Goal: Task Accomplishment & Management: Manage account settings

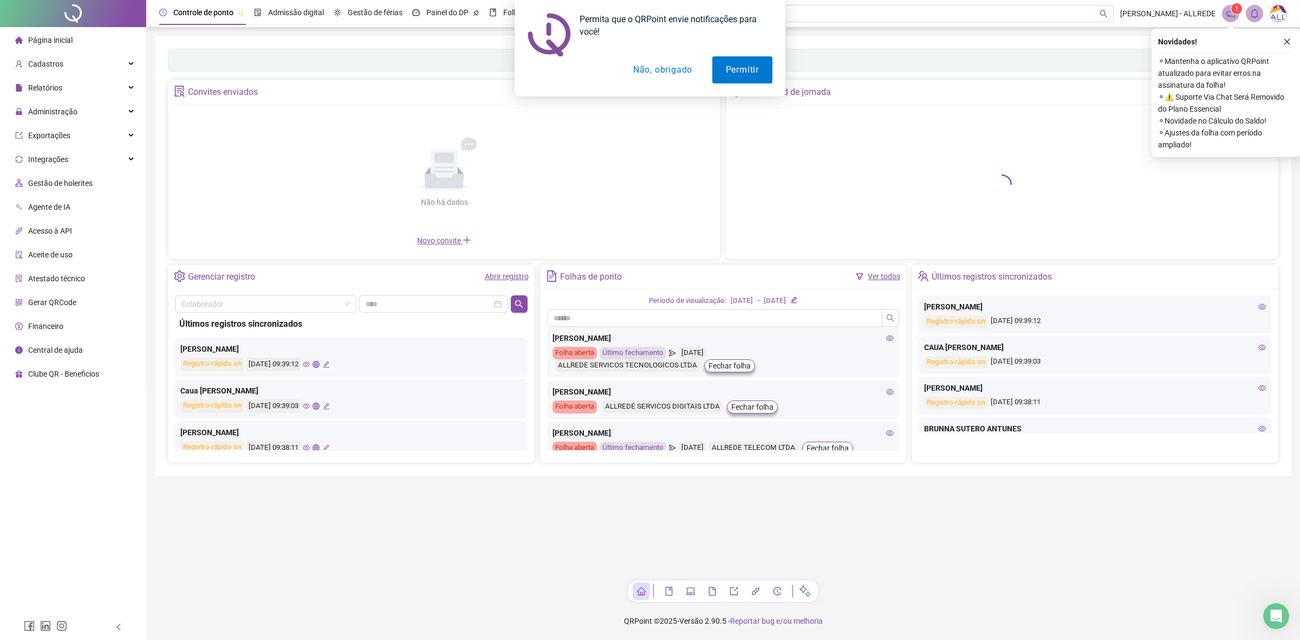
drag, startPoint x: 656, startPoint y: 65, endPoint x: 570, endPoint y: 1, distance: 107.5
click at [650, 57] on button "Não, obrigado" at bounding box center [663, 69] width 86 height 27
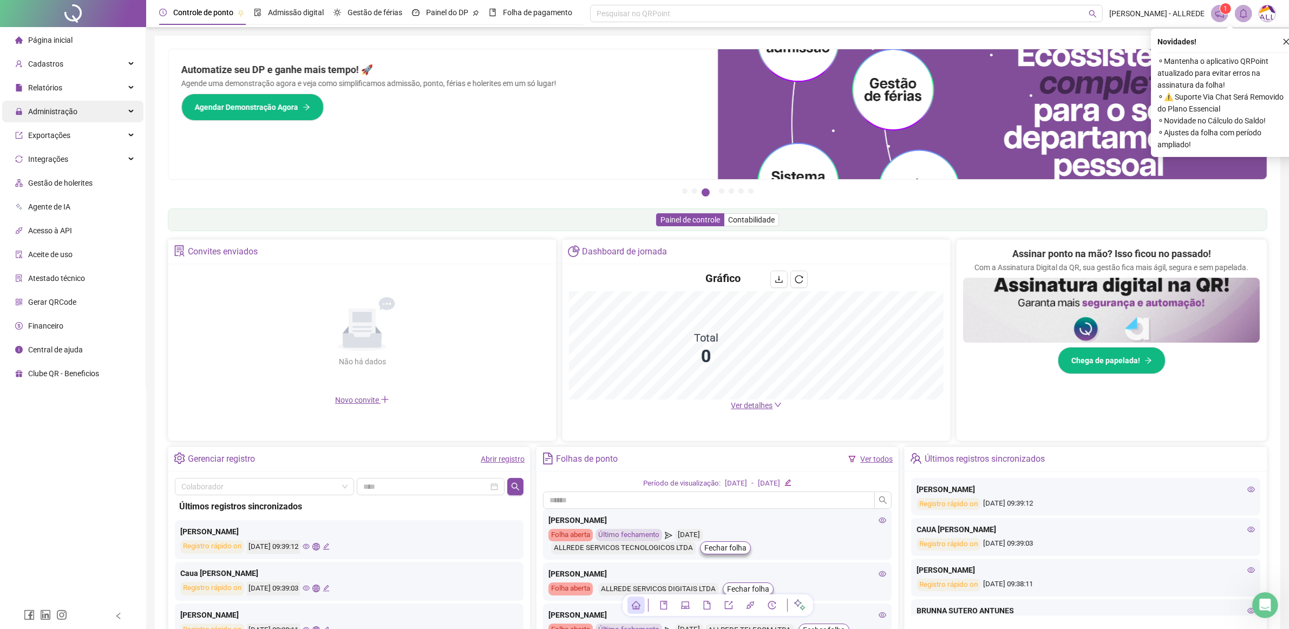
click at [66, 109] on span "Administração" at bounding box center [52, 111] width 49 height 9
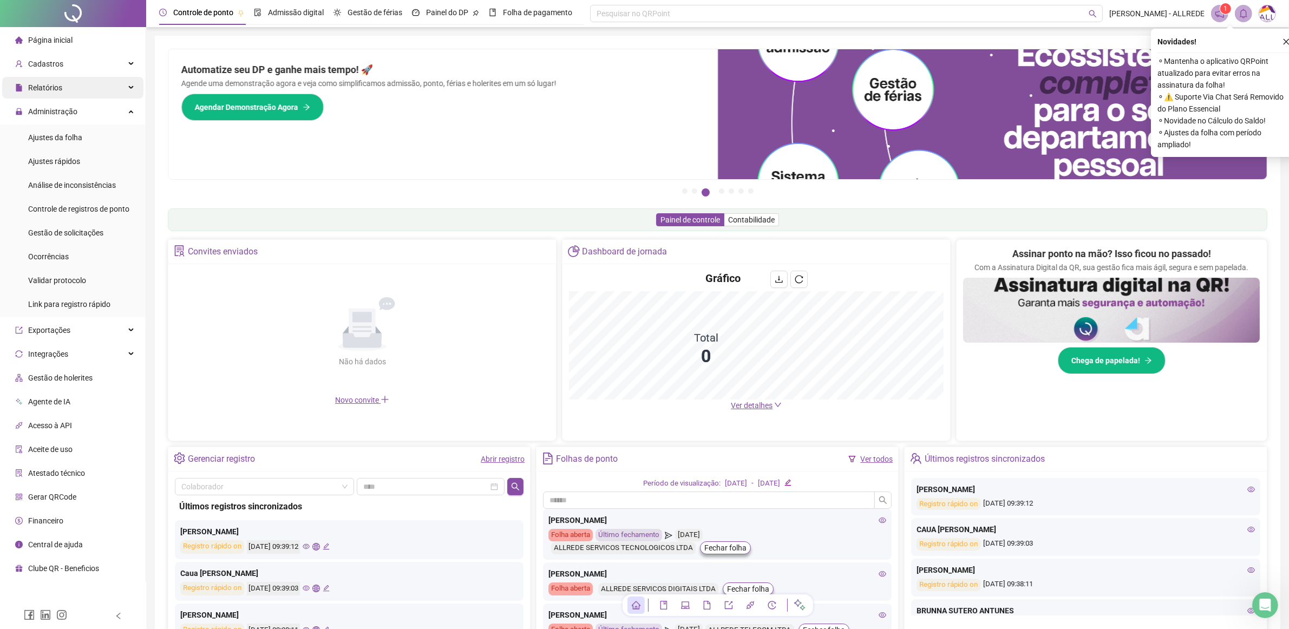
click at [77, 81] on div "Relatórios" at bounding box center [72, 88] width 141 height 22
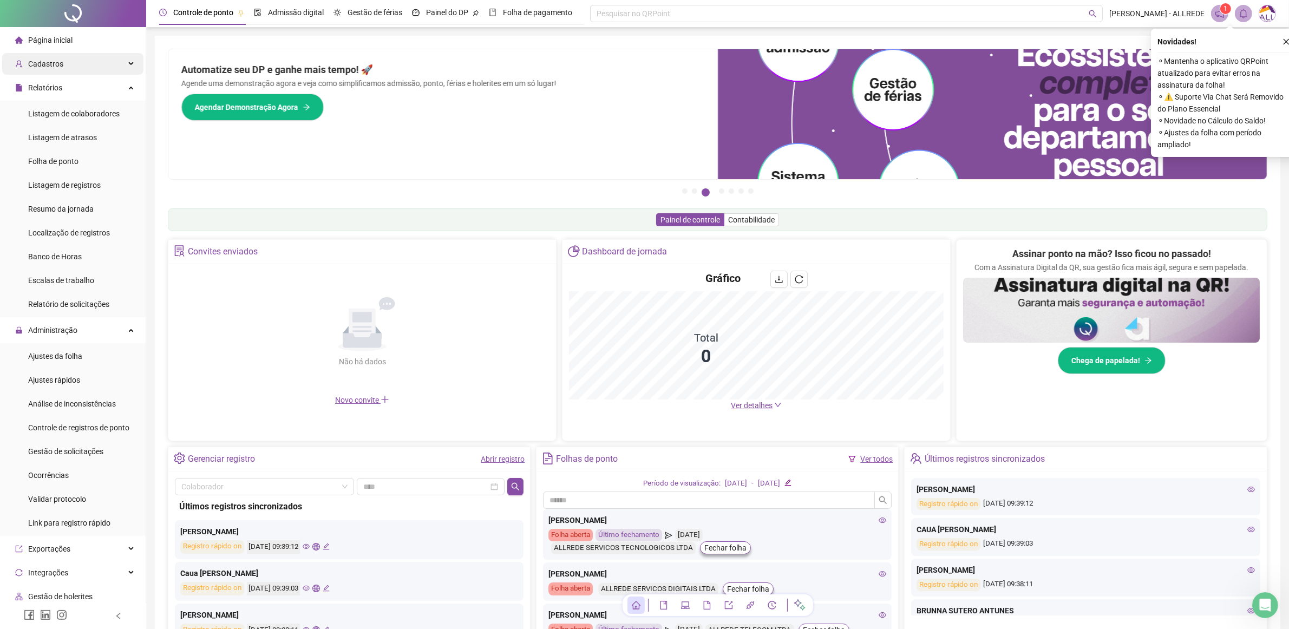
click at [87, 64] on div "Cadastros" at bounding box center [72, 64] width 141 height 22
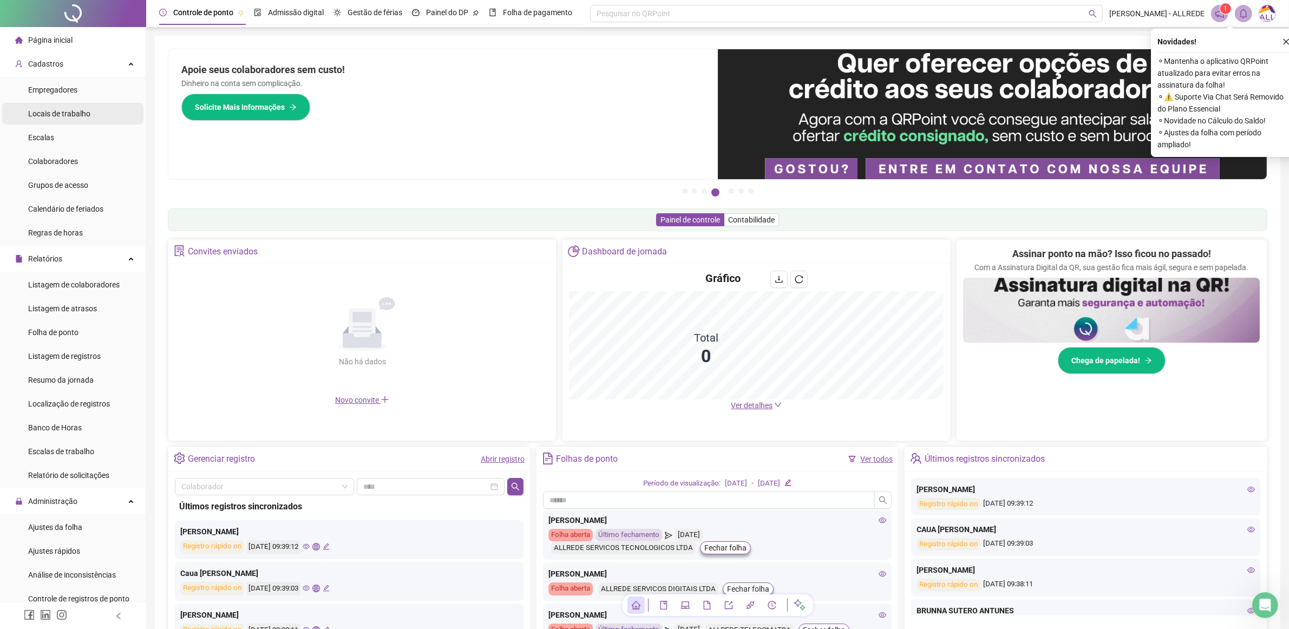
drag, startPoint x: 61, startPoint y: 111, endPoint x: 80, endPoint y: 101, distance: 21.3
click at [62, 109] on span "Locais de trabalho" at bounding box center [59, 113] width 62 height 9
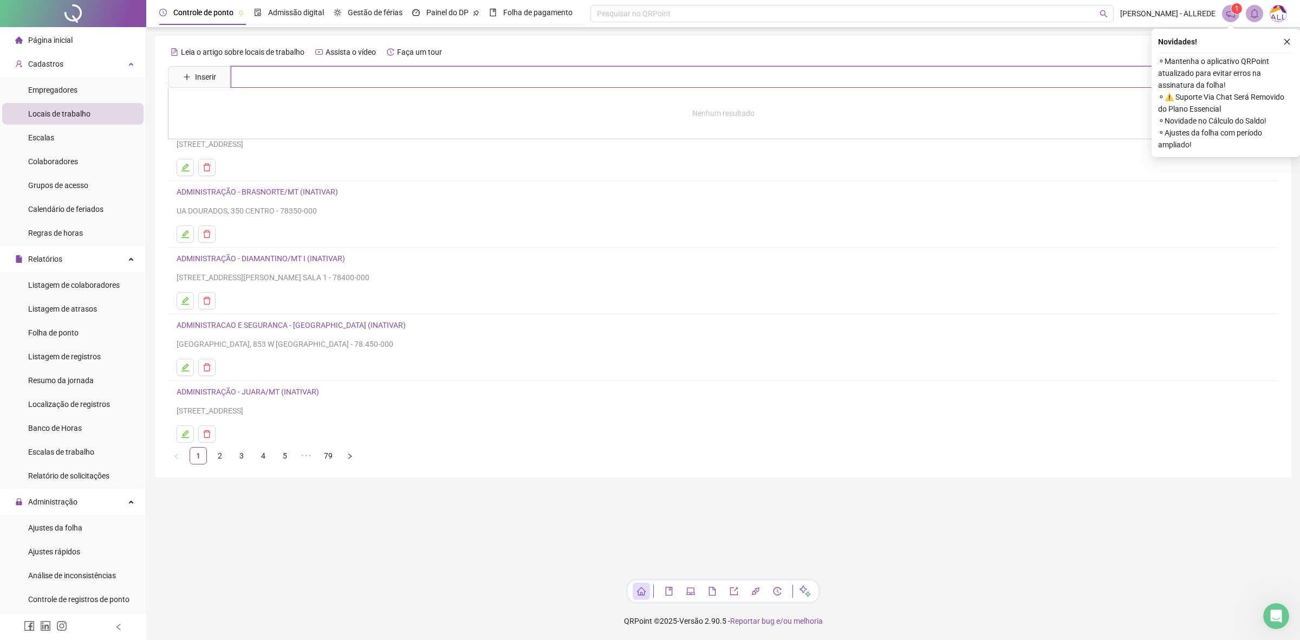
click at [544, 83] on input "text" at bounding box center [742, 77] width 1022 height 22
type input "**********"
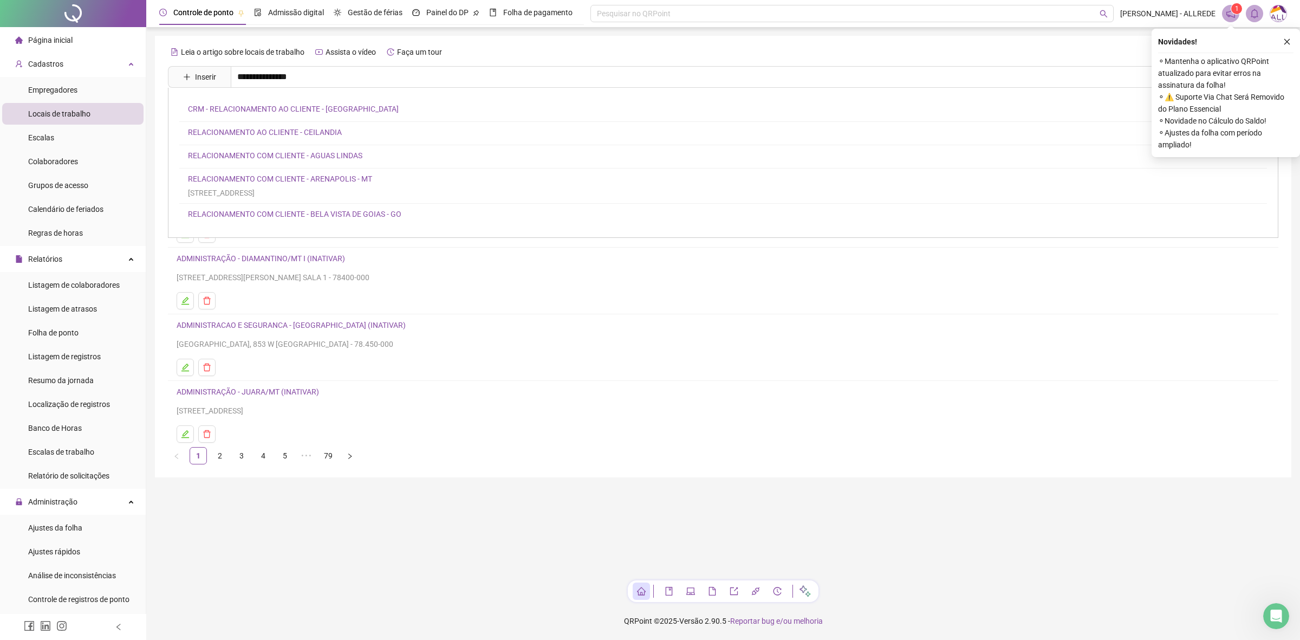
click at [721, 558] on main "**********" at bounding box center [723, 304] width 1136 height 536
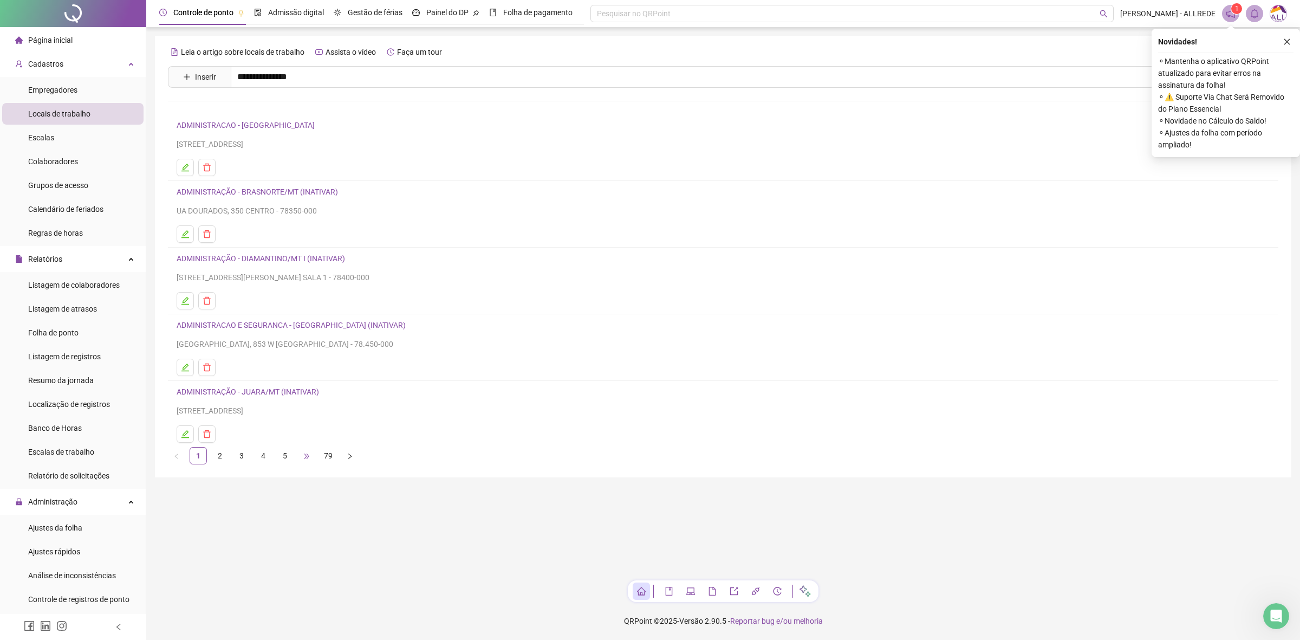
click at [308, 458] on span "•••" at bounding box center [306, 455] width 17 height 17
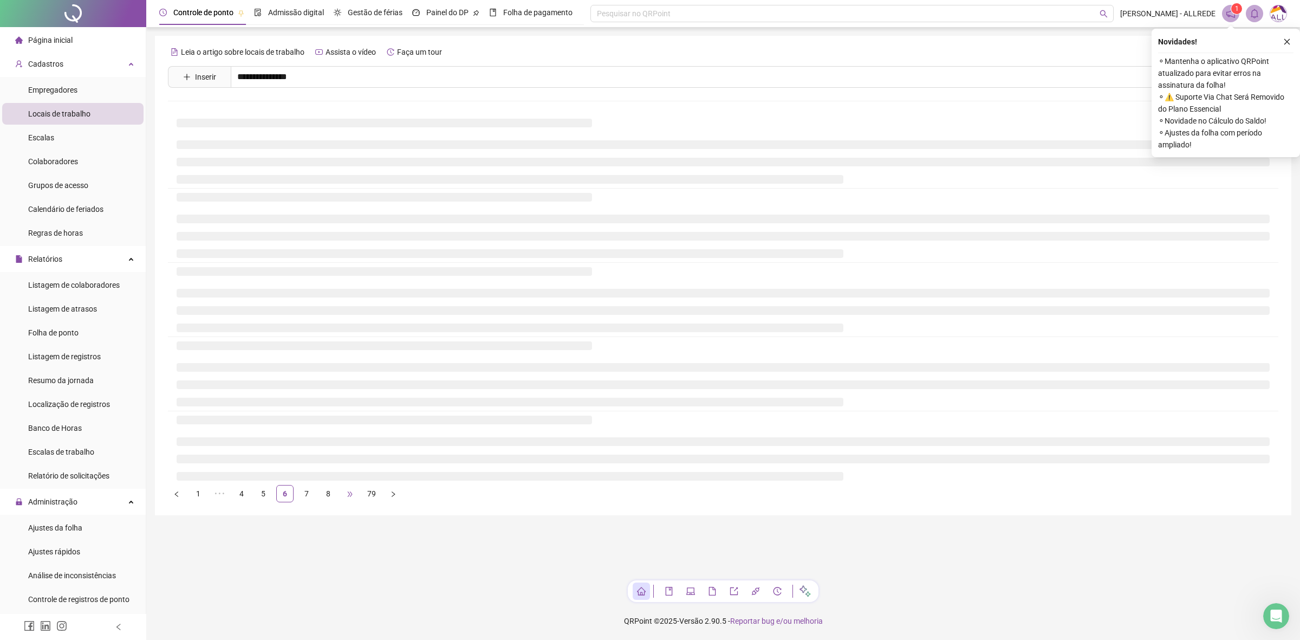
click at [344, 494] on span "•••" at bounding box center [349, 493] width 17 height 17
click at [353, 495] on span "•••" at bounding box center [349, 493] width 17 height 17
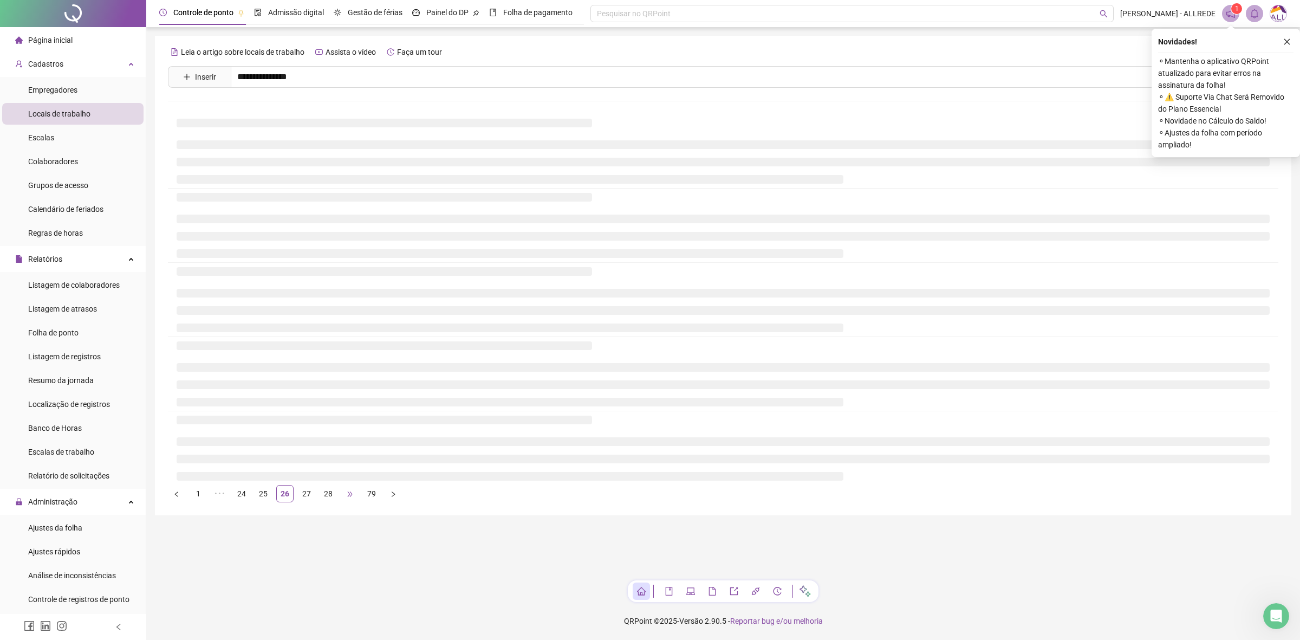
click at [353, 495] on span "•••" at bounding box center [349, 493] width 17 height 17
click at [325, 495] on link "53" at bounding box center [328, 493] width 16 height 16
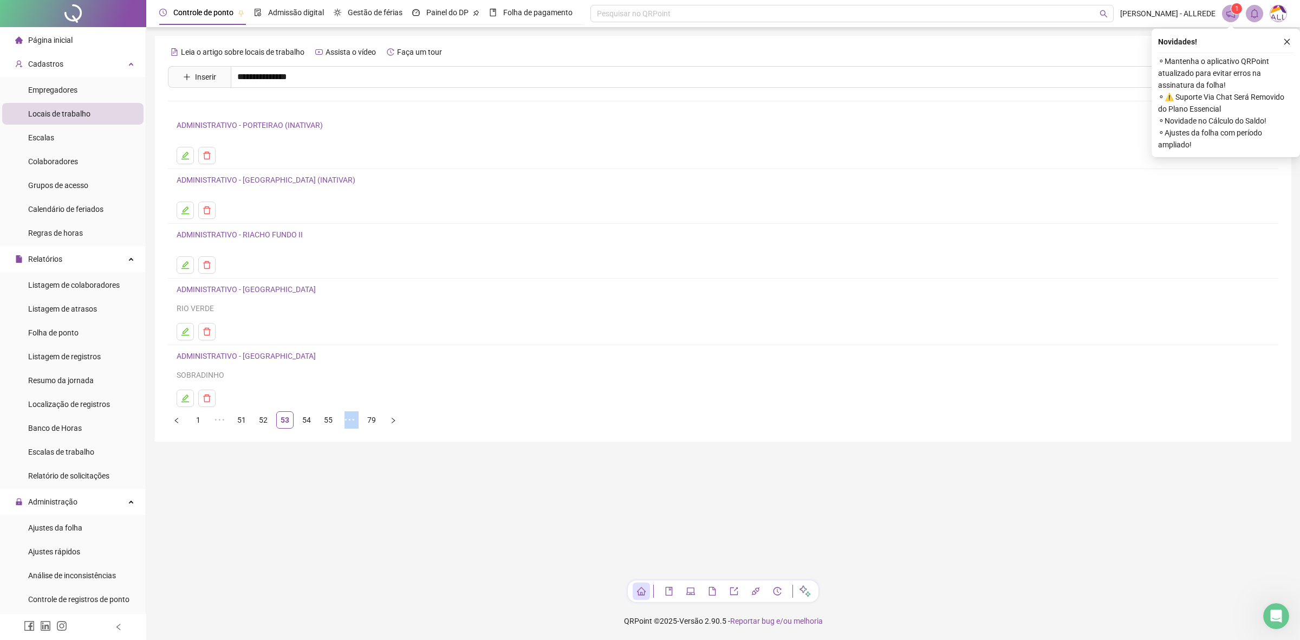
click at [333, 419] on link "55" at bounding box center [328, 420] width 16 height 16
click at [304, 410] on link "56" at bounding box center [306, 408] width 16 height 16
click at [309, 412] on link "57" at bounding box center [306, 408] width 16 height 16
click at [311, 416] on link "58" at bounding box center [306, 408] width 16 height 16
click at [309, 413] on link "59" at bounding box center [306, 408] width 16 height 16
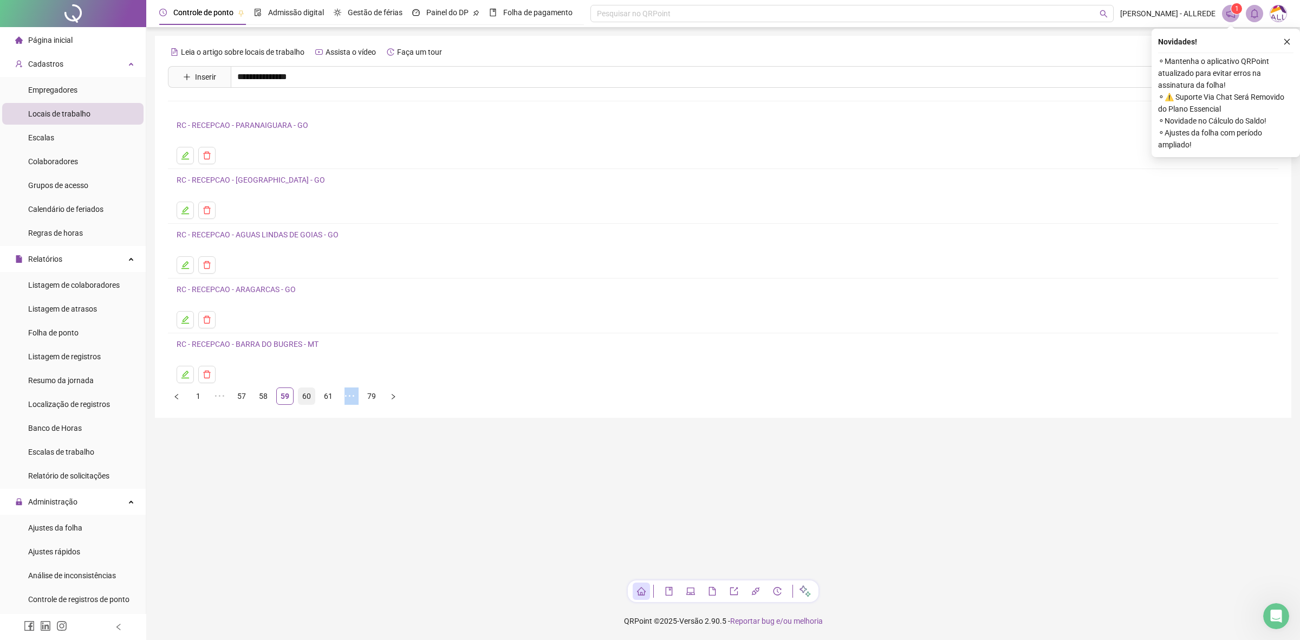
click at [309, 401] on link "60" at bounding box center [306, 396] width 16 height 16
click at [326, 399] on link "62" at bounding box center [328, 396] width 16 height 16
click at [328, 407] on link "64" at bounding box center [328, 408] width 16 height 16
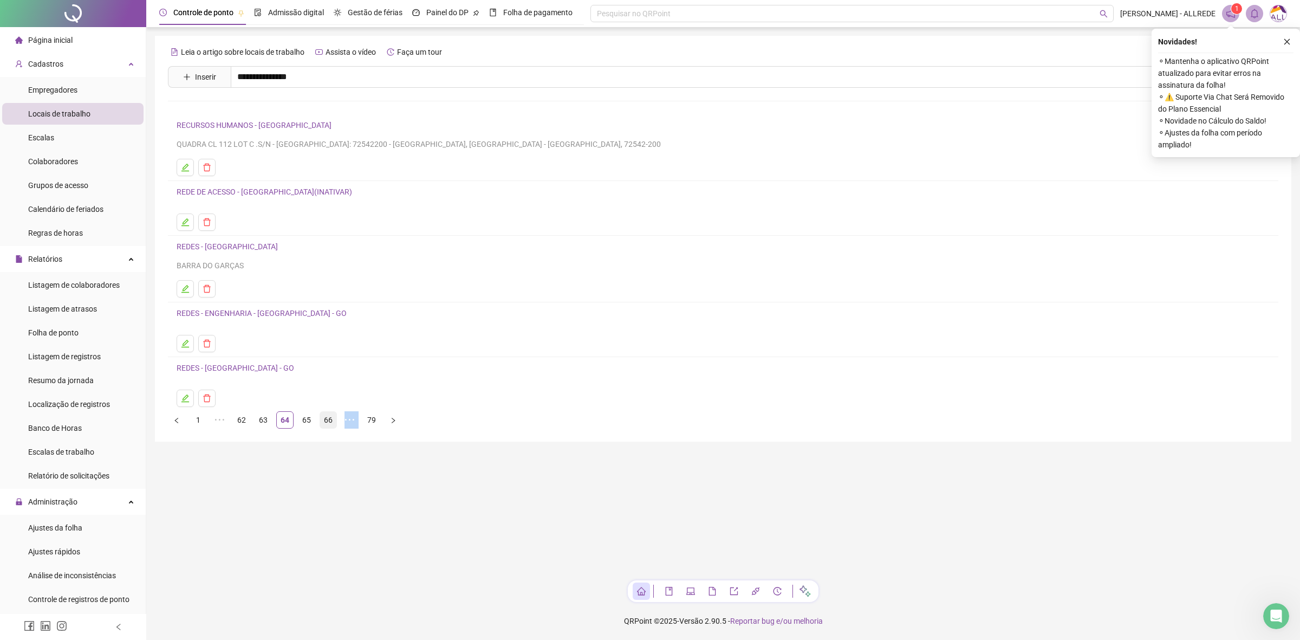
click at [323, 421] on link "66" at bounding box center [328, 420] width 16 height 16
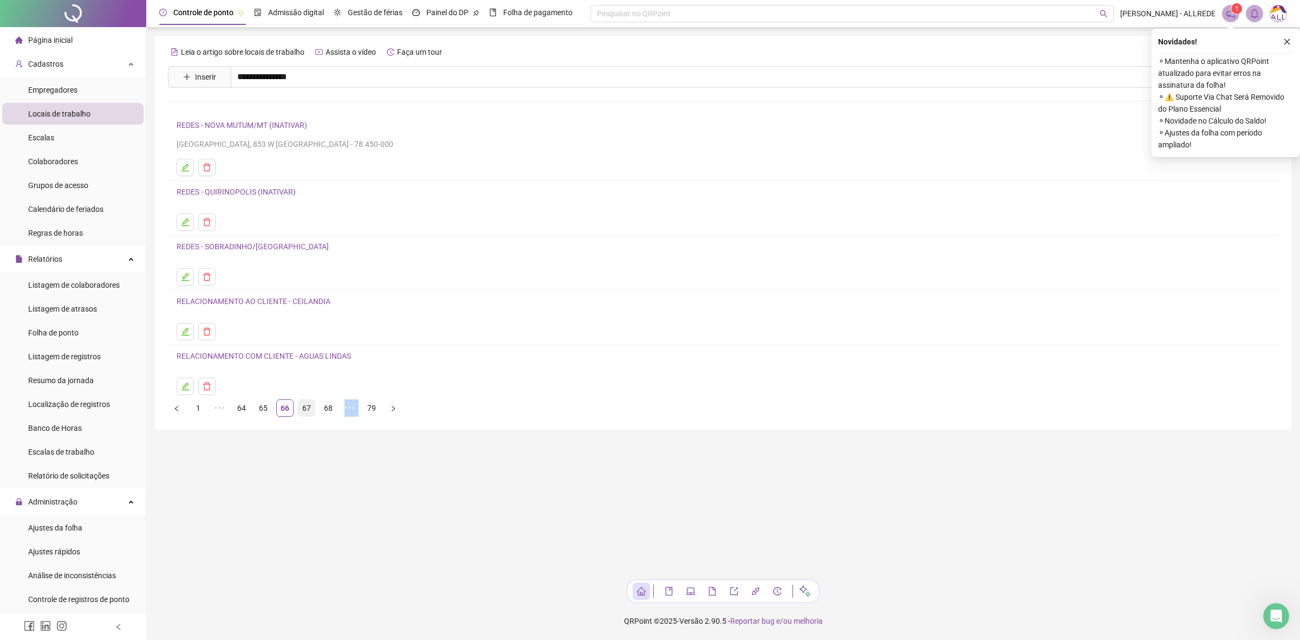
click at [308, 410] on link "67" at bounding box center [306, 408] width 16 height 16
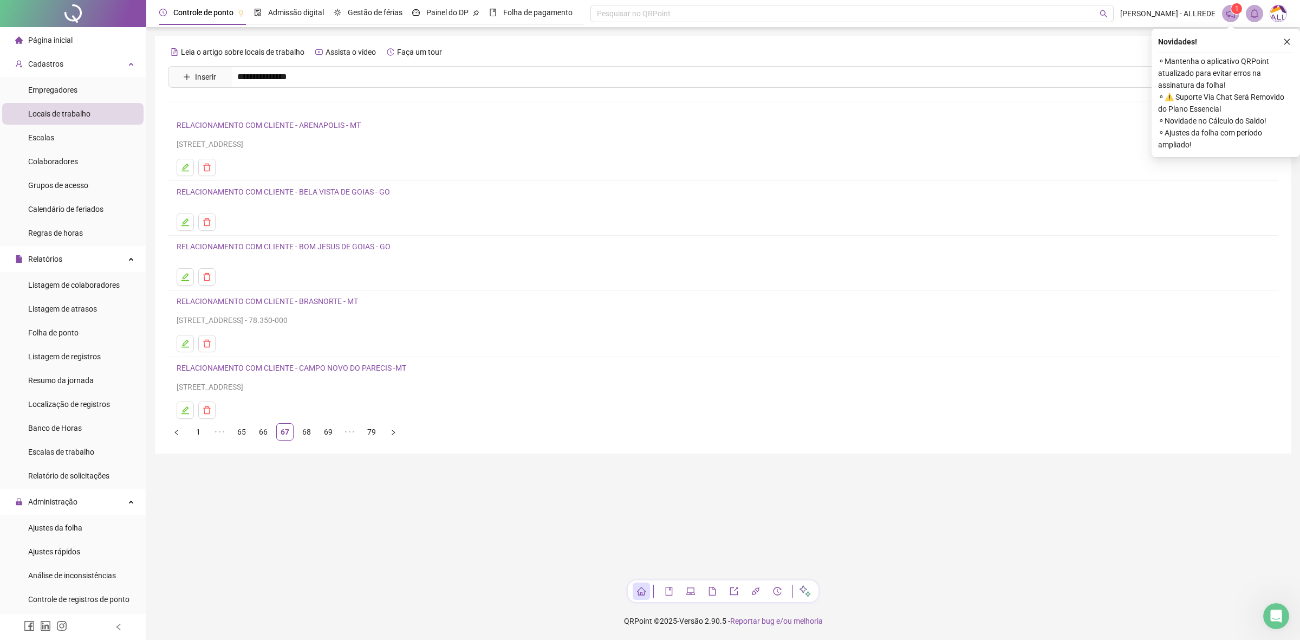
click at [301, 191] on link "RELACIONAMENTO COM CLIENTE - BELA VISTA DE GOIAS - GO" at bounding box center [283, 191] width 213 height 9
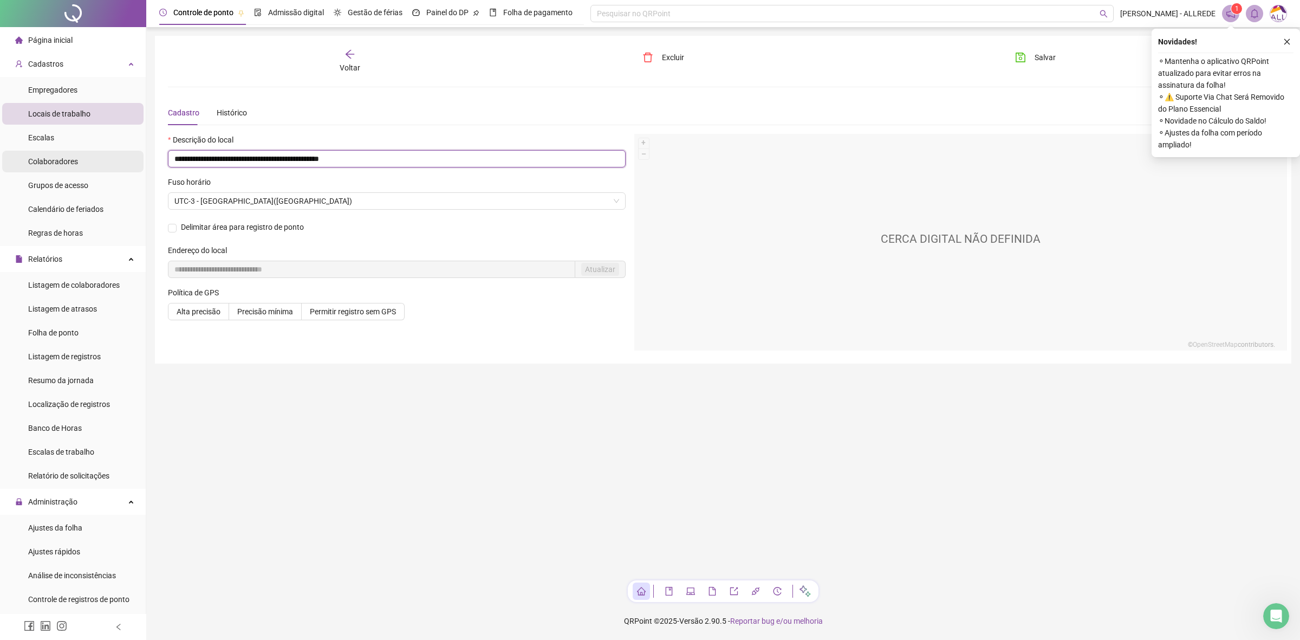
drag, startPoint x: 290, startPoint y: 160, endPoint x: 90, endPoint y: 166, distance: 200.5
click at [90, 166] on div "**********" at bounding box center [650, 320] width 1300 height 640
type input "**********"
click at [1045, 57] on span "Salvar" at bounding box center [1044, 57] width 21 height 12
click at [354, 74] on div "**********" at bounding box center [723, 200] width 1110 height 302
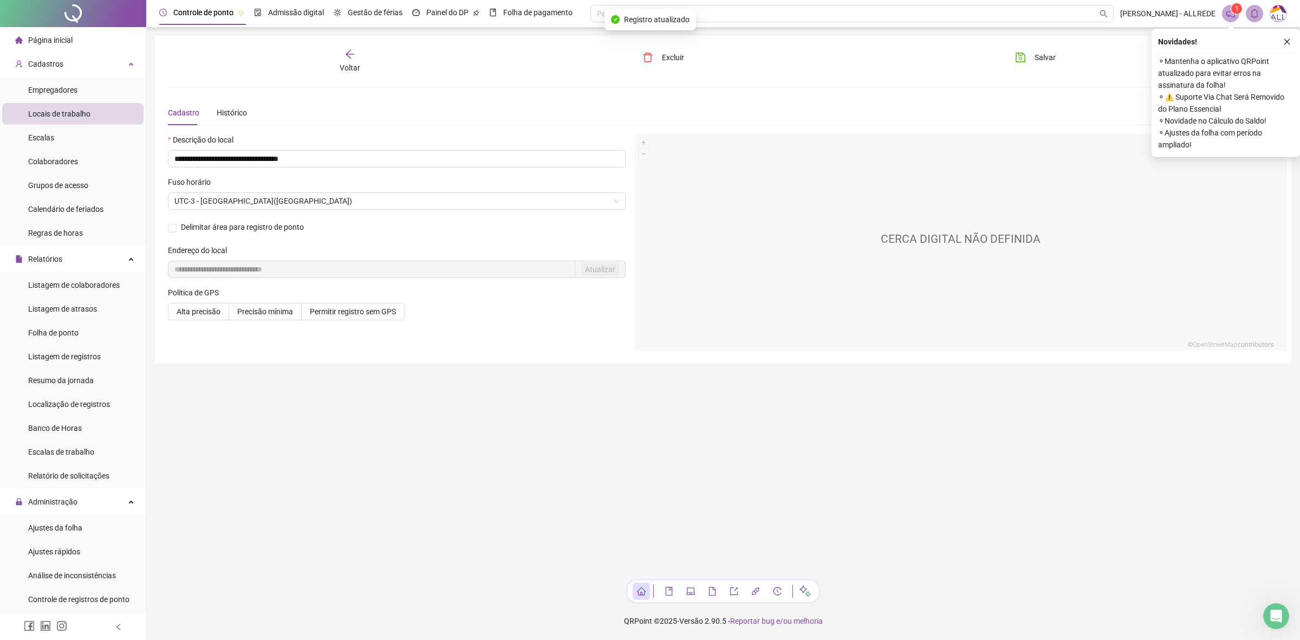
click at [353, 54] on icon "arrow-left" at bounding box center [349, 54] width 11 height 11
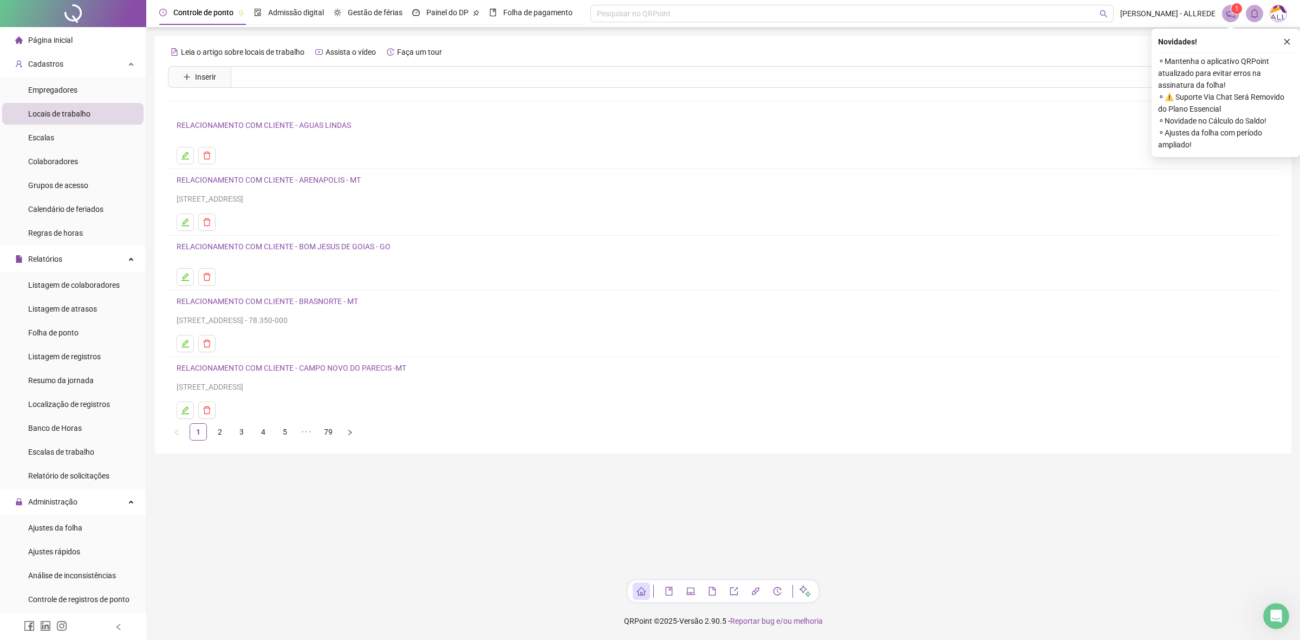
click at [347, 248] on link "RELACIONAMENTO COM CLIENTE - BOM JESUS DE GOIAS - GO" at bounding box center [284, 246] width 214 height 9
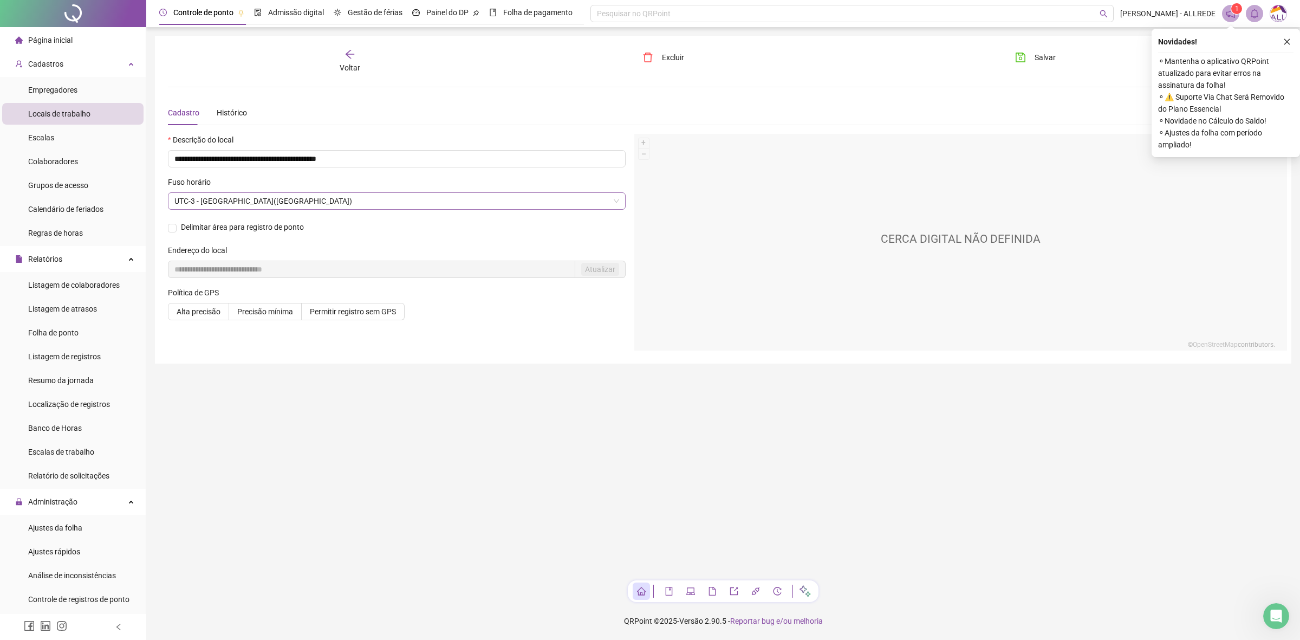
click at [312, 198] on span "UTC-3 - [GEOGRAPHIC_DATA]([GEOGRAPHIC_DATA])" at bounding box center [396, 201] width 445 height 16
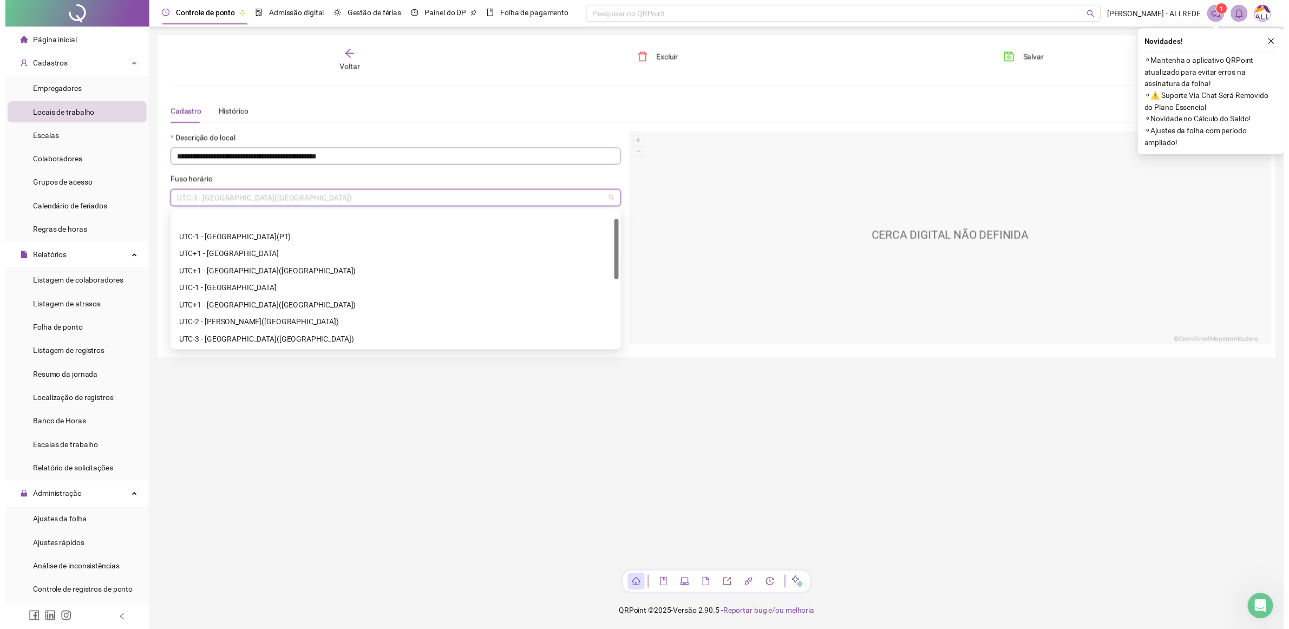
scroll to position [17, 0]
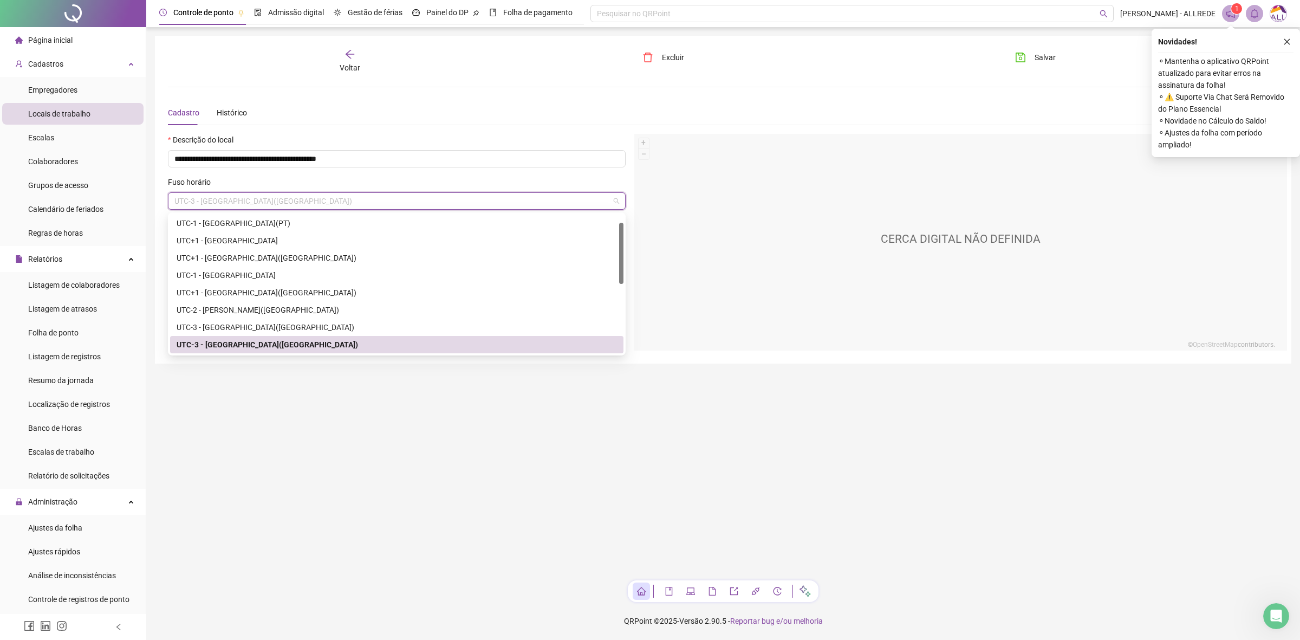
click at [320, 58] on div "Voltar" at bounding box center [350, 61] width 178 height 25
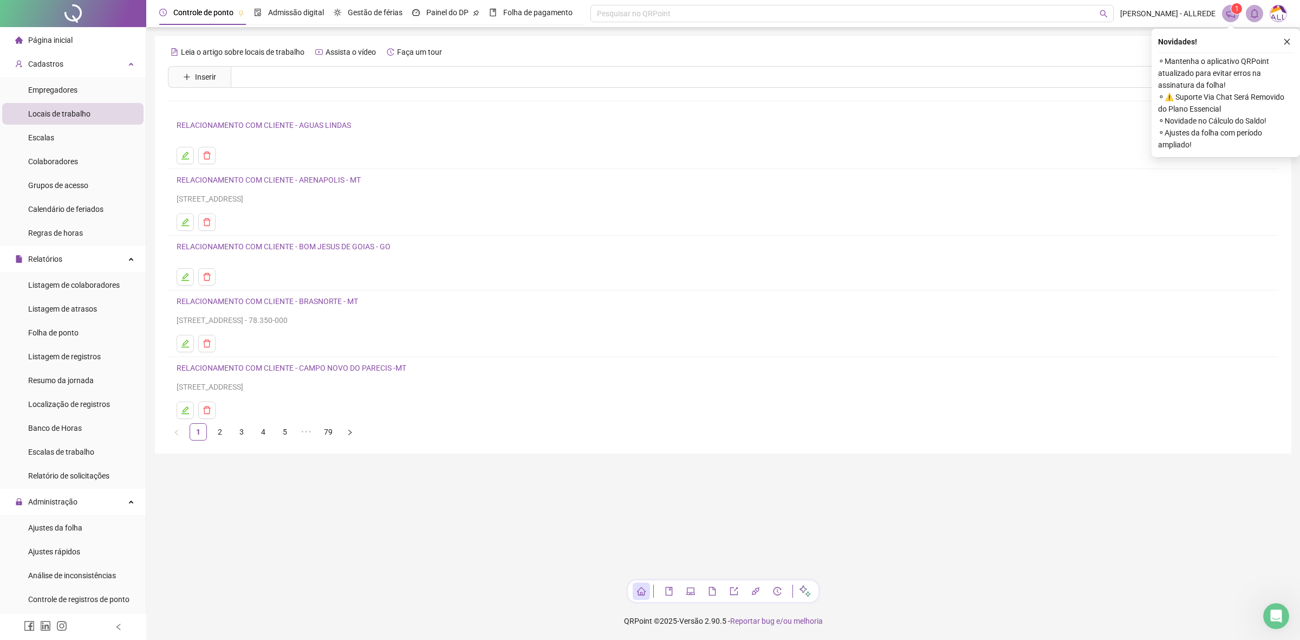
click at [314, 247] on link "RELACIONAMENTO COM CLIENTE - BOM JESUS DE GOIAS - GO" at bounding box center [284, 246] width 214 height 9
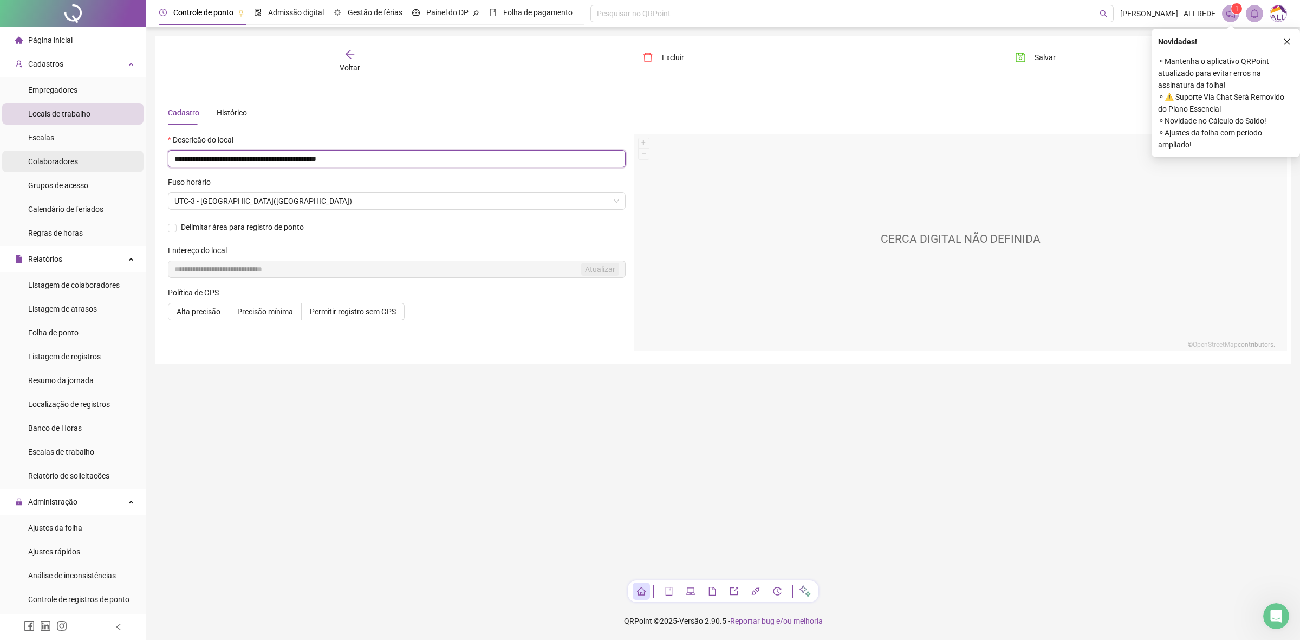
drag, startPoint x: 287, startPoint y: 158, endPoint x: 127, endPoint y: 169, distance: 160.2
click at [127, 169] on div "**********" at bounding box center [650, 320] width 1300 height 640
type input "**********"
drag, startPoint x: 1025, startPoint y: 51, endPoint x: 1013, endPoint y: 52, distance: 11.9
click at [1024, 52] on icon "save" at bounding box center [1020, 57] width 11 height 11
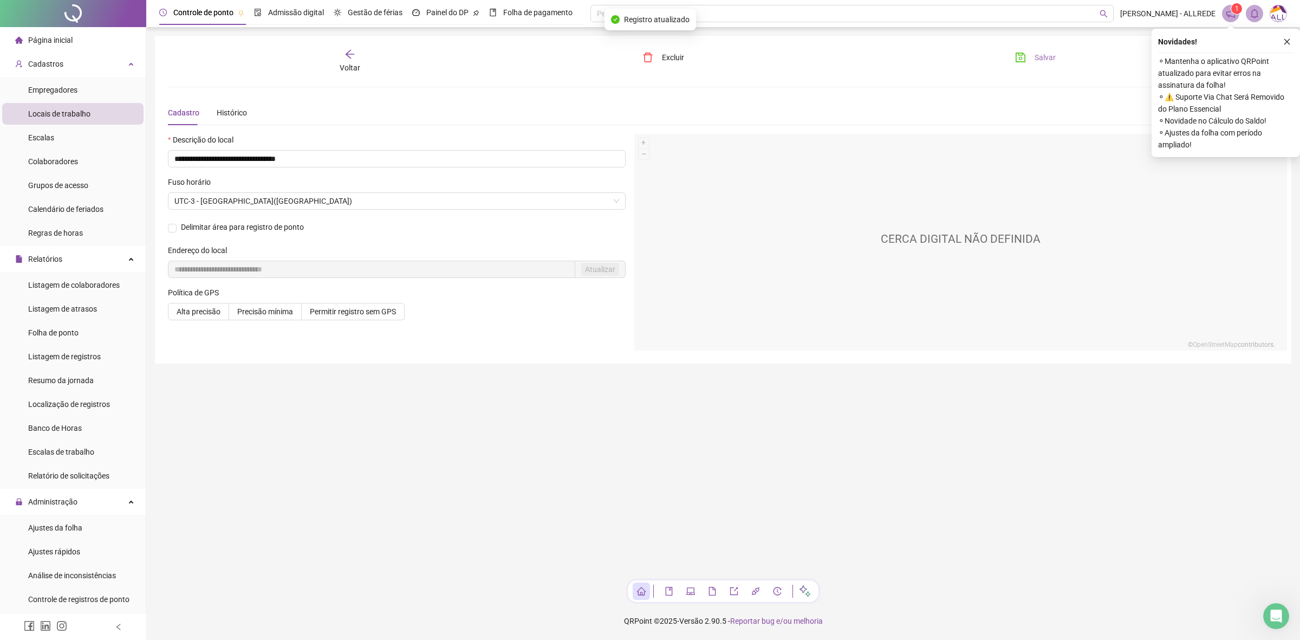
click at [344, 65] on span "Voltar" at bounding box center [350, 67] width 21 height 9
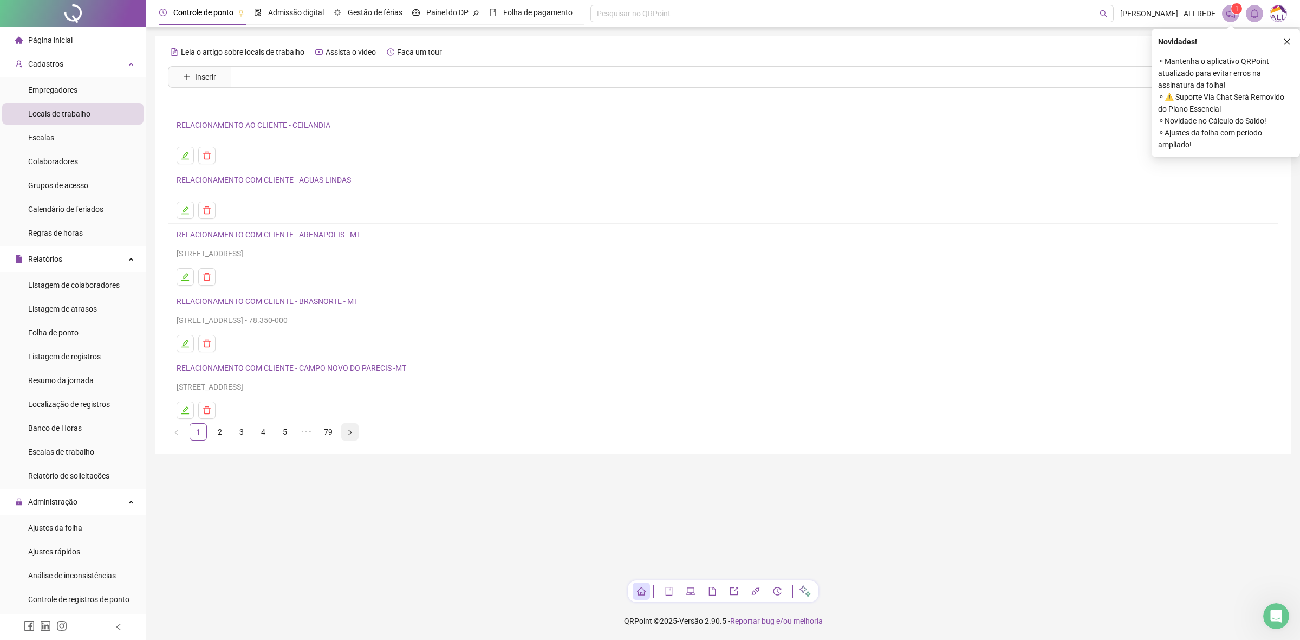
click at [344, 433] on button "button" at bounding box center [349, 431] width 17 height 17
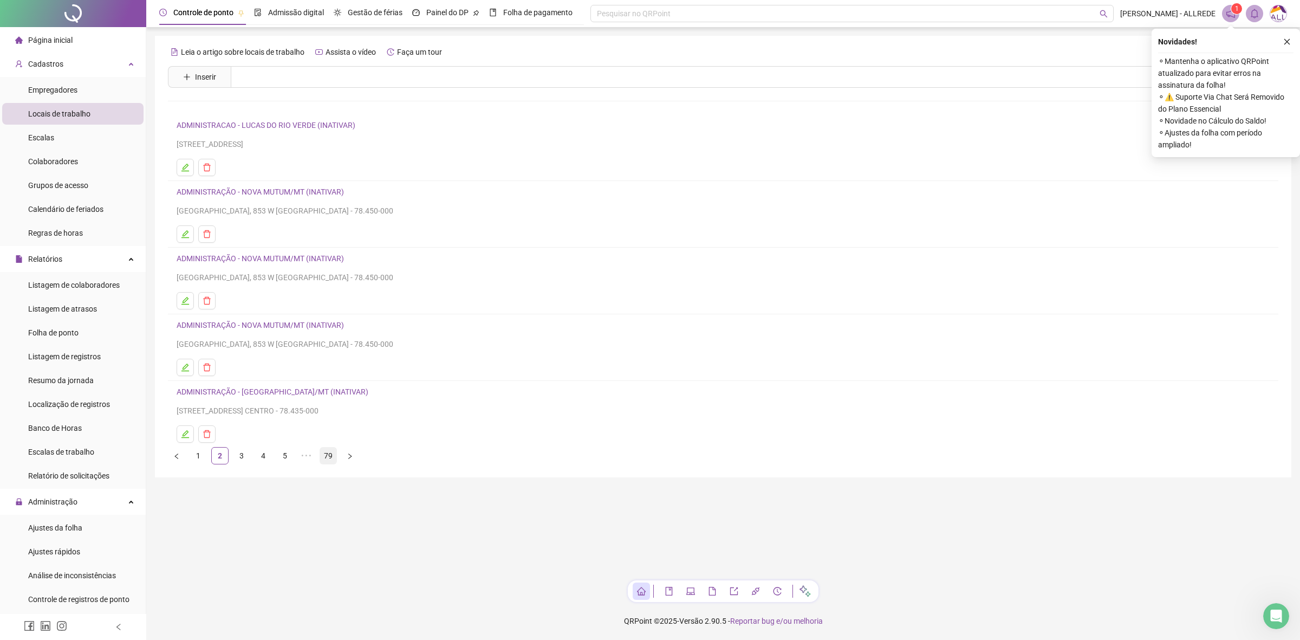
click at [330, 458] on link "79" at bounding box center [328, 455] width 16 height 16
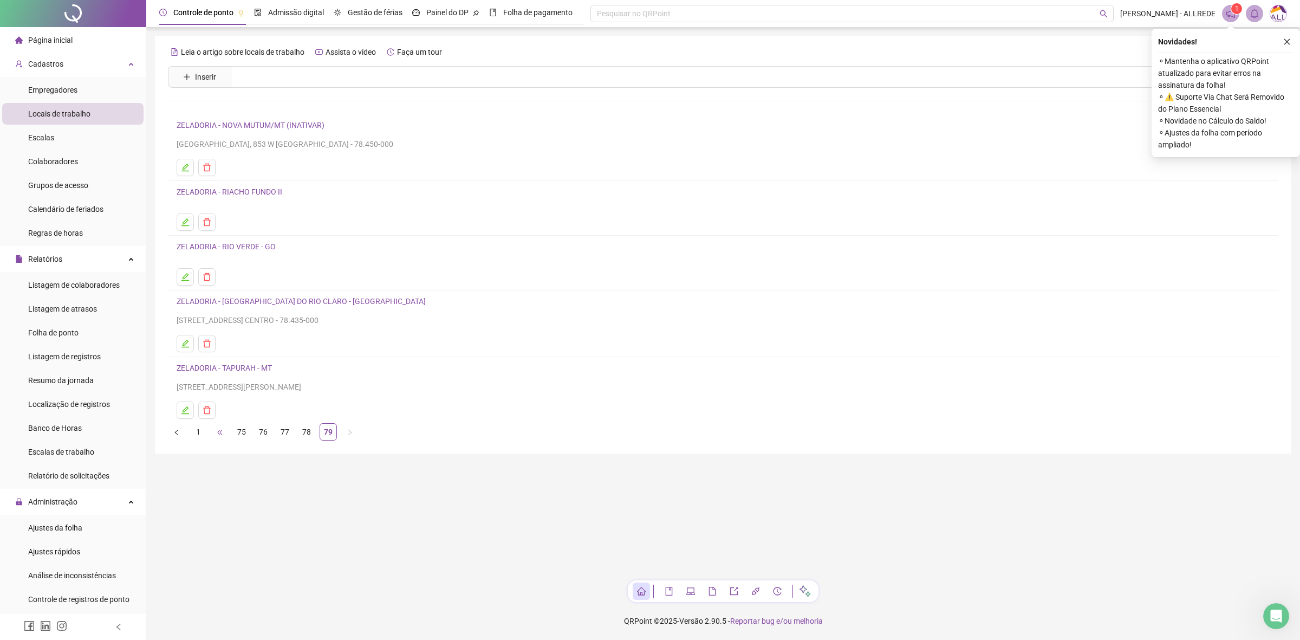
click at [228, 436] on span "•••" at bounding box center [219, 431] width 17 height 17
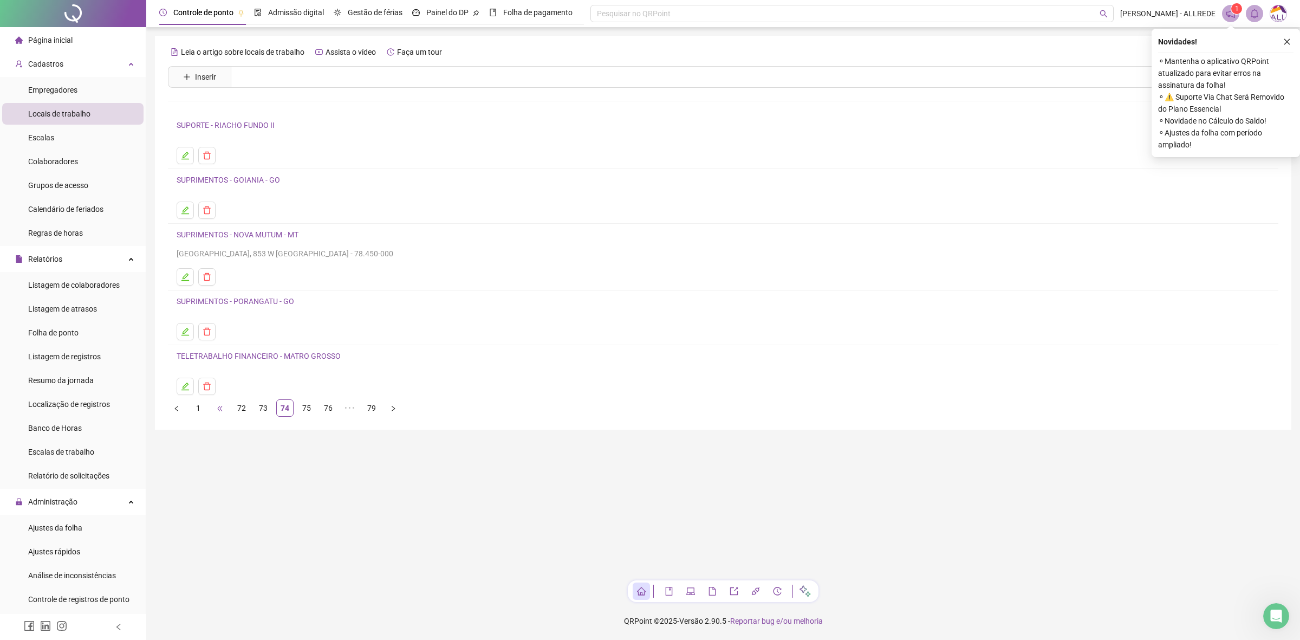
click at [220, 413] on span "•••" at bounding box center [219, 407] width 17 height 17
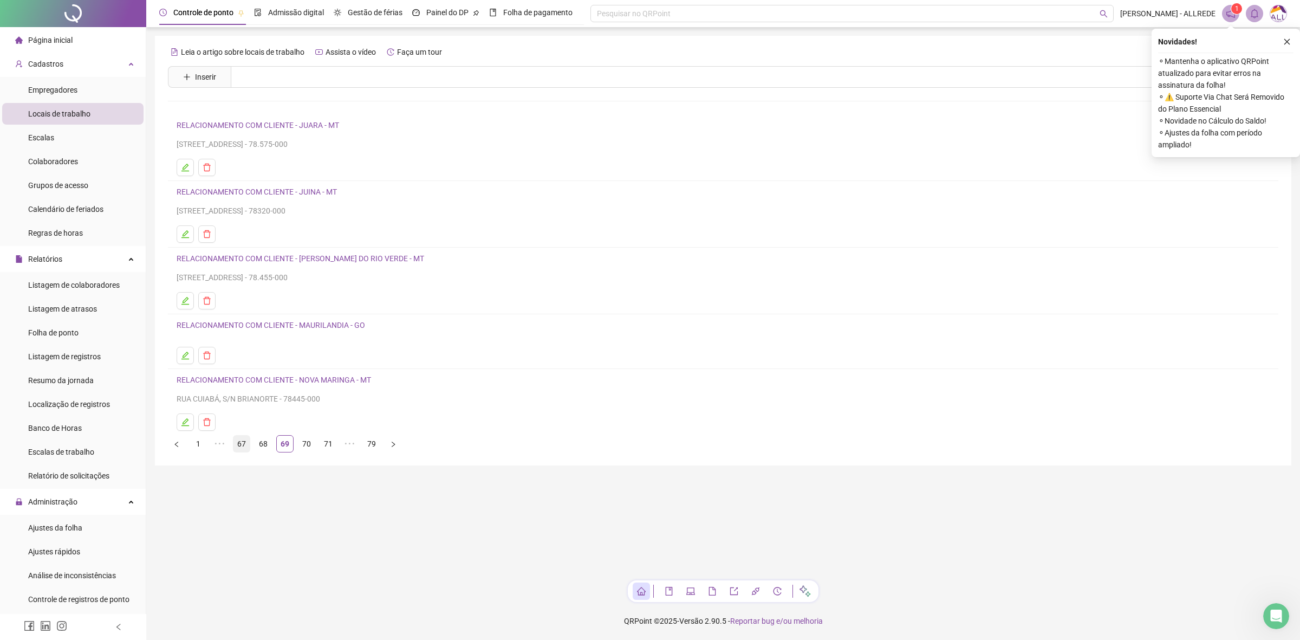
click at [237, 449] on link "67" at bounding box center [241, 443] width 16 height 16
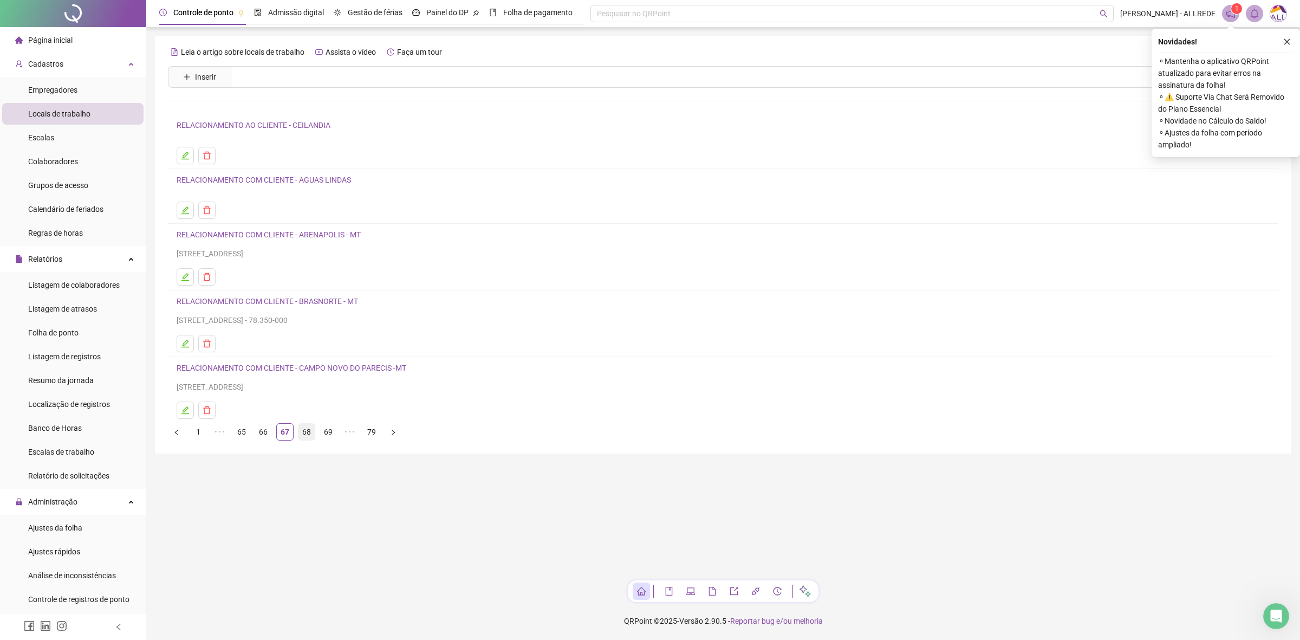
click at [301, 437] on link "68" at bounding box center [306, 431] width 16 height 16
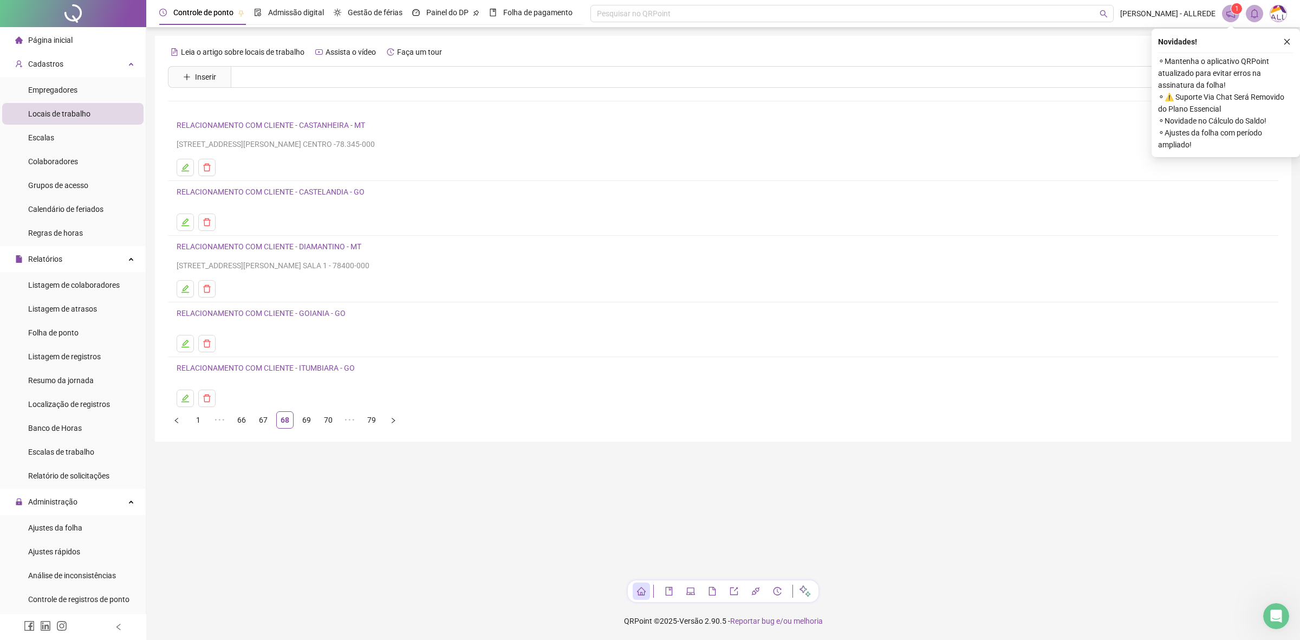
click at [245, 194] on link "RELACIONAMENTO COM CLIENTE - CASTELANDIA - GO" at bounding box center [271, 191] width 188 height 9
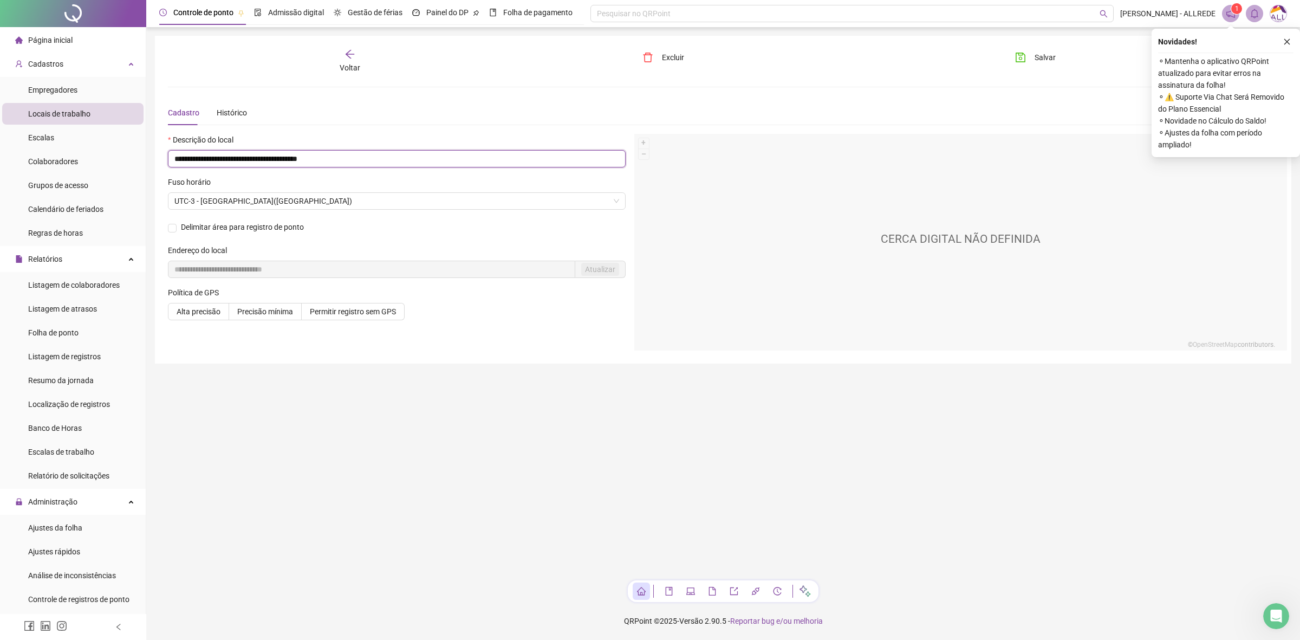
drag, startPoint x: 286, startPoint y: 160, endPoint x: 158, endPoint y: 161, distance: 127.8
click at [159, 161] on div "**********" at bounding box center [723, 200] width 1136 height 328
type input "**********"
click at [1025, 56] on icon "save" at bounding box center [1020, 57] width 11 height 11
click at [348, 66] on span "Voltar" at bounding box center [350, 67] width 21 height 9
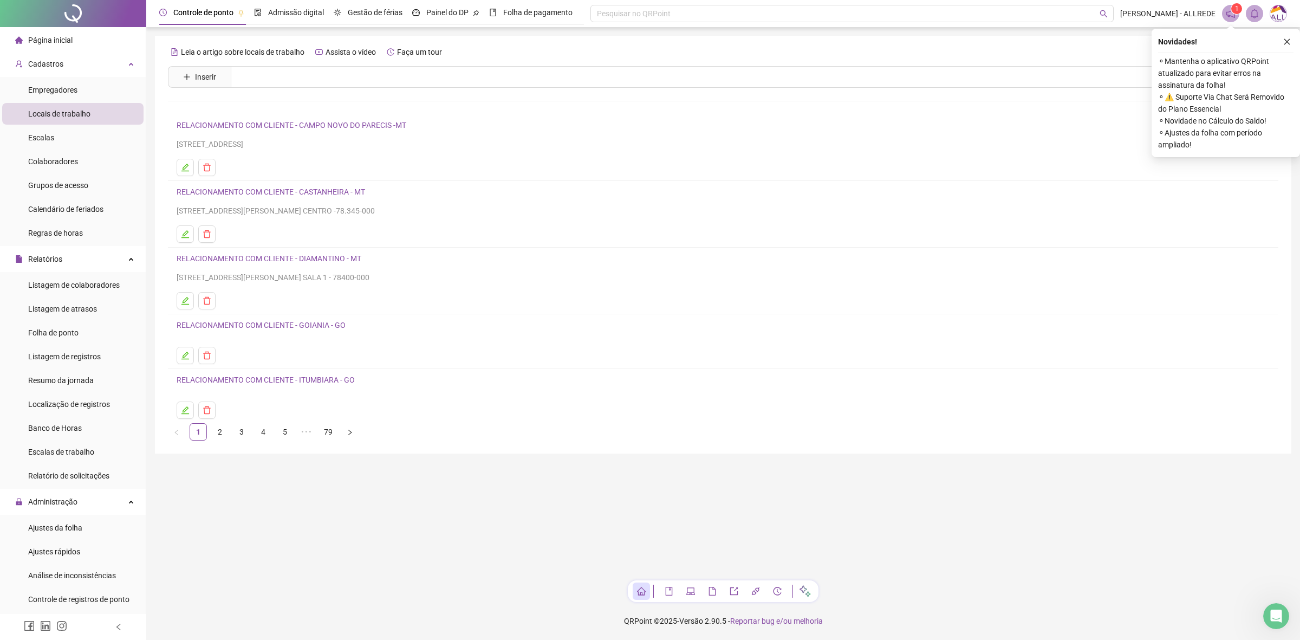
click at [303, 382] on link "RELACIONAMENTO COM CLIENTE - ITUMBIARA - GO" at bounding box center [266, 379] width 178 height 9
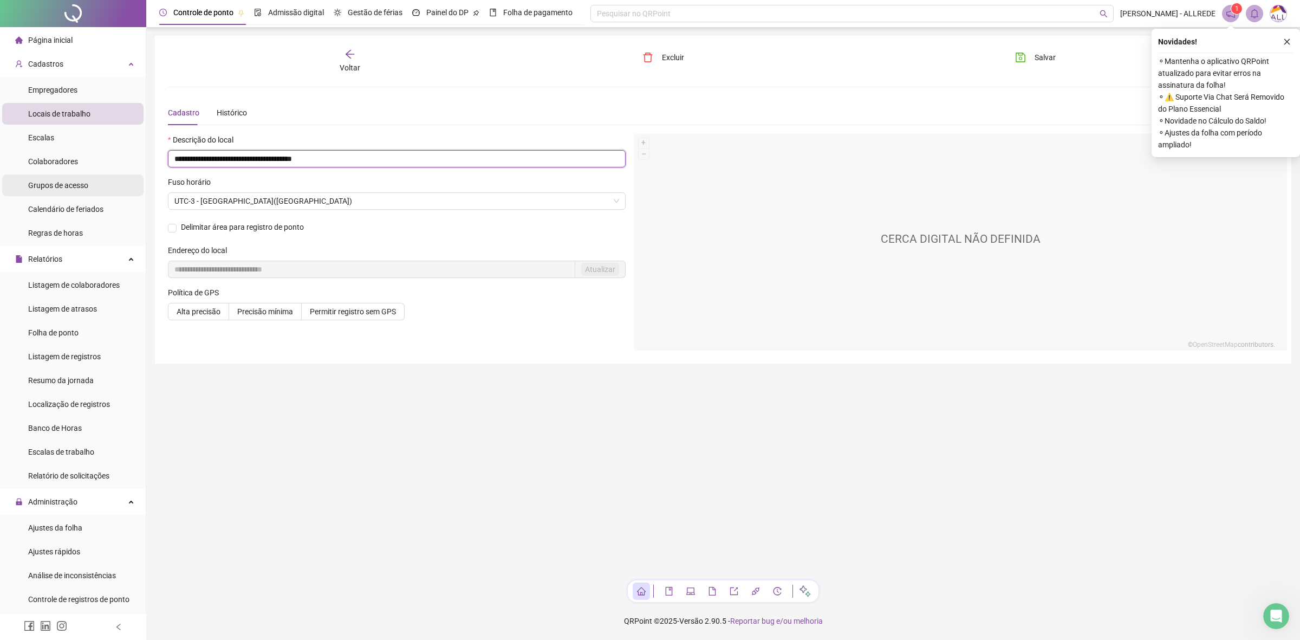
drag, startPoint x: 288, startPoint y: 156, endPoint x: 57, endPoint y: 174, distance: 231.4
click at [57, 174] on div "**********" at bounding box center [650, 320] width 1300 height 640
type input "**********"
click at [1051, 46] on div "**********" at bounding box center [723, 200] width 1136 height 328
click at [1035, 53] on span "Salvar" at bounding box center [1044, 57] width 21 height 12
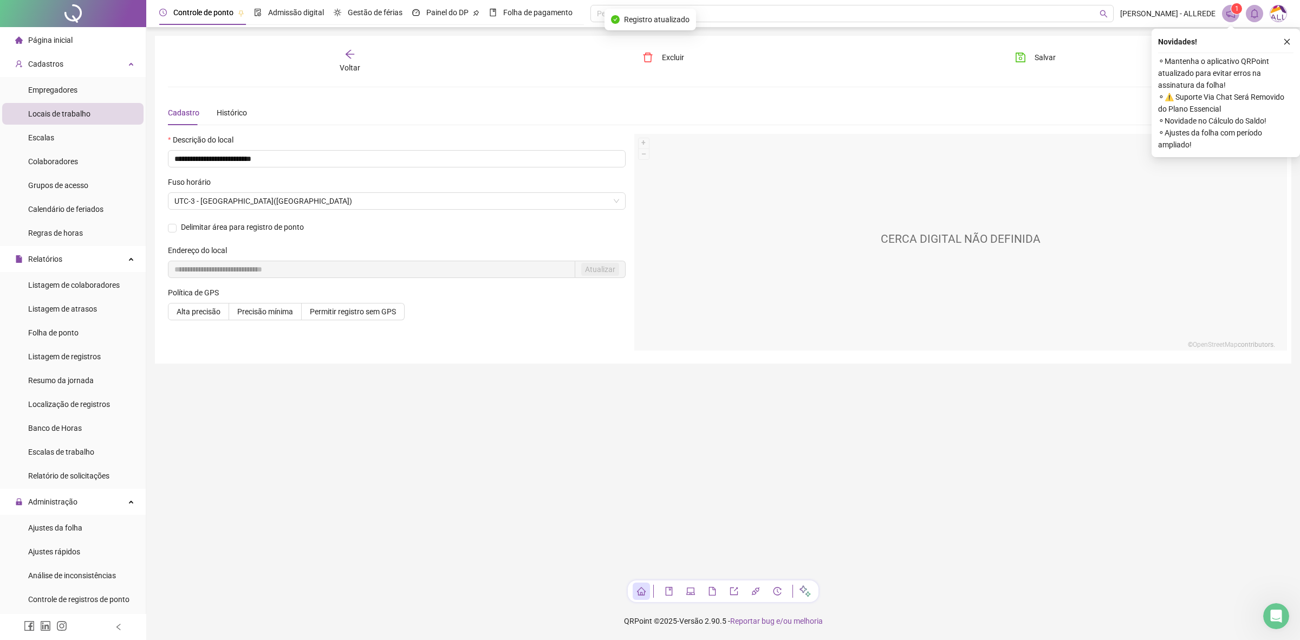
click at [360, 54] on div "Voltar" at bounding box center [350, 61] width 178 height 25
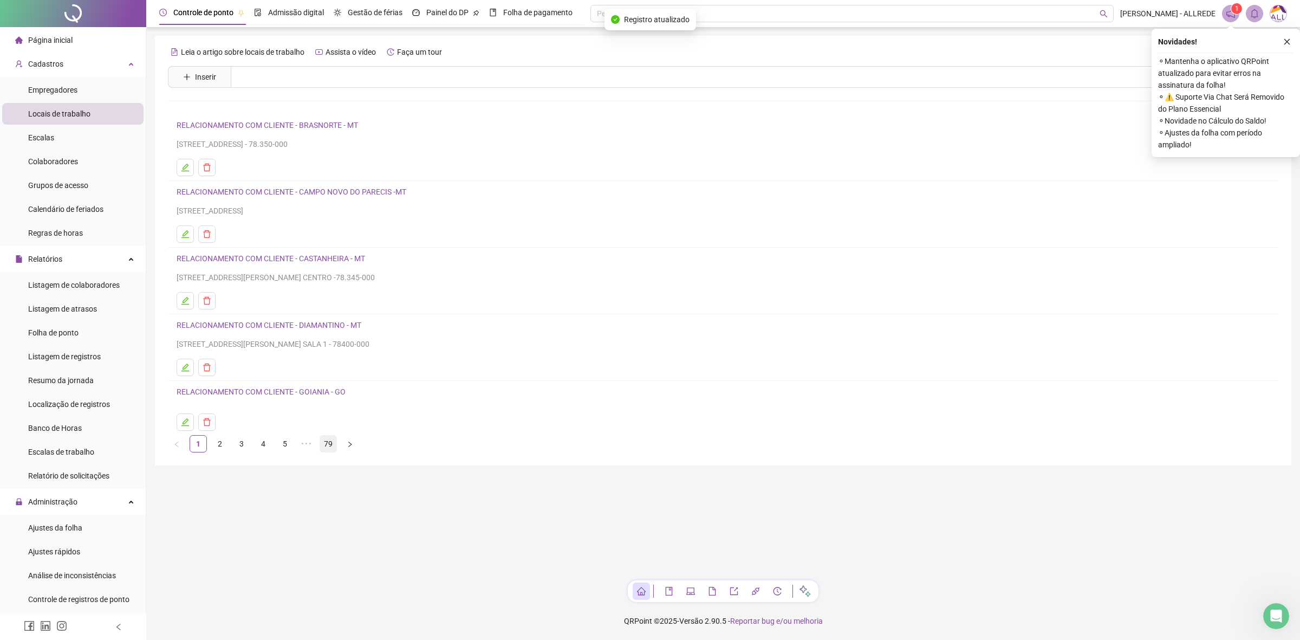
click at [329, 454] on div "Leia o artigo sobre locais de trabalho Assista o vídeo Faça um tour Inserir Nen…" at bounding box center [723, 250] width 1136 height 429
click at [329, 452] on li "79" at bounding box center [328, 443] width 17 height 17
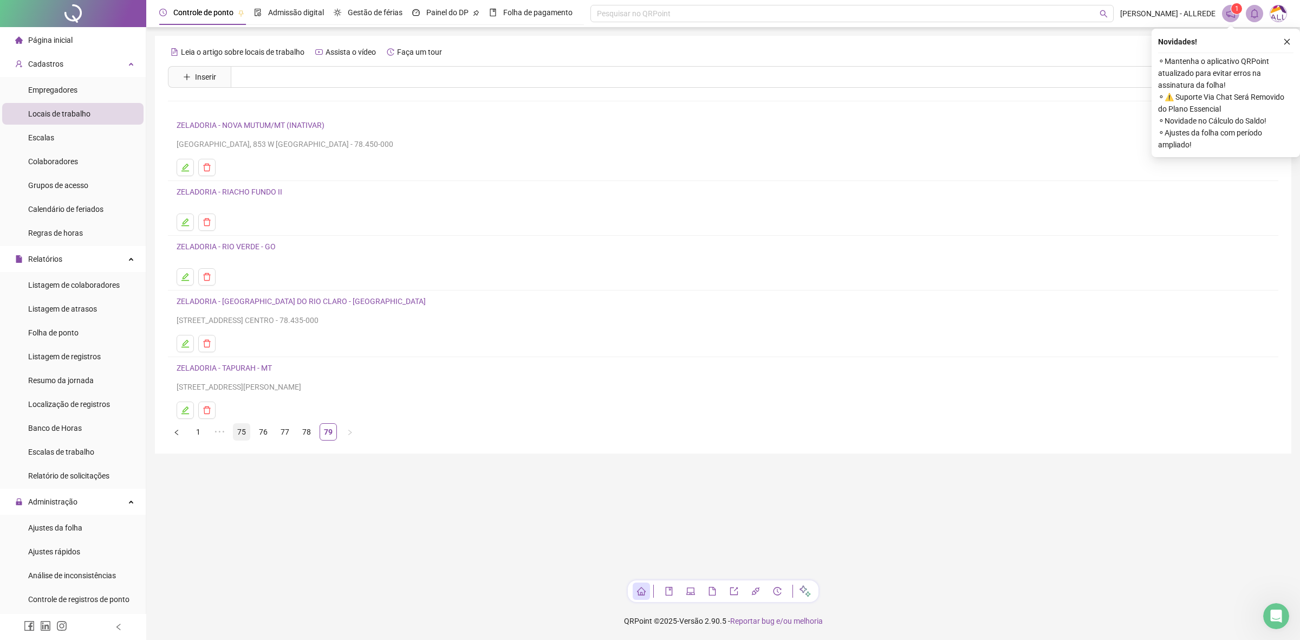
click at [240, 435] on link "75" at bounding box center [241, 431] width 16 height 16
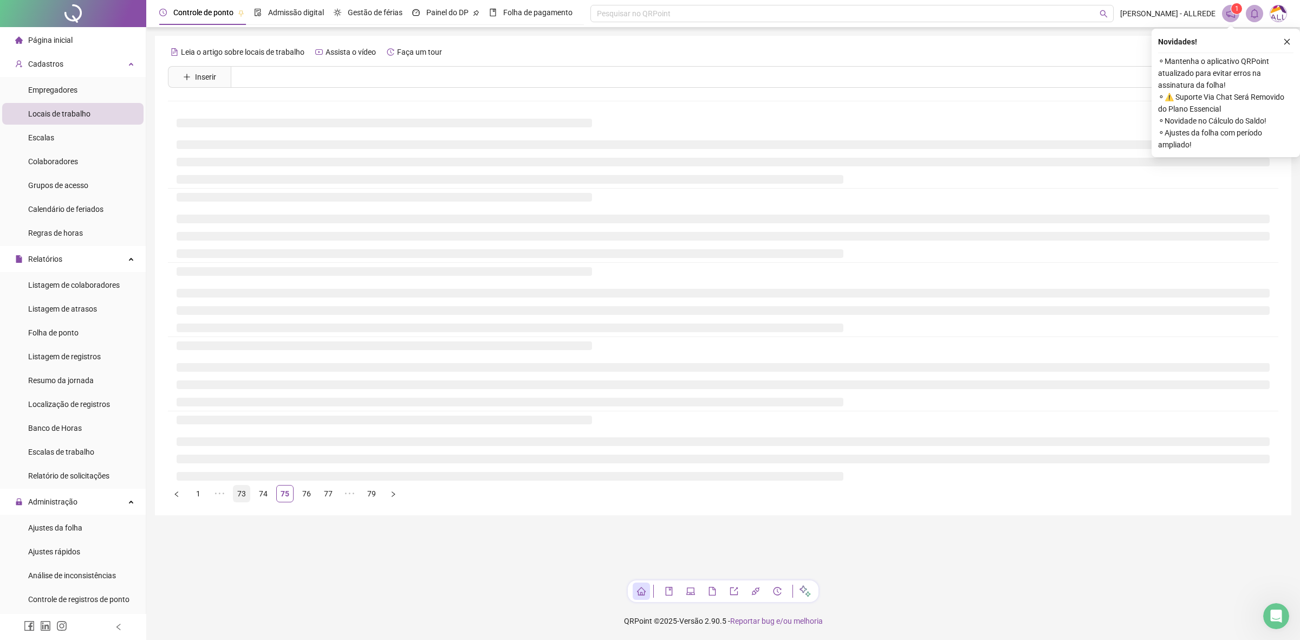
click at [238, 492] on link "73" at bounding box center [241, 493] width 16 height 16
click at [238, 493] on link "71" at bounding box center [241, 493] width 16 height 16
click at [238, 493] on main "Leia o artigo sobre locais de trabalho Assista o vídeo Faça um tour Inserir Nen…" at bounding box center [723, 304] width 1136 height 536
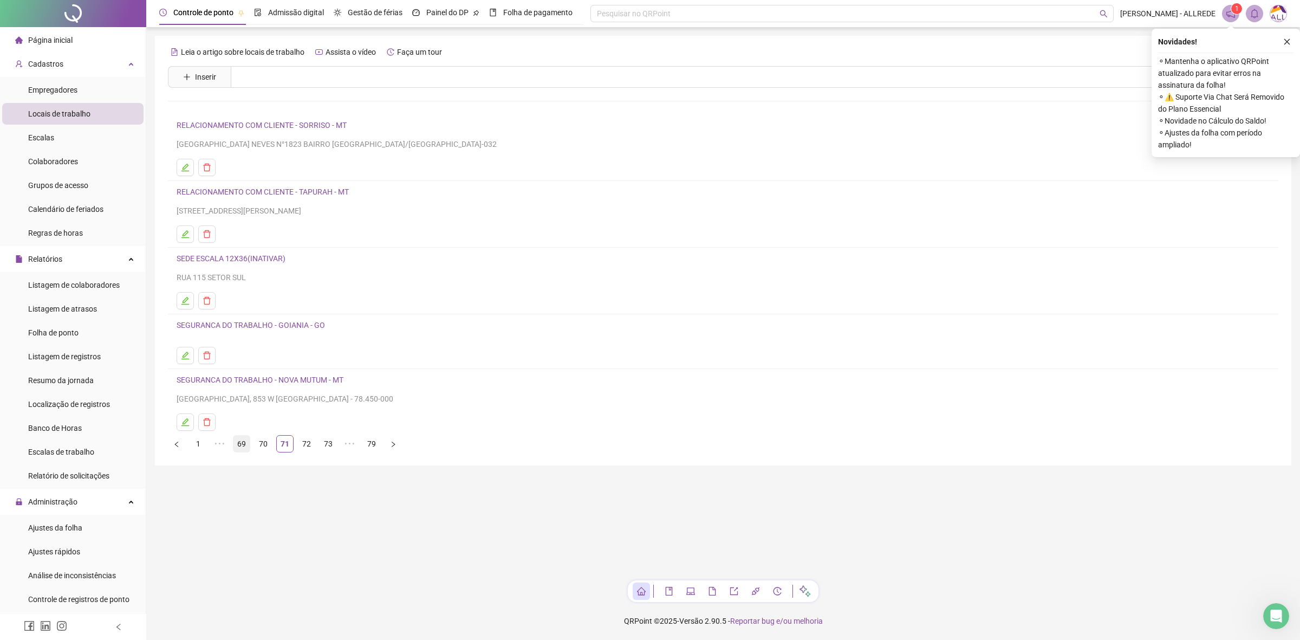
click at [238, 442] on link "69" at bounding box center [241, 443] width 16 height 16
click at [241, 452] on link "67" at bounding box center [241, 443] width 16 height 16
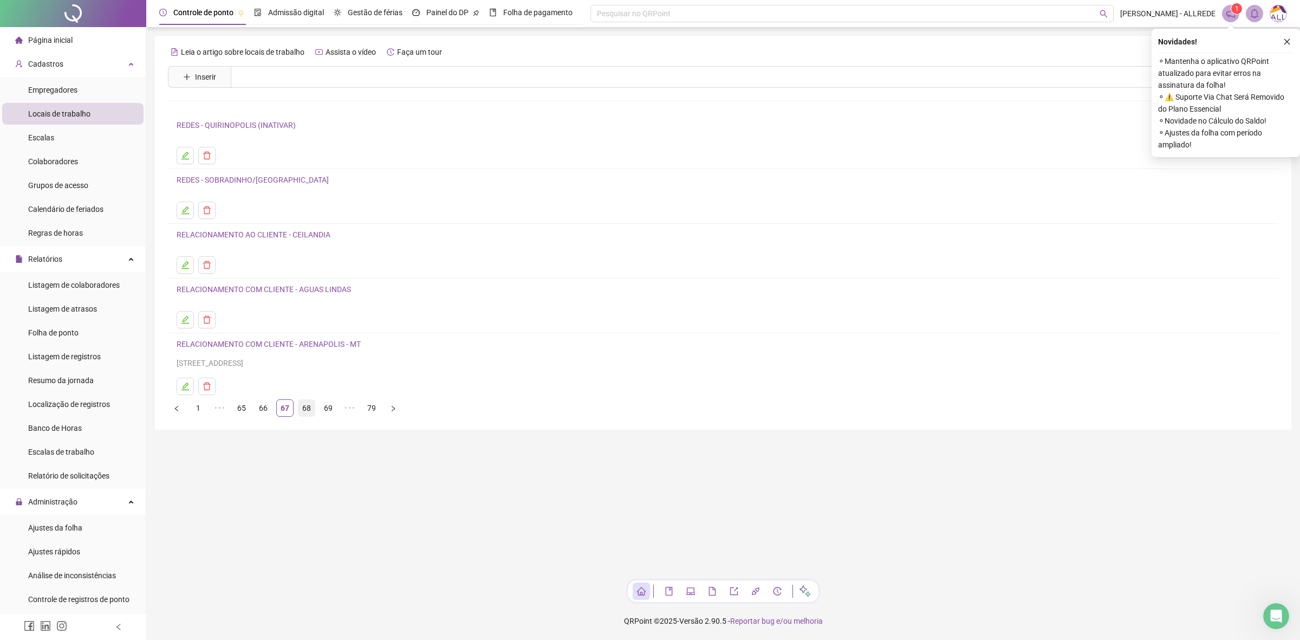
click at [309, 410] on link "68" at bounding box center [306, 408] width 16 height 16
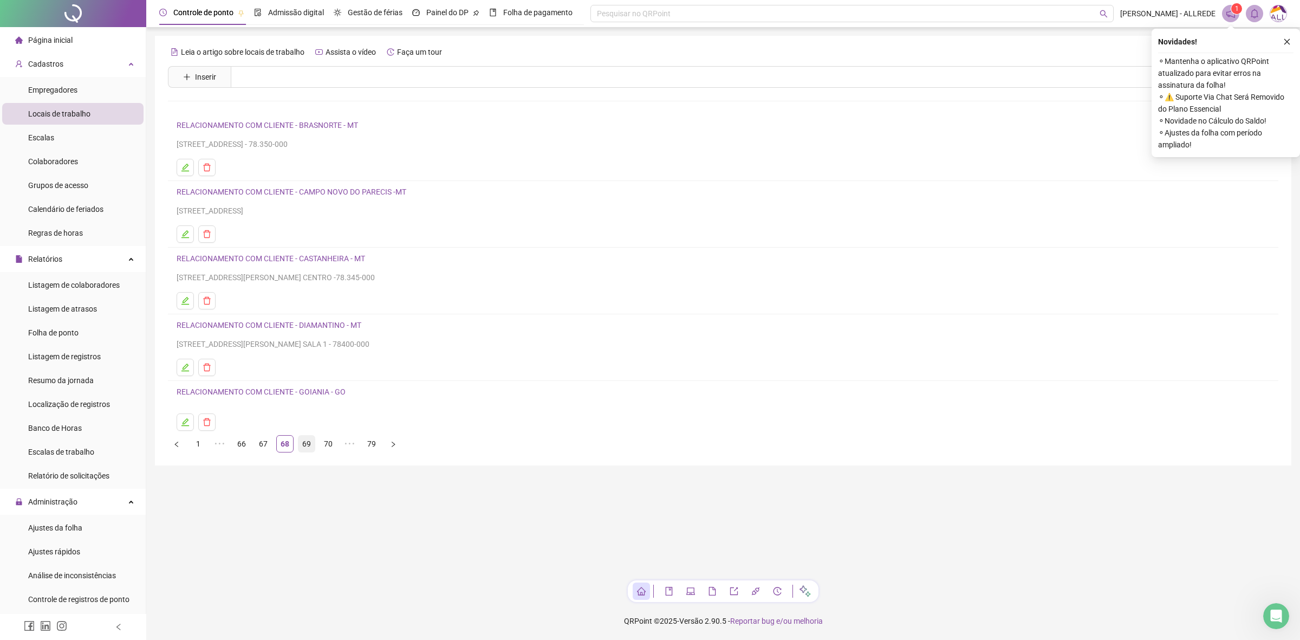
click at [309, 446] on link "69" at bounding box center [306, 443] width 16 height 16
click at [299, 322] on link "RELACIONAMENTO COM CLIENTE - MAURILANDIA - GO" at bounding box center [271, 325] width 188 height 9
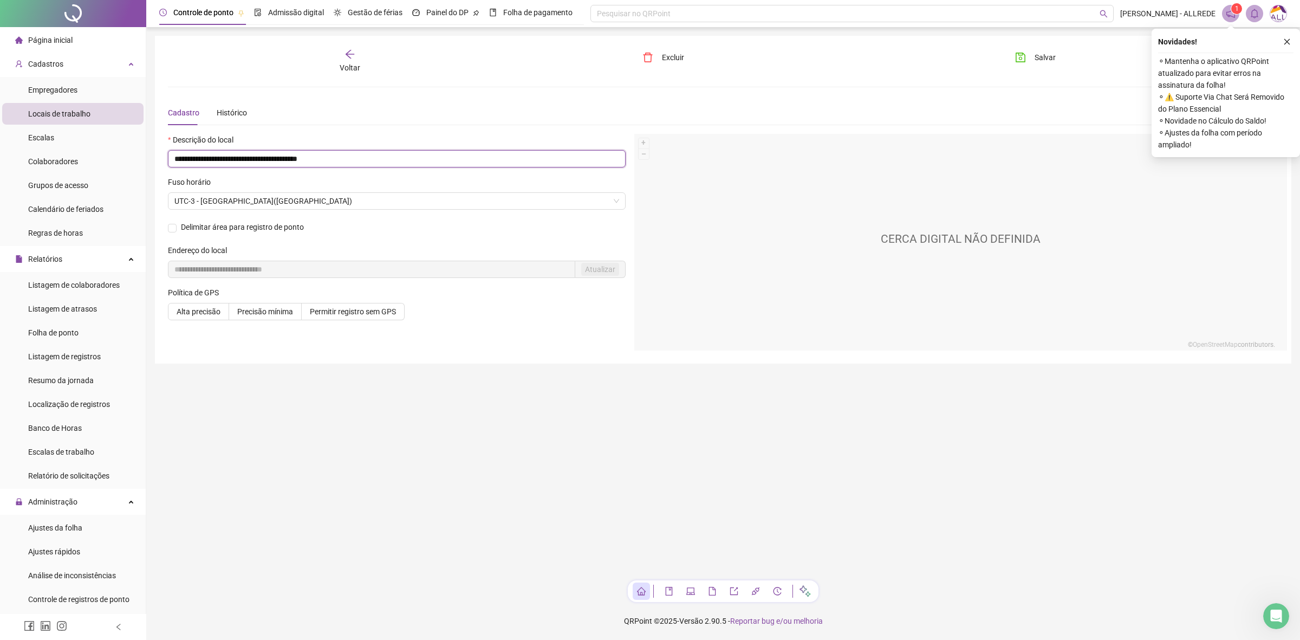
drag, startPoint x: 288, startPoint y: 158, endPoint x: 152, endPoint y: 161, distance: 135.4
click at [152, 161] on div "**********" at bounding box center [722, 320] width 1153 height 640
type input "**********"
drag, startPoint x: 1038, startPoint y: 55, endPoint x: 1032, endPoint y: 55, distance: 5.4
click at [1037, 55] on span "Salvar" at bounding box center [1044, 57] width 21 height 12
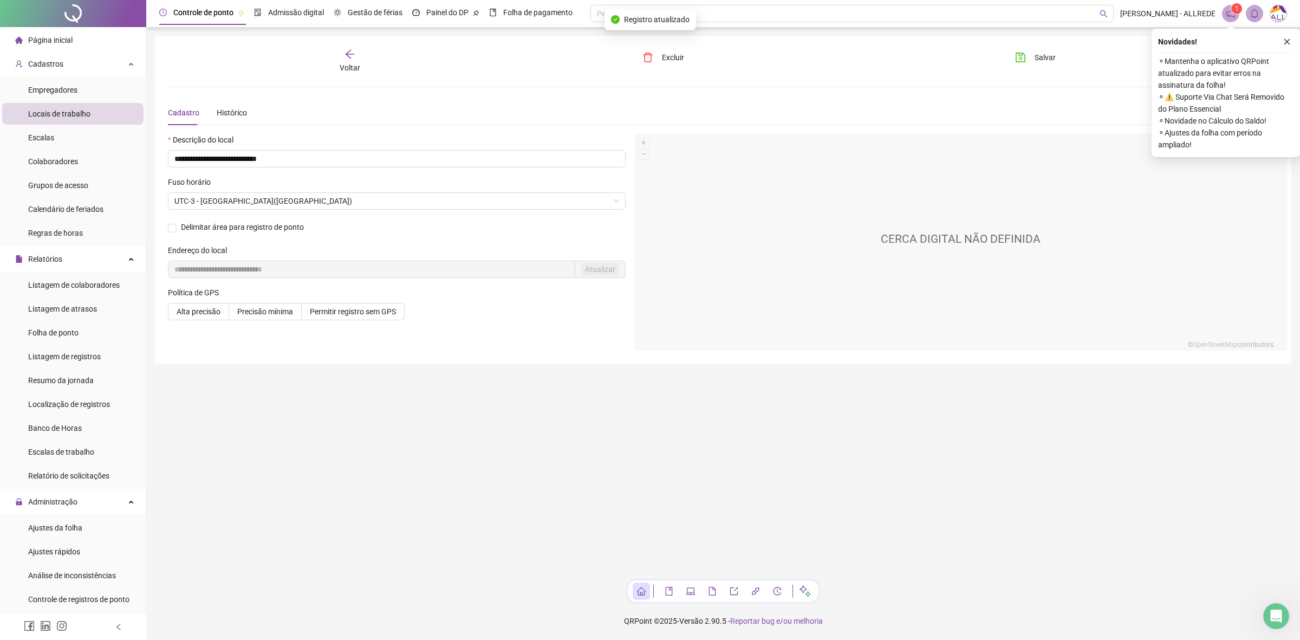
click at [374, 60] on div "Voltar" at bounding box center [350, 61] width 178 height 25
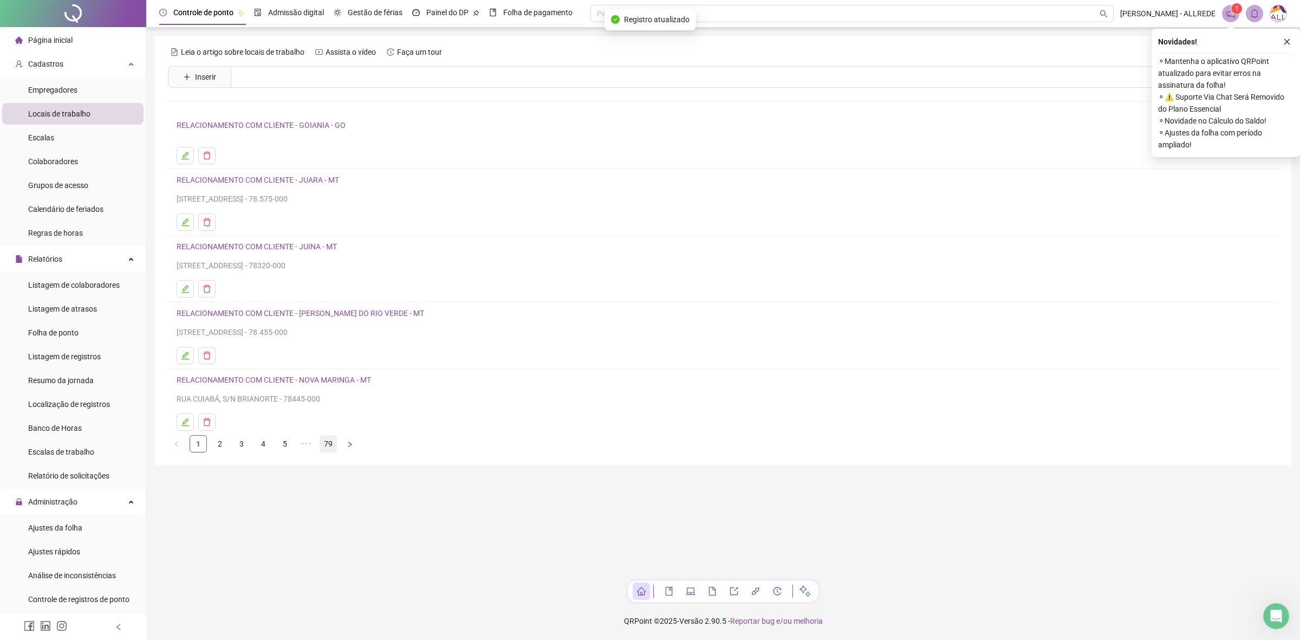
click at [324, 447] on link "79" at bounding box center [328, 443] width 16 height 16
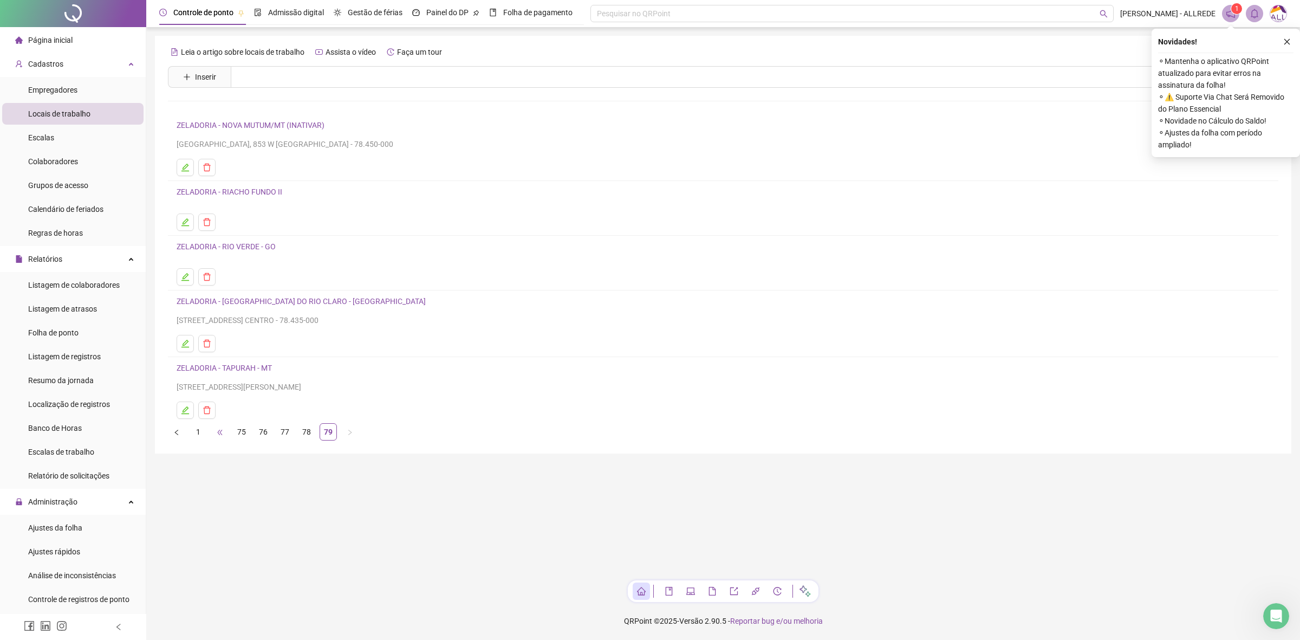
click at [220, 437] on span "•••" at bounding box center [219, 431] width 17 height 17
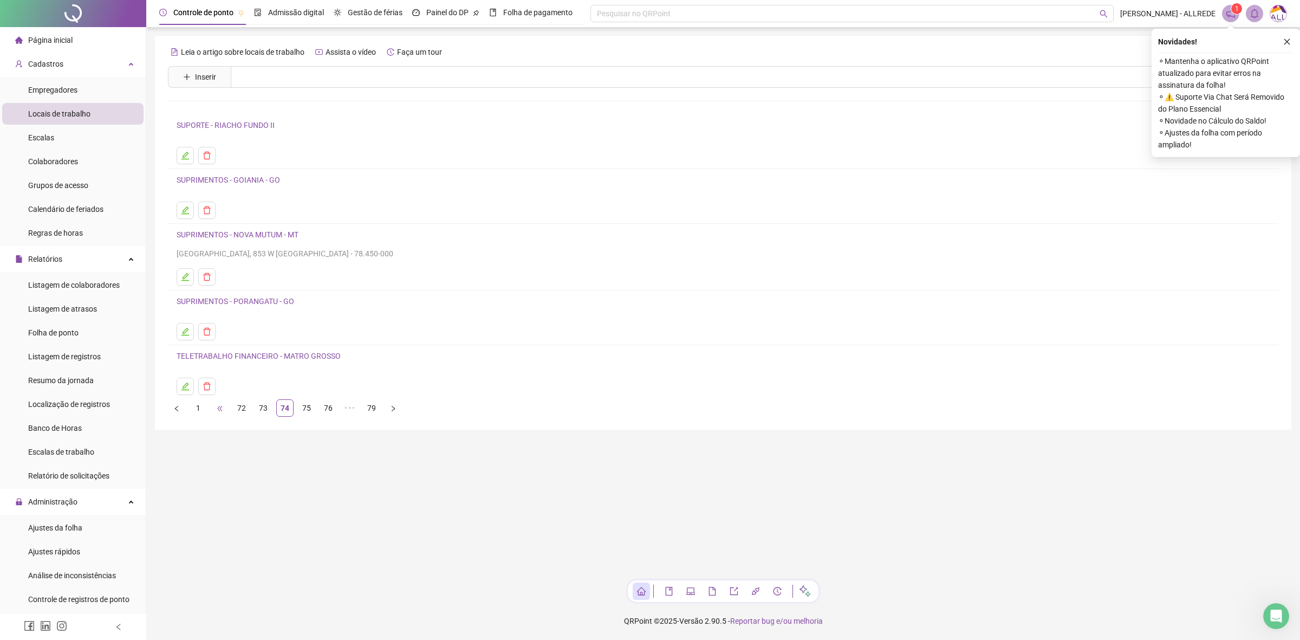
click at [223, 412] on span "•••" at bounding box center [219, 407] width 17 height 17
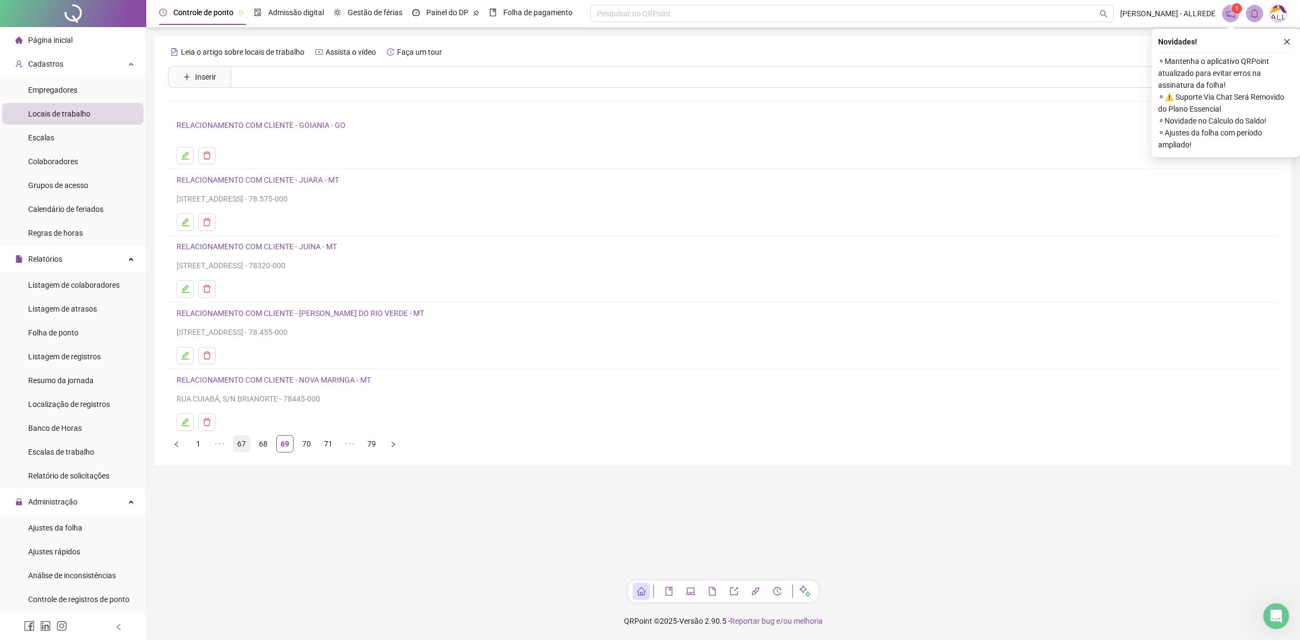
click at [242, 440] on link "67" at bounding box center [241, 443] width 16 height 16
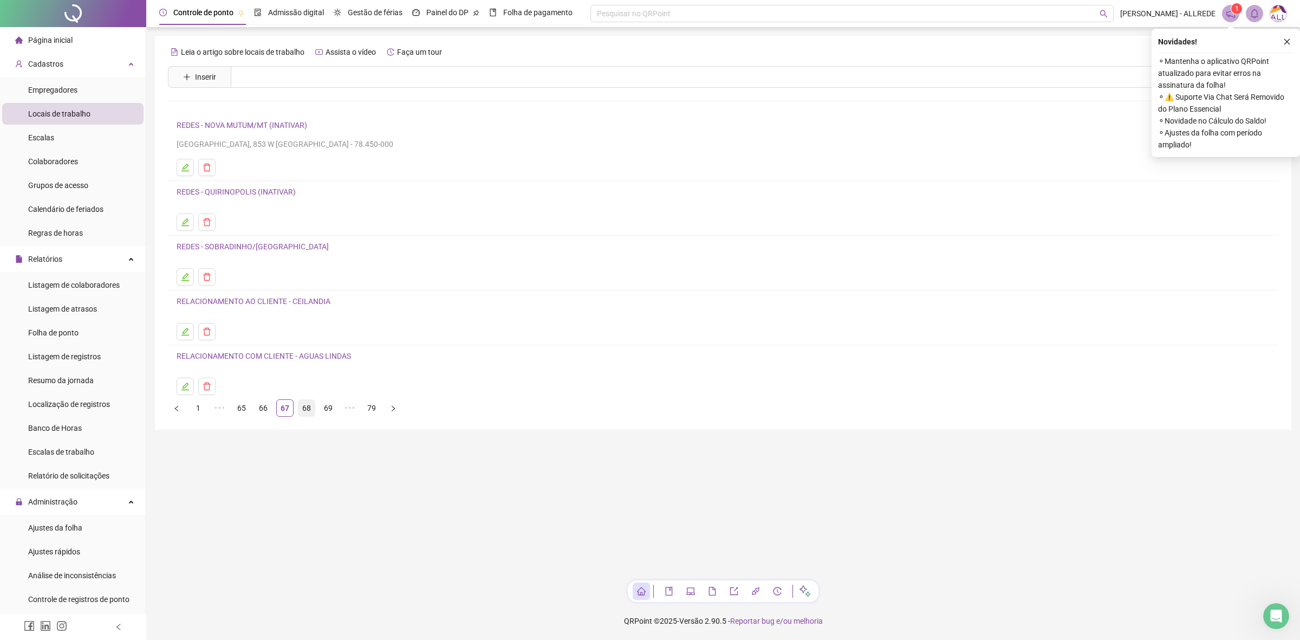
click at [310, 414] on link "68" at bounding box center [306, 408] width 16 height 16
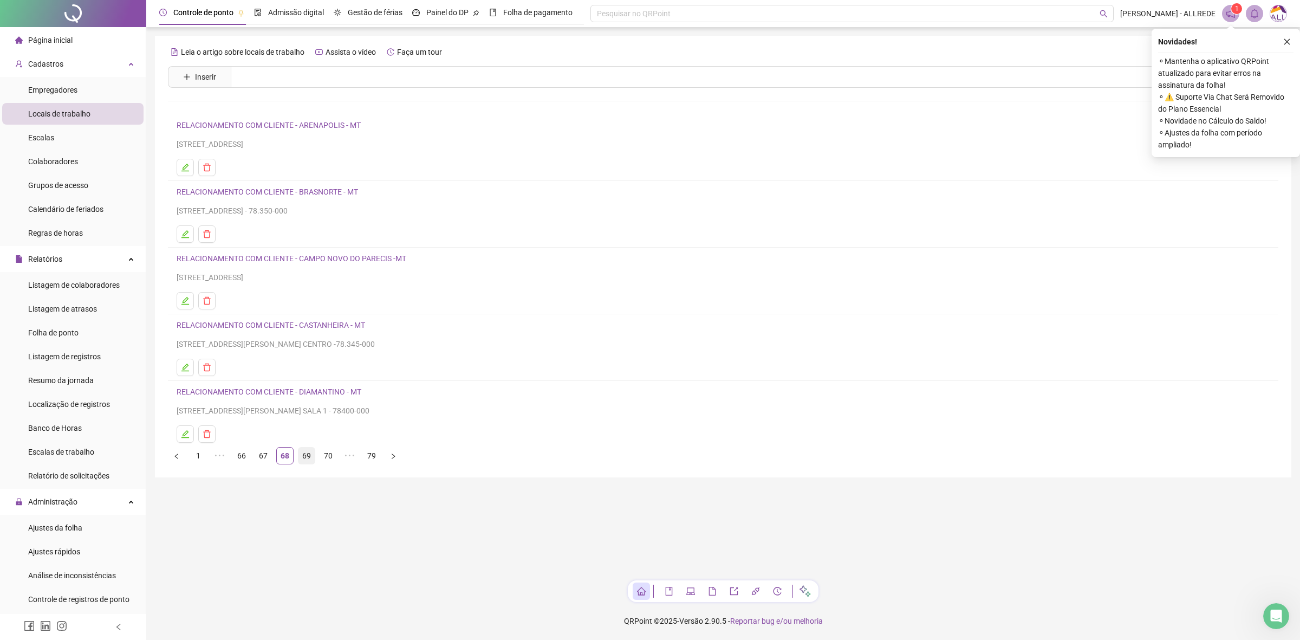
click at [309, 463] on link "69" at bounding box center [306, 455] width 16 height 16
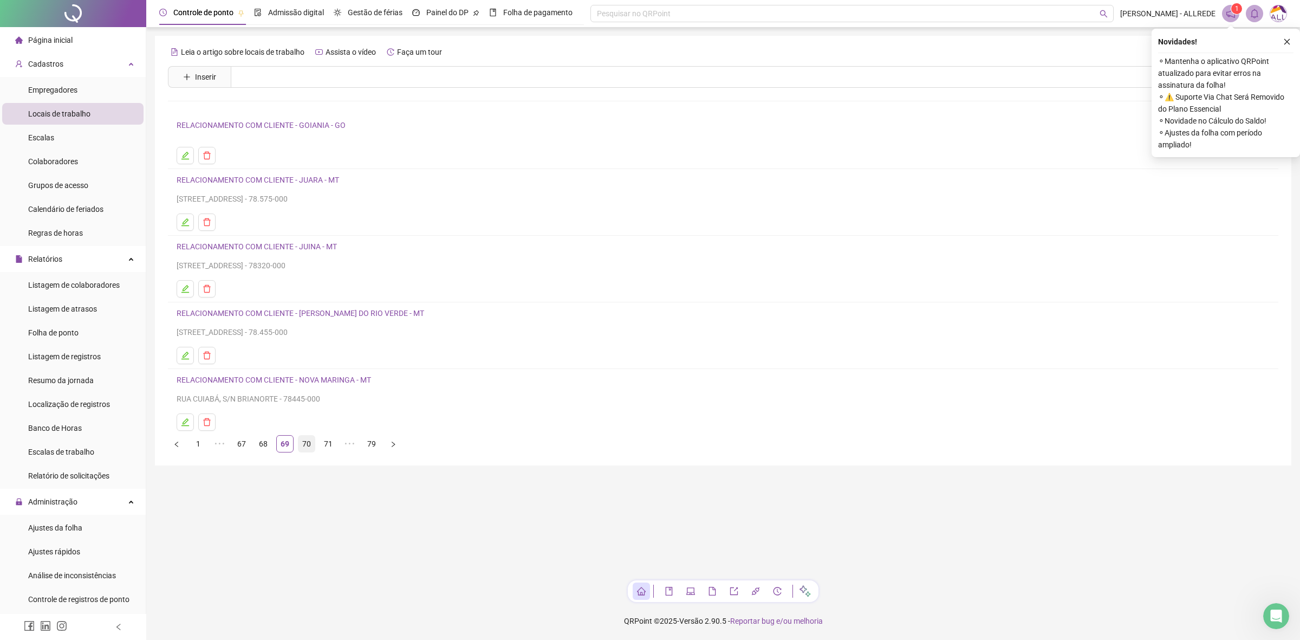
click at [311, 445] on link "70" at bounding box center [306, 443] width 16 height 16
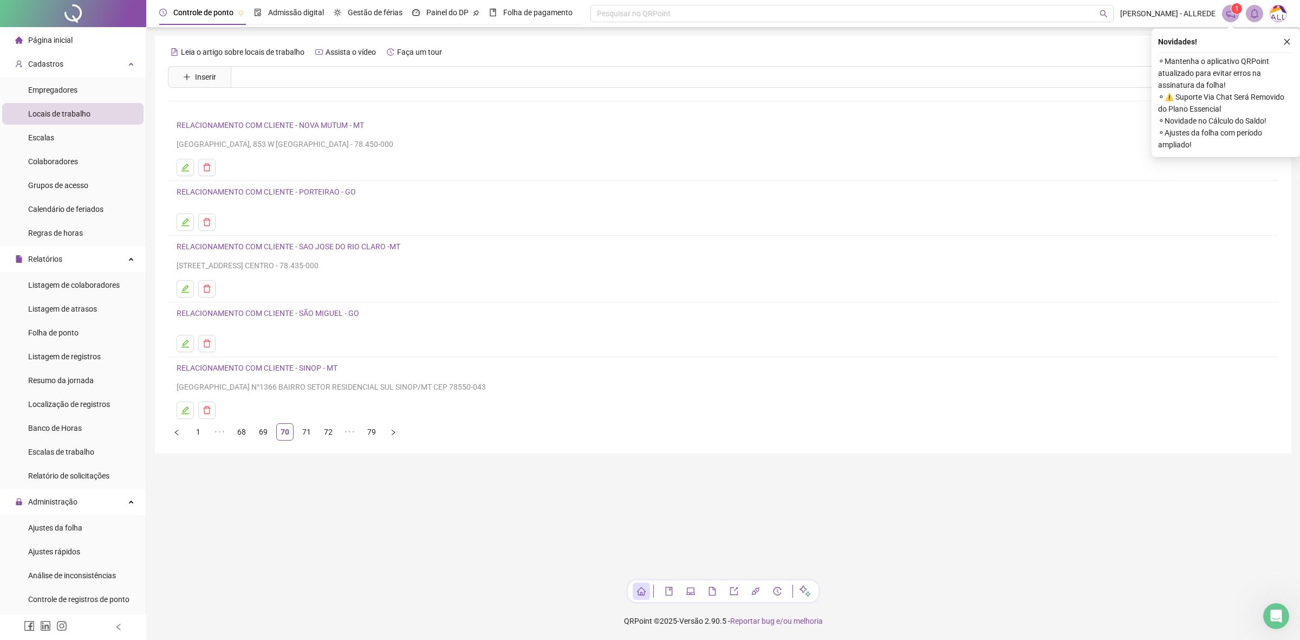
click at [290, 192] on link "RELACIONAMENTO COM CLIENTE - PORTEIRAO - GO" at bounding box center [266, 191] width 179 height 9
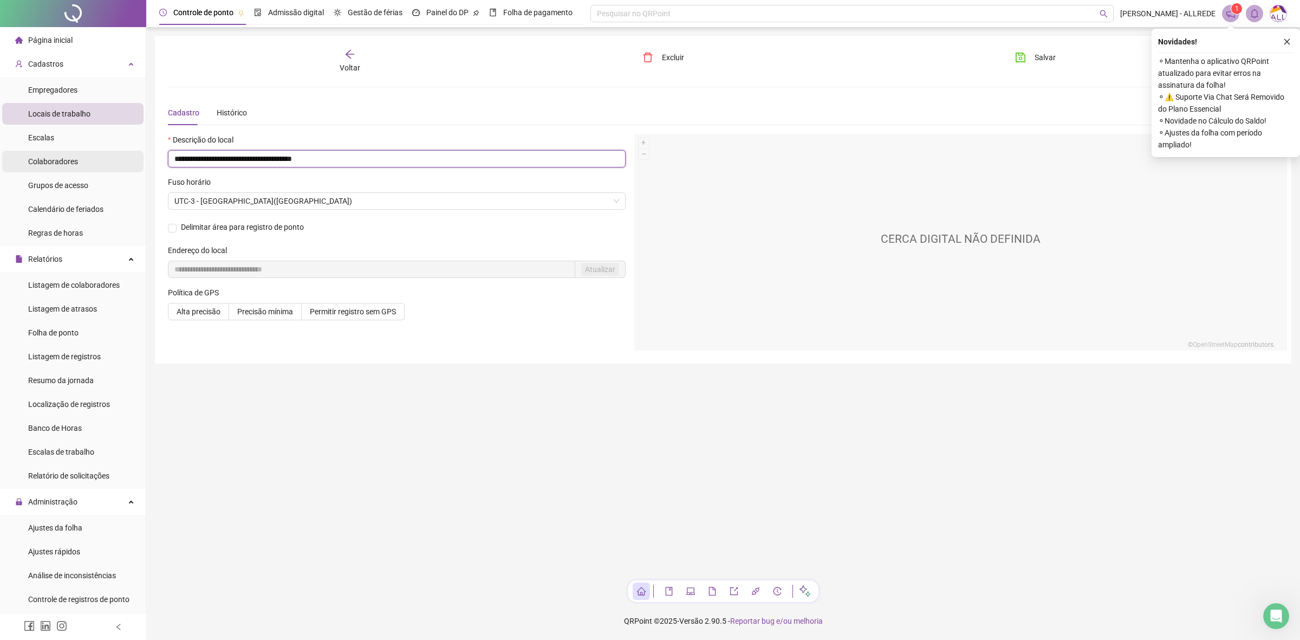
drag, startPoint x: 288, startPoint y: 157, endPoint x: 125, endPoint y: 166, distance: 163.2
click at [125, 166] on div "**********" at bounding box center [650, 320] width 1300 height 640
type input "**********"
click at [1015, 57] on icon "save" at bounding box center [1020, 57] width 11 height 11
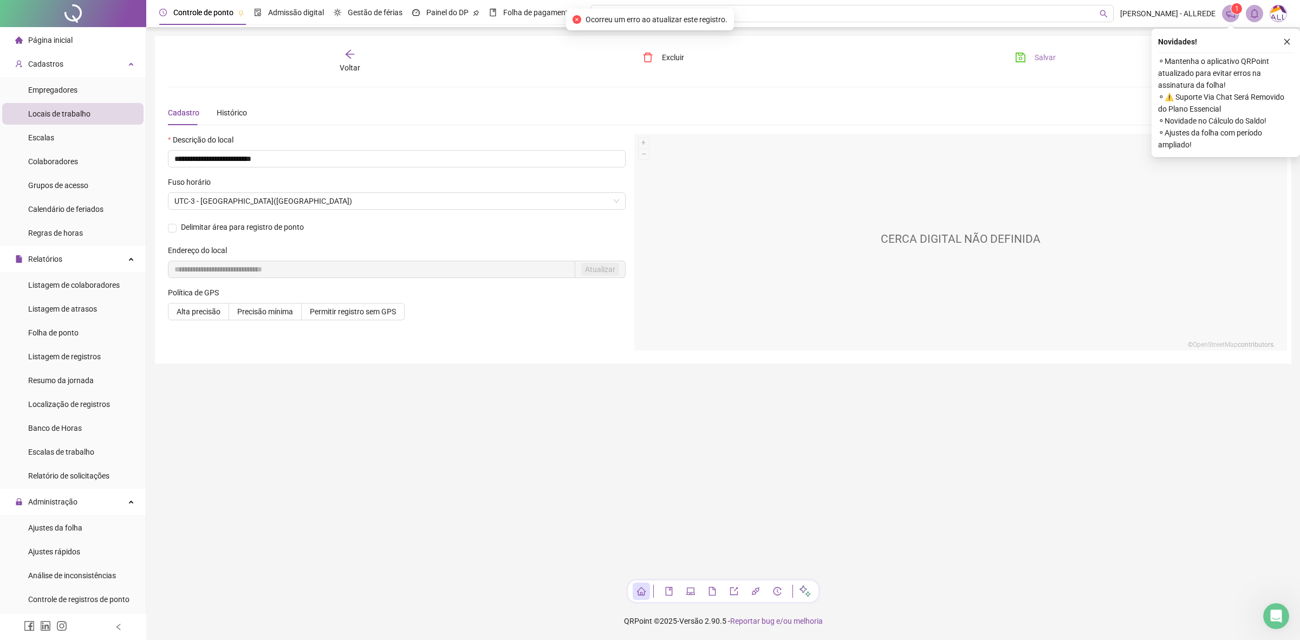
click at [354, 68] on span "Voltar" at bounding box center [350, 67] width 21 height 9
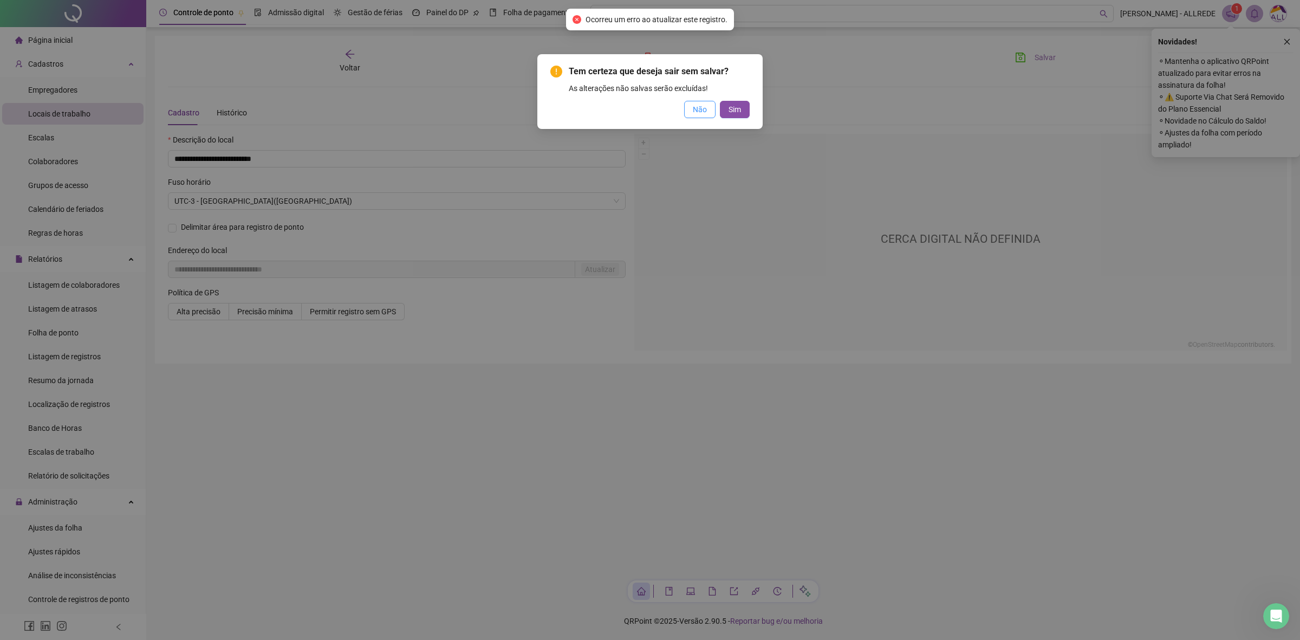
click at [704, 114] on span "Não" at bounding box center [700, 109] width 14 height 12
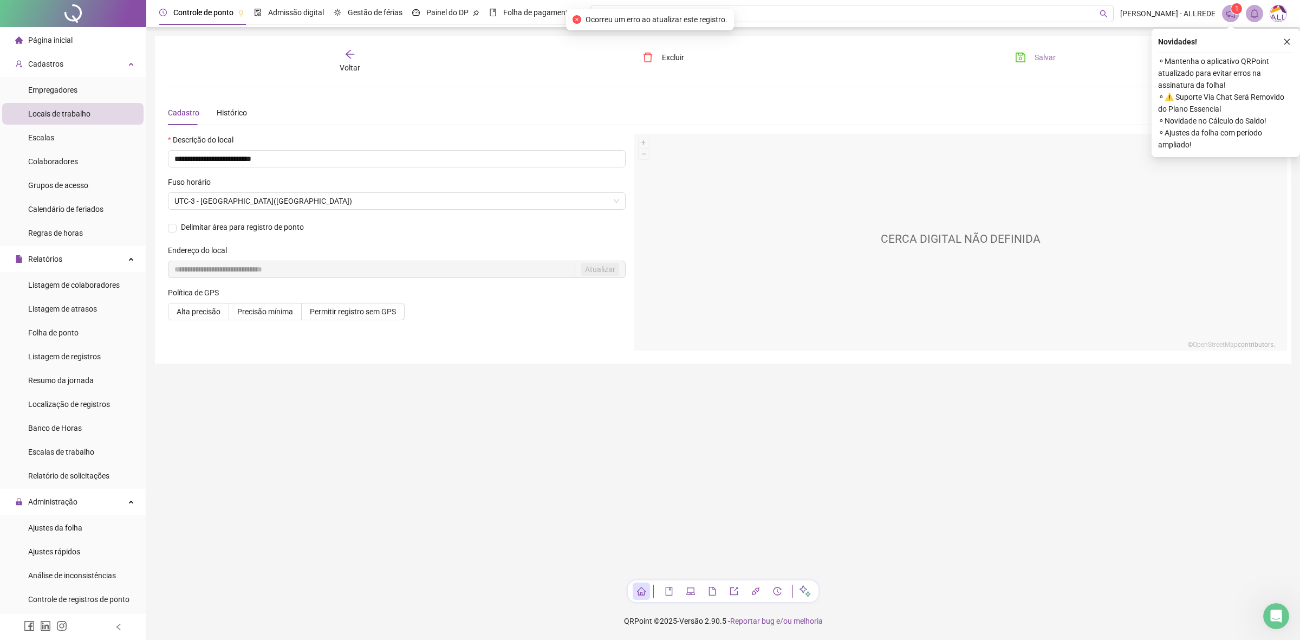
drag, startPoint x: 1065, startPoint y: 55, endPoint x: 1051, endPoint y: 55, distance: 14.1
click at [1065, 54] on div "Salvar" at bounding box center [1095, 61] width 186 height 25
click at [1049, 55] on span "Salvar" at bounding box center [1044, 57] width 21 height 12
click at [356, 63] on span "Voltar" at bounding box center [350, 67] width 21 height 9
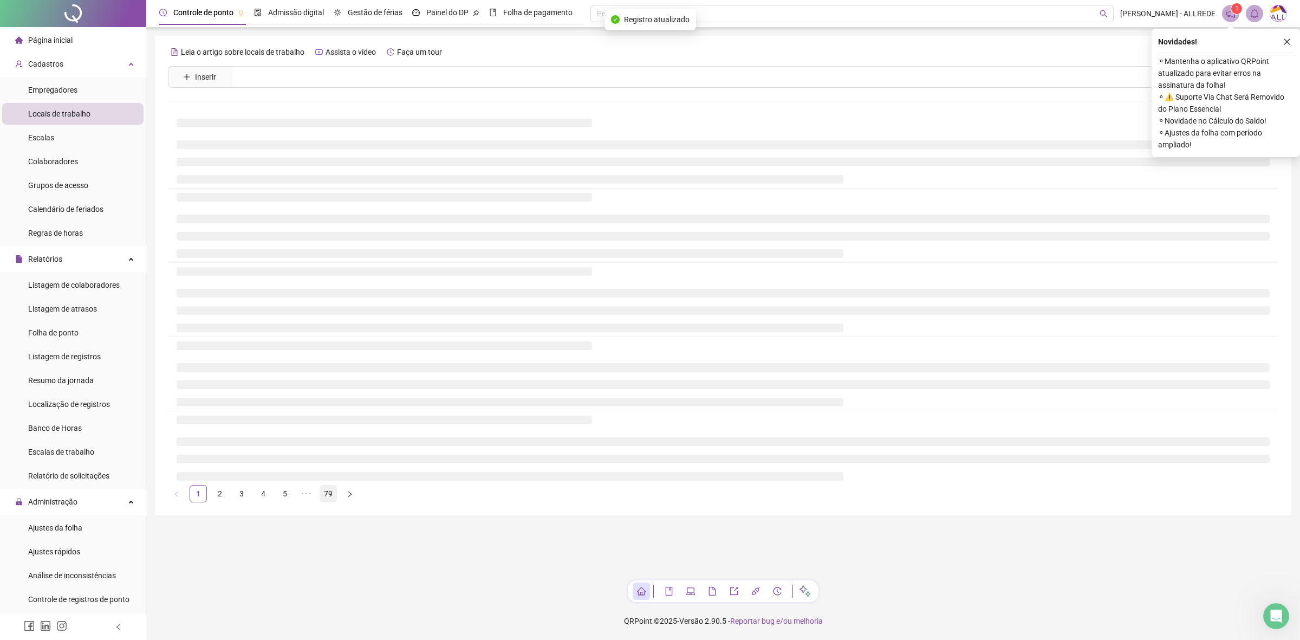
click at [320, 490] on link "79" at bounding box center [328, 493] width 16 height 16
click at [239, 492] on link "75" at bounding box center [241, 493] width 16 height 16
click at [239, 492] on link "73" at bounding box center [241, 493] width 16 height 16
click at [239, 492] on link "71" at bounding box center [241, 493] width 16 height 16
click at [239, 492] on link "69" at bounding box center [241, 493] width 16 height 16
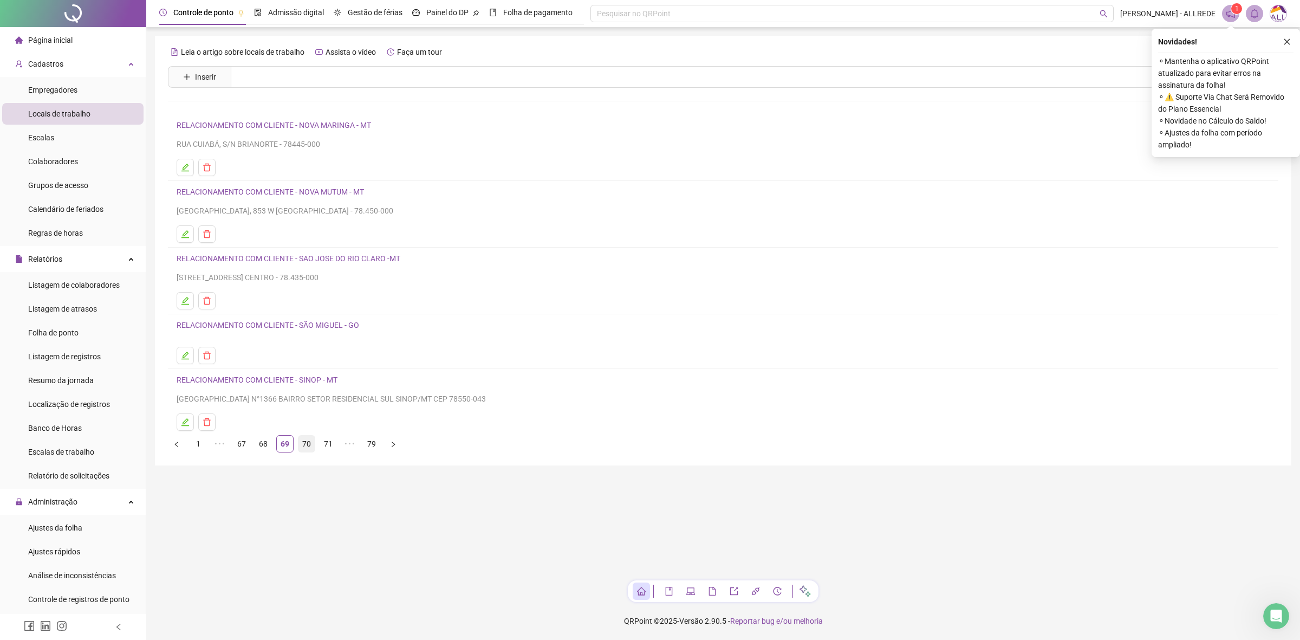
click at [303, 447] on link "70" at bounding box center [306, 443] width 16 height 16
click at [302, 446] on link "71" at bounding box center [306, 443] width 16 height 16
click at [278, 497] on main "Leia o artigo sobre locais de trabalho Assista o vídeo Faça um tour Inserir Nen…" at bounding box center [723, 304] width 1136 height 536
click at [212, 82] on span "Inserir" at bounding box center [205, 77] width 21 height 12
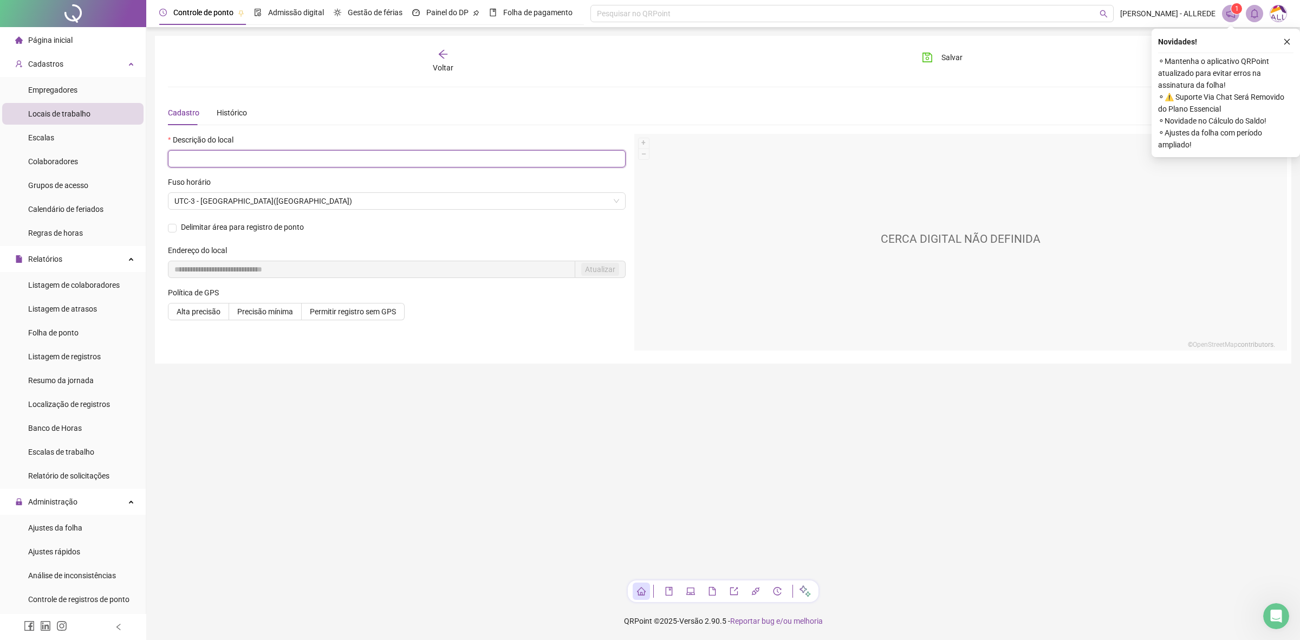
click at [291, 161] on input "text" at bounding box center [397, 158] width 458 height 17
click at [287, 162] on input "*****" at bounding box center [397, 158] width 458 height 17
type input "**********"
click at [941, 57] on span "Salvar" at bounding box center [951, 57] width 21 height 12
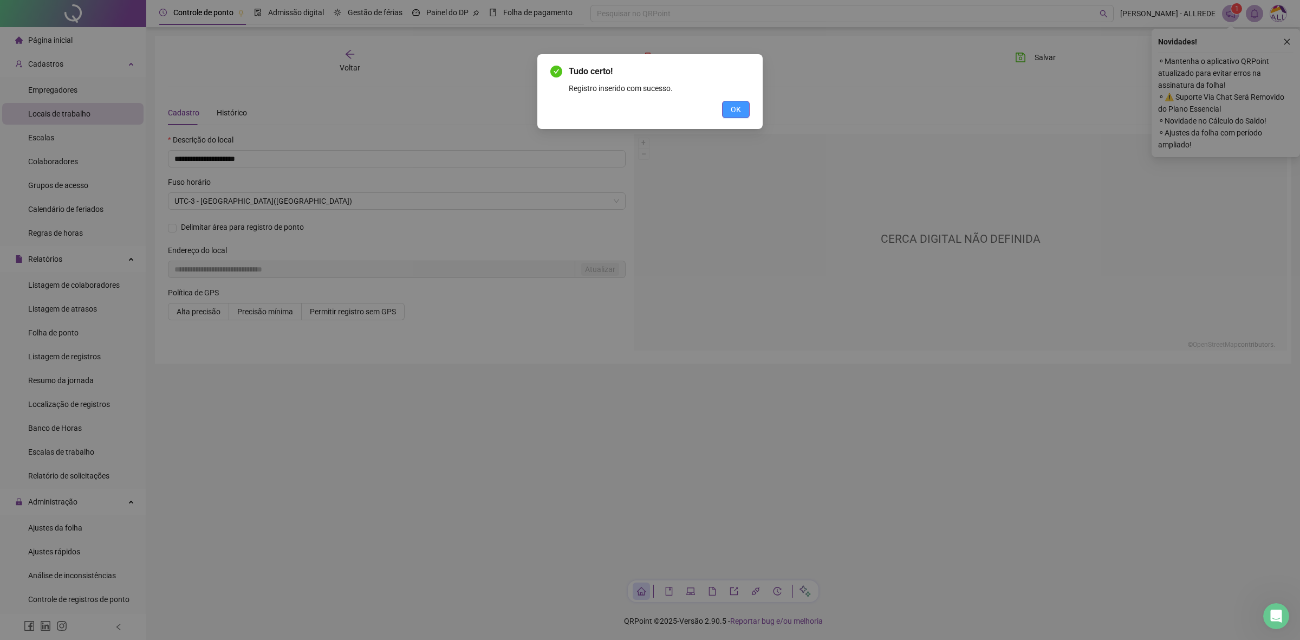
click at [734, 109] on span "OK" at bounding box center [736, 109] width 10 height 12
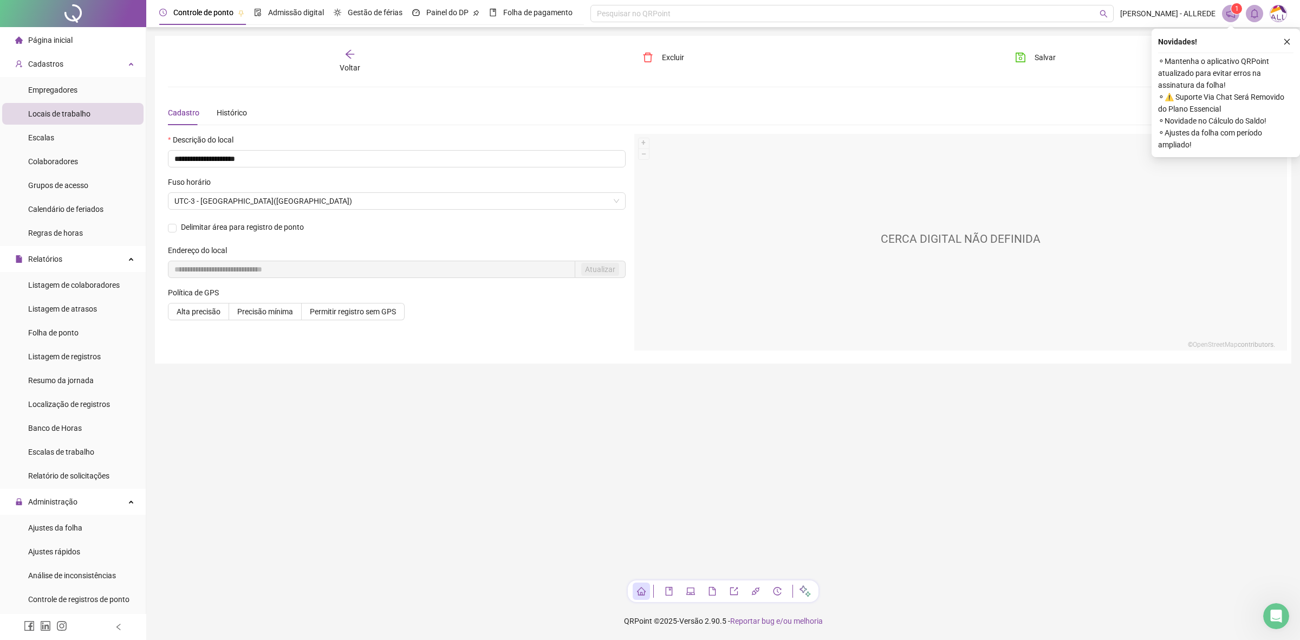
click at [368, 72] on div "Voltar" at bounding box center [350, 61] width 178 height 25
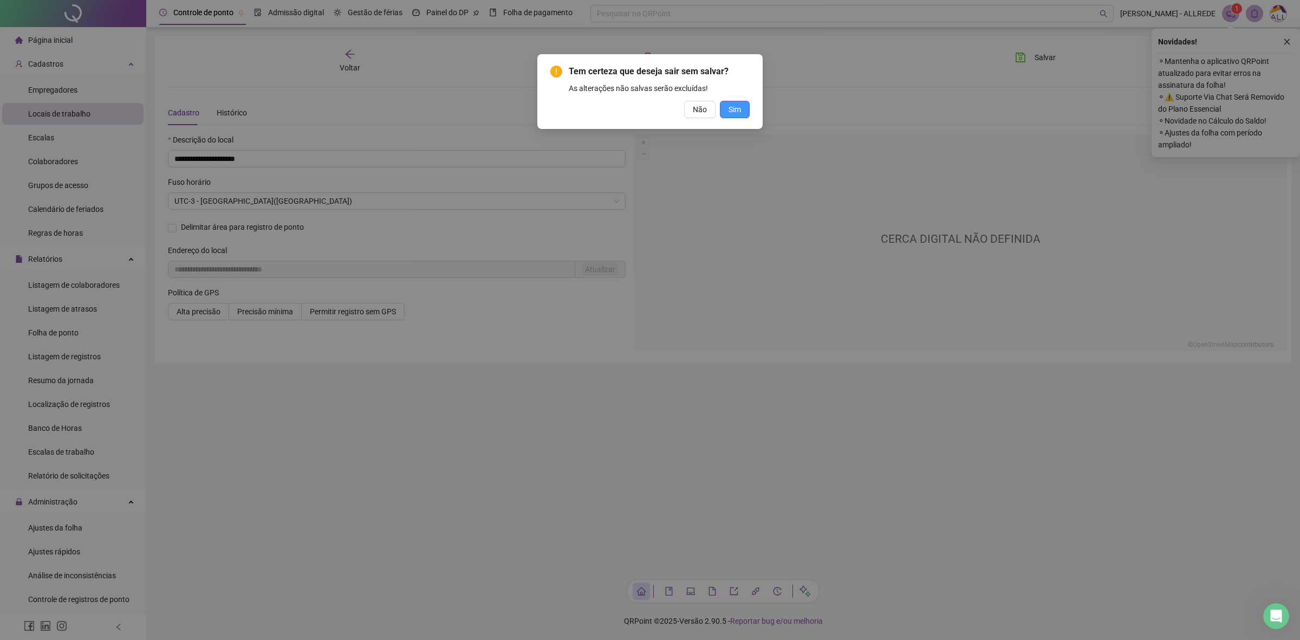
click at [735, 107] on span "Sim" at bounding box center [734, 109] width 12 height 12
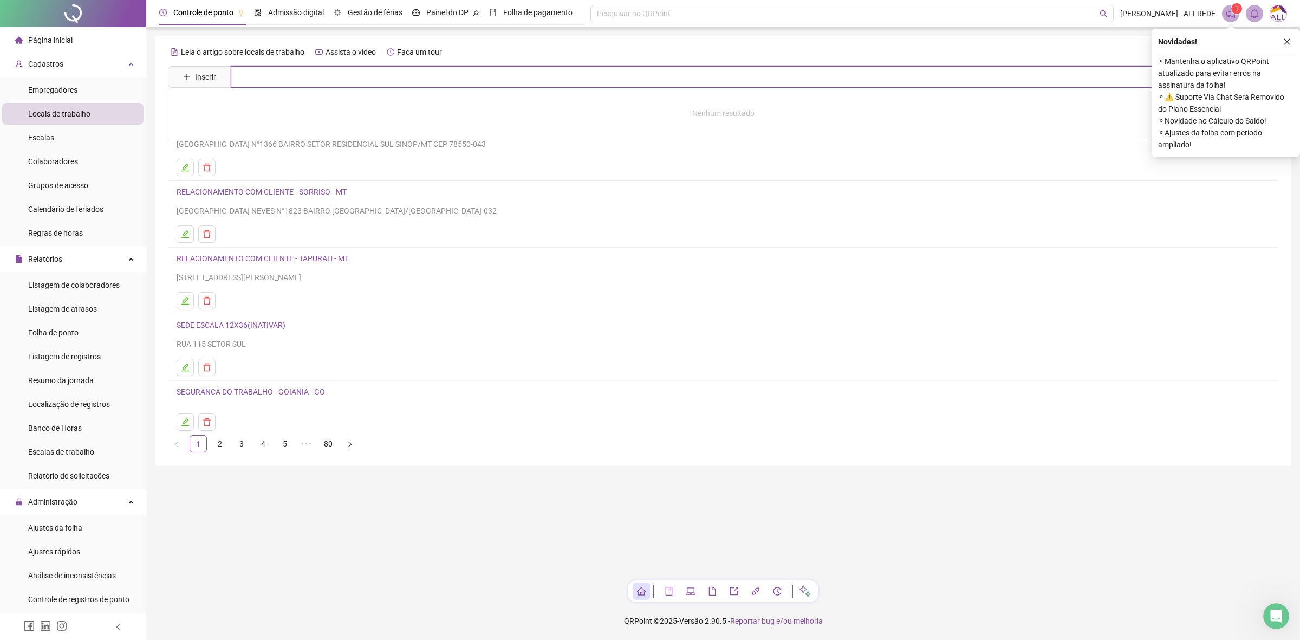
click at [266, 77] on input "text" at bounding box center [742, 77] width 1022 height 22
type input "*****"
click at [182, 80] on button "Inserir" at bounding box center [199, 76] width 50 height 17
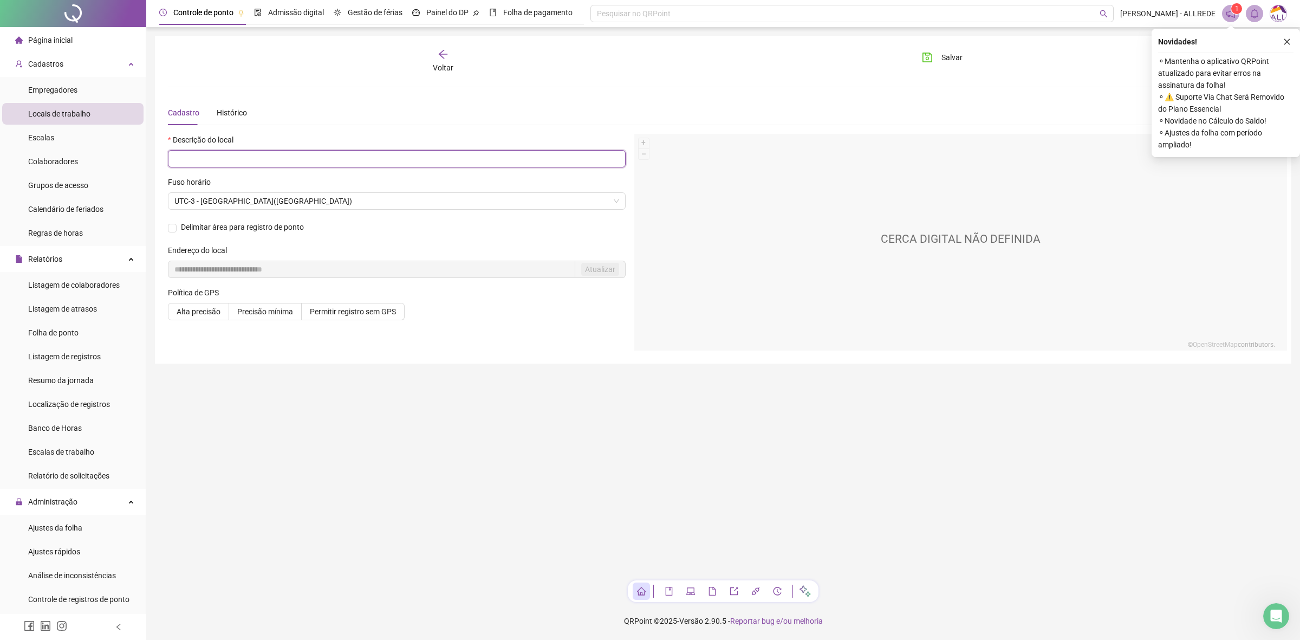
click at [296, 167] on input "text" at bounding box center [397, 158] width 458 height 17
type input "**********"
click at [946, 60] on span "Salvar" at bounding box center [951, 57] width 21 height 12
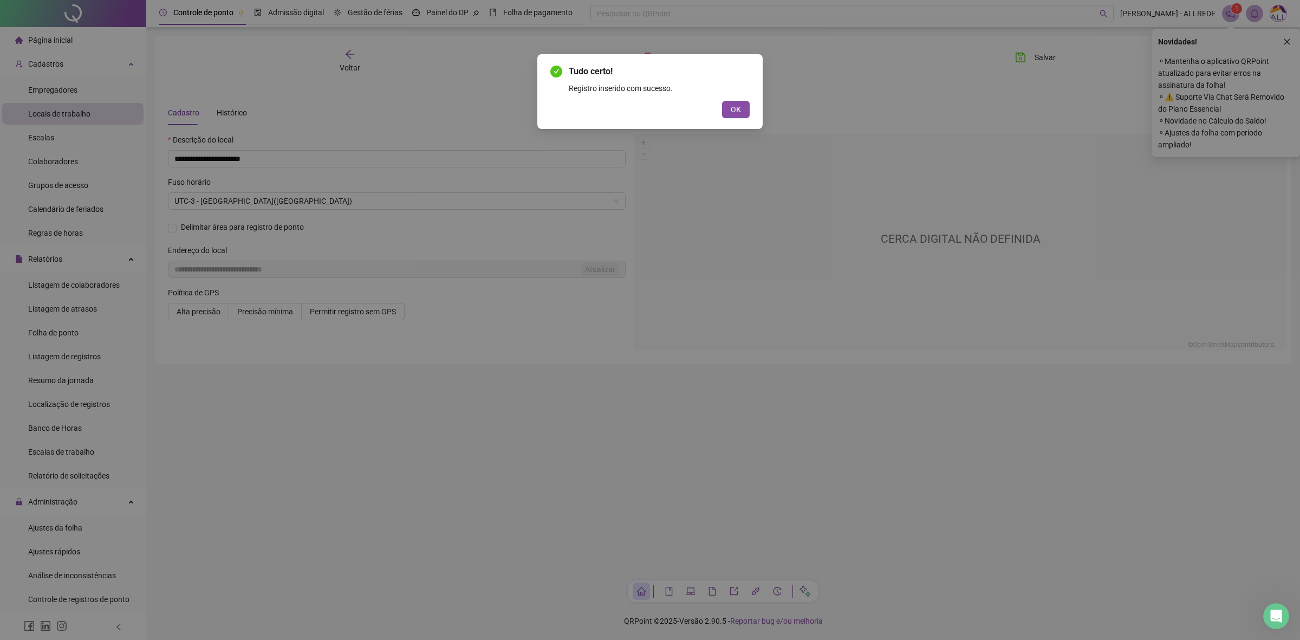
drag, startPoint x: 740, startPoint y: 112, endPoint x: 595, endPoint y: 89, distance: 147.4
click at [739, 112] on span "OK" at bounding box center [736, 109] width 10 height 12
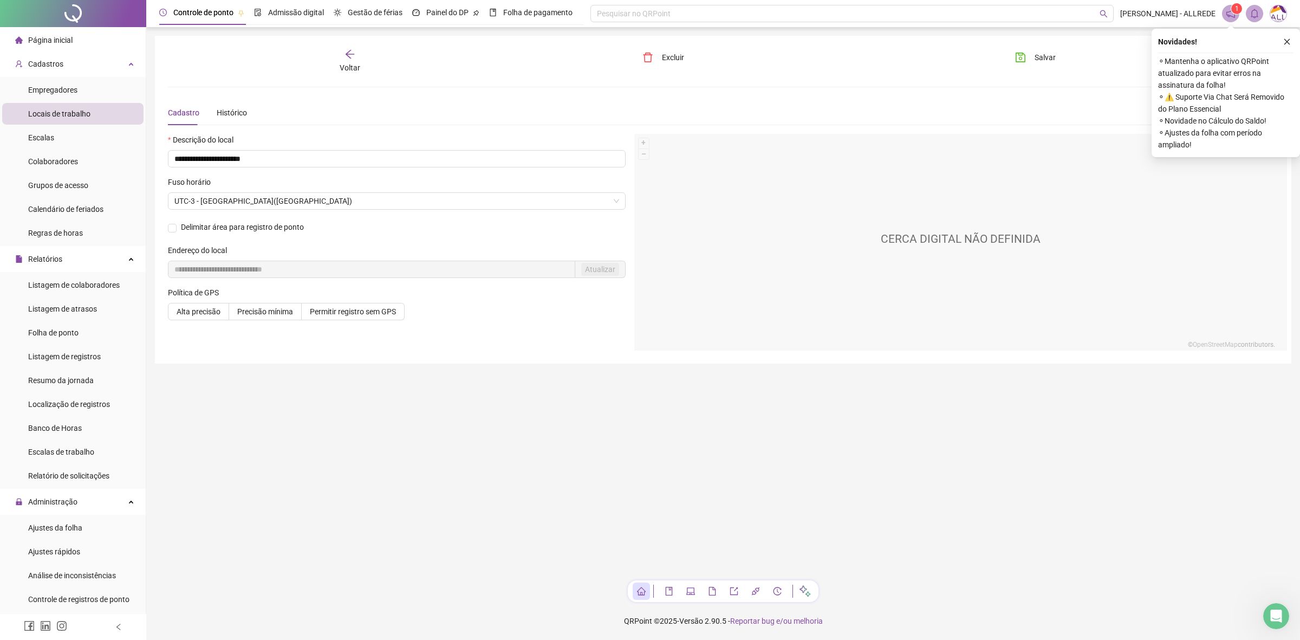
click at [354, 54] on icon "arrow-left" at bounding box center [349, 54] width 9 height 9
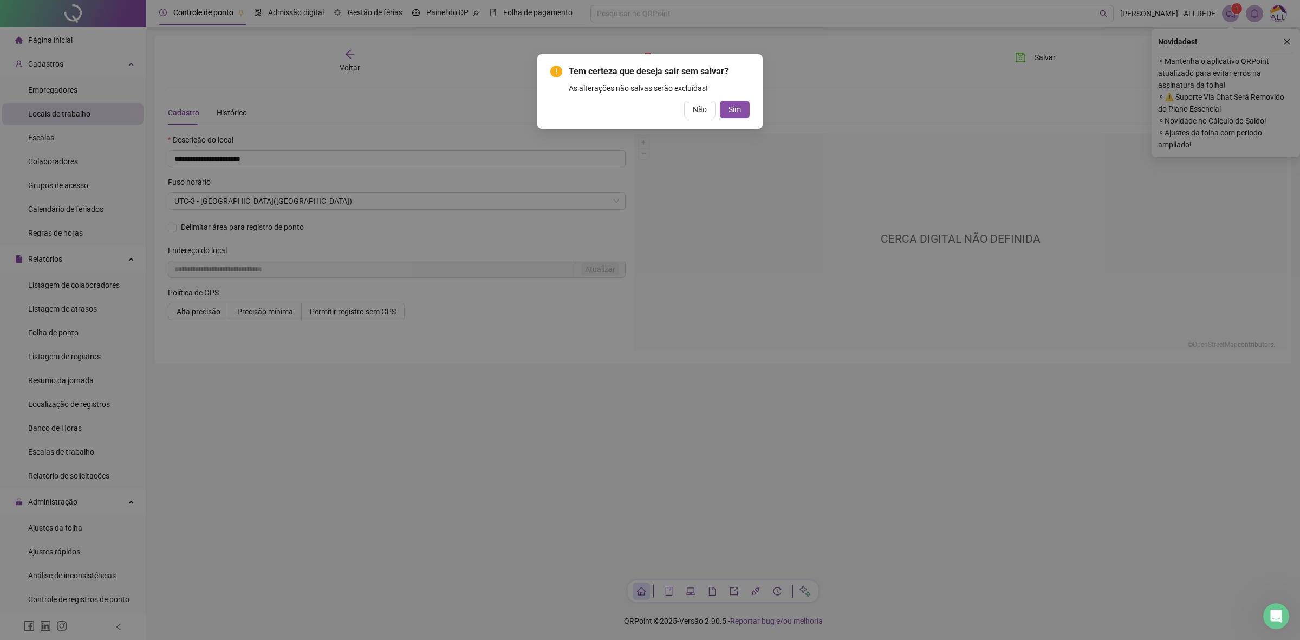
click at [699, 104] on span "Não" at bounding box center [700, 109] width 14 height 12
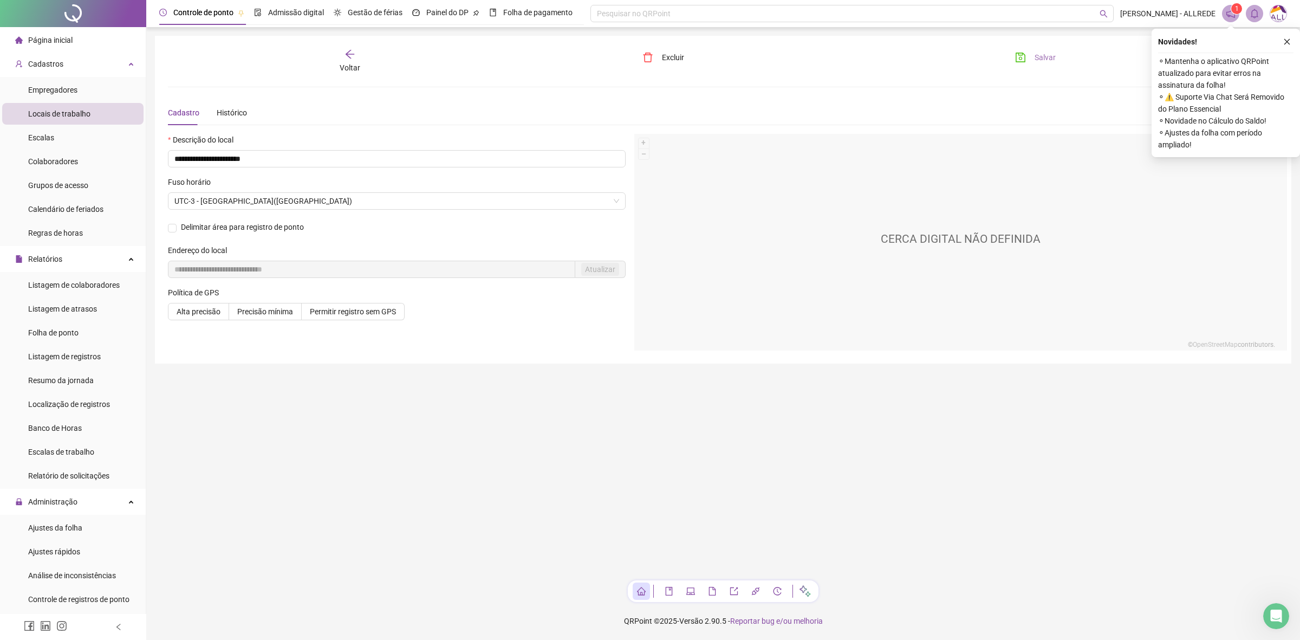
click at [1036, 60] on span "Salvar" at bounding box center [1044, 57] width 21 height 12
click at [361, 61] on div "Voltar" at bounding box center [350, 61] width 178 height 25
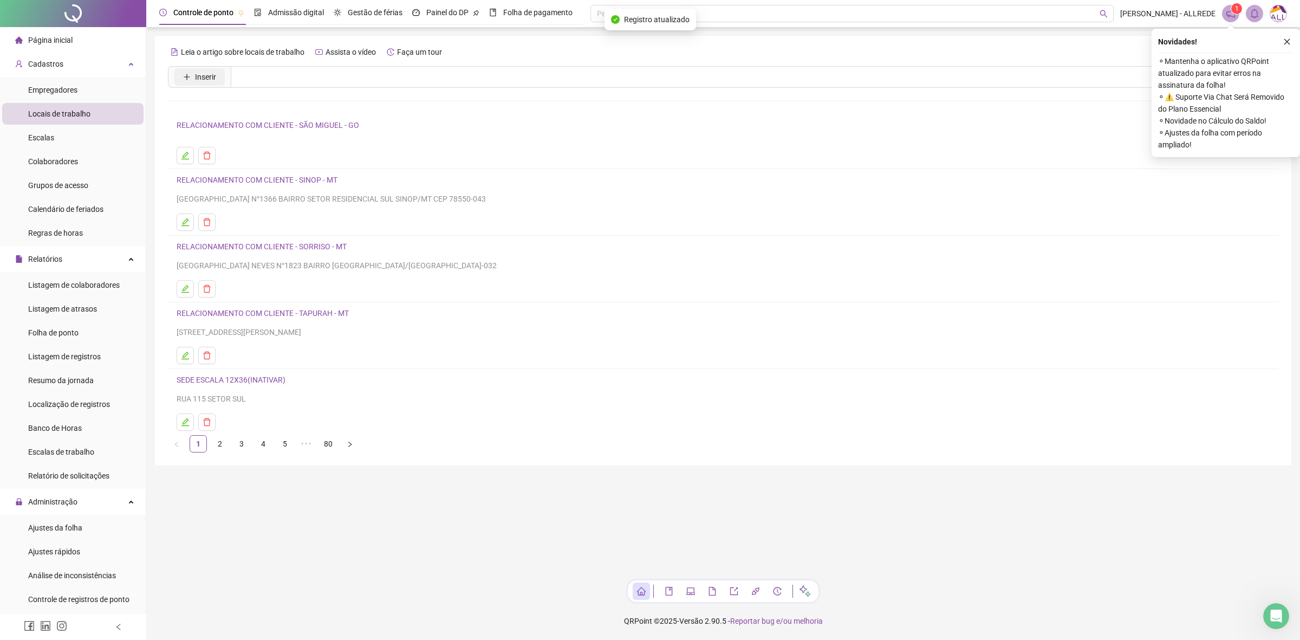
click at [210, 79] on span "Inserir" at bounding box center [205, 77] width 21 height 12
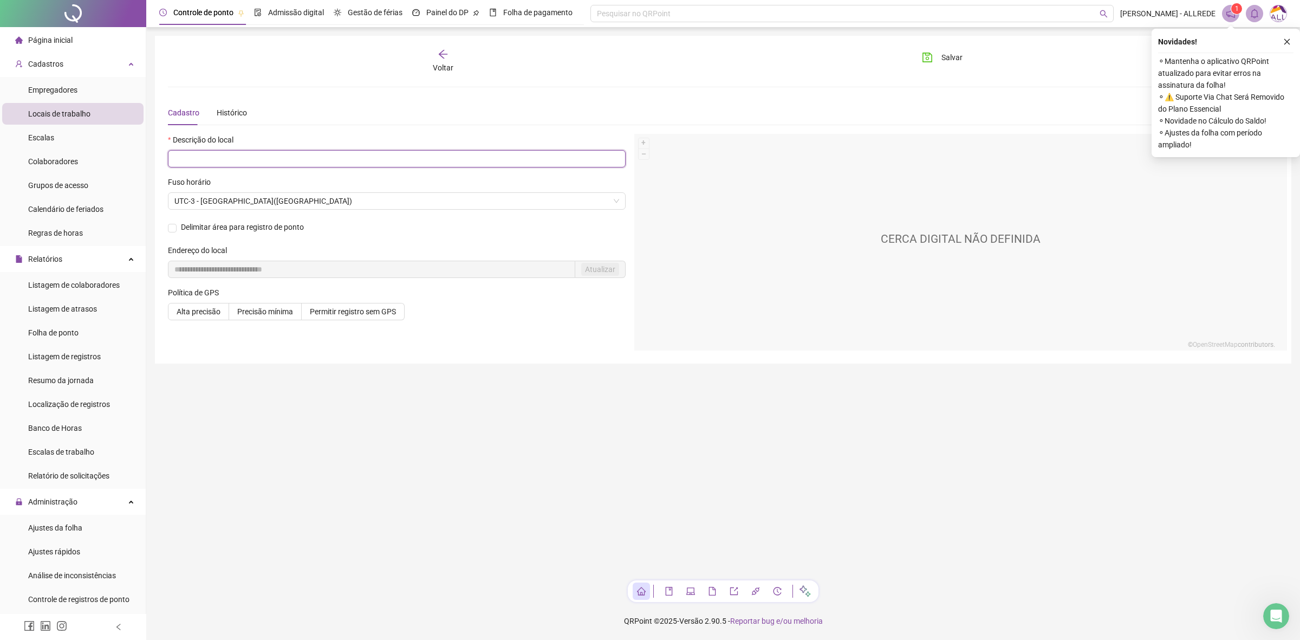
click at [348, 160] on input "text" at bounding box center [397, 158] width 458 height 17
type input "*"
type input "**********"
click at [937, 64] on button "Salvar" at bounding box center [942, 57] width 57 height 17
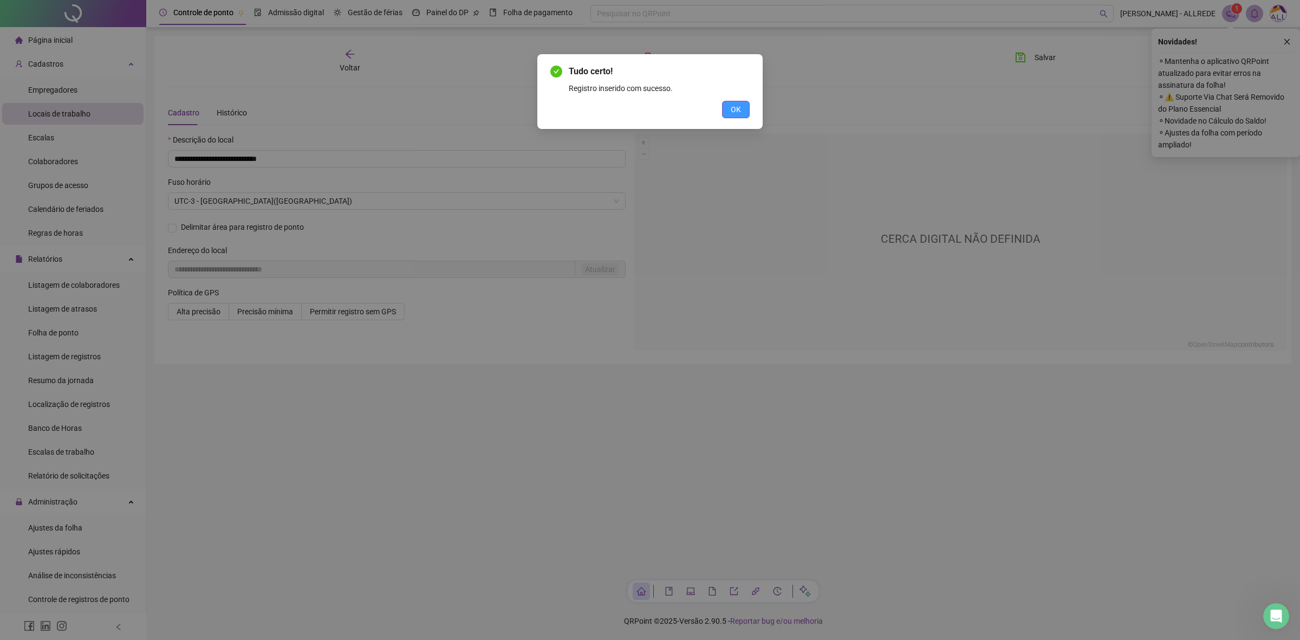
click at [732, 110] on span "OK" at bounding box center [736, 109] width 10 height 12
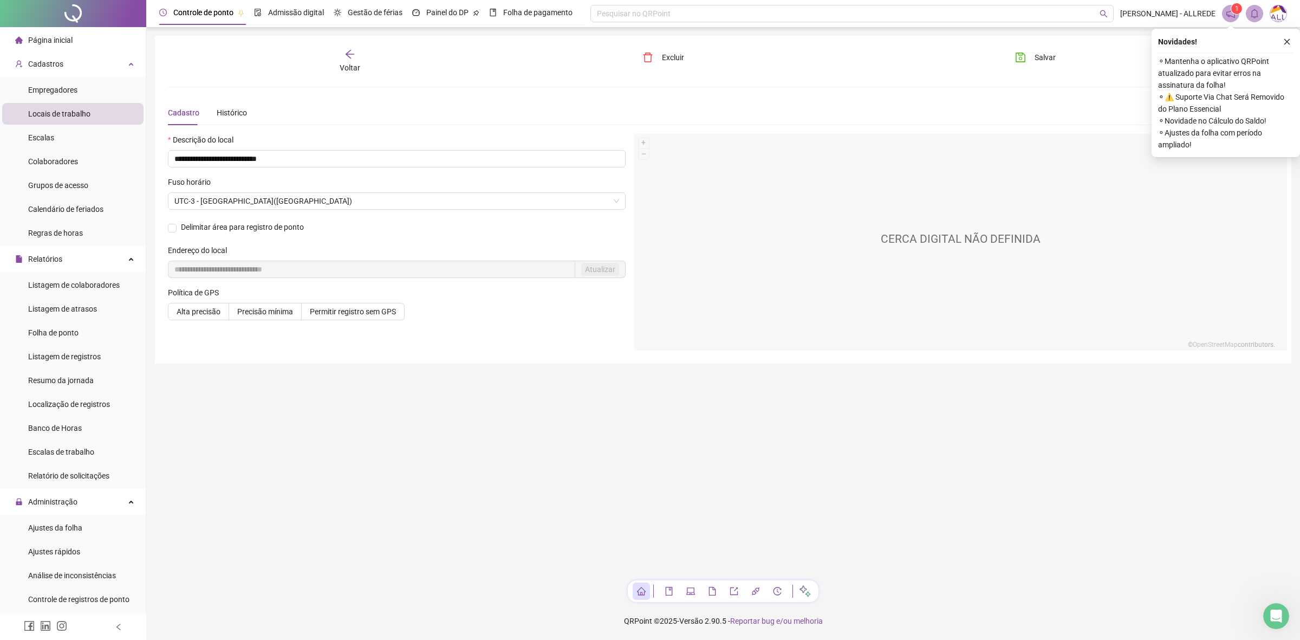
click at [367, 66] on div "Voltar" at bounding box center [350, 61] width 178 height 25
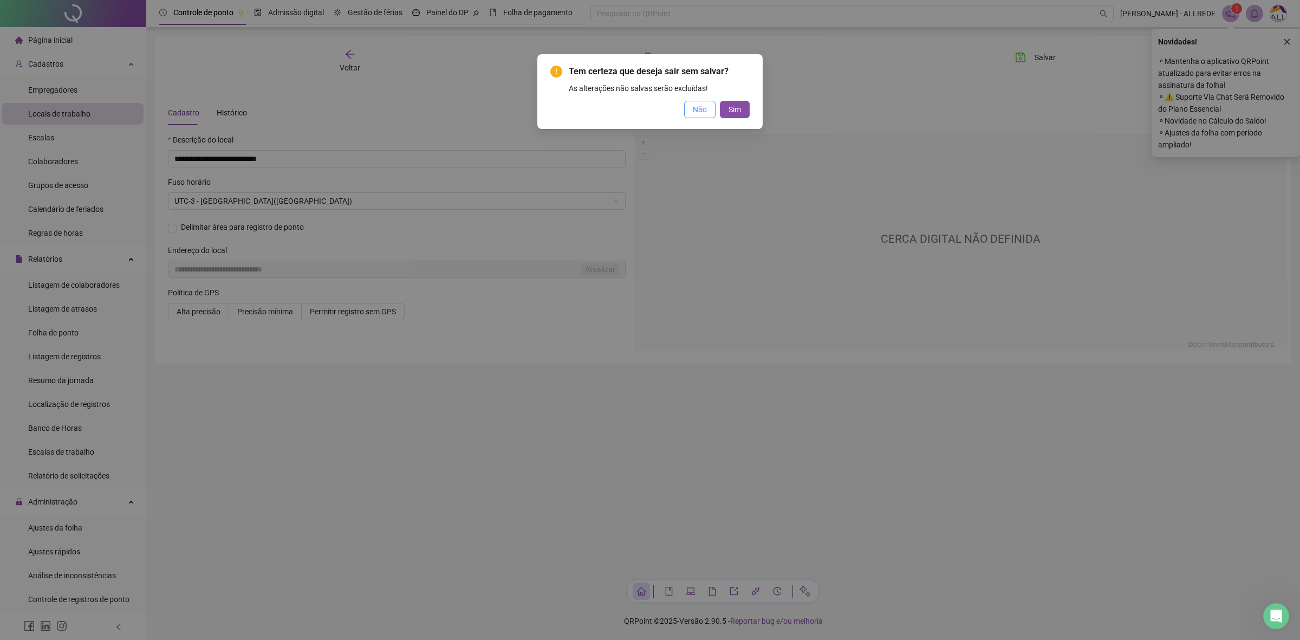
click at [693, 111] on span "Não" at bounding box center [700, 109] width 14 height 12
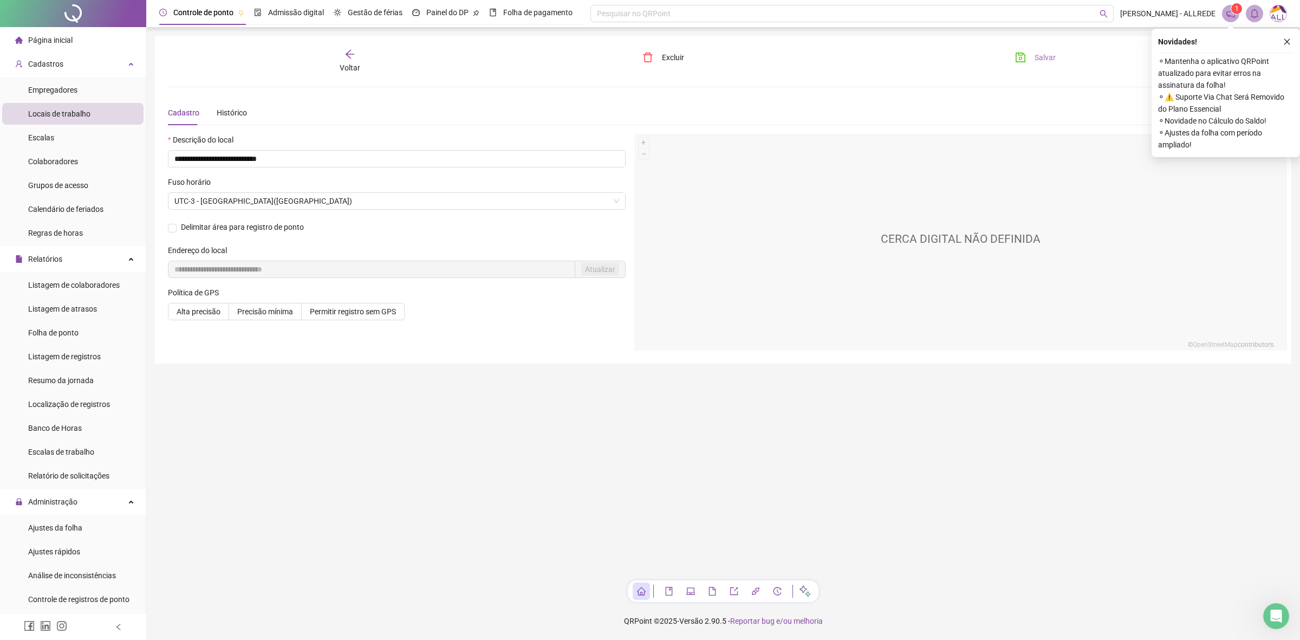
click at [1027, 57] on button "Salvar" at bounding box center [1035, 57] width 57 height 17
click at [359, 57] on div "Voltar" at bounding box center [350, 61] width 178 height 25
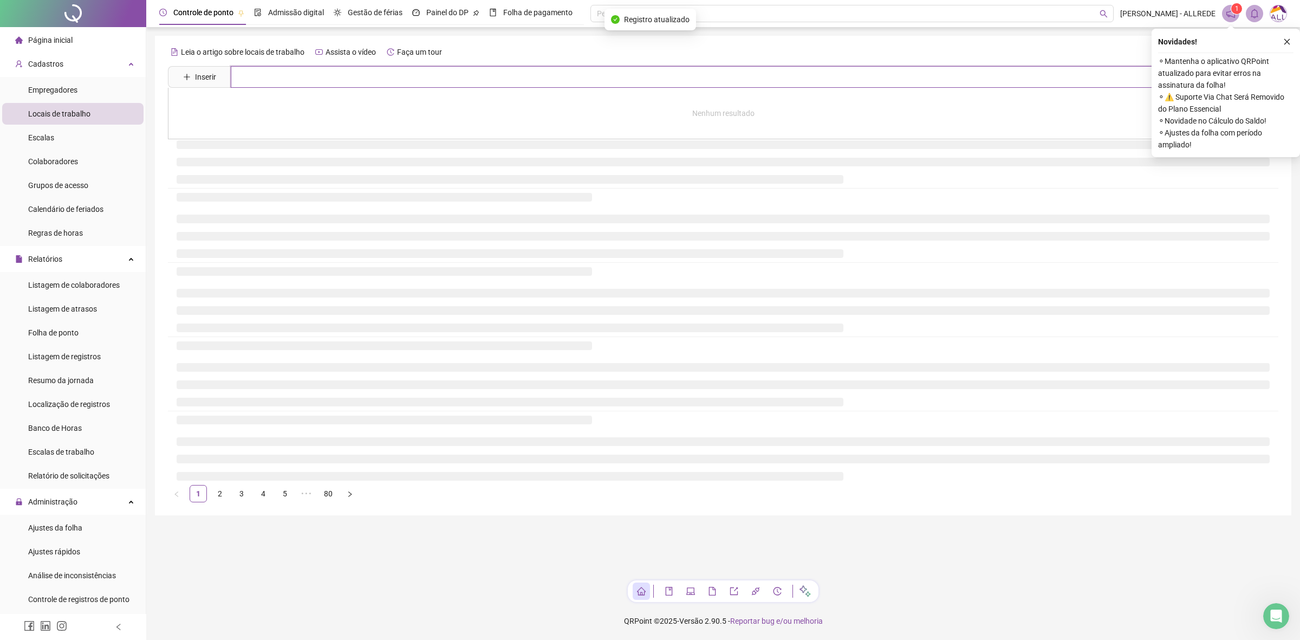
click at [435, 68] on input "text" at bounding box center [742, 77] width 1022 height 22
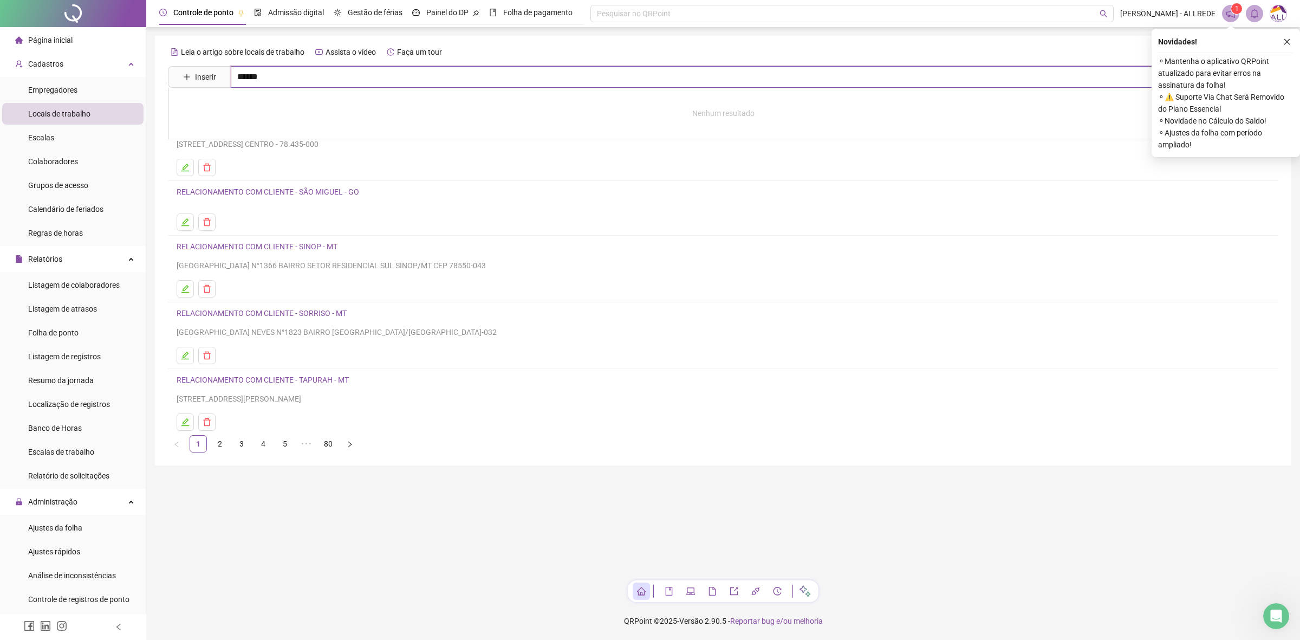
type input "******"
click at [195, 71] on span "Inserir" at bounding box center [205, 77] width 21 height 12
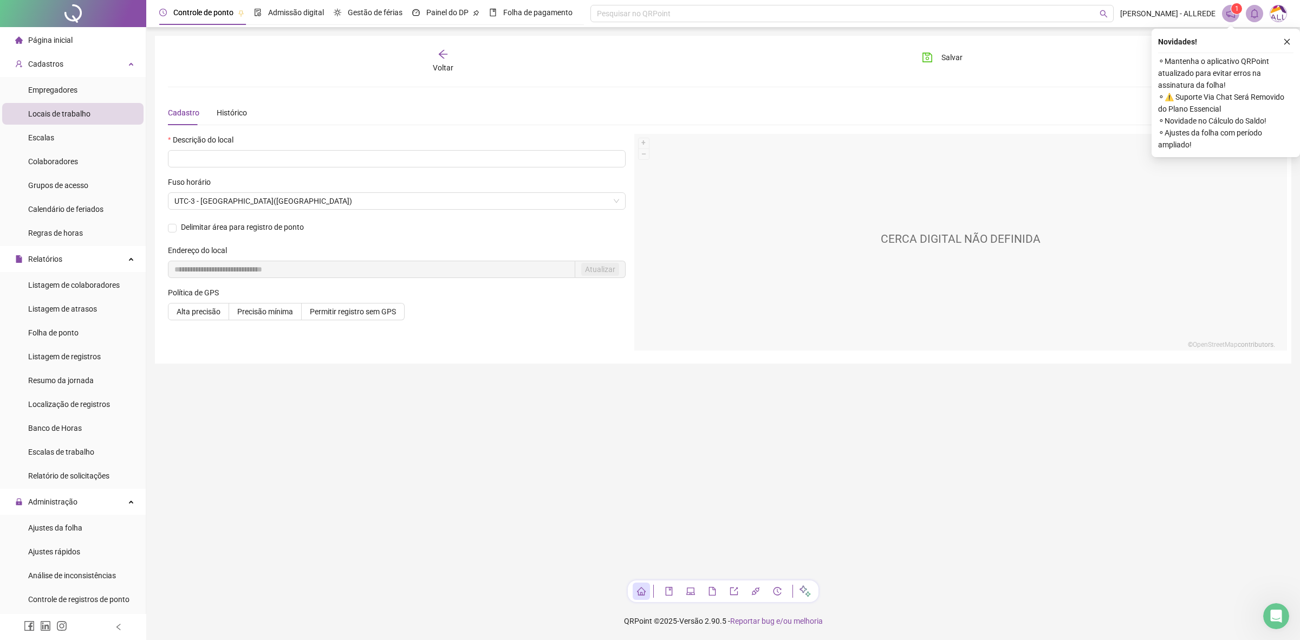
click at [294, 168] on div "Descrição do local" at bounding box center [397, 155] width 458 height 42
click at [310, 162] on input "text" at bounding box center [397, 158] width 458 height 17
type input "**********"
click at [941, 61] on span "Salvar" at bounding box center [951, 57] width 21 height 12
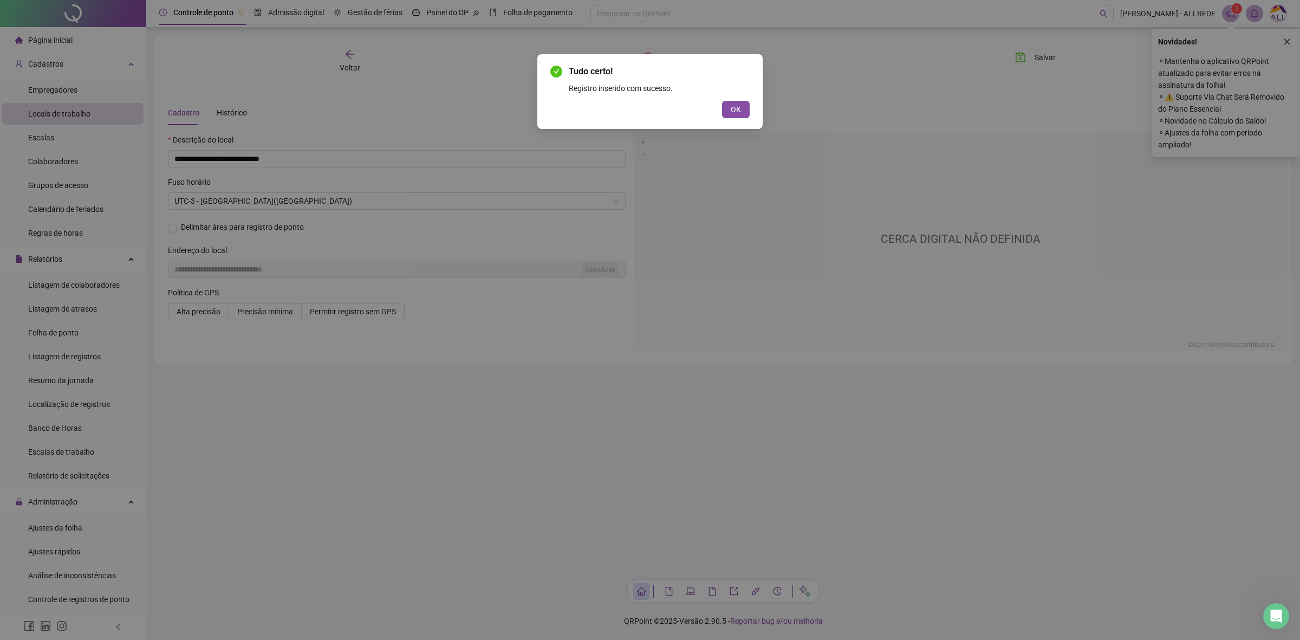
drag, startPoint x: 760, startPoint y: 106, endPoint x: 754, endPoint y: 106, distance: 6.0
click at [759, 106] on div "Tudo certo! Registro inserido com sucesso. OK" at bounding box center [649, 91] width 225 height 75
click at [740, 106] on span "OK" at bounding box center [736, 109] width 10 height 12
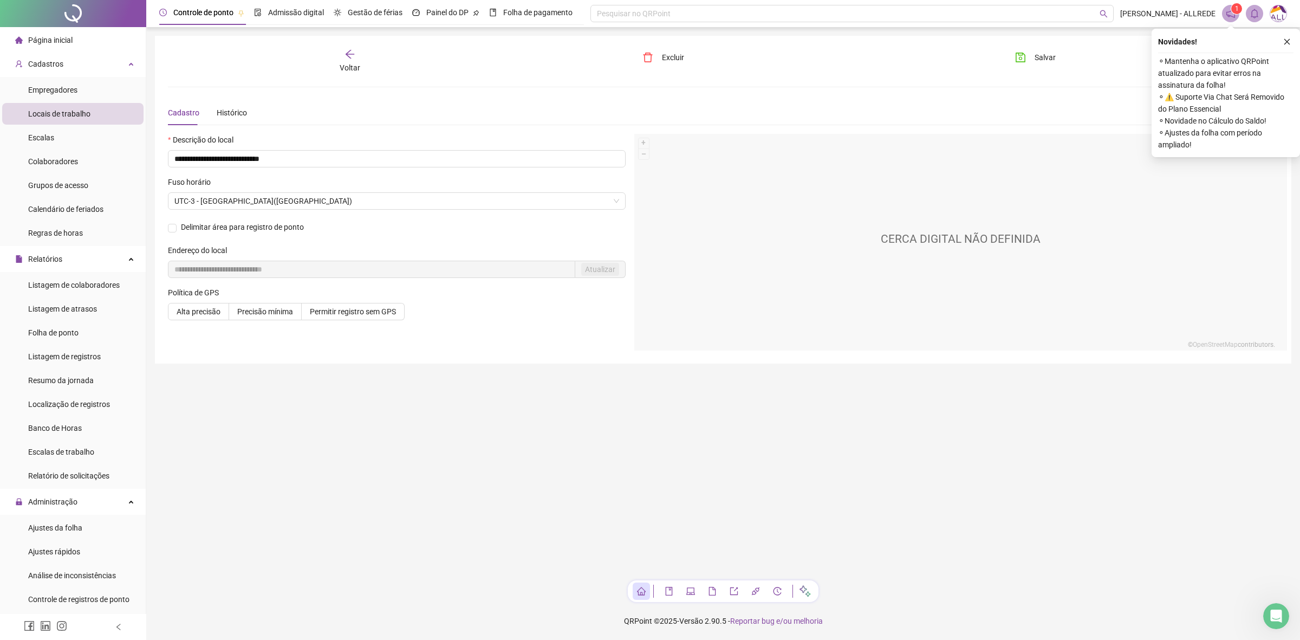
click at [358, 70] on span "Voltar" at bounding box center [350, 67] width 21 height 9
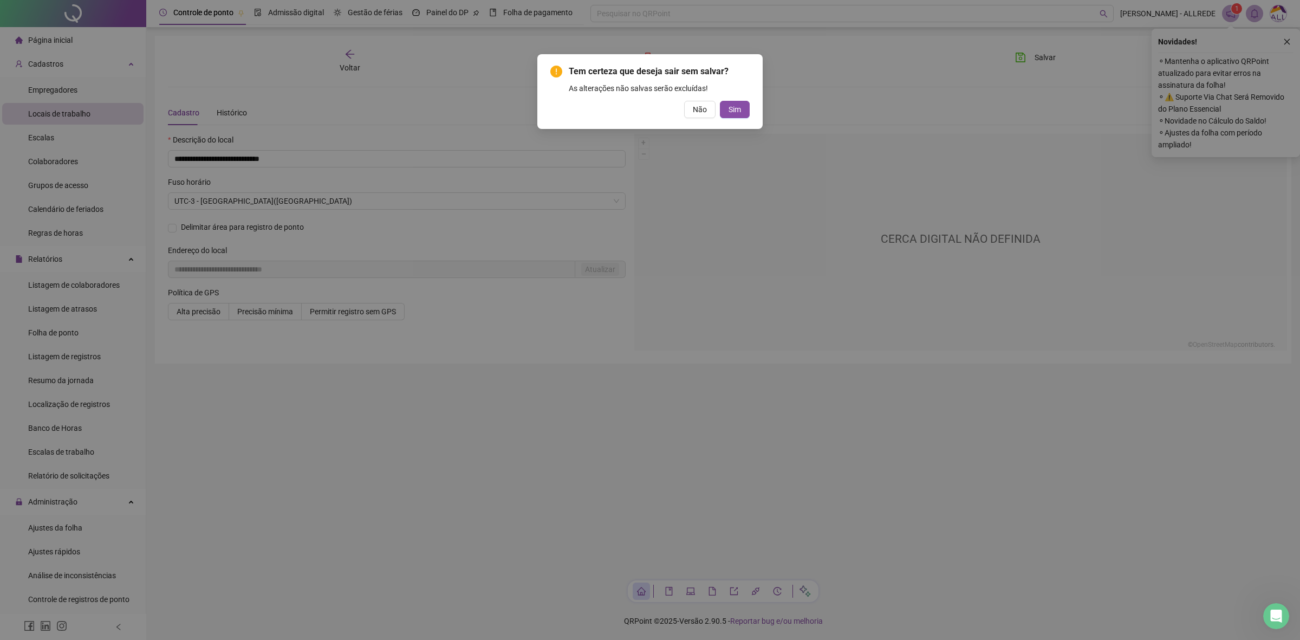
drag, startPoint x: 686, startPoint y: 106, endPoint x: 719, endPoint y: 103, distance: 32.6
click at [689, 106] on button "Não" at bounding box center [699, 109] width 31 height 17
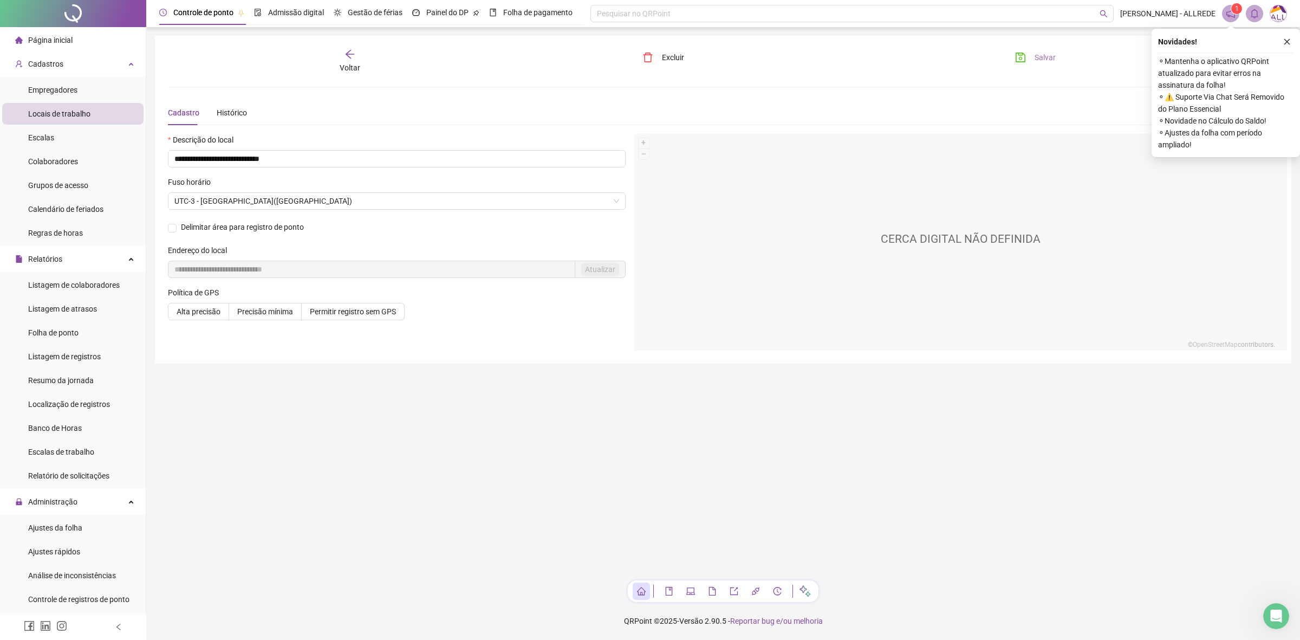
click at [1039, 61] on span "Salvar" at bounding box center [1044, 57] width 21 height 12
click at [351, 68] on span "Voltar" at bounding box center [350, 67] width 21 height 9
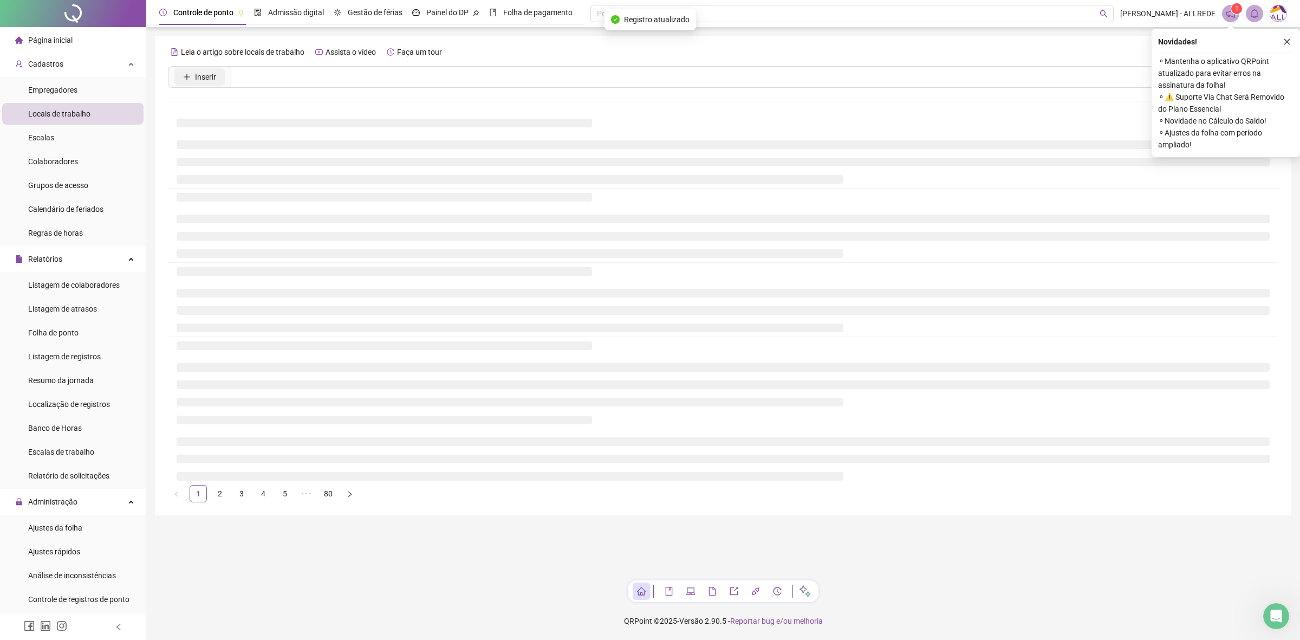
click at [198, 77] on span "Inserir" at bounding box center [205, 77] width 21 height 12
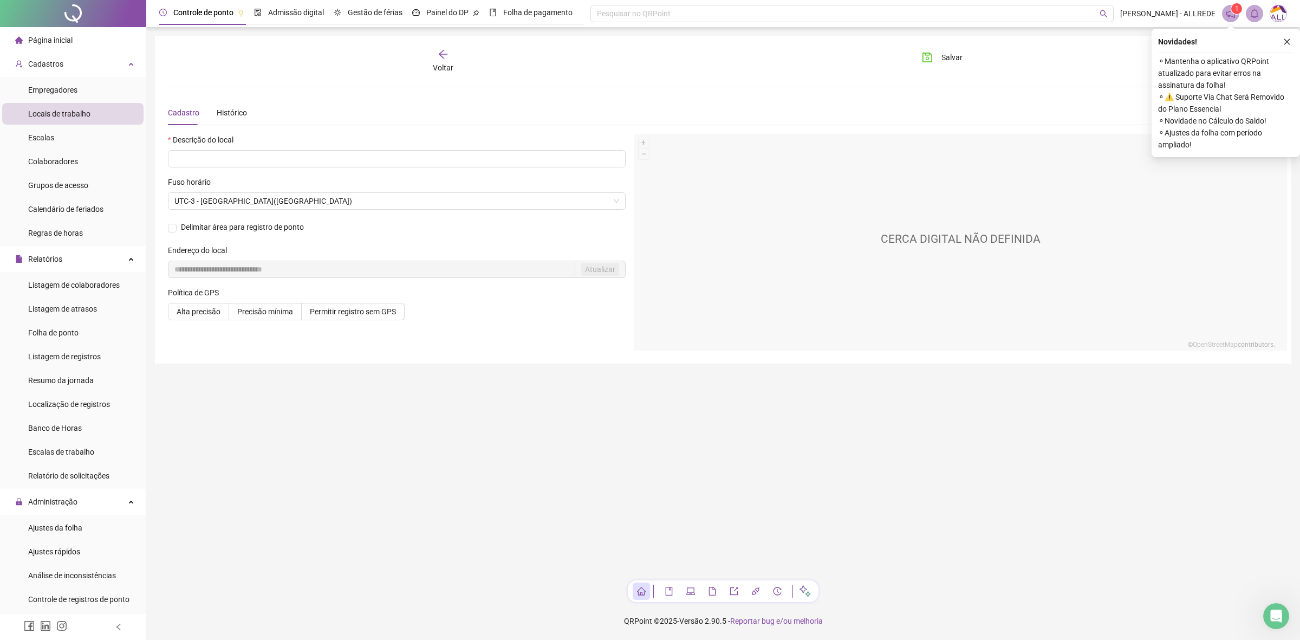
click at [362, 169] on div "Descrição do local" at bounding box center [397, 155] width 458 height 42
click at [371, 160] on input "text" at bounding box center [397, 158] width 458 height 17
type input "**********"
click at [950, 61] on span "Salvar" at bounding box center [951, 57] width 21 height 12
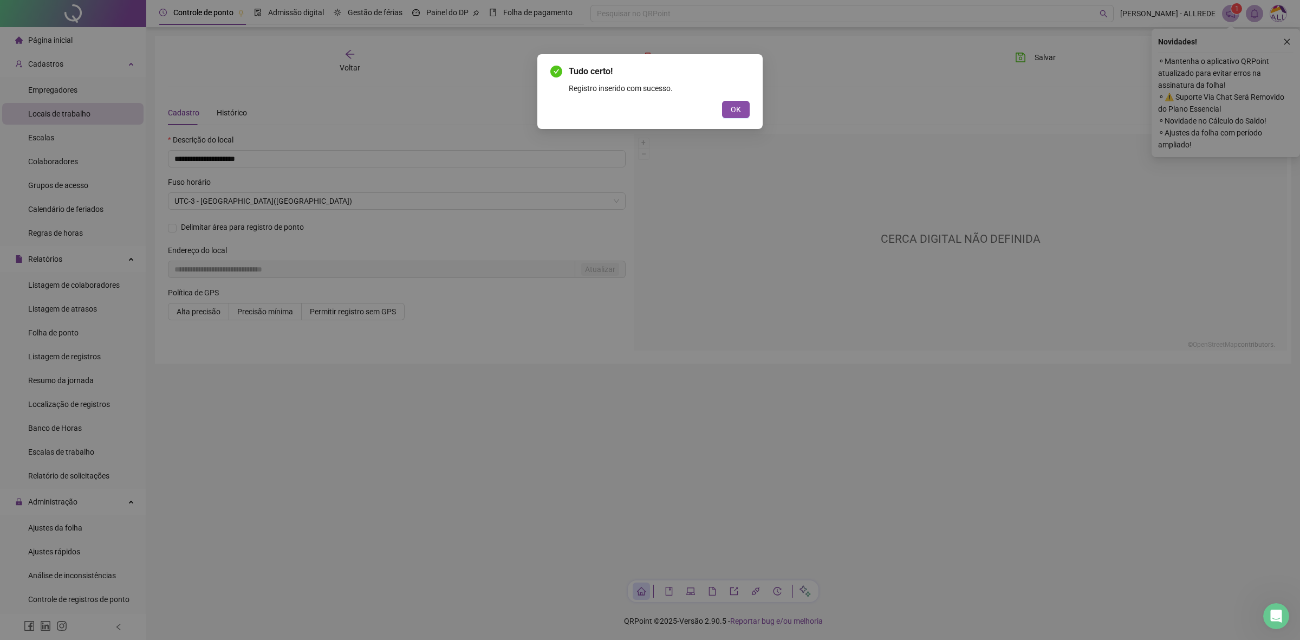
drag, startPoint x: 912, startPoint y: 58, endPoint x: 937, endPoint y: 53, distance: 25.5
click at [937, 53] on div "Tudo certo! Registro inserido com sucesso. OK" at bounding box center [650, 320] width 1300 height 640
drag, startPoint x: 734, startPoint y: 106, endPoint x: 794, endPoint y: 97, distance: 61.2
click at [734, 106] on span "OK" at bounding box center [736, 109] width 10 height 12
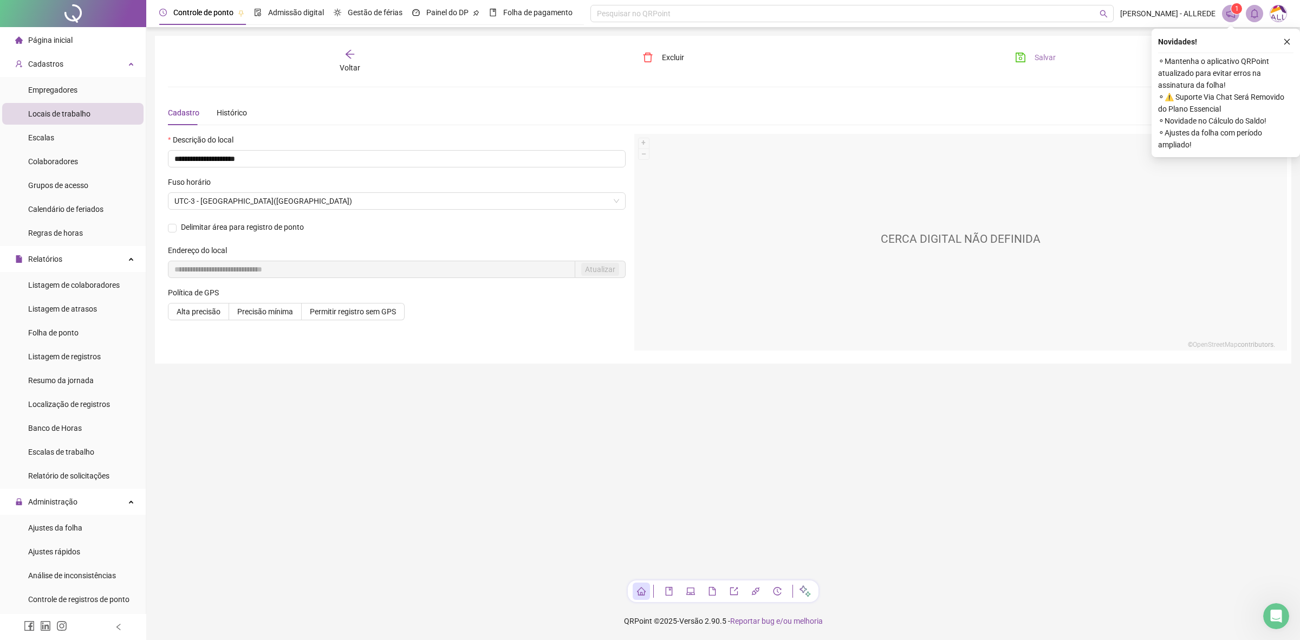
drag, startPoint x: 1041, startPoint y: 57, endPoint x: 1036, endPoint y: 58, distance: 5.4
click at [1041, 58] on span "Salvar" at bounding box center [1044, 57] width 21 height 12
click at [345, 64] on span "Voltar" at bounding box center [350, 67] width 21 height 9
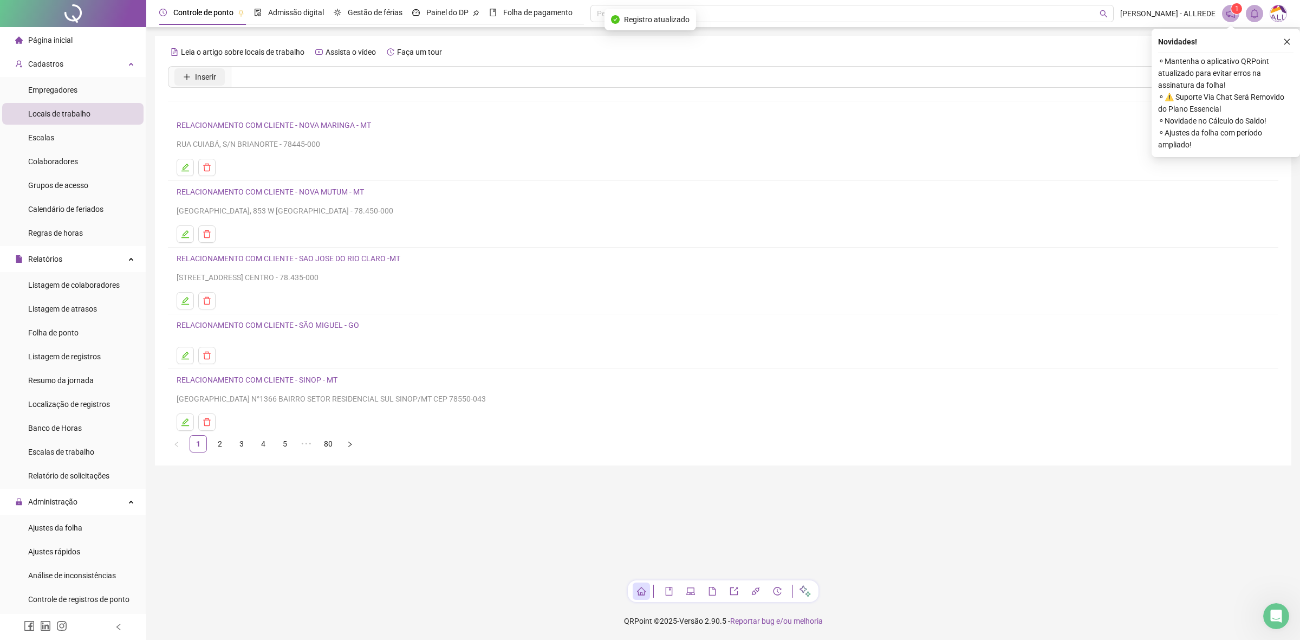
click at [201, 82] on span "Inserir" at bounding box center [205, 77] width 21 height 12
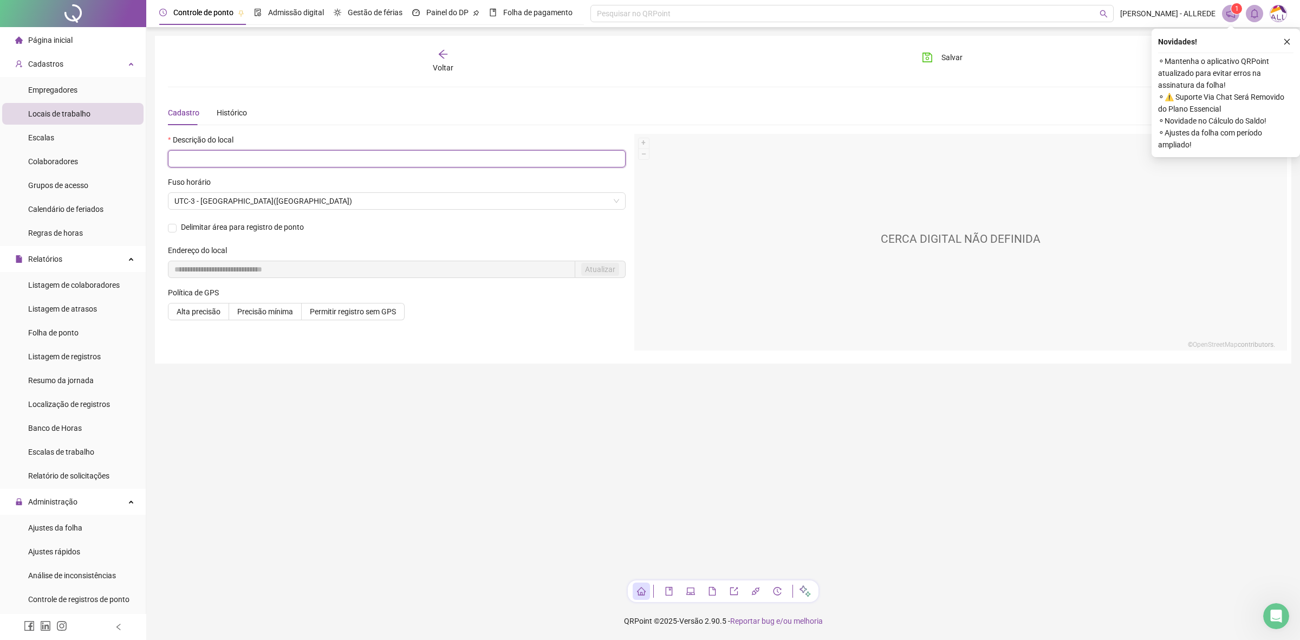
click at [298, 156] on input "text" at bounding box center [397, 158] width 458 height 17
type input "**********"
click at [959, 58] on span "Salvar" at bounding box center [951, 57] width 21 height 12
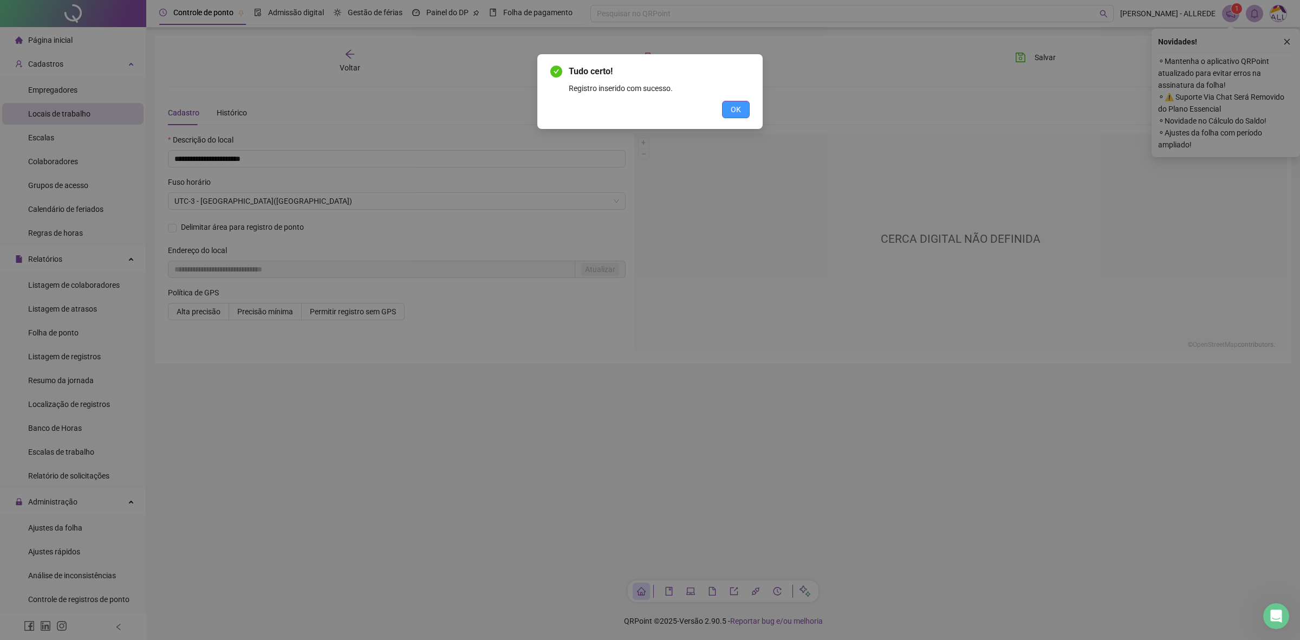
click at [726, 107] on button "OK" at bounding box center [736, 109] width 28 height 17
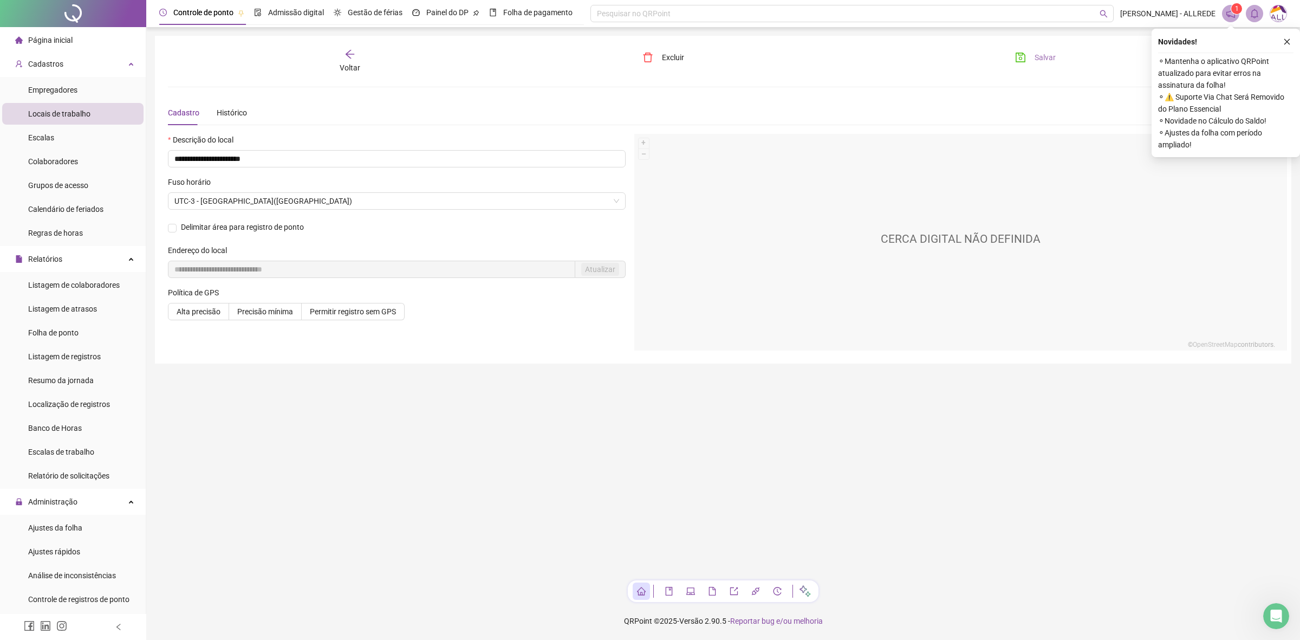
click at [1034, 52] on span "Salvar" at bounding box center [1044, 57] width 21 height 12
click at [350, 63] on span "Voltar" at bounding box center [350, 67] width 21 height 9
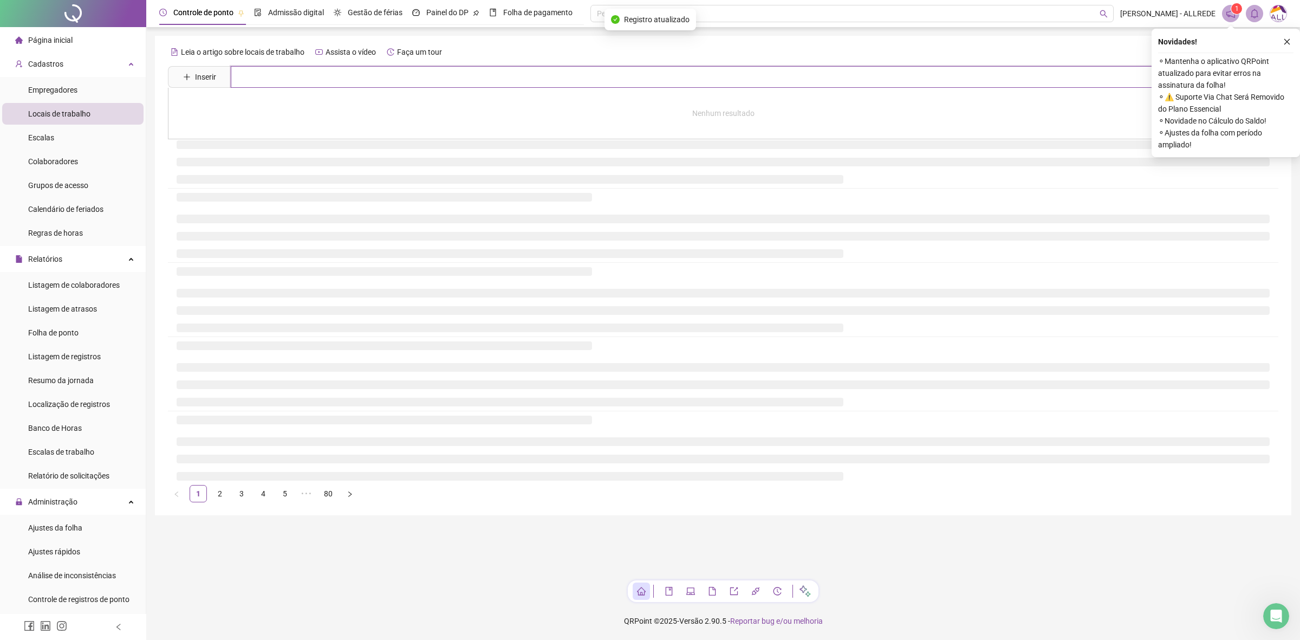
click at [360, 84] on input "text" at bounding box center [742, 77] width 1022 height 22
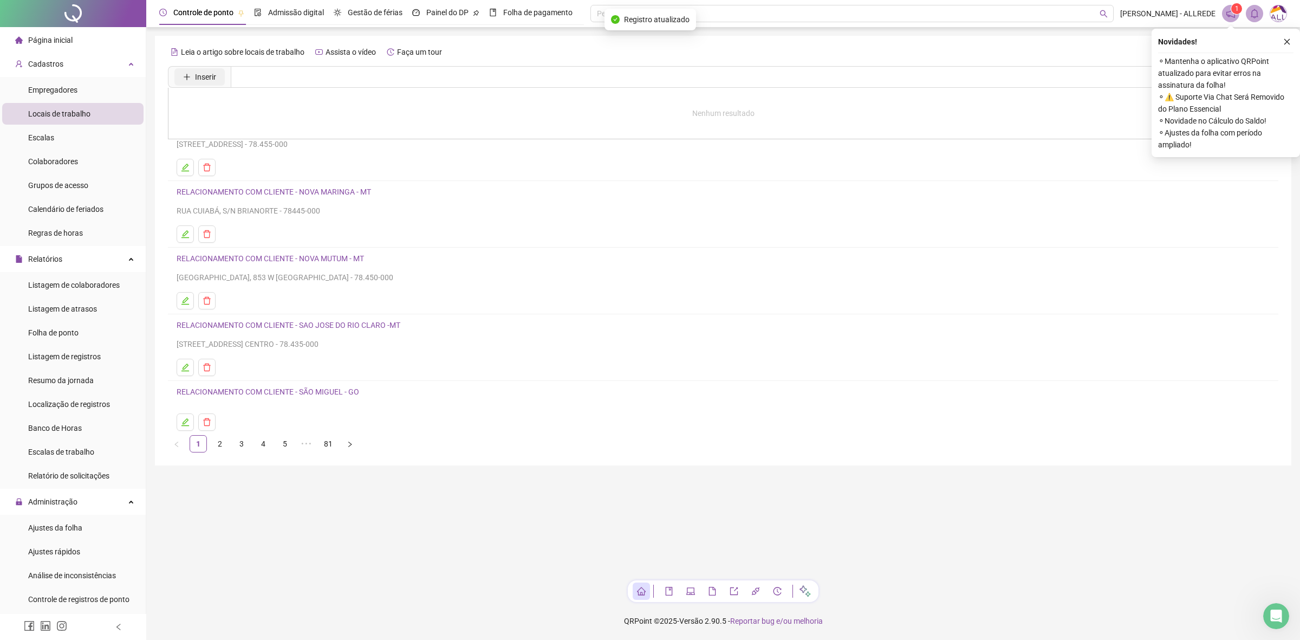
click at [206, 71] on span "Inserir" at bounding box center [205, 77] width 21 height 12
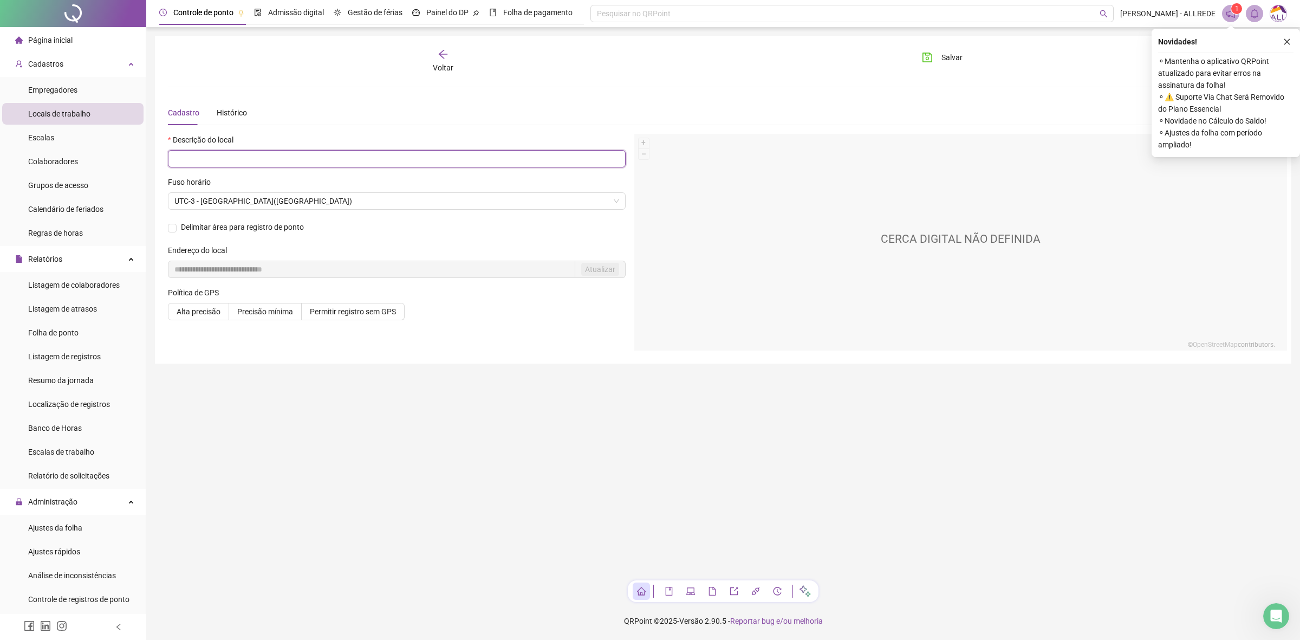
click at [314, 162] on input "text" at bounding box center [397, 158] width 458 height 17
type input "**********"
click at [946, 51] on span "Salvar" at bounding box center [951, 57] width 21 height 12
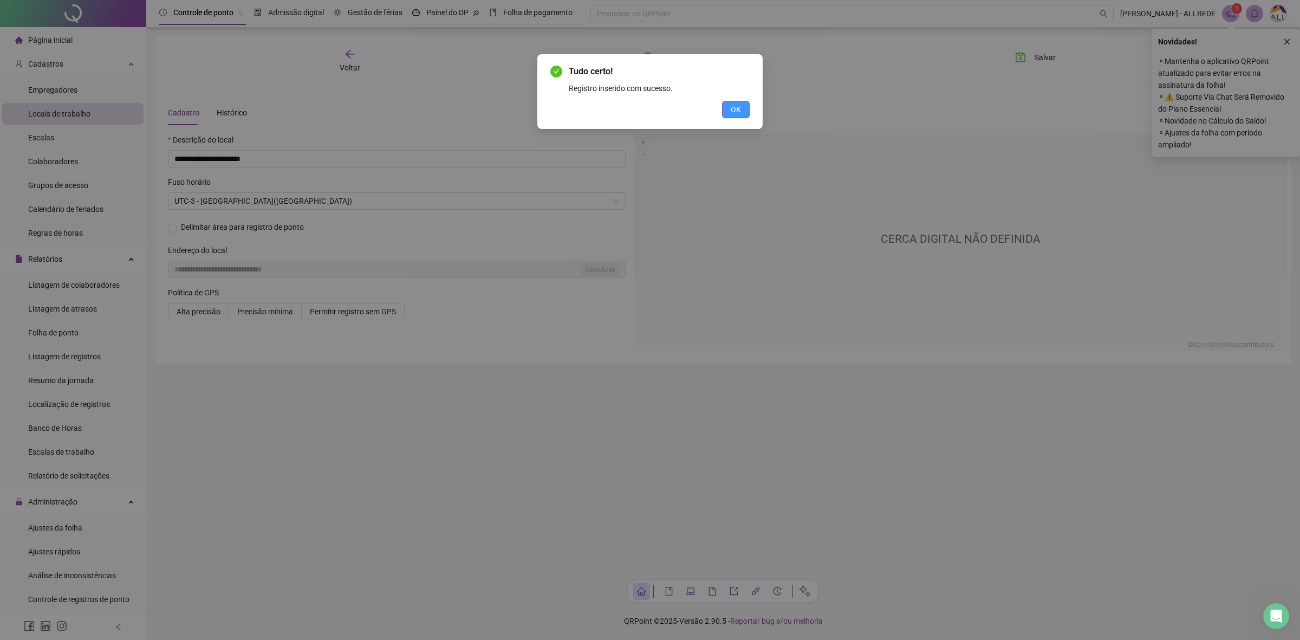
click at [746, 114] on button "OK" at bounding box center [736, 109] width 28 height 17
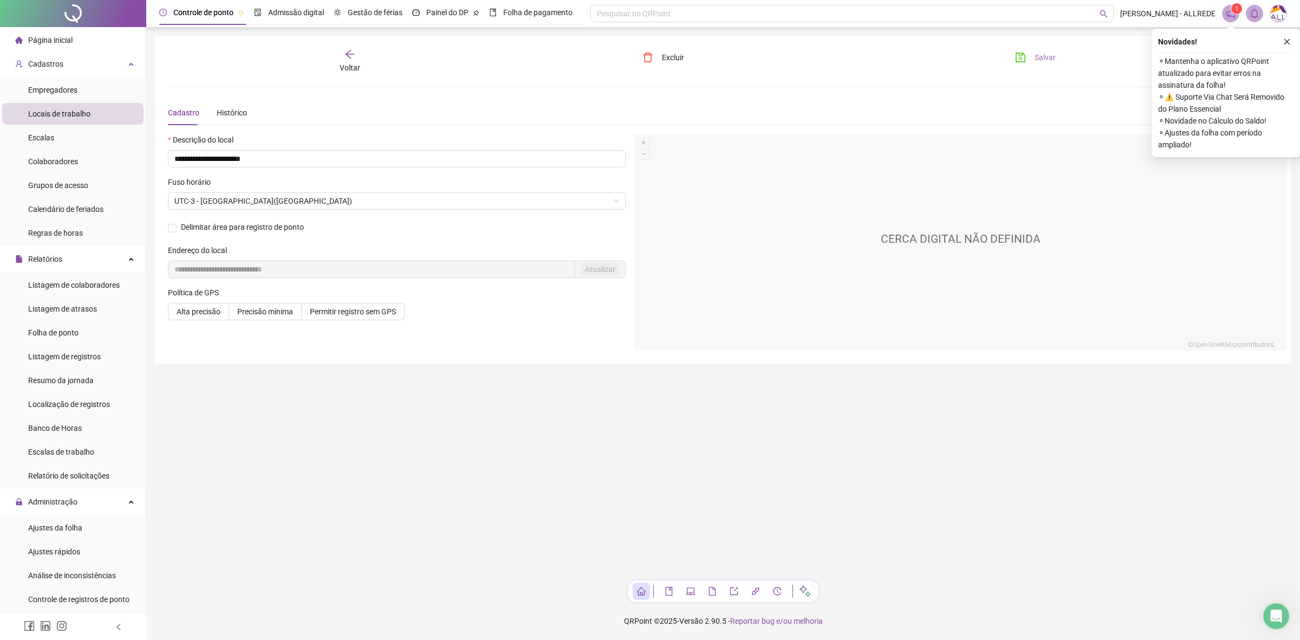
click at [1030, 63] on button "Salvar" at bounding box center [1035, 57] width 57 height 17
click at [361, 66] on div "Voltar" at bounding box center [350, 61] width 178 height 25
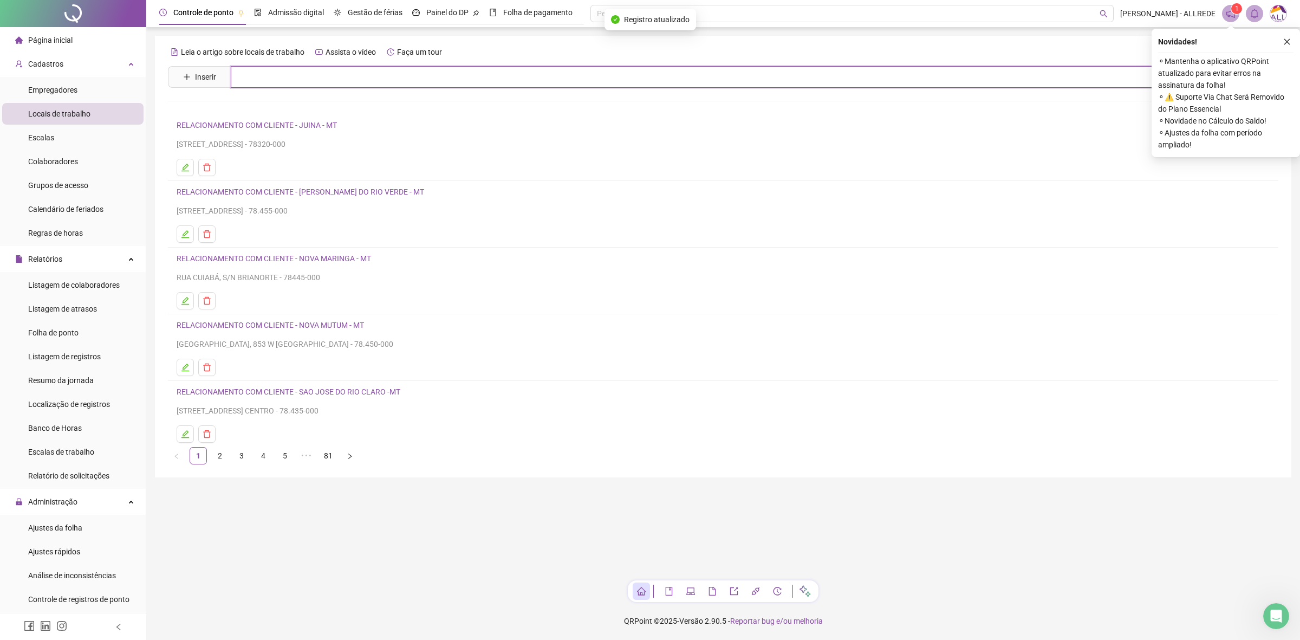
click at [326, 84] on input "text" at bounding box center [742, 77] width 1022 height 22
type input "*****"
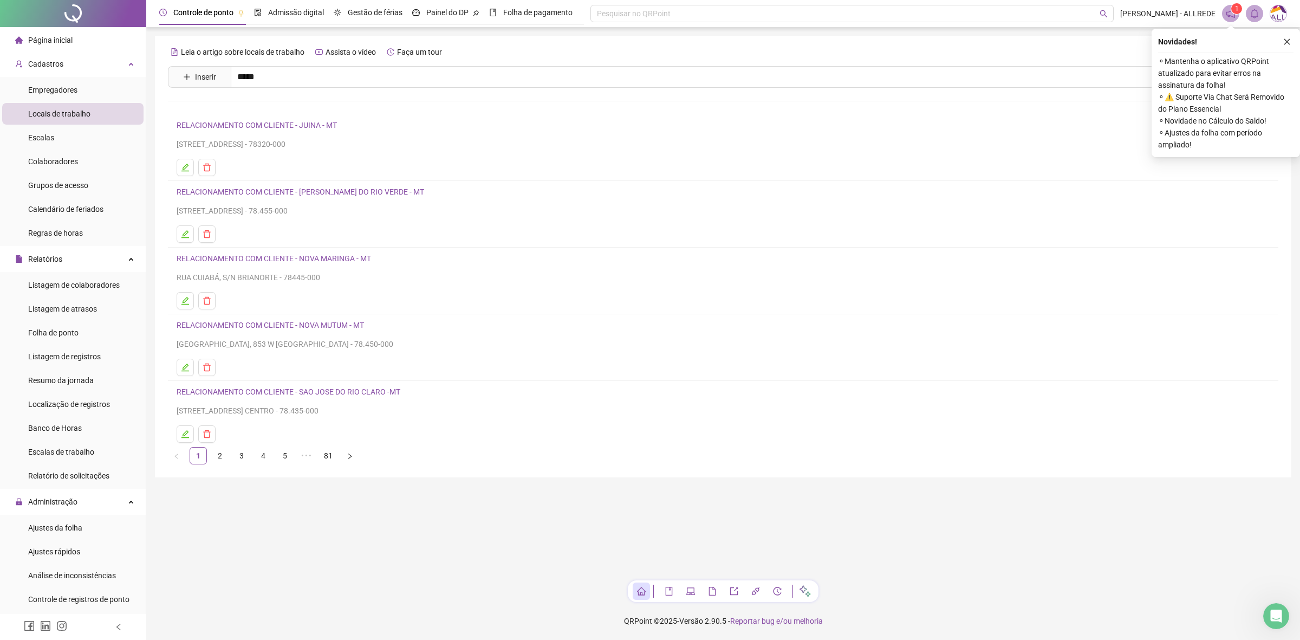
drag, startPoint x: 53, startPoint y: 182, endPoint x: 150, endPoint y: 152, distance: 102.2
click at [53, 182] on span "Grupos de acesso" at bounding box center [58, 185] width 60 height 9
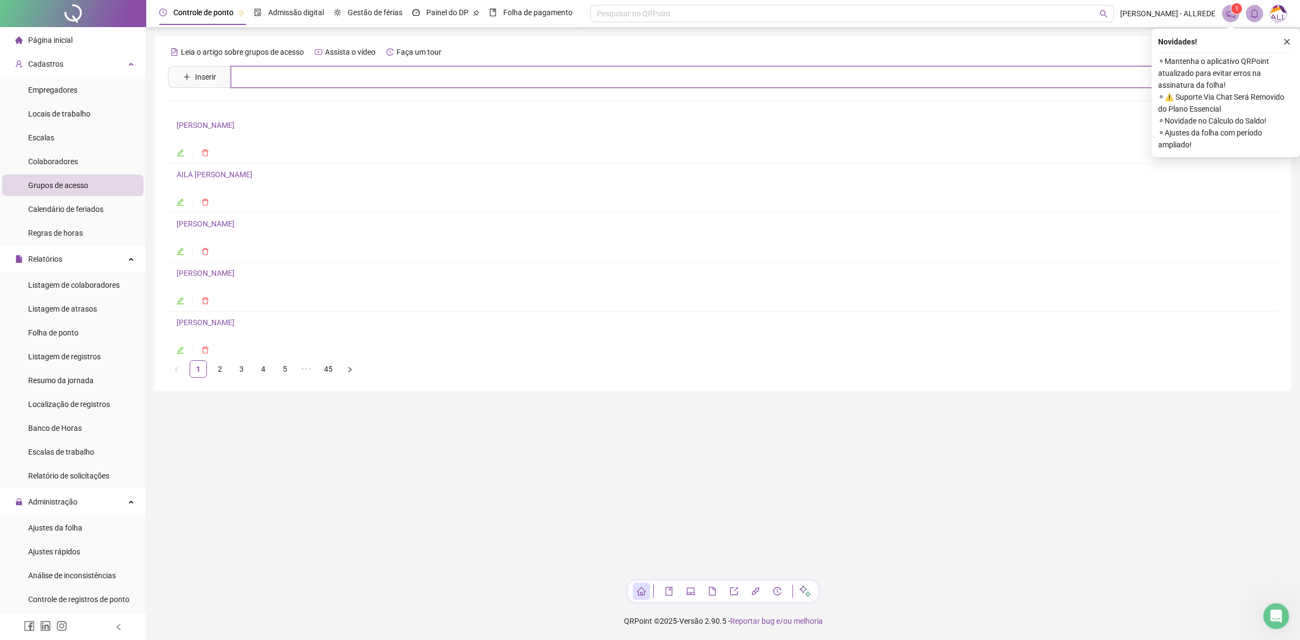
click at [329, 80] on input "text" at bounding box center [742, 77] width 1022 height 22
type input "***"
click at [246, 136] on link "[PERSON_NAME]" at bounding box center [217, 132] width 58 height 9
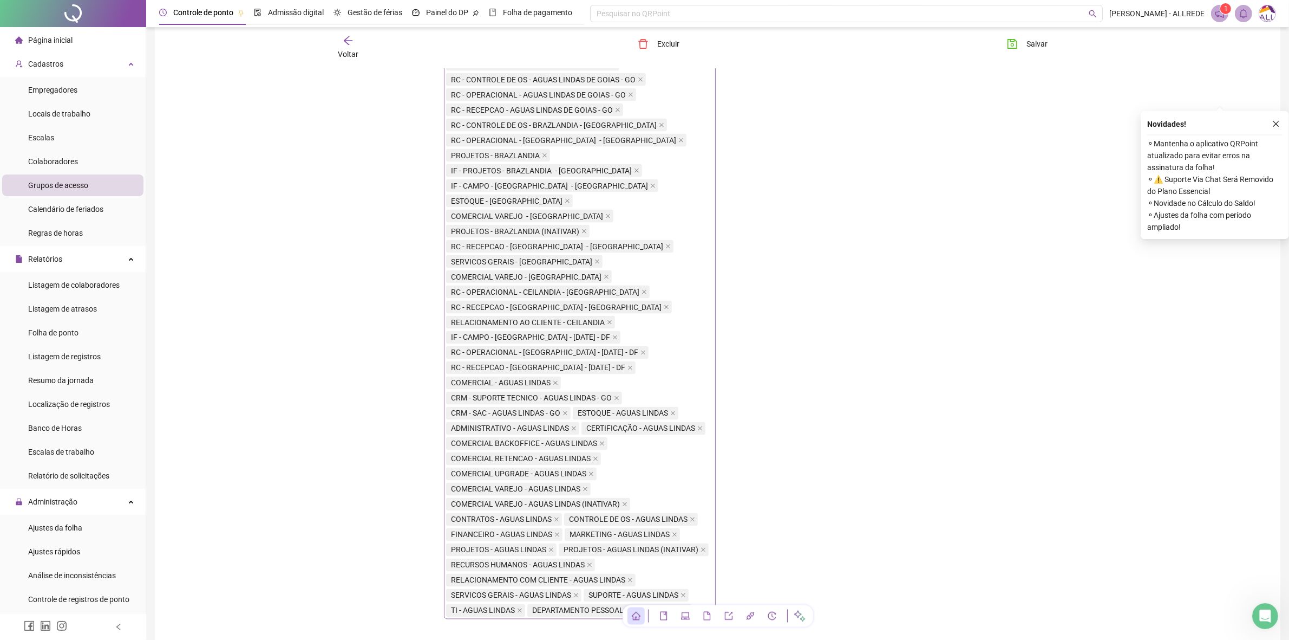
scroll to position [2384, 0]
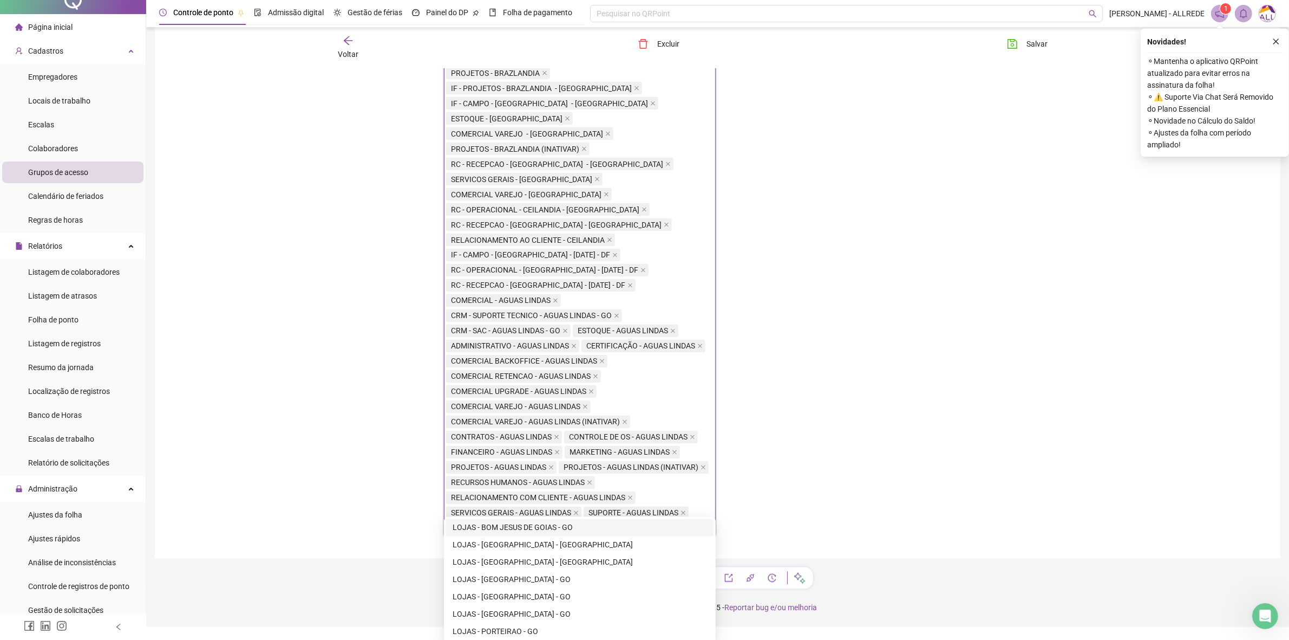
type input "****"
click at [578, 531] on div "LOJAS - BOM JESUS DE GOIAS - GO" at bounding box center [580, 527] width 255 height 12
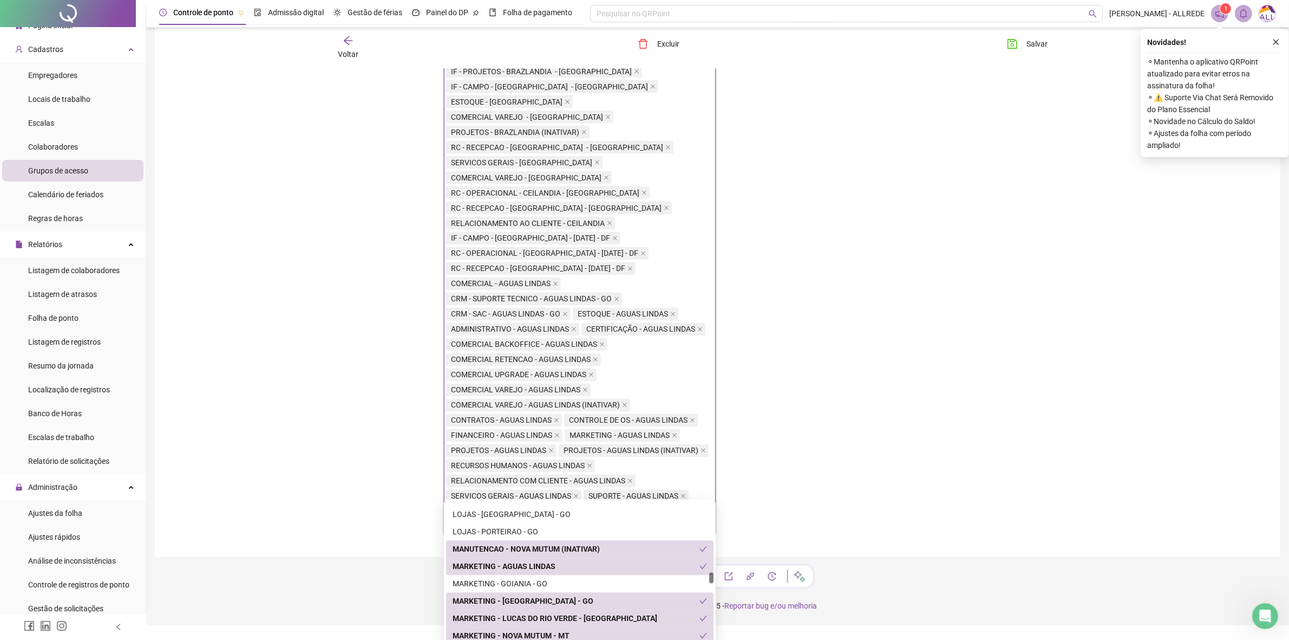
scroll to position [3723, 0]
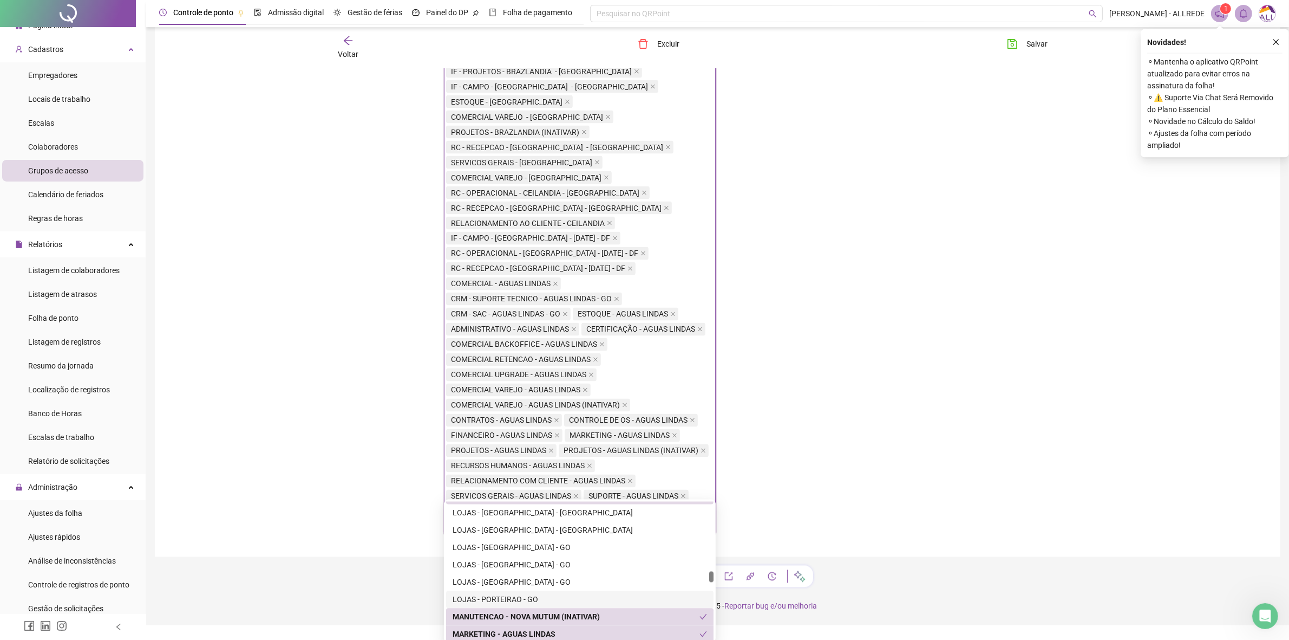
click at [518, 594] on div "LOJAS - PORTEIRAO - GO" at bounding box center [580, 600] width 255 height 12
click at [528, 584] on div "LOJAS - [GEOGRAPHIC_DATA] - GO" at bounding box center [580, 582] width 255 height 12
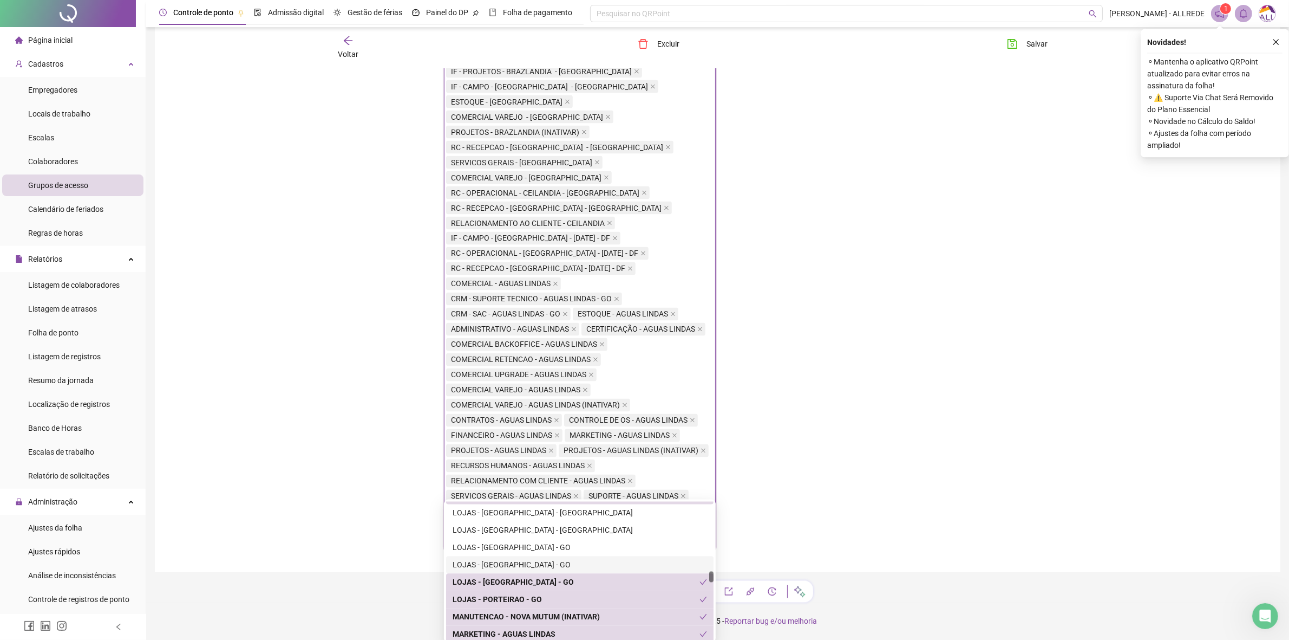
click at [534, 561] on div "LOJAS - [GEOGRAPHIC_DATA] - GO" at bounding box center [580, 565] width 255 height 12
click at [538, 552] on div "LOJAS - [GEOGRAPHIC_DATA] - GO" at bounding box center [580, 548] width 255 height 12
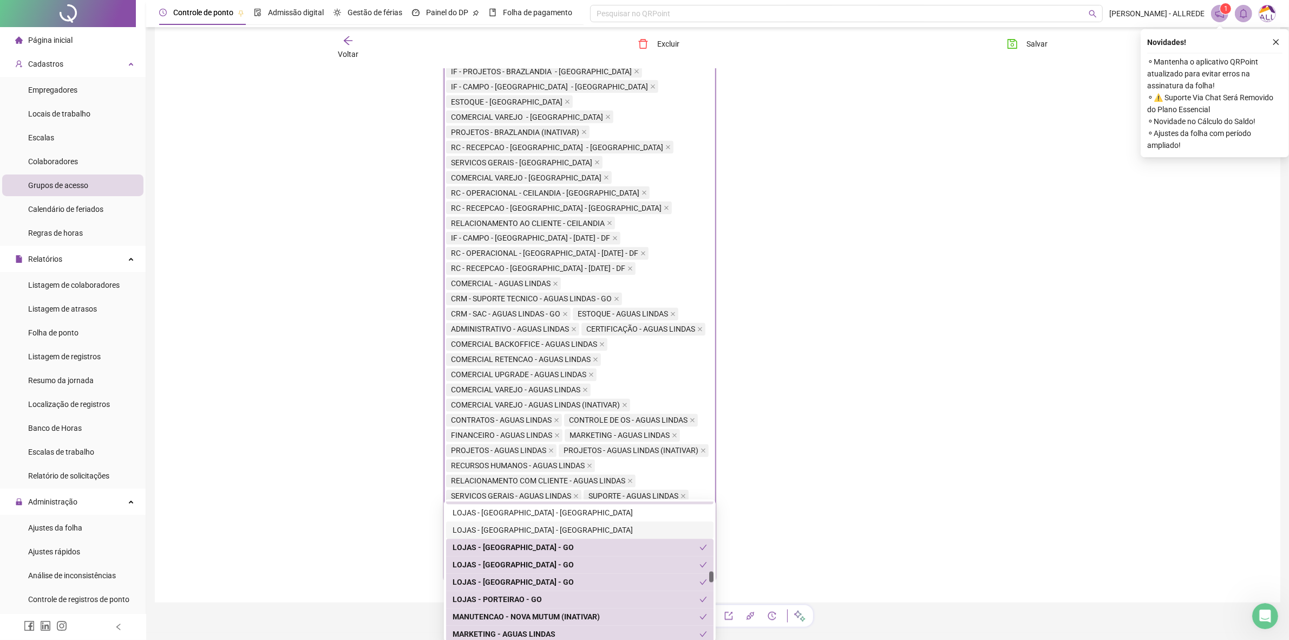
click at [558, 527] on div "LOJAS - [GEOGRAPHIC_DATA] - [GEOGRAPHIC_DATA]" at bounding box center [580, 530] width 255 height 12
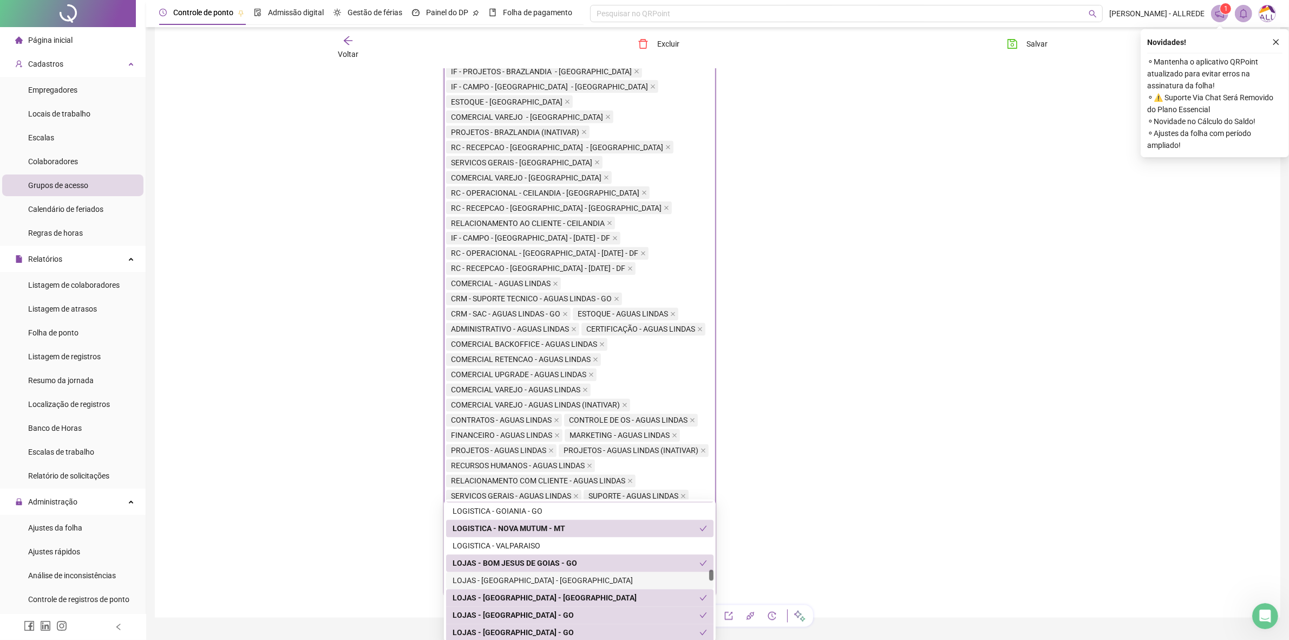
click at [566, 578] on div "LOJAS - [GEOGRAPHIC_DATA] - [GEOGRAPHIC_DATA]" at bounding box center [580, 581] width 255 height 12
click at [580, 584] on div "LOJAS - [GEOGRAPHIC_DATA] - [GEOGRAPHIC_DATA]" at bounding box center [576, 581] width 247 height 12
click at [565, 594] on div "LOJAS - [GEOGRAPHIC_DATA] - [GEOGRAPHIC_DATA]" at bounding box center [576, 598] width 247 height 12
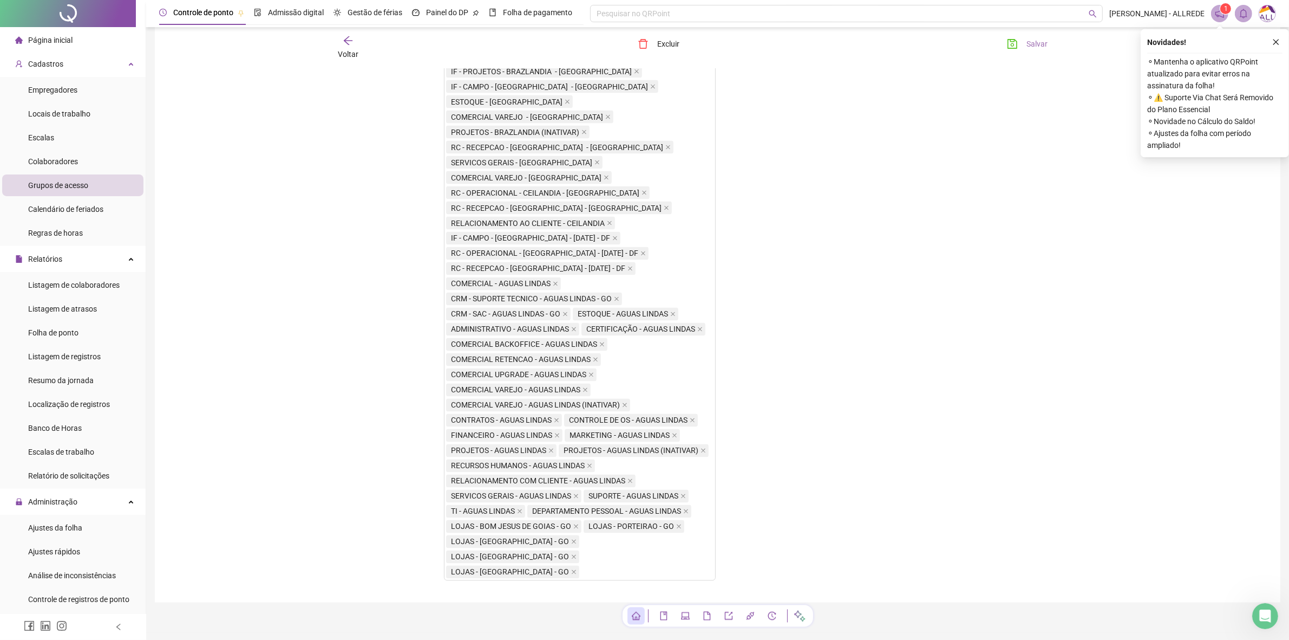
click at [1015, 43] on icon "save" at bounding box center [1012, 43] width 11 height 11
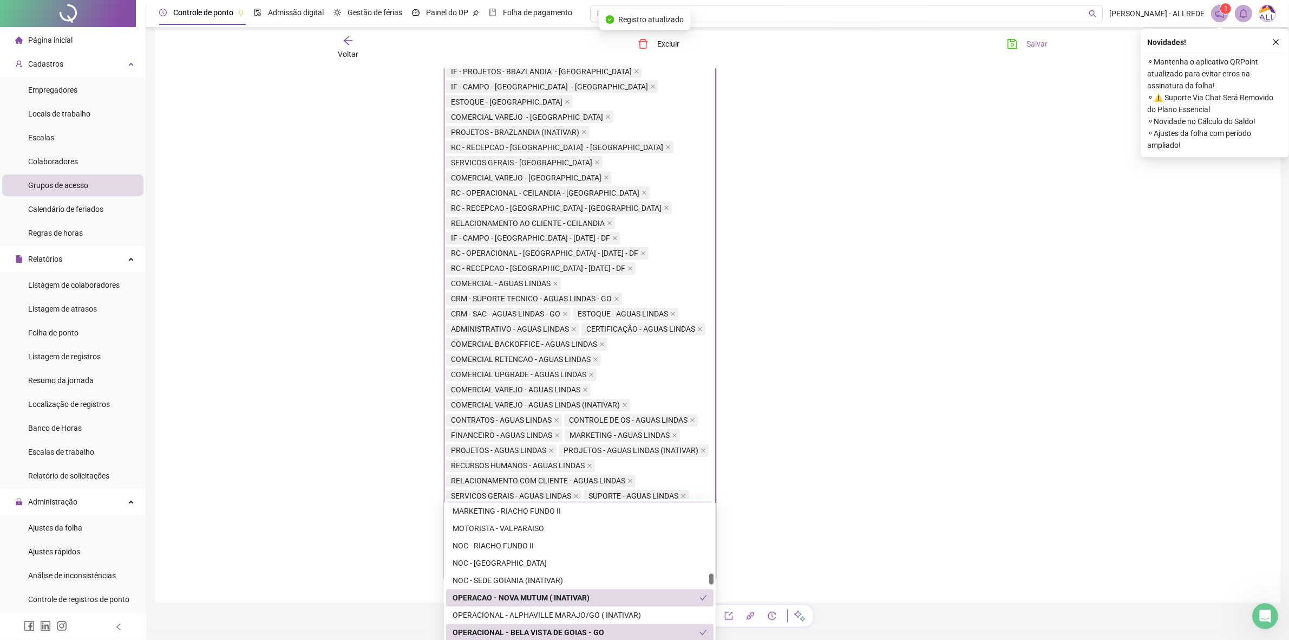
type input "**"
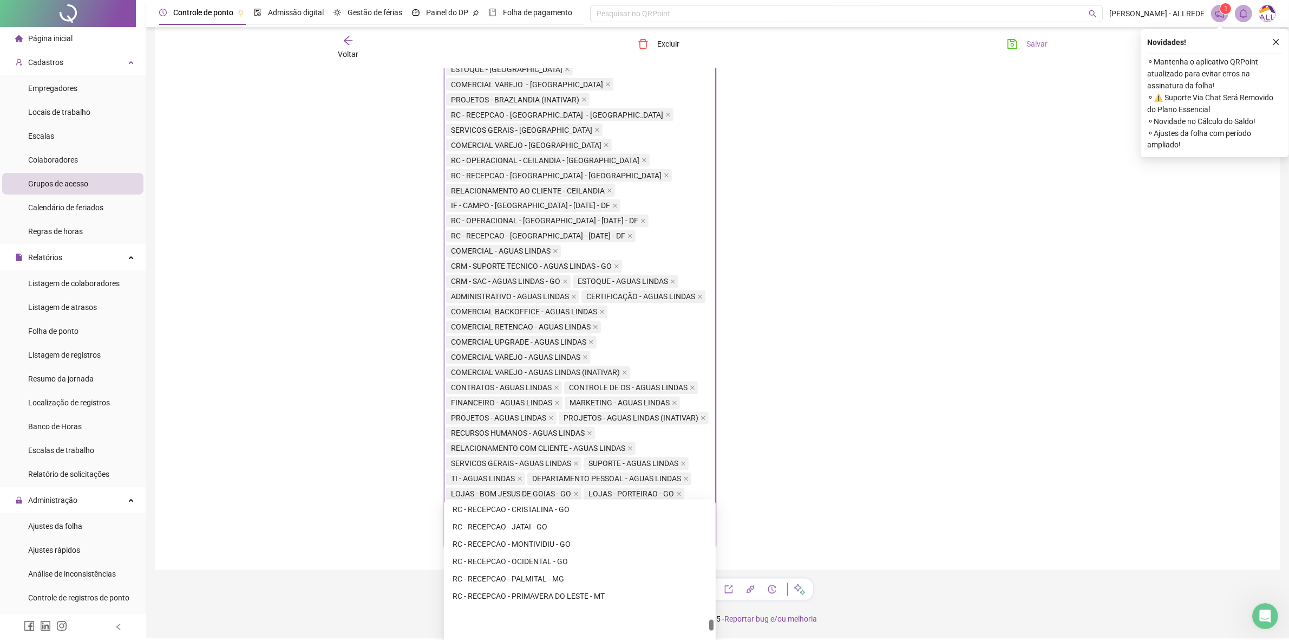
scroll to position [1614, 0]
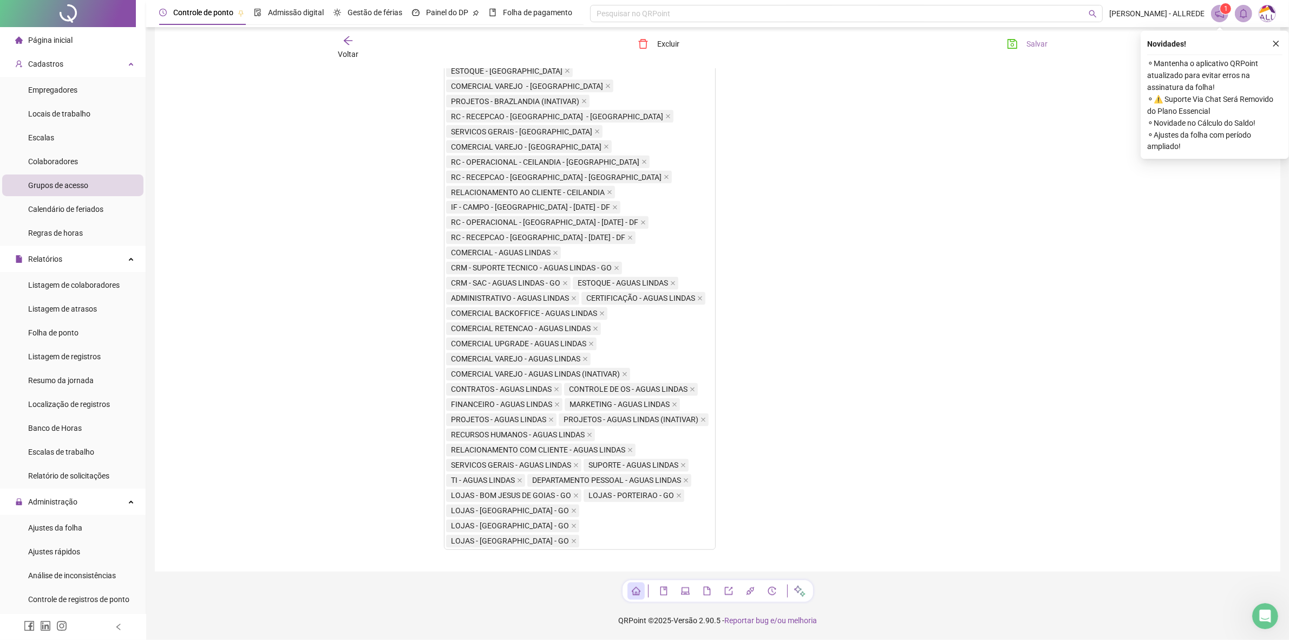
click at [1020, 37] on button "Salvar" at bounding box center [1027, 43] width 57 height 17
click at [352, 35] on icon "arrow-left" at bounding box center [348, 40] width 11 height 11
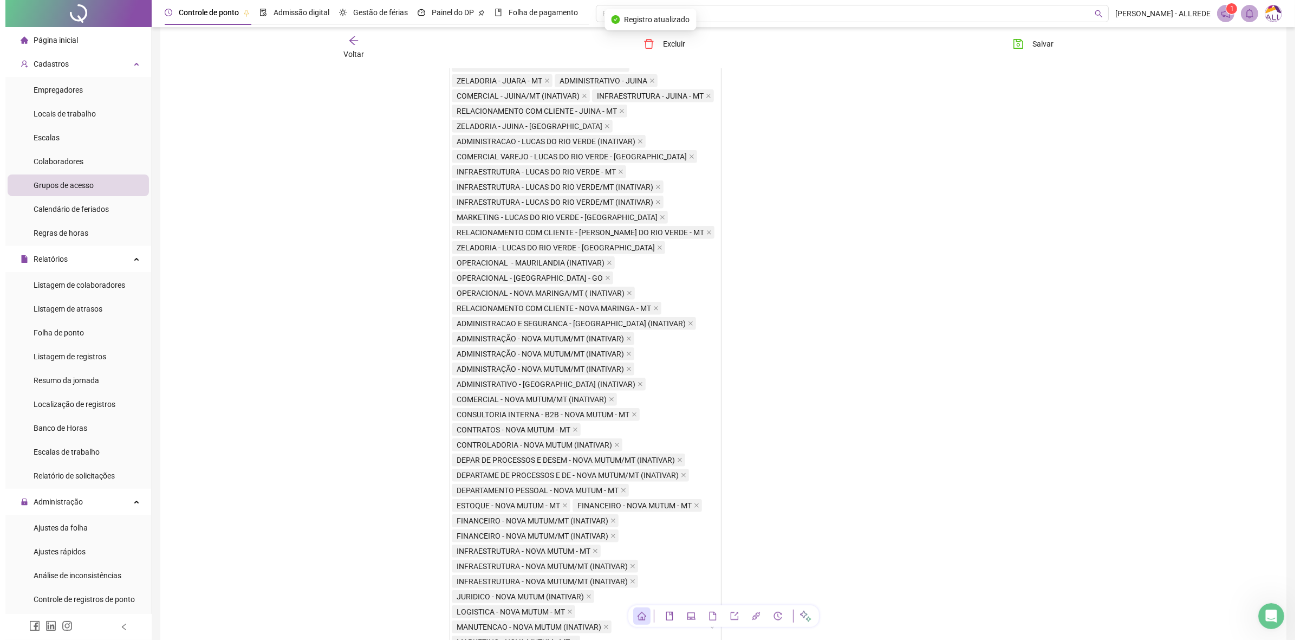
scroll to position [0, 0]
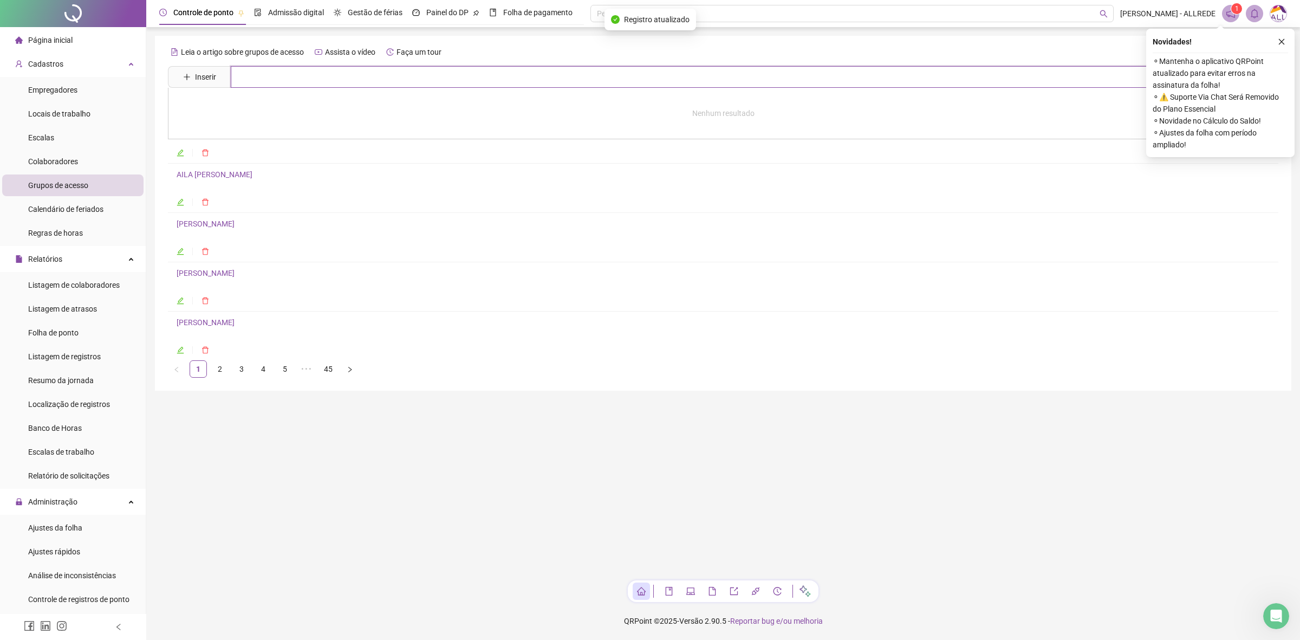
click at [369, 84] on input "text" at bounding box center [742, 77] width 1022 height 22
type input "*"
type input "*****"
click at [195, 110] on link "MABIO" at bounding box center [200, 109] width 24 height 9
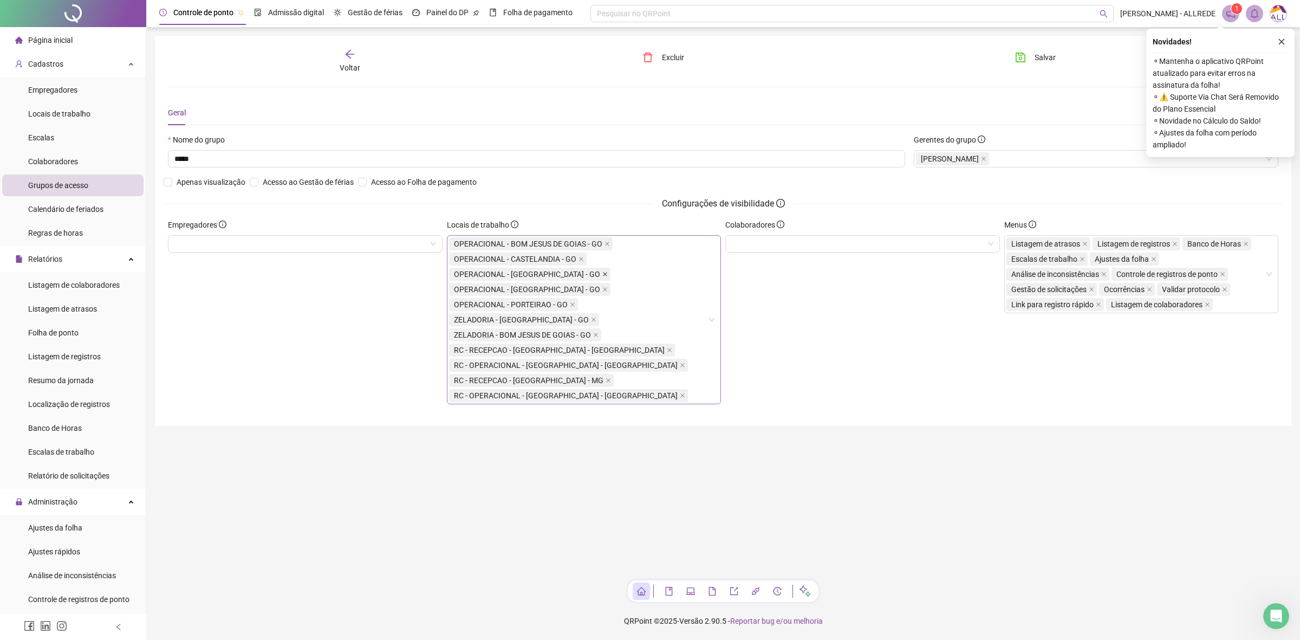
click at [602, 277] on icon "close" at bounding box center [604, 273] width 5 height 5
drag, startPoint x: 581, startPoint y: 263, endPoint x: 610, endPoint y: 250, distance: 32.7
click at [583, 263] on span at bounding box center [580, 259] width 5 height 12
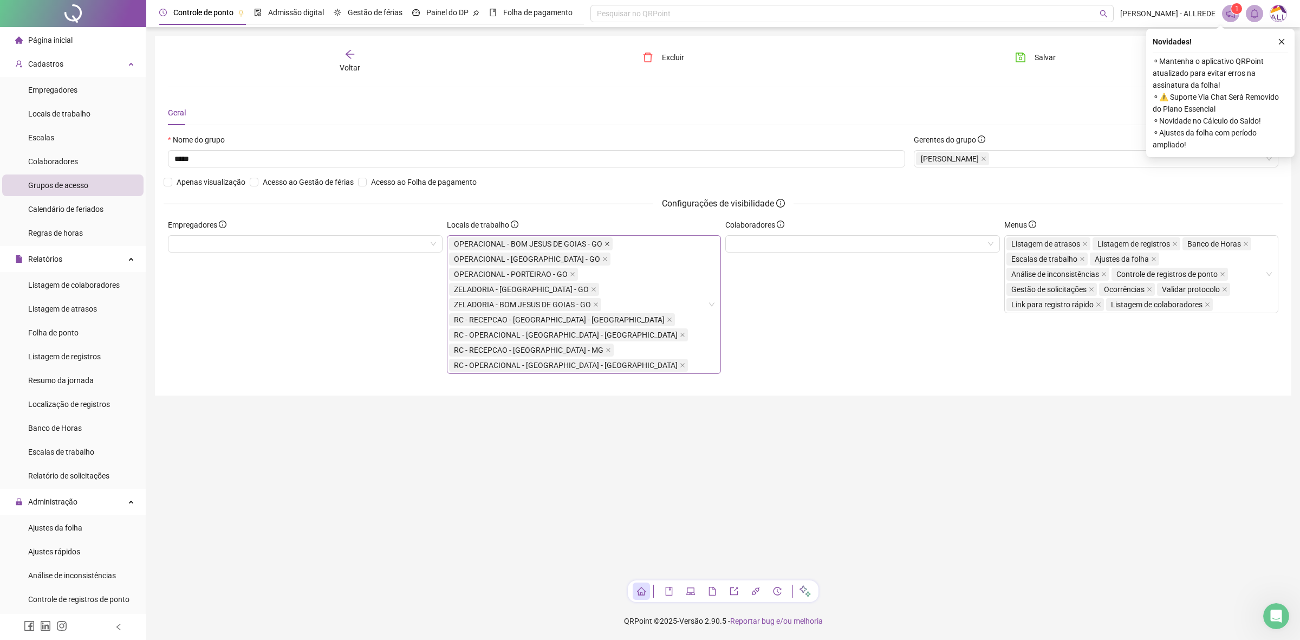
click at [608, 242] on icon "close" at bounding box center [606, 243] width 5 height 5
click at [603, 245] on icon "close" at bounding box center [605, 244] width 4 height 4
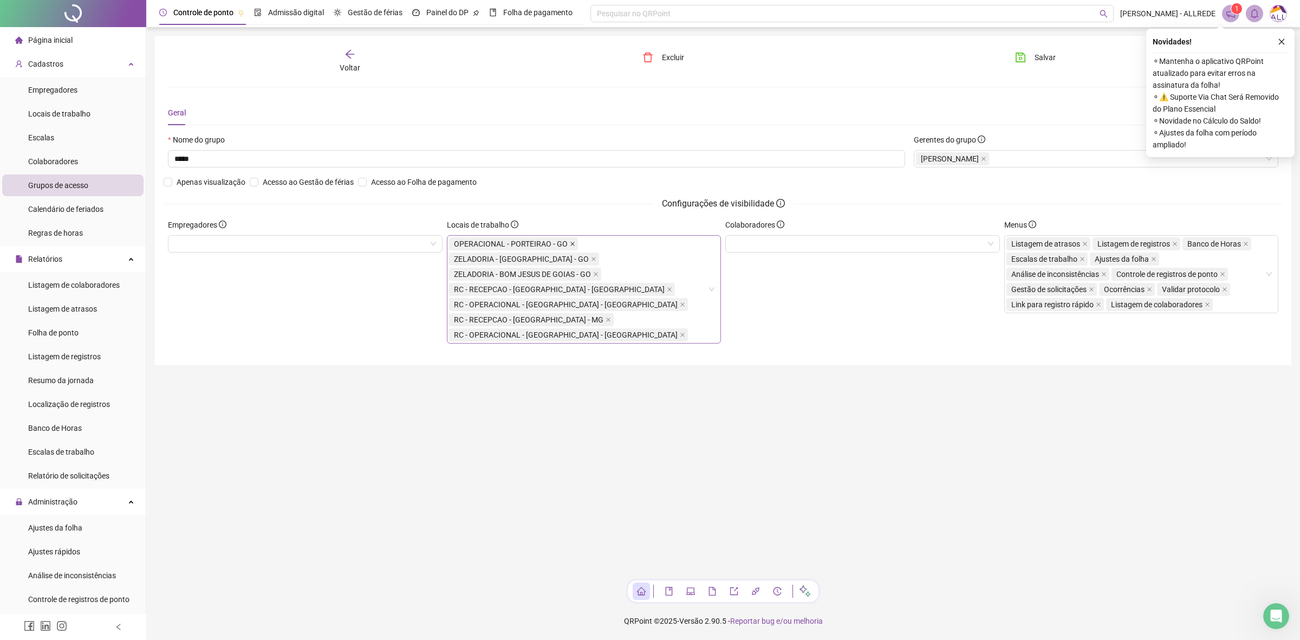
click at [575, 245] on icon "close" at bounding box center [572, 243] width 5 height 5
click at [636, 320] on div "ZELADORIA - [GEOGRAPHIC_DATA] - GO ZELADORIA - BOM JESUS DE GOIAS - GO RC - REC…" at bounding box center [578, 281] width 259 height 91
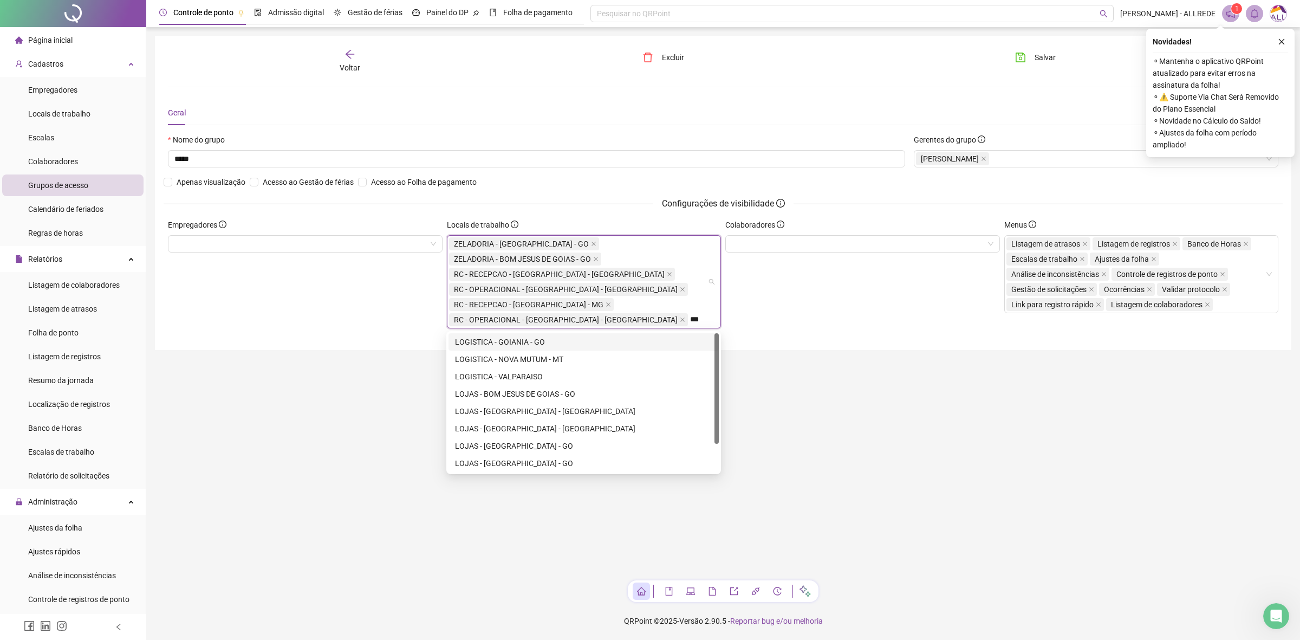
type input "****"
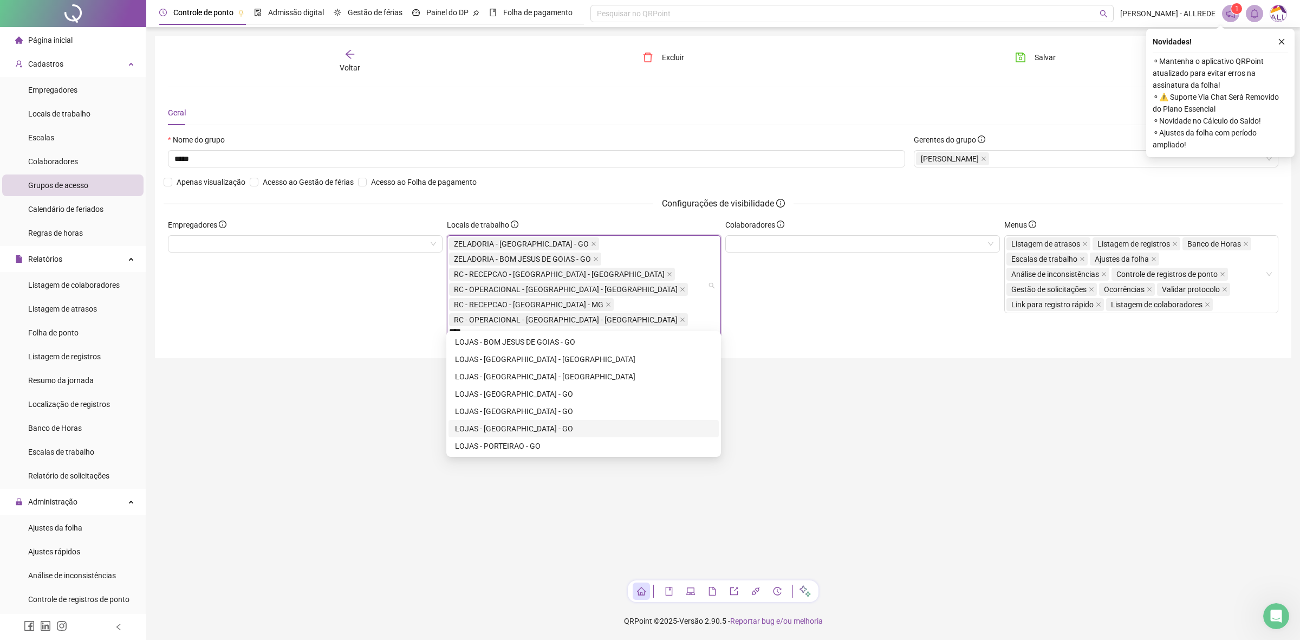
click at [524, 423] on div "LOJAS - [GEOGRAPHIC_DATA] - GO" at bounding box center [583, 428] width 257 height 12
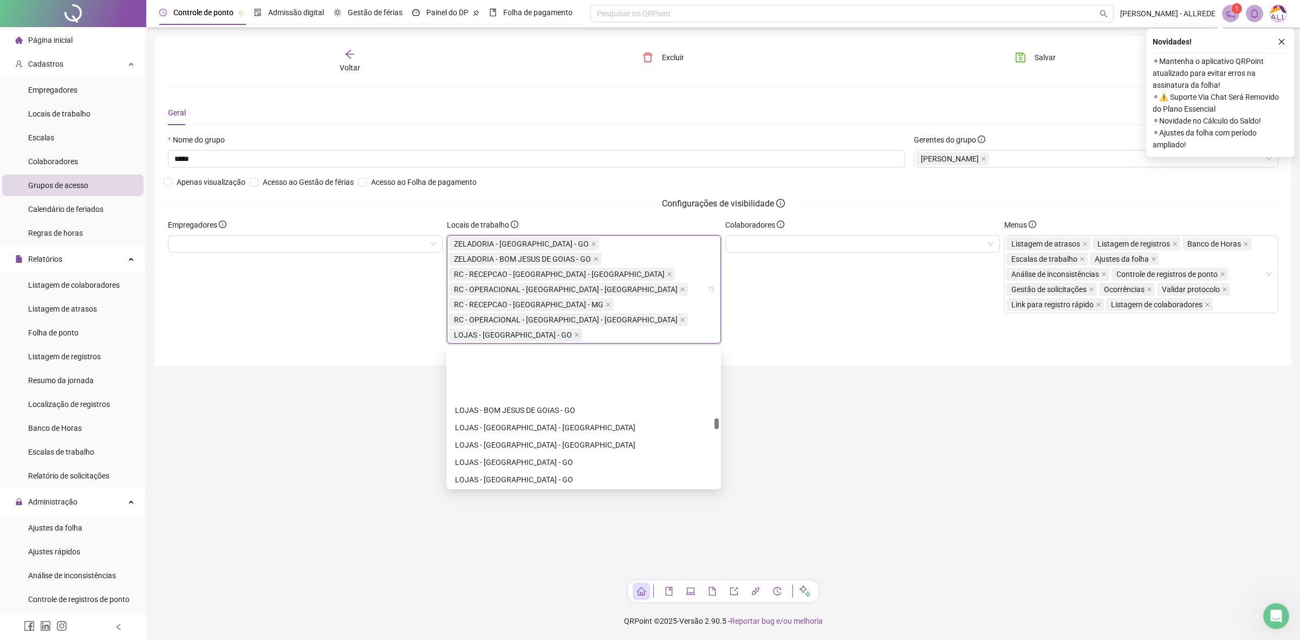
scroll to position [3723, 0]
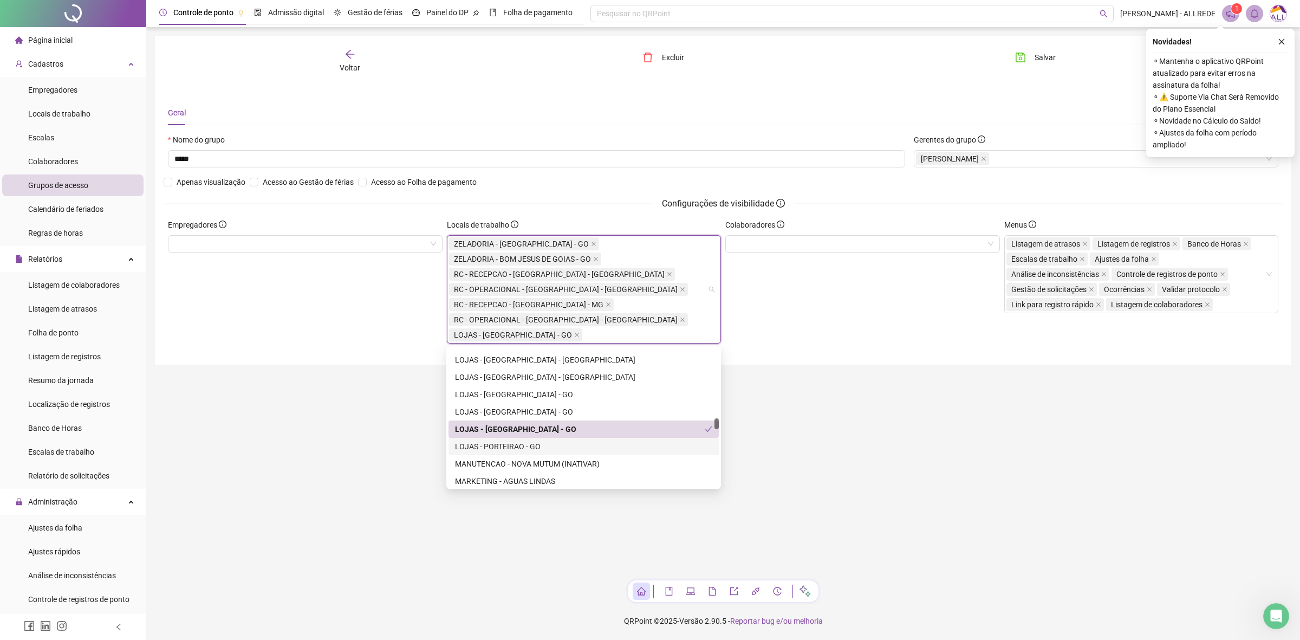
click at [526, 443] on div "LOJAS - PORTEIRAO - GO" at bounding box center [583, 446] width 257 height 12
drag, startPoint x: 524, startPoint y: 413, endPoint x: 529, endPoint y: 405, distance: 9.2
click at [524, 413] on div "LOJAS - [GEOGRAPHIC_DATA] - GO" at bounding box center [583, 412] width 257 height 12
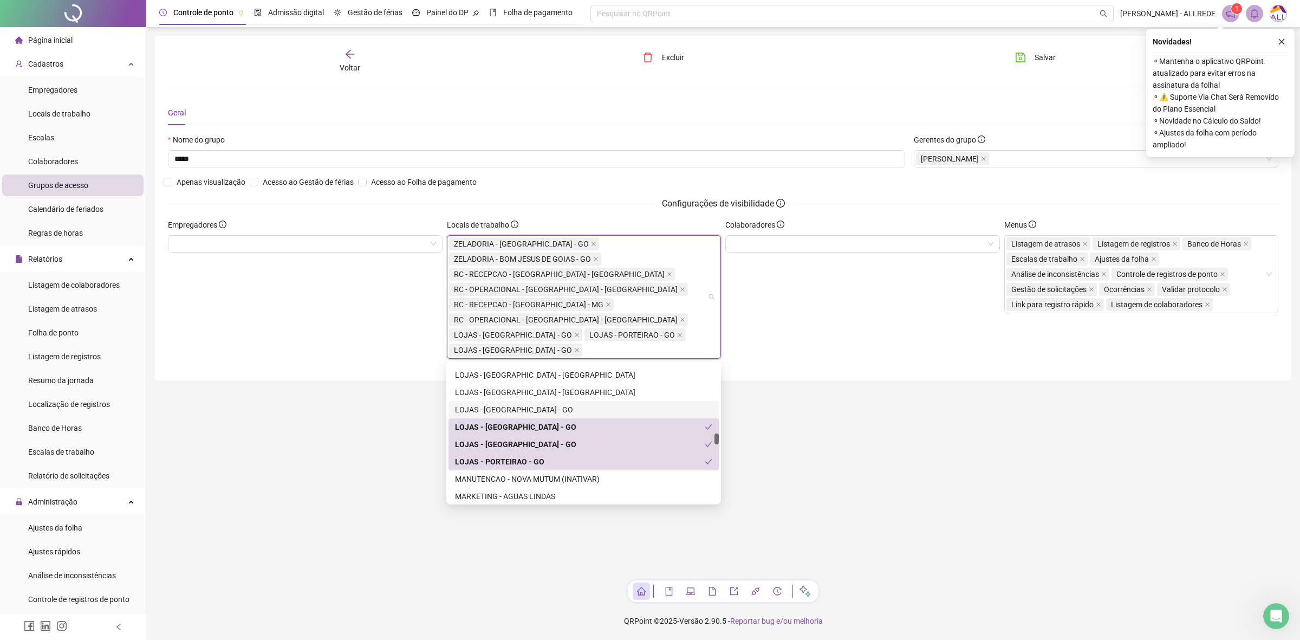
click at [536, 413] on div "LOJAS - [GEOGRAPHIC_DATA] - GO" at bounding box center [583, 409] width 257 height 12
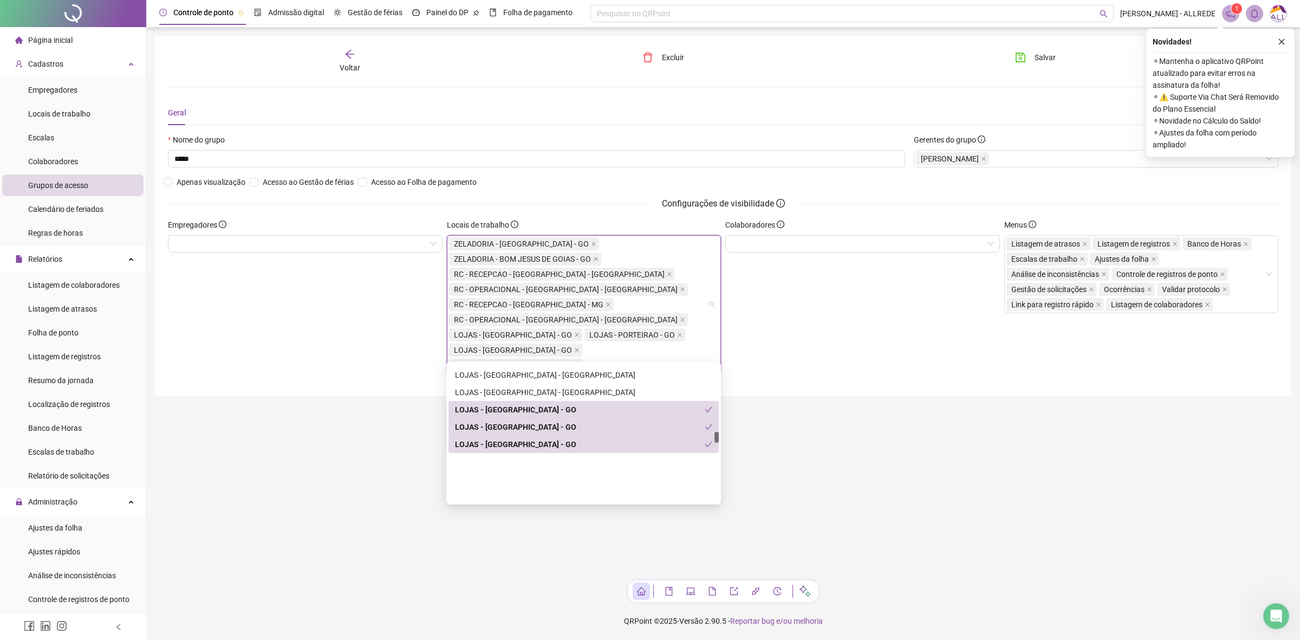
scroll to position [3655, 0]
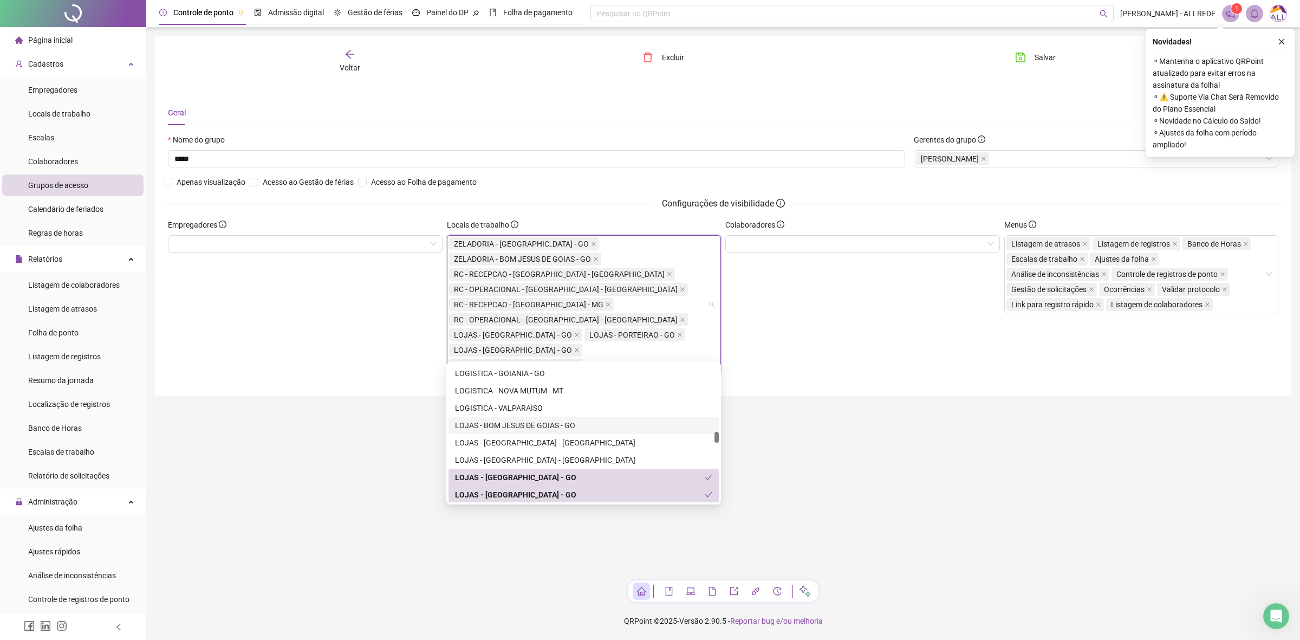
click at [584, 420] on div "LOJAS - BOM JESUS DE GOIAS - GO" at bounding box center [583, 425] width 257 height 12
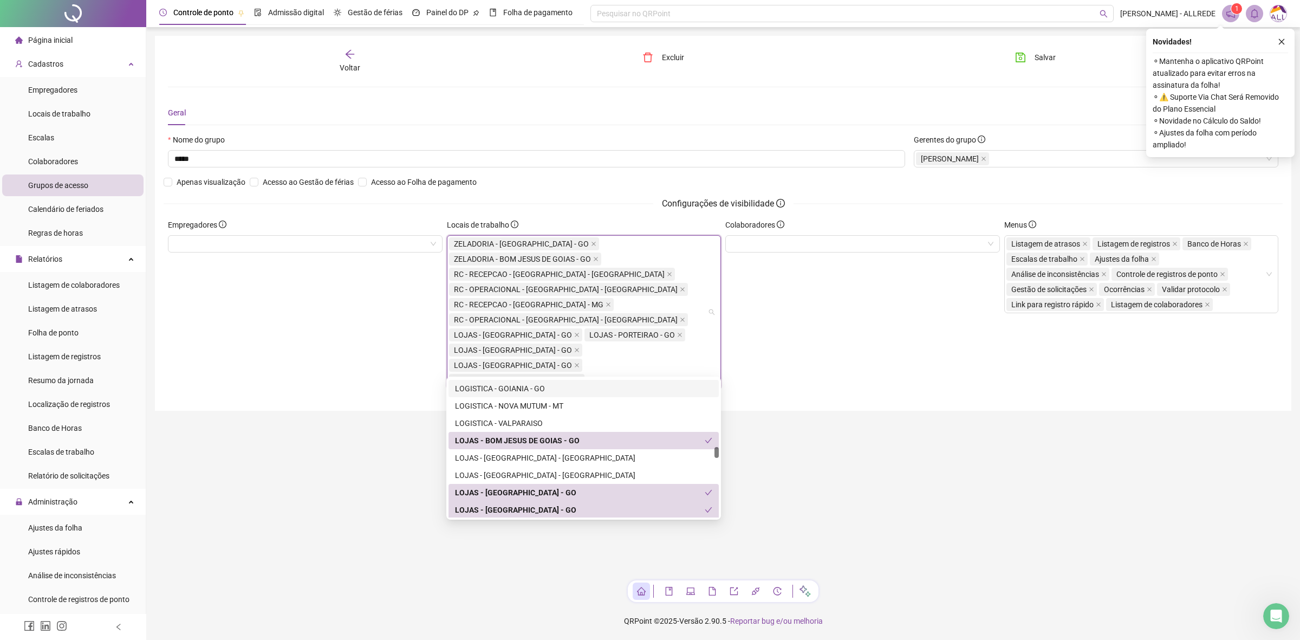
drag, startPoint x: 929, startPoint y: 99, endPoint x: 935, endPoint y: 96, distance: 6.5
click at [929, 98] on div "Voltar Excluir Salvar Geral Nome do grupo ***** Gerentes do grupo MABIO CANTALO…" at bounding box center [723, 223] width 1110 height 349
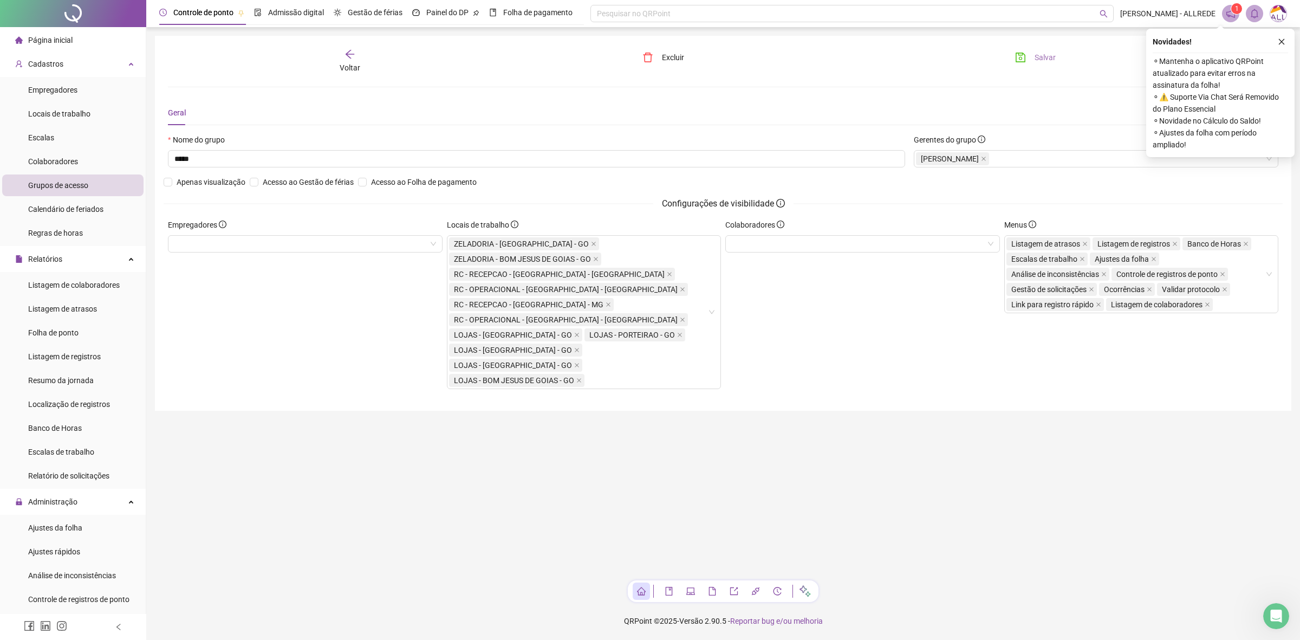
click at [1010, 55] on button "Salvar" at bounding box center [1035, 57] width 57 height 17
click at [358, 68] on span "Voltar" at bounding box center [350, 67] width 21 height 9
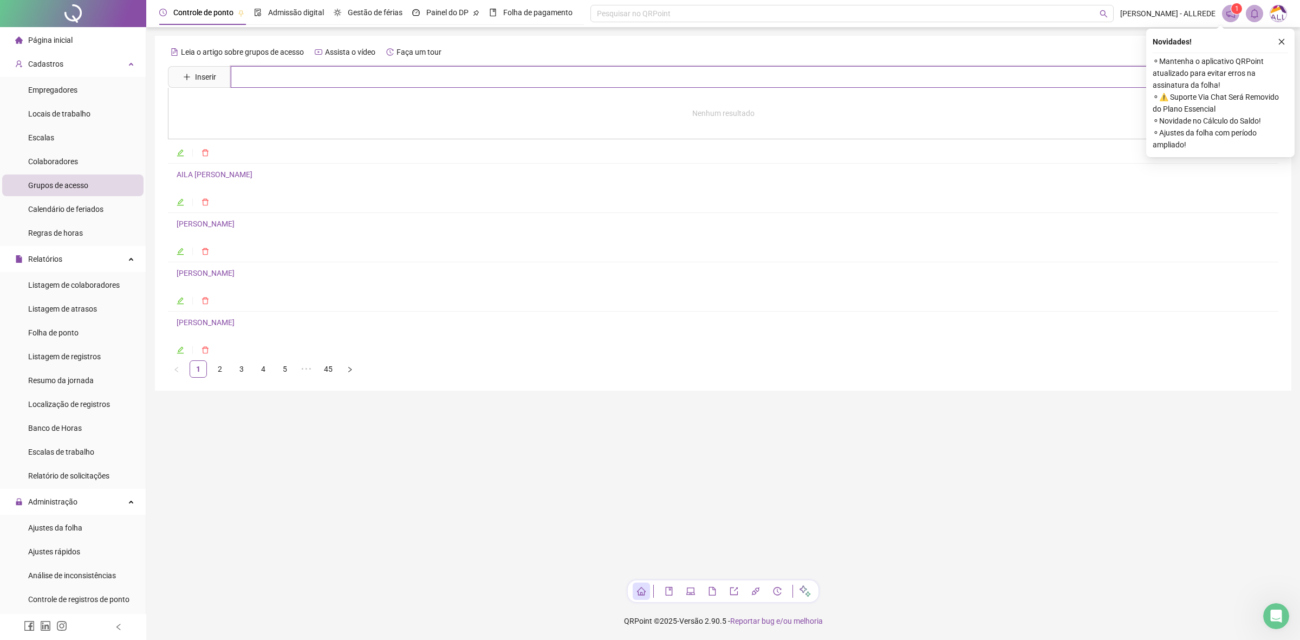
click at [287, 83] on input "text" at bounding box center [742, 77] width 1022 height 22
type input "*****"
click at [242, 112] on link "[PERSON_NAME]" at bounding box center [217, 109] width 58 height 9
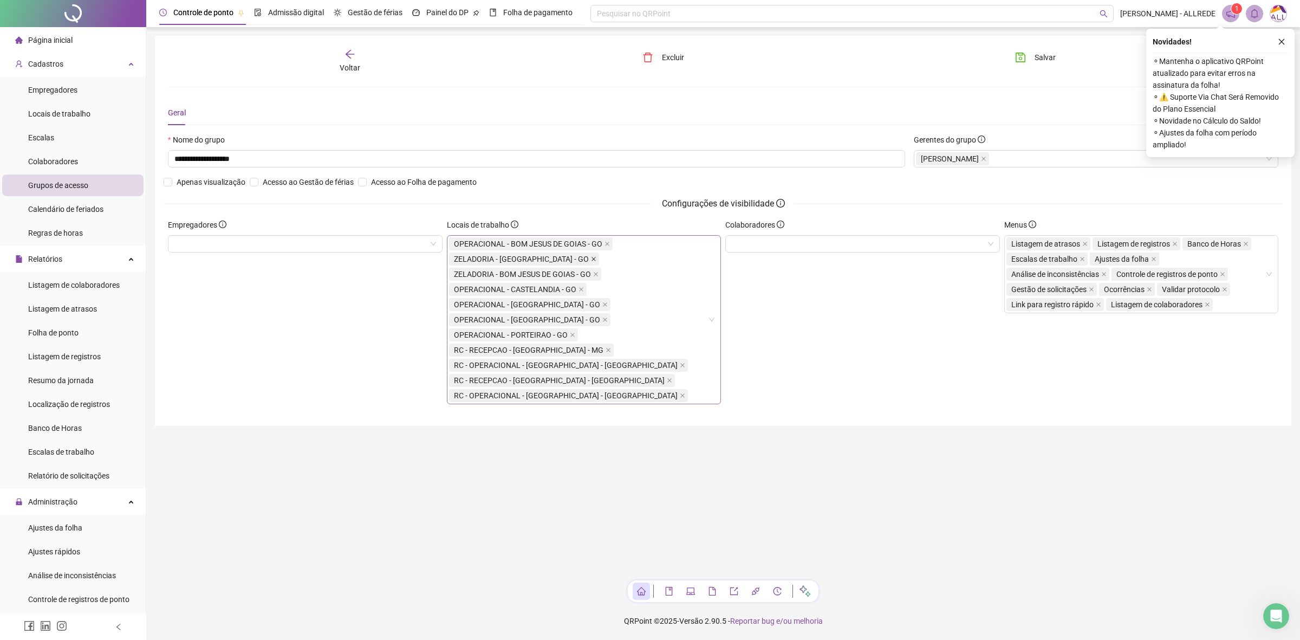
click at [591, 260] on icon "close" at bounding box center [593, 259] width 4 height 4
click at [596, 261] on icon "close" at bounding box center [596, 259] width 4 height 4
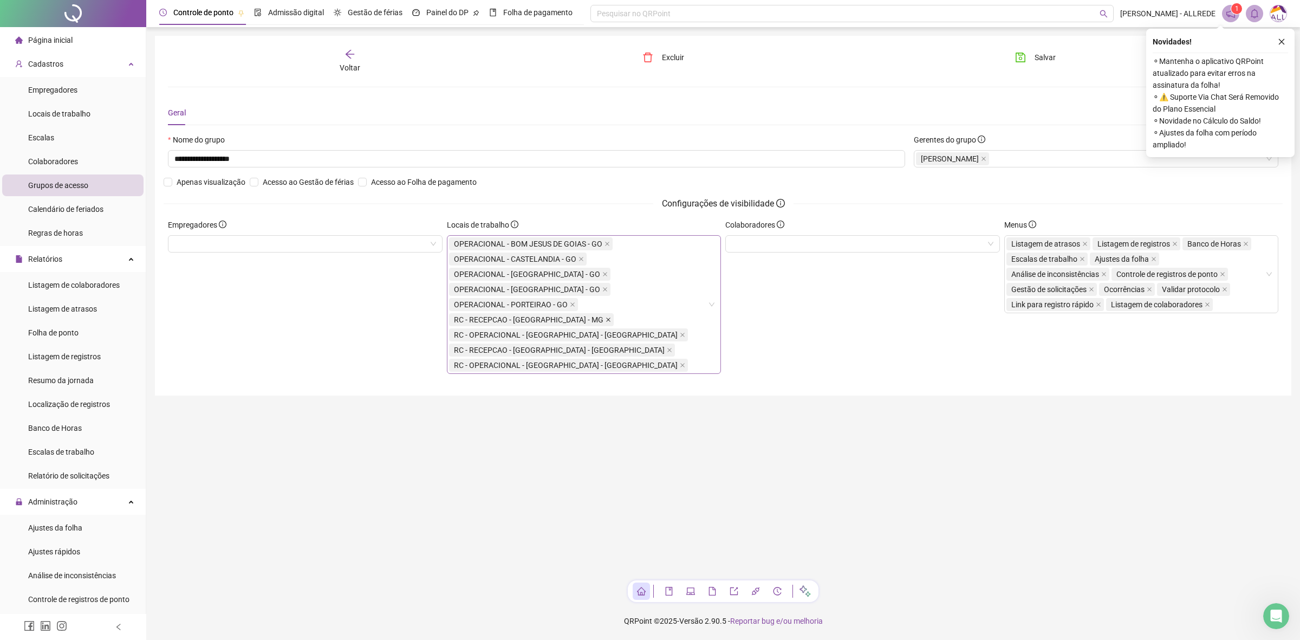
click at [611, 318] on icon "close" at bounding box center [607, 319] width 5 height 5
click at [667, 335] on icon "close" at bounding box center [669, 334] width 4 height 4
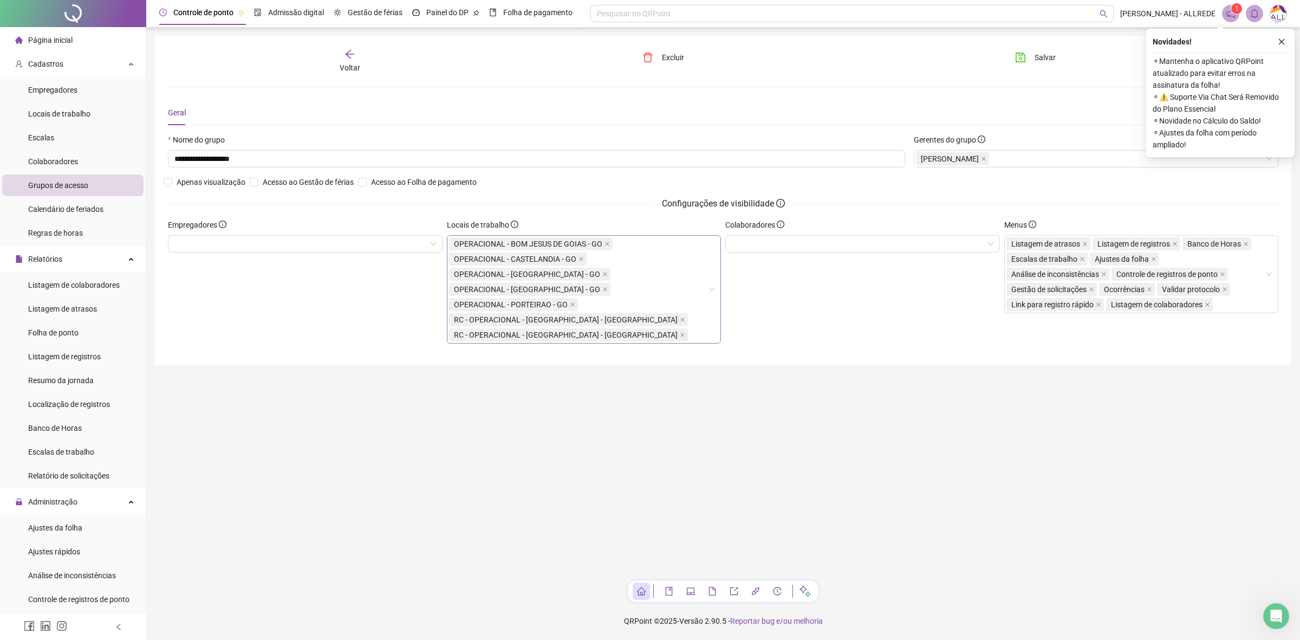
click at [1031, 68] on div "Salvar" at bounding box center [1095, 61] width 186 height 25
click at [1035, 58] on span "Salvar" at bounding box center [1044, 57] width 21 height 12
drag, startPoint x: 1025, startPoint y: 55, endPoint x: 1031, endPoint y: 60, distance: 7.7
click at [1027, 57] on button "Salvar" at bounding box center [1035, 57] width 57 height 17
click at [323, 64] on div "Voltar" at bounding box center [350, 61] width 178 height 25
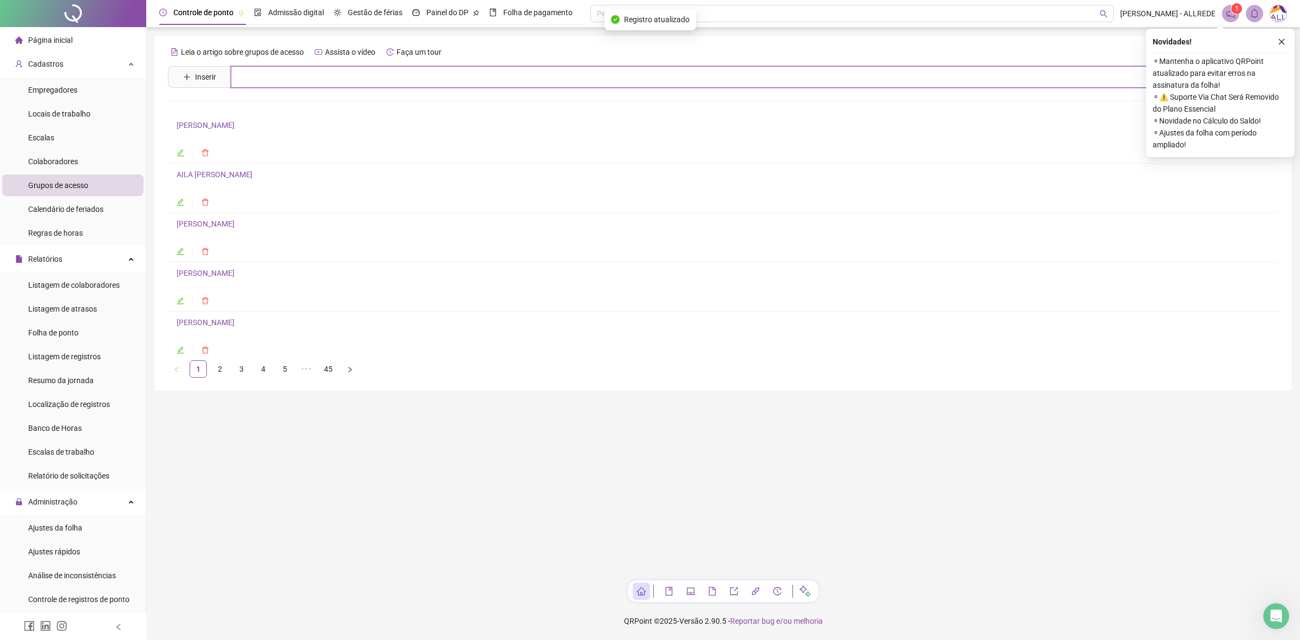
click at [356, 74] on input "text" at bounding box center [742, 77] width 1022 height 22
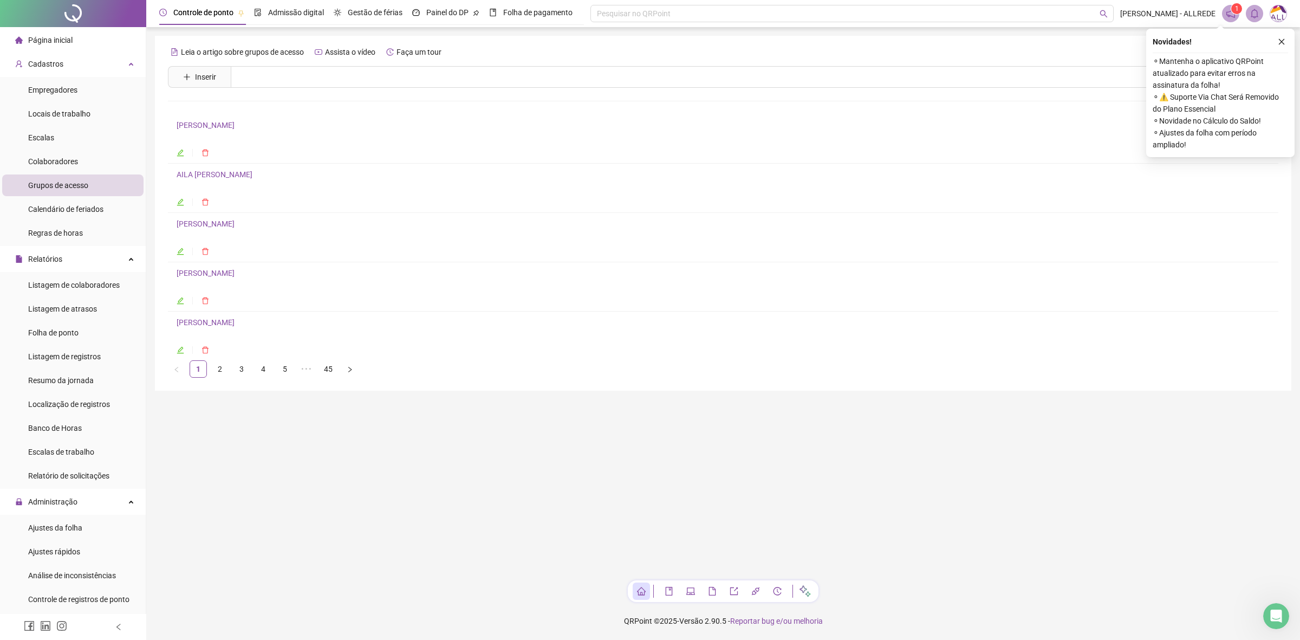
drag, startPoint x: 393, startPoint y: 416, endPoint x: 353, endPoint y: 380, distance: 54.1
click at [390, 415] on main "Leia o artigo sobre grupos de acesso Assista o vídeo Faça um tour Inserir Nenhu…" at bounding box center [723, 304] width 1136 height 536
click at [50, 161] on span "Colaboradores" at bounding box center [53, 161] width 50 height 9
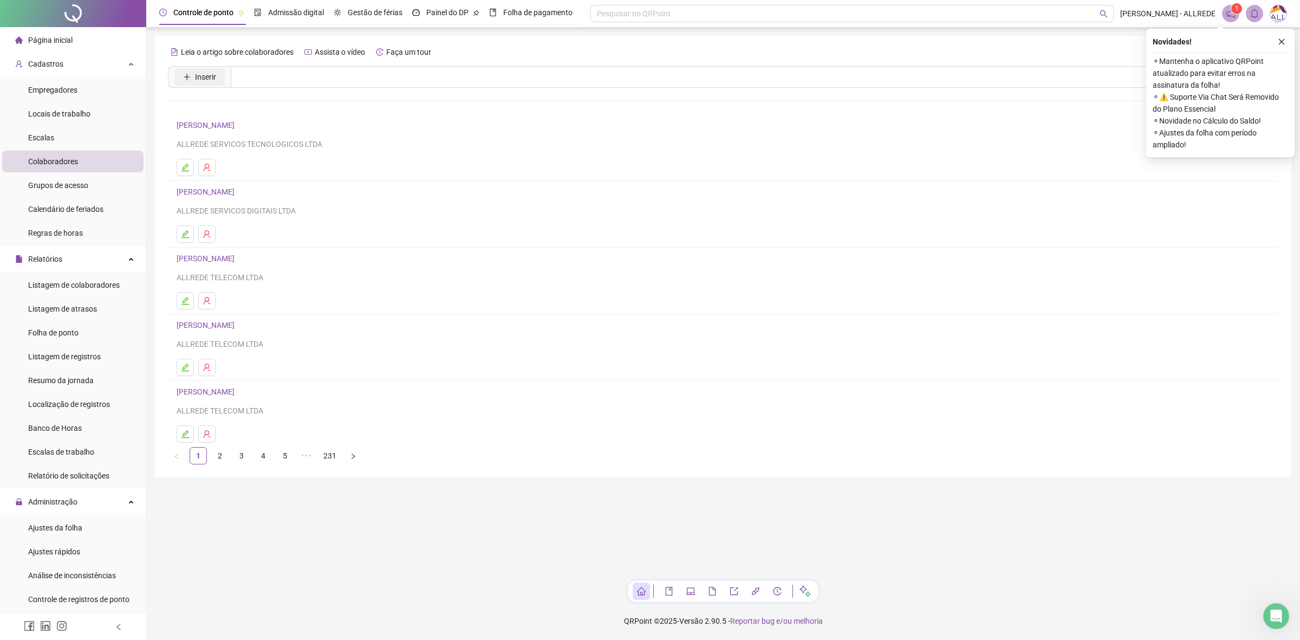
click at [207, 77] on span "Inserir" at bounding box center [205, 77] width 21 height 12
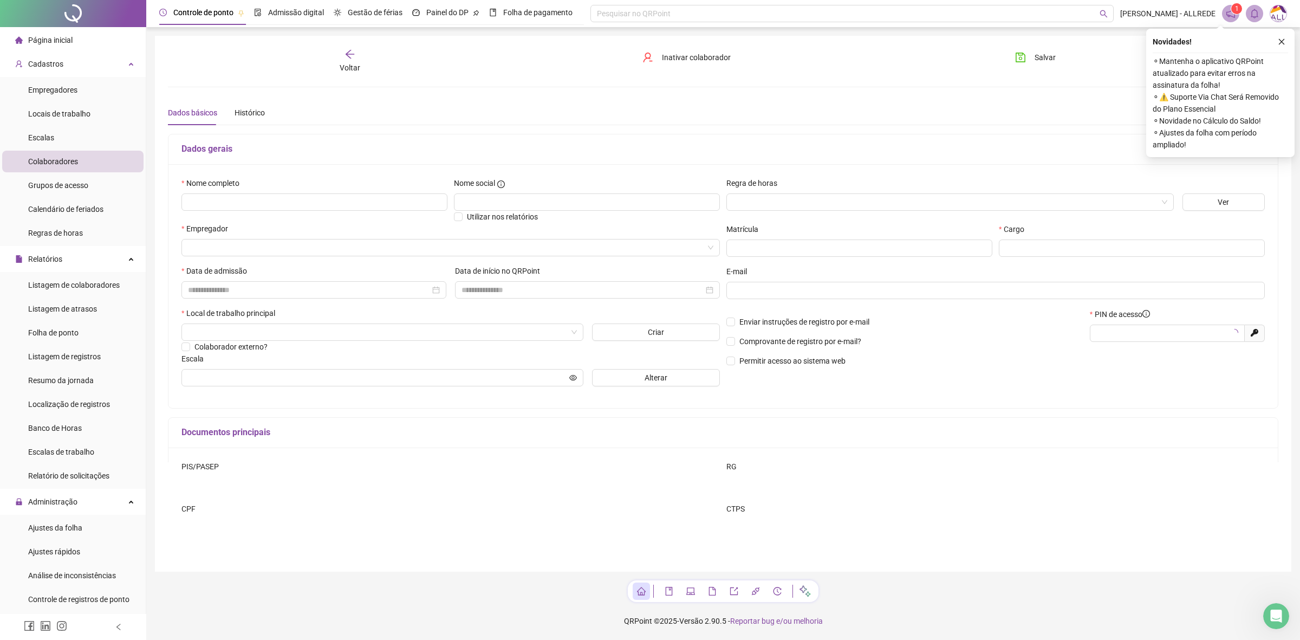
type input "*****"
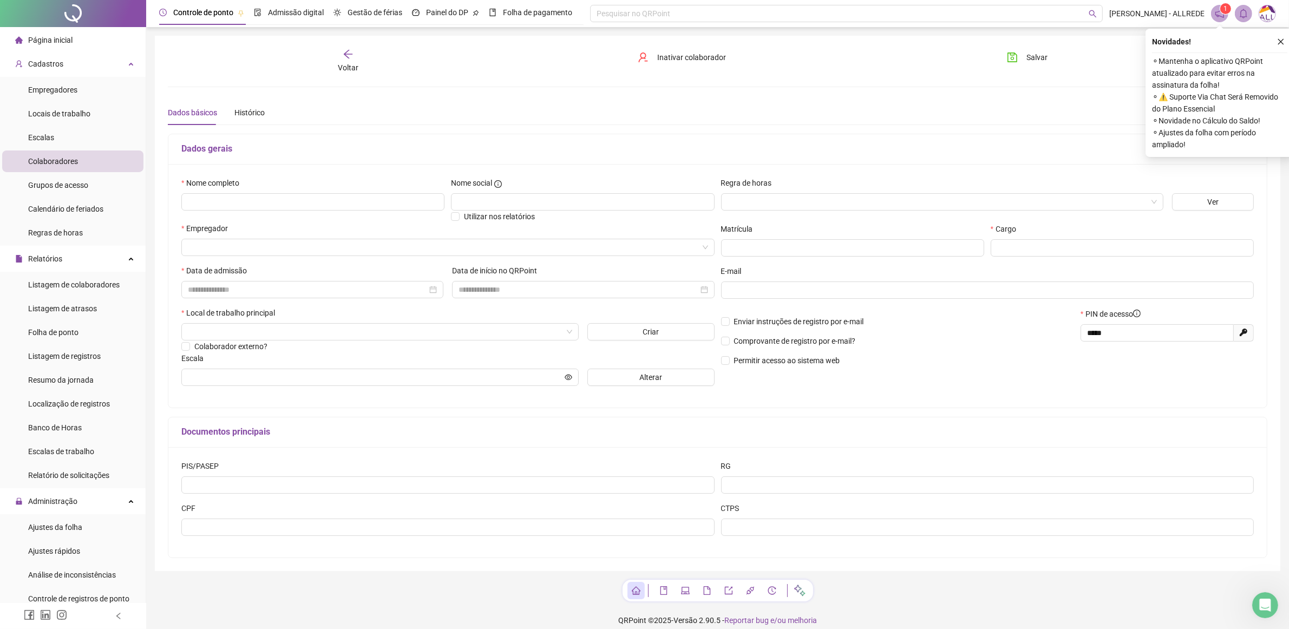
click at [360, 55] on div "Voltar" at bounding box center [348, 61] width 176 height 25
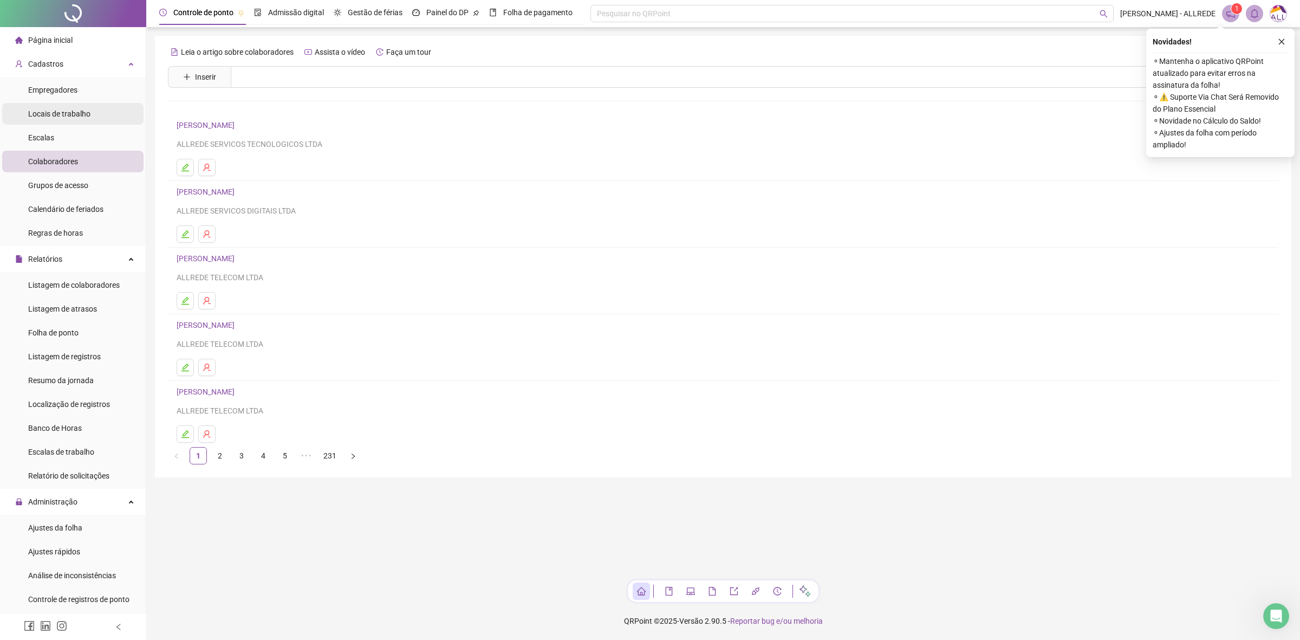
click at [74, 112] on span "Locais de trabalho" at bounding box center [59, 113] width 62 height 9
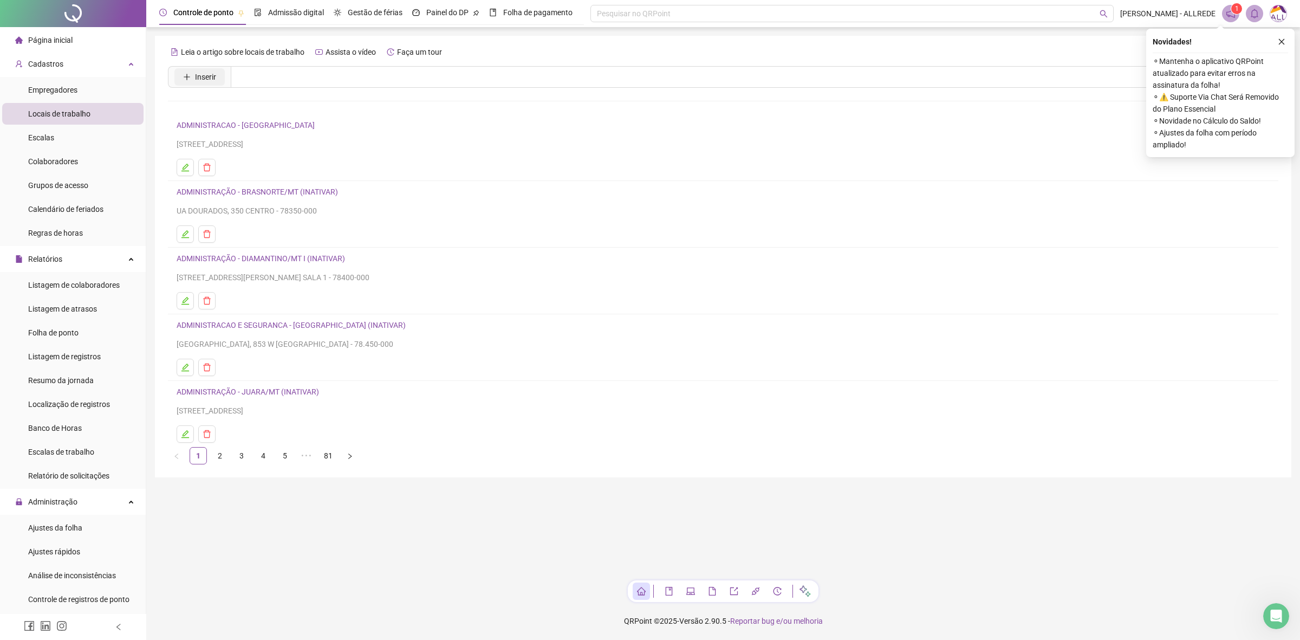
click at [197, 79] on span "Inserir" at bounding box center [205, 77] width 21 height 12
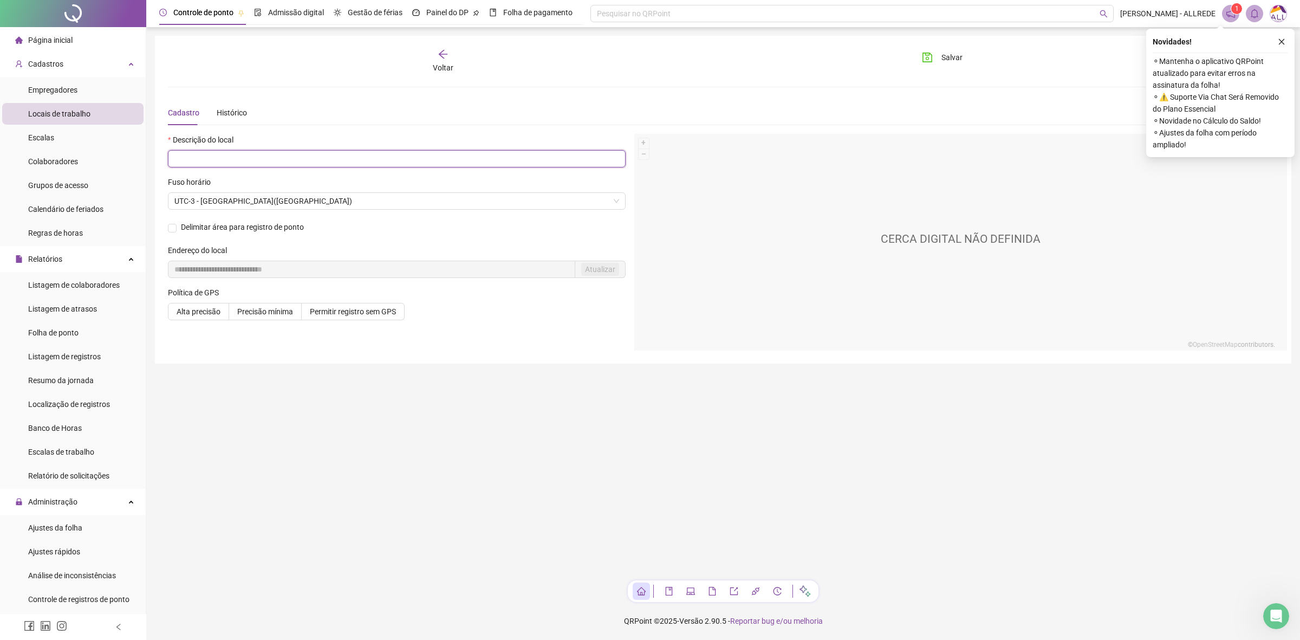
click at [315, 158] on input "text" at bounding box center [397, 158] width 458 height 17
type input "**********"
click at [452, 58] on div "Voltar" at bounding box center [443, 61] width 178 height 25
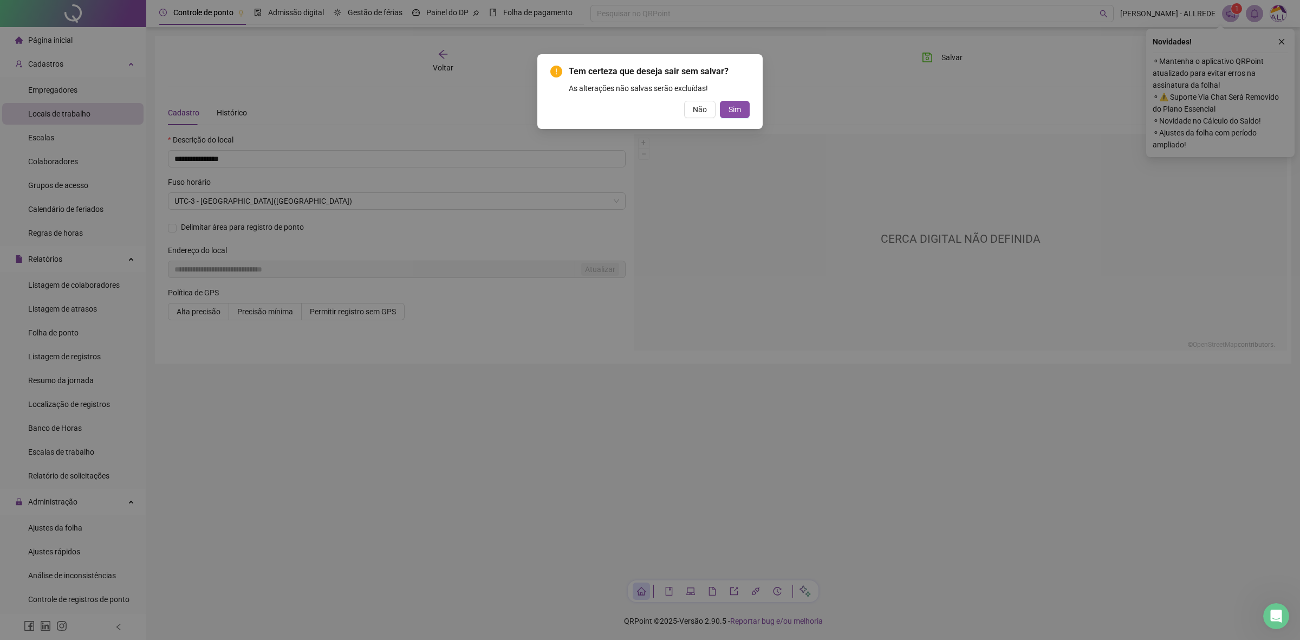
drag, startPoint x: 734, startPoint y: 108, endPoint x: 726, endPoint y: 110, distance: 8.8
click at [734, 108] on span "Sim" at bounding box center [734, 109] width 12 height 12
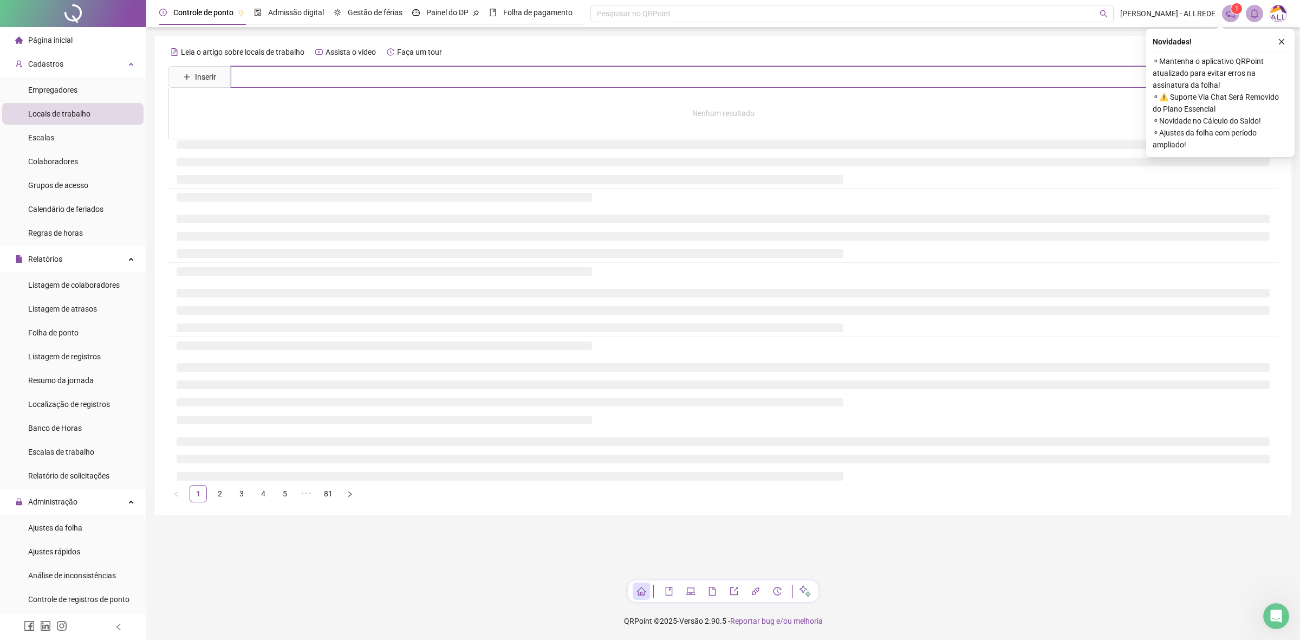
click at [455, 75] on input "text" at bounding box center [742, 77] width 1022 height 22
type input "*****"
click at [429, 564] on main "Leia o artigo sobre locais de trabalho Assista o vídeo Faça um tour Inserir ***…" at bounding box center [723, 304] width 1136 height 536
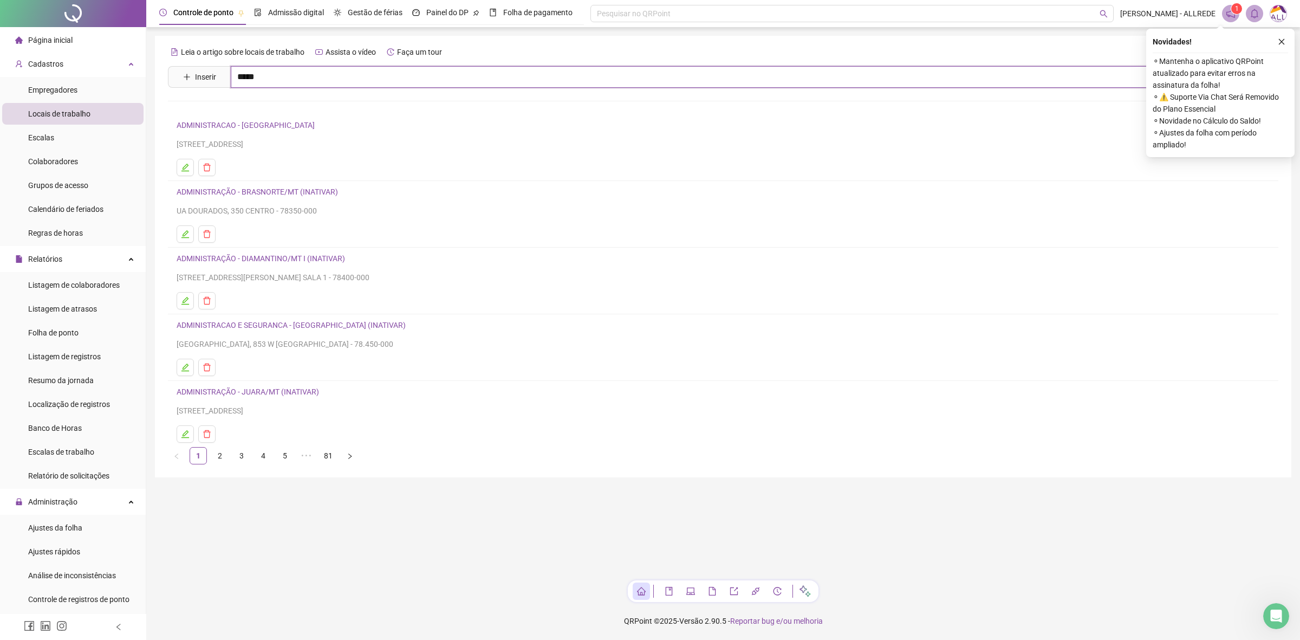
click at [531, 75] on input "*****" at bounding box center [742, 77] width 1022 height 22
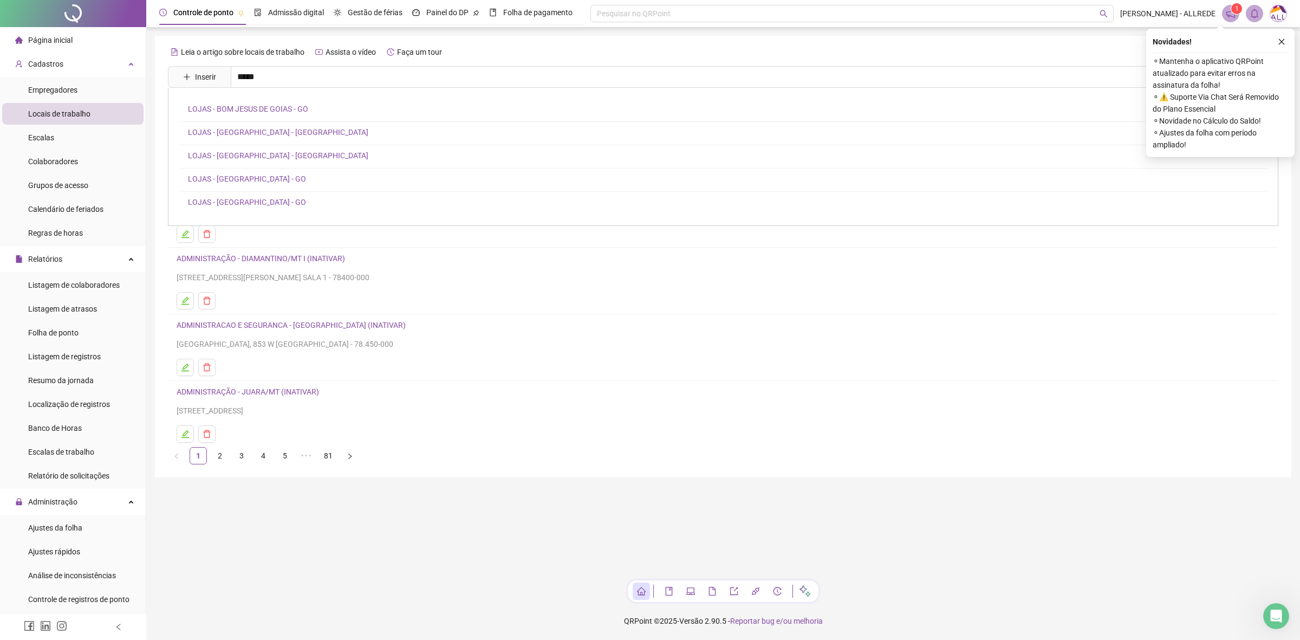
click at [258, 133] on link "LOJAS - [GEOGRAPHIC_DATA] - [GEOGRAPHIC_DATA]" at bounding box center [278, 132] width 180 height 9
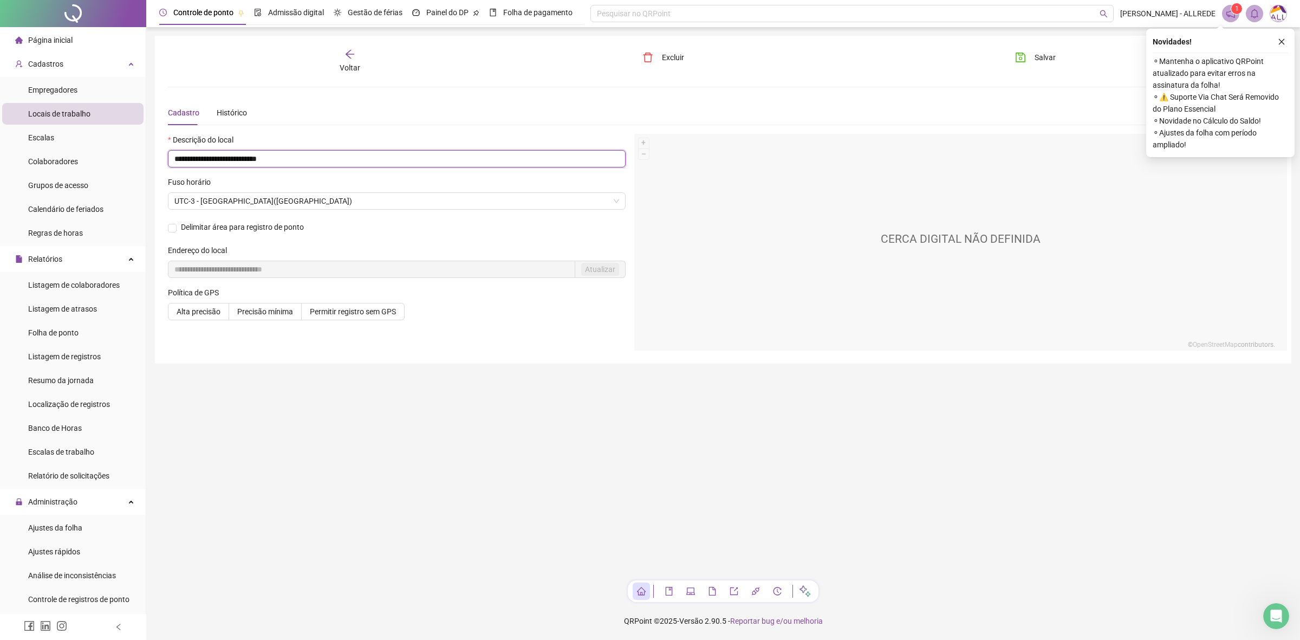
drag, startPoint x: 320, startPoint y: 155, endPoint x: 138, endPoint y: 160, distance: 182.0
click at [138, 160] on div "**********" at bounding box center [650, 320] width 1300 height 640
type input "**********"
click at [1026, 66] on button "Salvar" at bounding box center [1035, 57] width 57 height 17
click at [1033, 57] on button "Salvar" at bounding box center [1035, 57] width 57 height 17
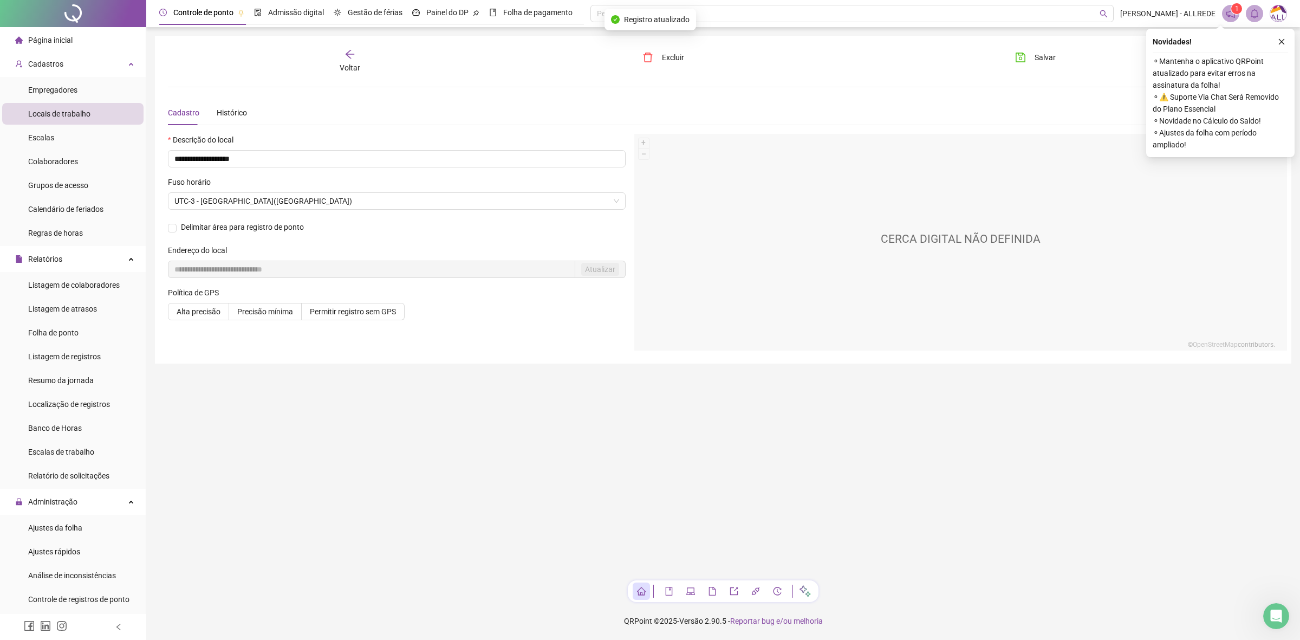
click at [356, 66] on span "Voltar" at bounding box center [350, 67] width 21 height 9
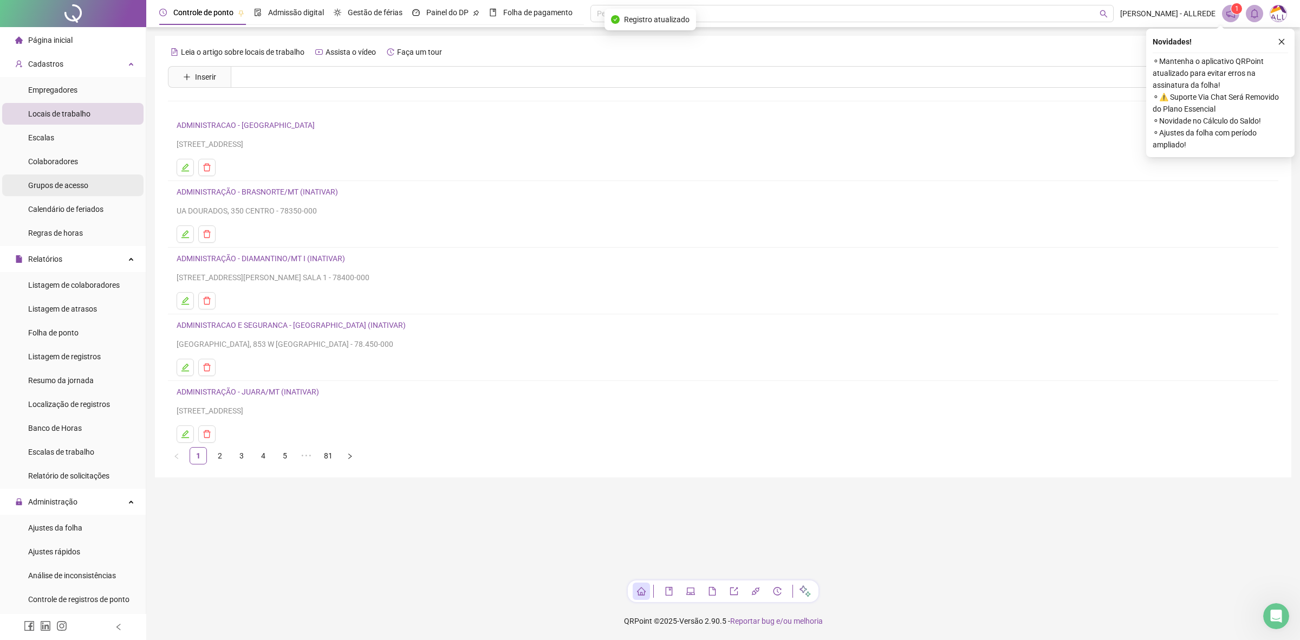
click at [82, 181] on span "Grupos de acesso" at bounding box center [58, 185] width 60 height 9
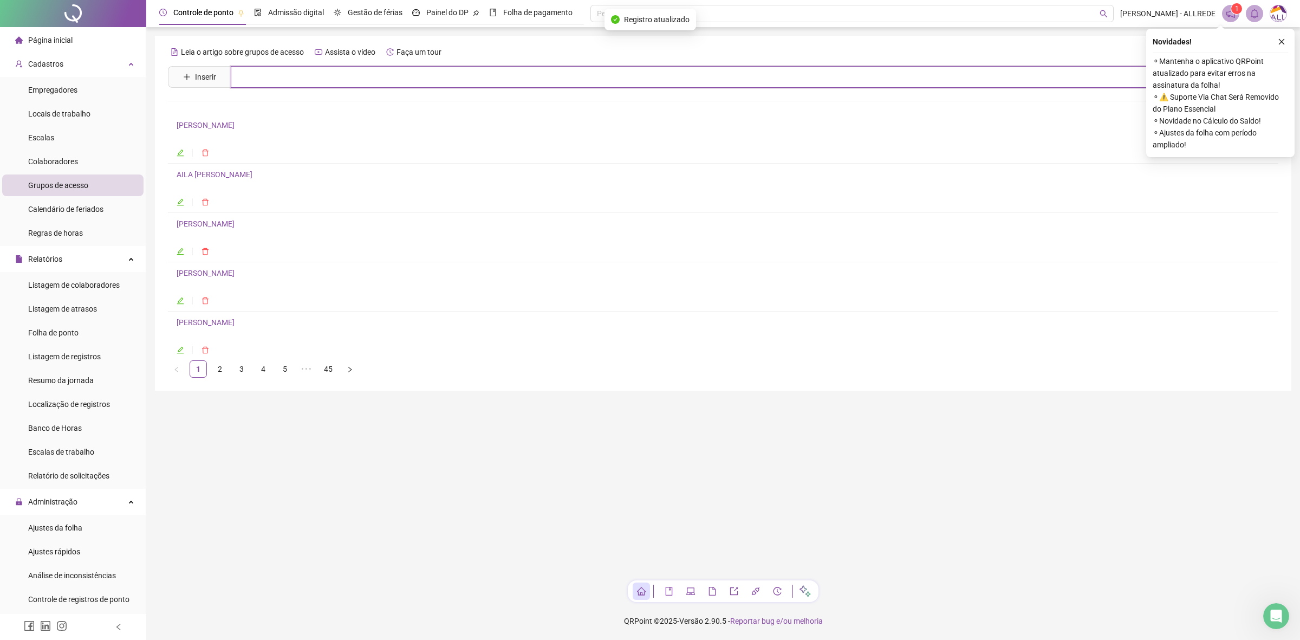
click at [356, 69] on input "text" at bounding box center [742, 77] width 1022 height 22
type input "*****"
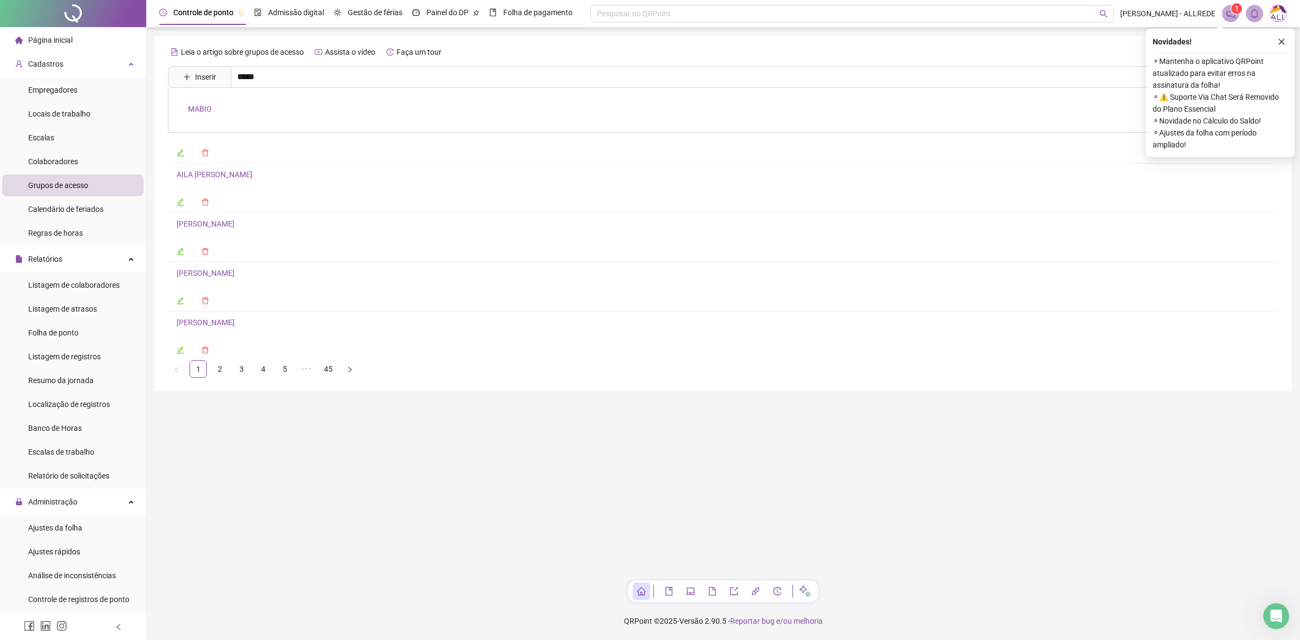
click at [209, 113] on link "MABIO" at bounding box center [200, 109] width 24 height 9
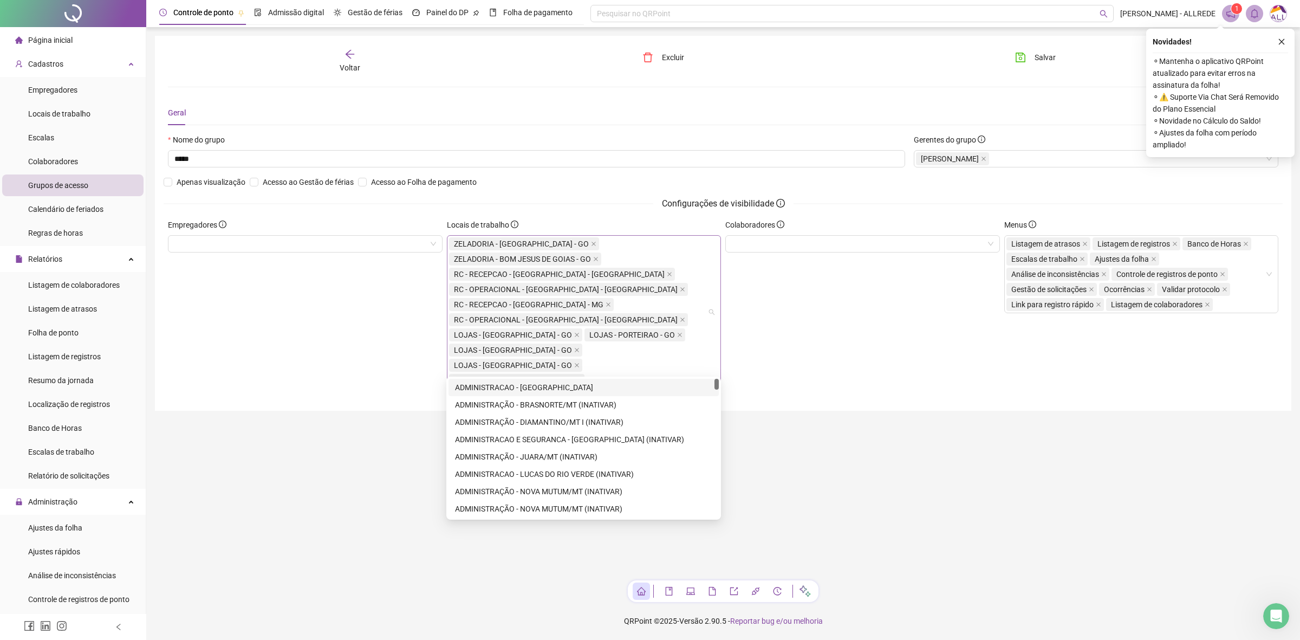
drag, startPoint x: 602, startPoint y: 362, endPoint x: 592, endPoint y: 361, distance: 9.8
click at [602, 362] on div "ZELADORIA - [GEOGRAPHIC_DATA] - GO ZELADORIA - BOM JESUS DE GOIAS - GO RC - REC…" at bounding box center [578, 312] width 259 height 152
type input "***"
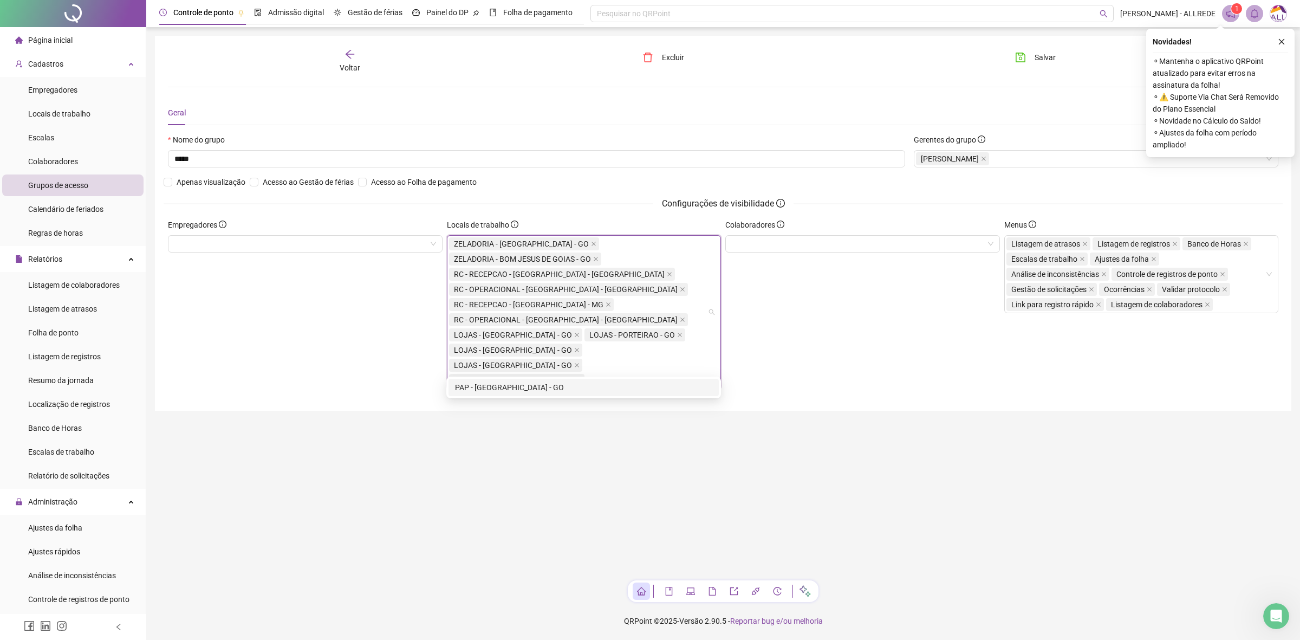
click at [560, 381] on div "PAP - [GEOGRAPHIC_DATA] - GO" at bounding box center [583, 387] width 257 height 12
click at [1044, 49] on div "Voltar Excluir Salvar Geral Nome do grupo ***** Gerentes do grupo MABIO CANTALO…" at bounding box center [723, 231] width 1136 height 390
click at [1042, 49] on button "Salvar" at bounding box center [1035, 57] width 57 height 17
drag, startPoint x: 1035, startPoint y: 55, endPoint x: 1027, endPoint y: 55, distance: 8.1
click at [1032, 55] on button "Salvar" at bounding box center [1035, 57] width 57 height 17
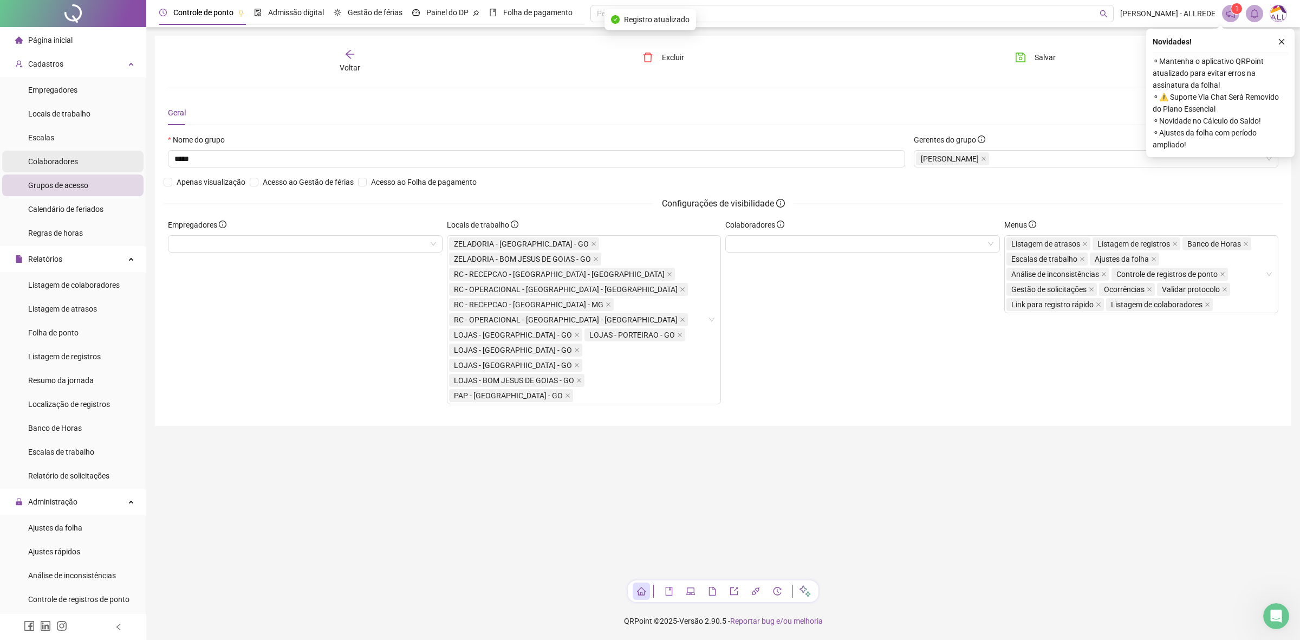
click at [58, 160] on span "Colaboradores" at bounding box center [53, 161] width 50 height 9
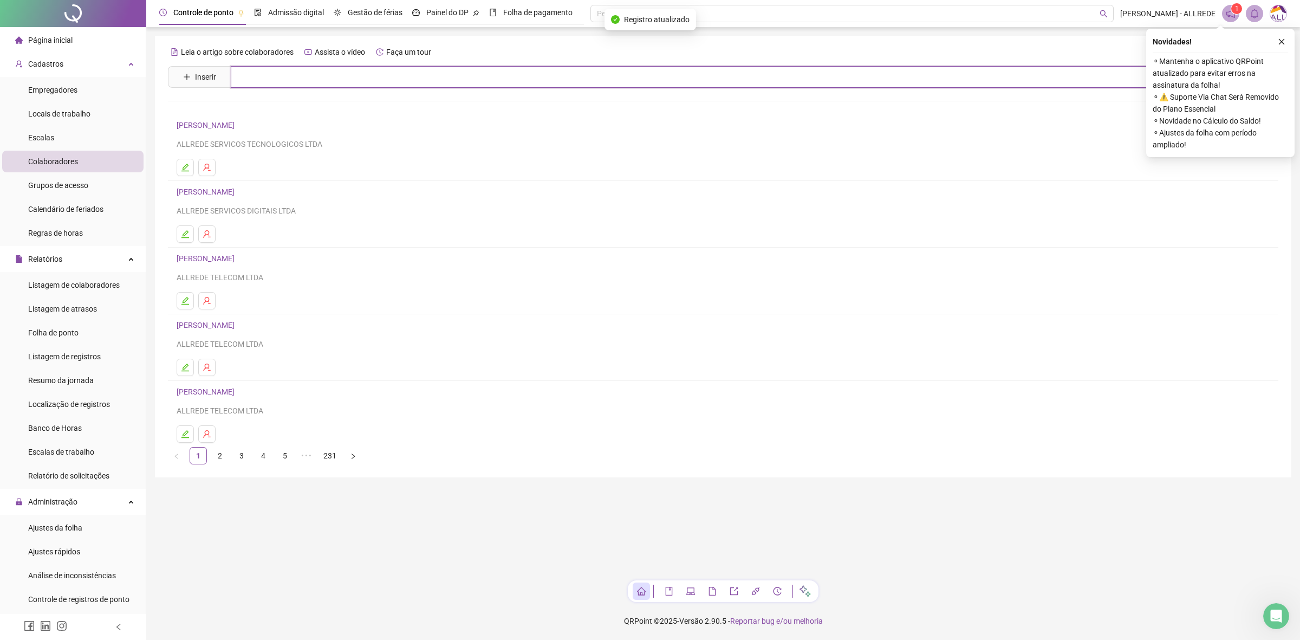
click at [342, 79] on input "text" at bounding box center [731, 77] width 1000 height 22
type input "**********"
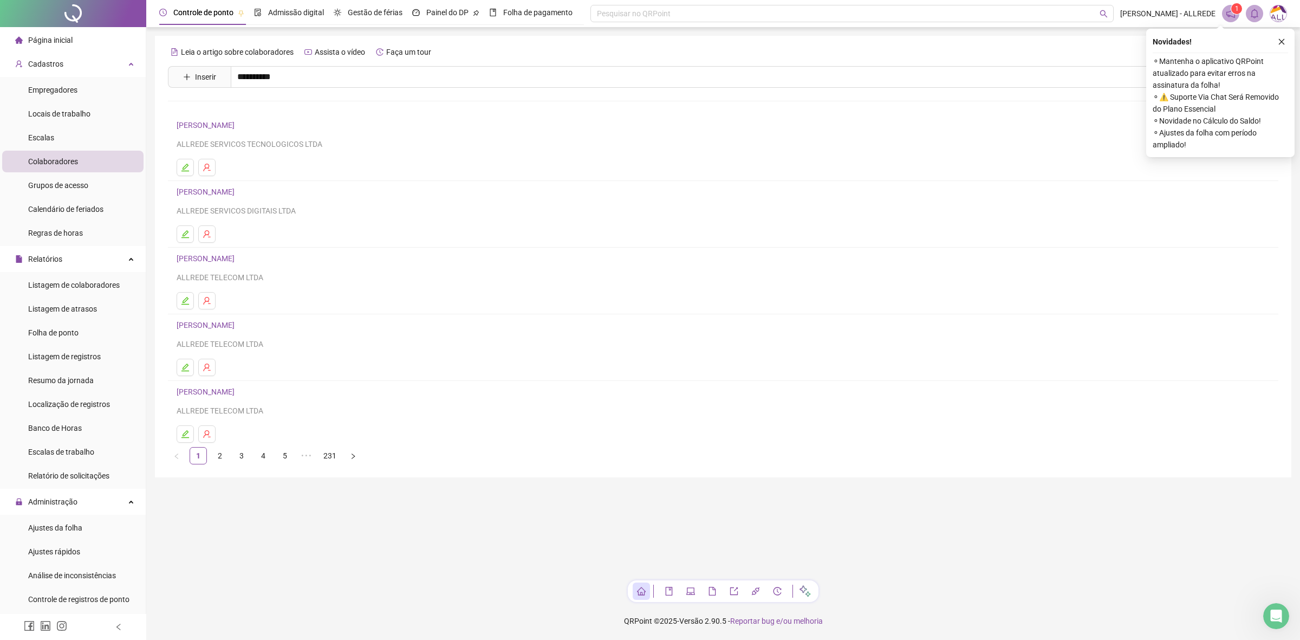
click at [246, 133] on link "[PERSON_NAME]" at bounding box center [217, 132] width 58 height 9
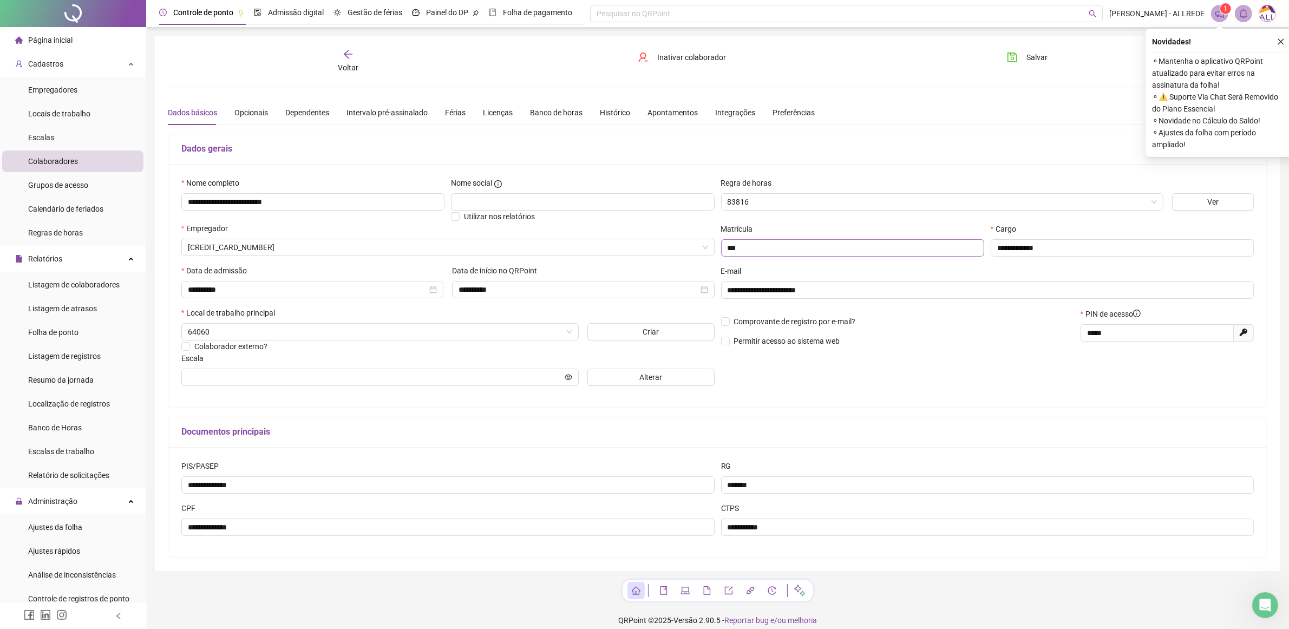
type input "**********"
click at [762, 344] on span "Permitir acesso ao sistema web" at bounding box center [787, 341] width 106 height 9
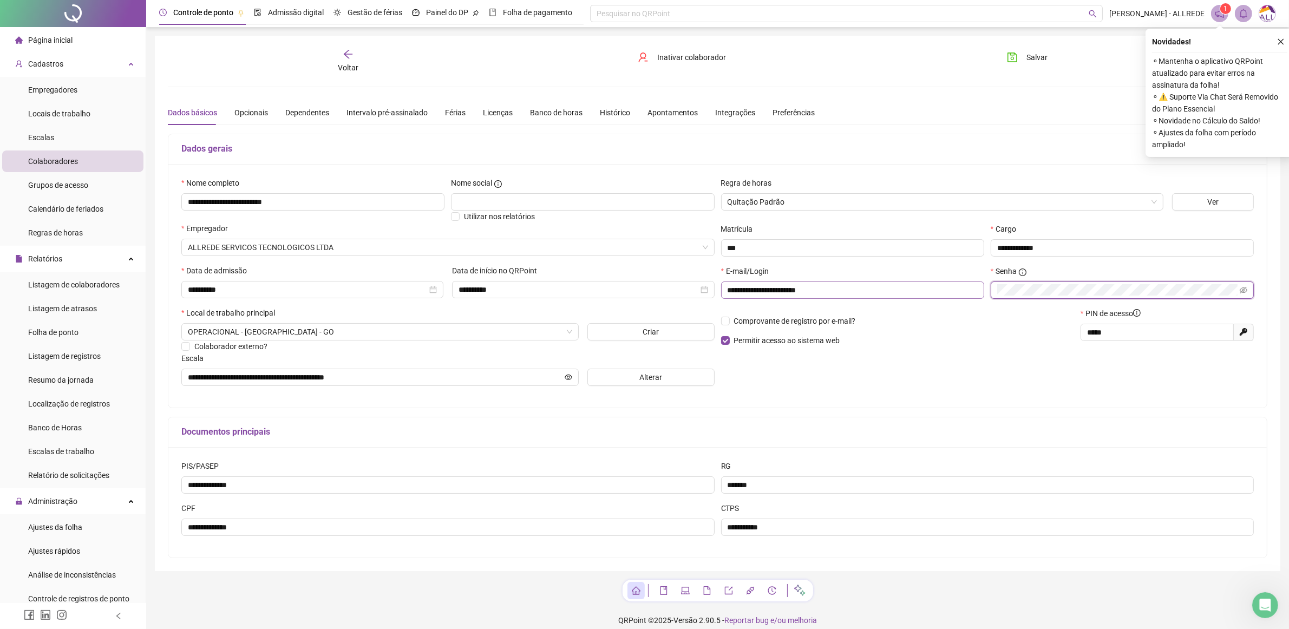
click at [948, 294] on div "**********" at bounding box center [988, 286] width 540 height 42
click at [997, 320] on p "Comprovante de registro por e-mail?" at bounding box center [897, 321] width 353 height 12
click at [1016, 47] on div "**********" at bounding box center [718, 304] width 1126 height 536
click at [1016, 55] on icon "save" at bounding box center [1012, 57] width 11 height 11
drag, startPoint x: 843, startPoint y: 294, endPoint x: 706, endPoint y: 290, distance: 137.1
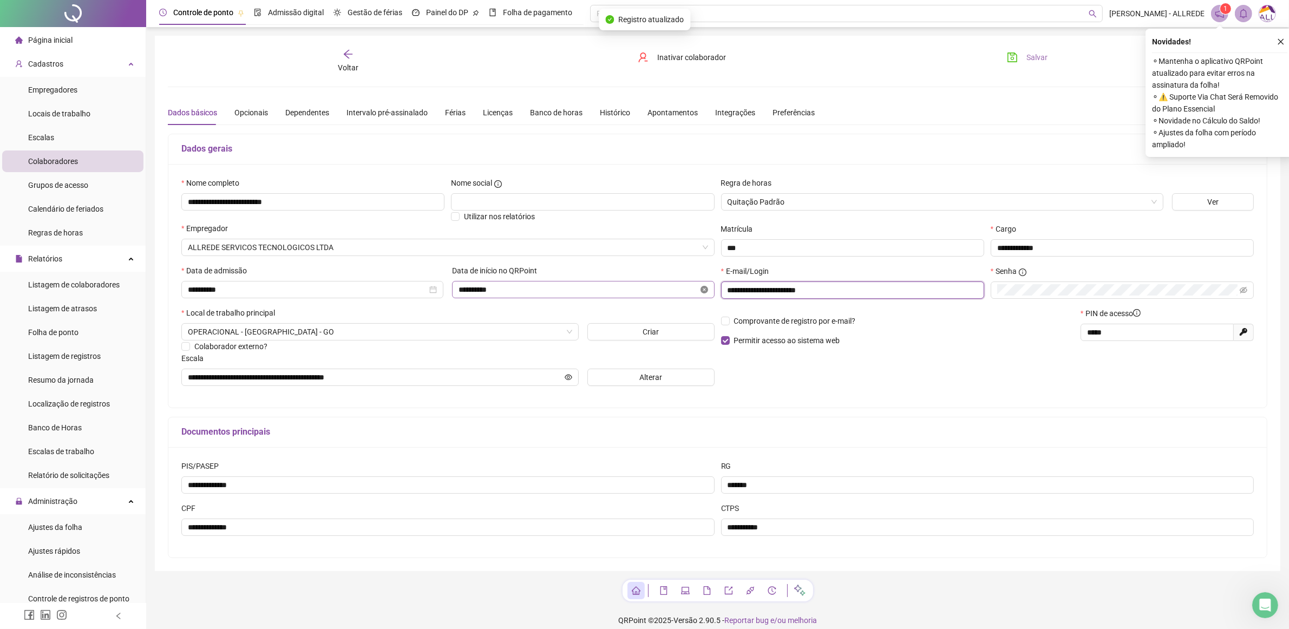
click at [706, 290] on div "**********" at bounding box center [717, 286] width 1079 height 218
click at [1033, 61] on span "Salvar" at bounding box center [1037, 57] width 21 height 12
click at [342, 57] on div "Voltar" at bounding box center [348, 61] width 176 height 25
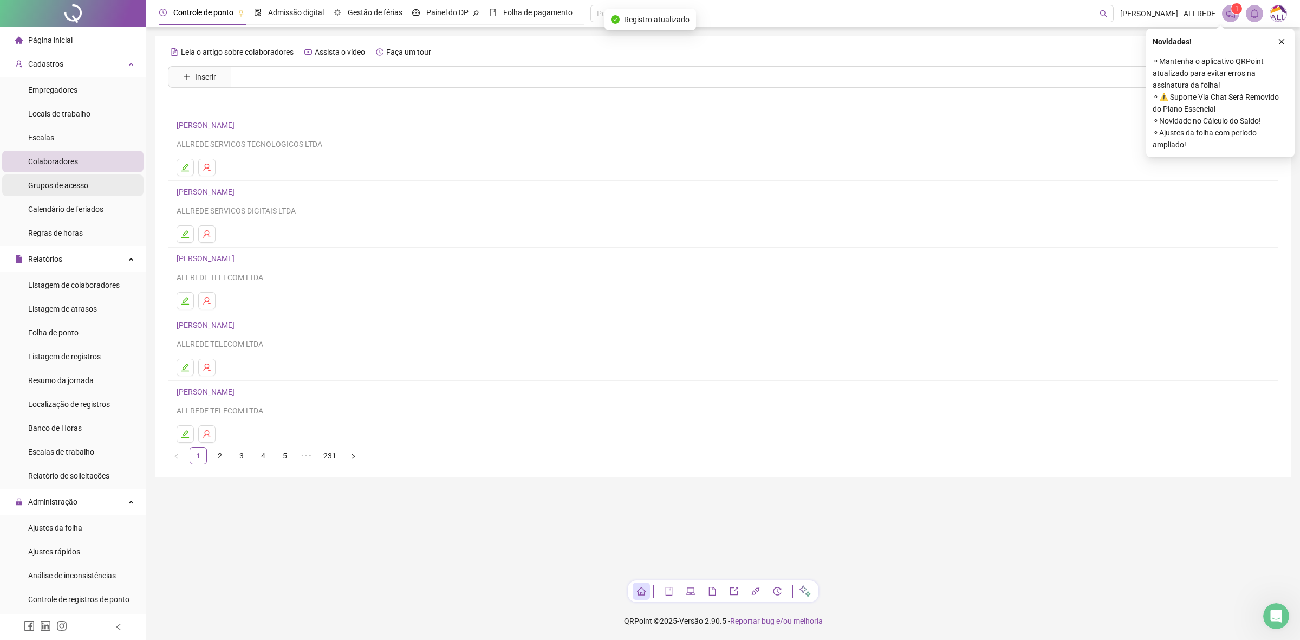
drag, startPoint x: 77, startPoint y: 188, endPoint x: 107, endPoint y: 177, distance: 31.9
click at [77, 187] on span "Grupos de acesso" at bounding box center [58, 185] width 60 height 9
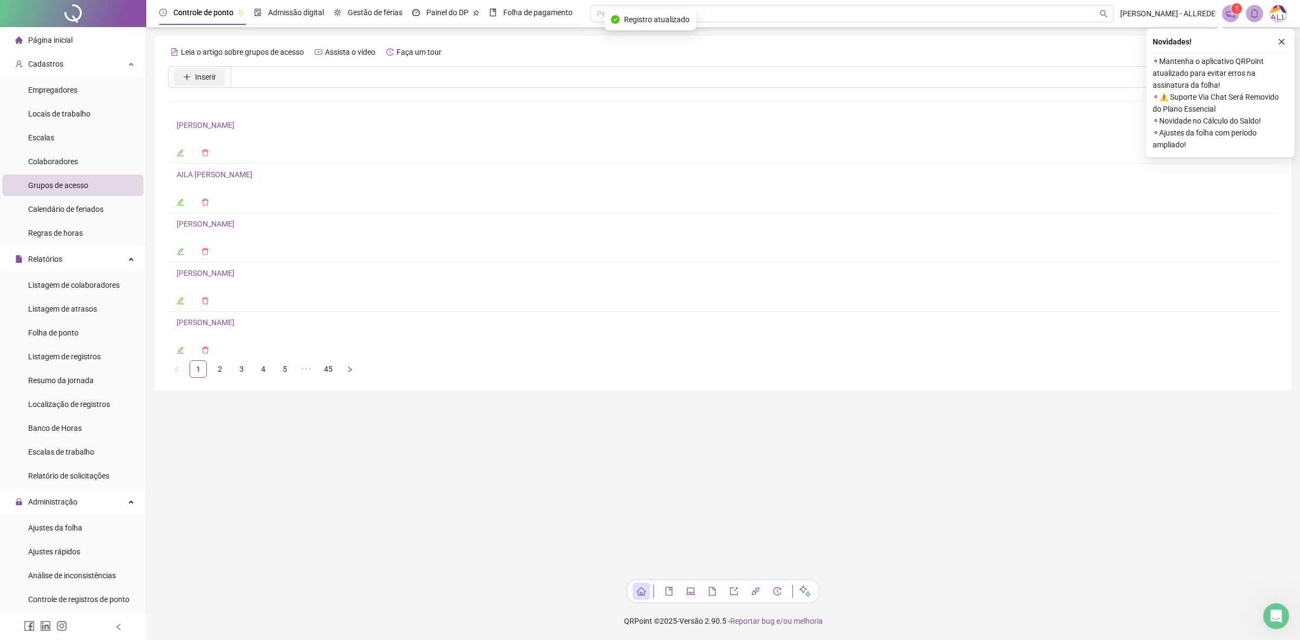
click at [216, 83] on button "Inserir" at bounding box center [199, 76] width 50 height 17
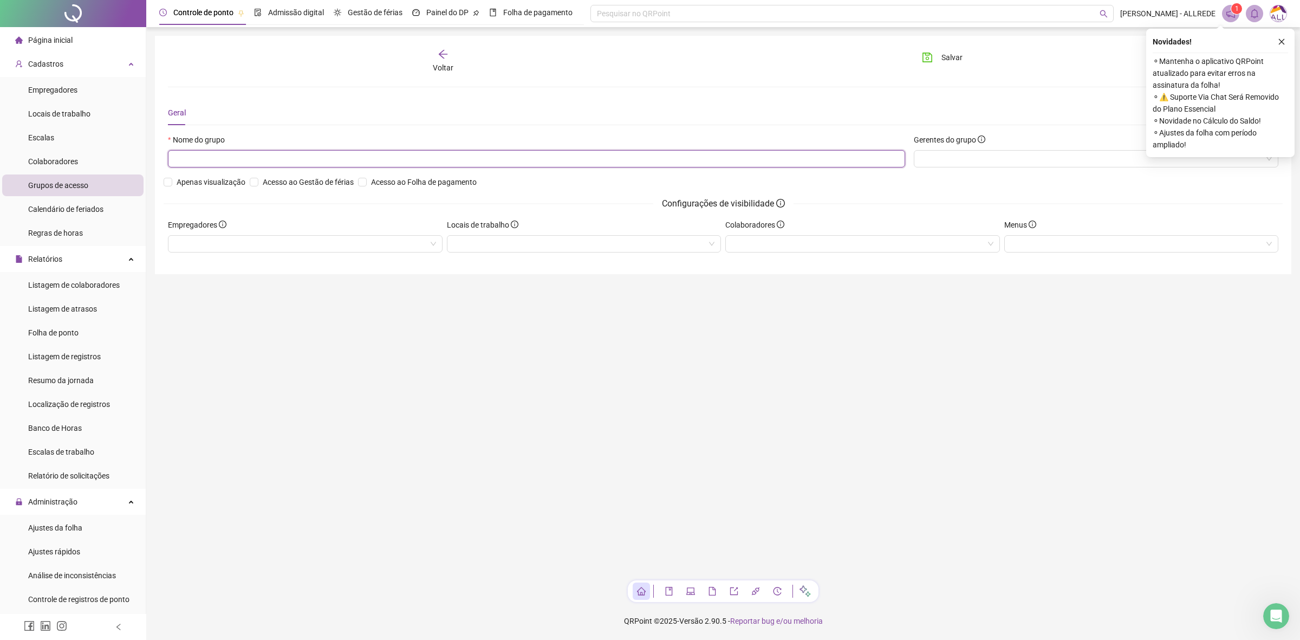
click at [281, 158] on input "text" at bounding box center [536, 158] width 737 height 17
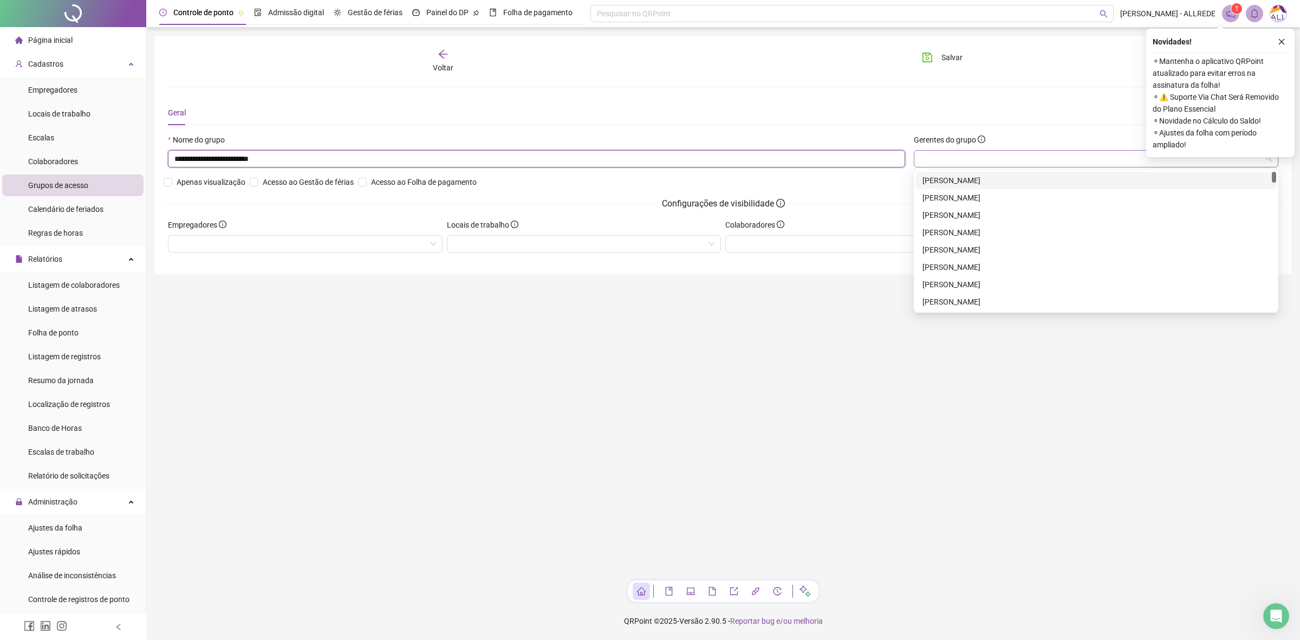
click at [945, 167] on div at bounding box center [1096, 158] width 364 height 17
type input "**********"
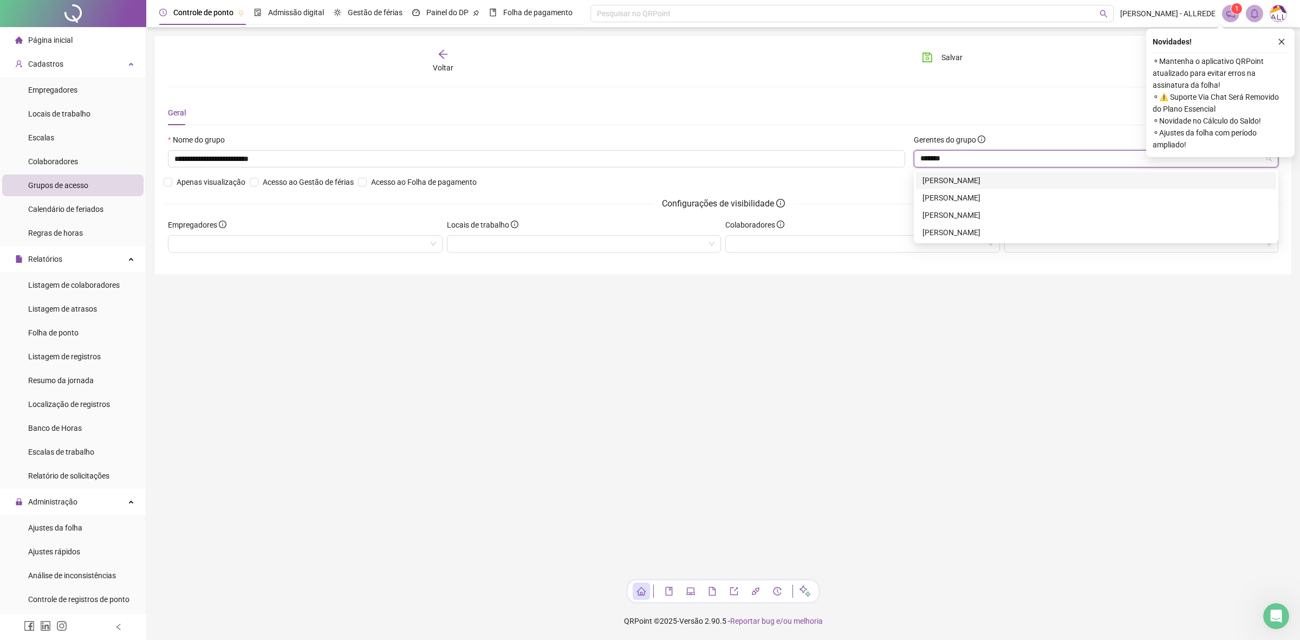
type input "********"
click at [993, 195] on div "[PERSON_NAME]" at bounding box center [1095, 198] width 347 height 12
click at [575, 241] on div at bounding box center [584, 243] width 275 height 17
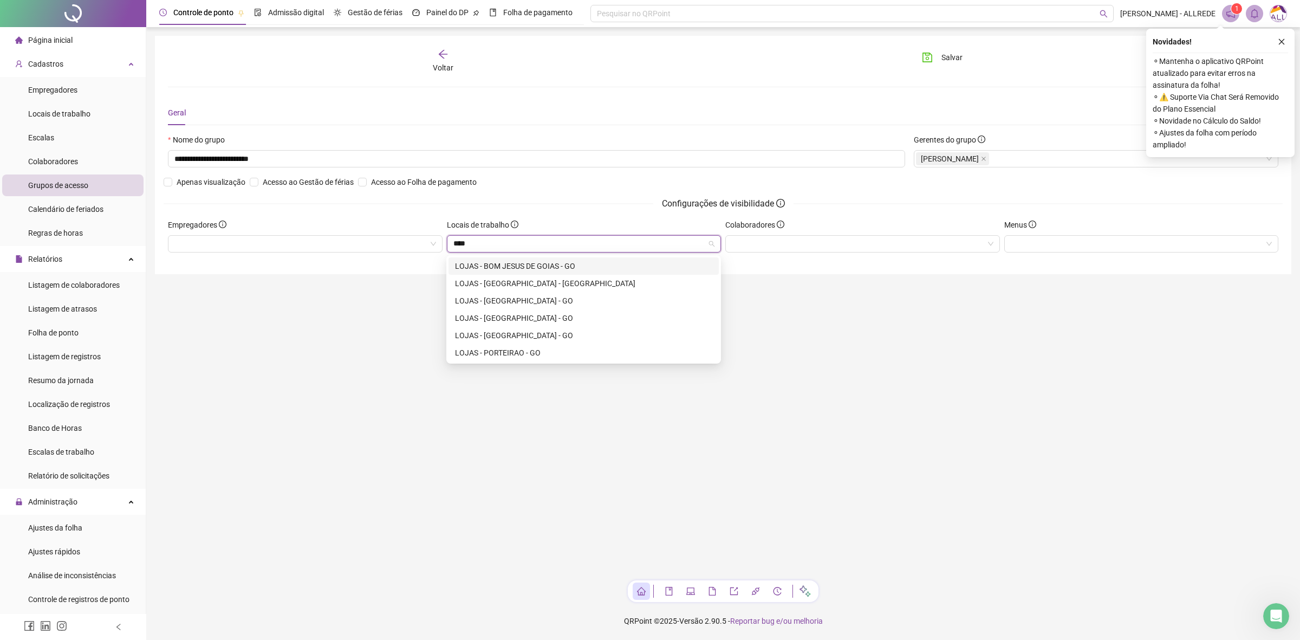
type input "*****"
click at [581, 260] on div "LOJAS - BOM JESUS DE GOIAS - GO" at bounding box center [583, 266] width 257 height 12
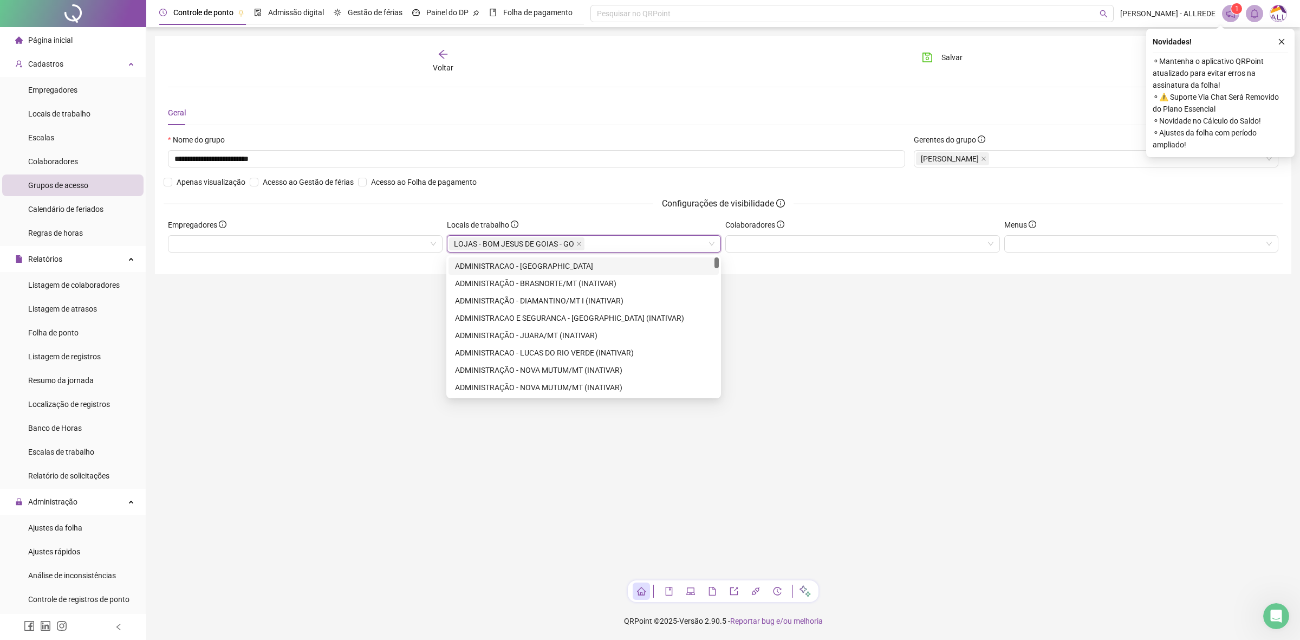
click at [612, 242] on div "LOJAS - BOM JESUS DE GOIAS - GO" at bounding box center [584, 243] width 275 height 17
click at [643, 251] on div "LOJAS - BOM JESUS DE GOIAS - GO" at bounding box center [584, 243] width 275 height 17
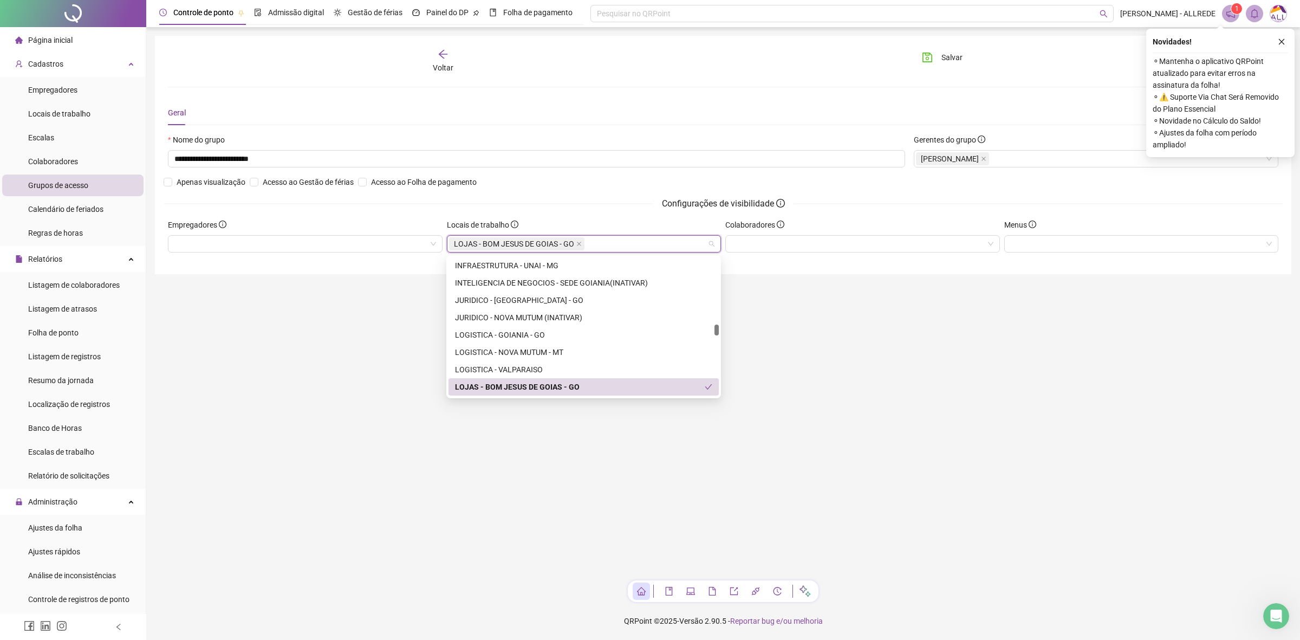
scroll to position [3655, 0]
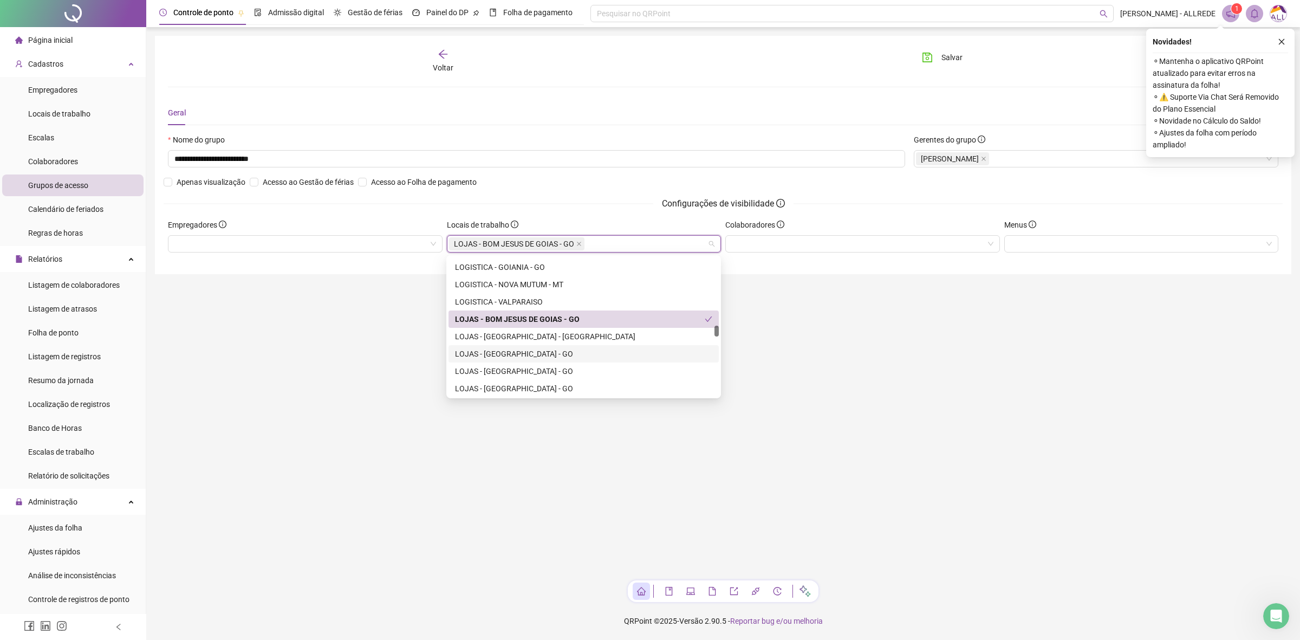
click at [505, 358] on div "LOJAS - [GEOGRAPHIC_DATA] - GO" at bounding box center [583, 354] width 257 height 12
click at [520, 369] on div "LOJAS - [GEOGRAPHIC_DATA] - GO" at bounding box center [583, 371] width 257 height 12
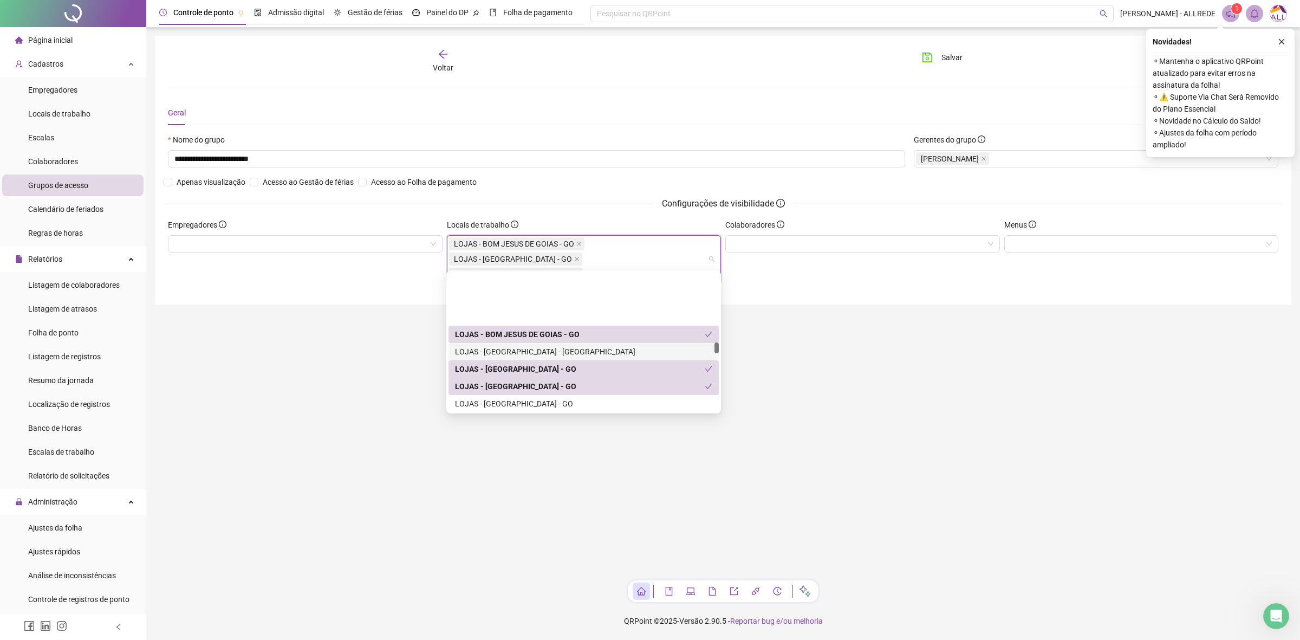
scroll to position [3723, 0]
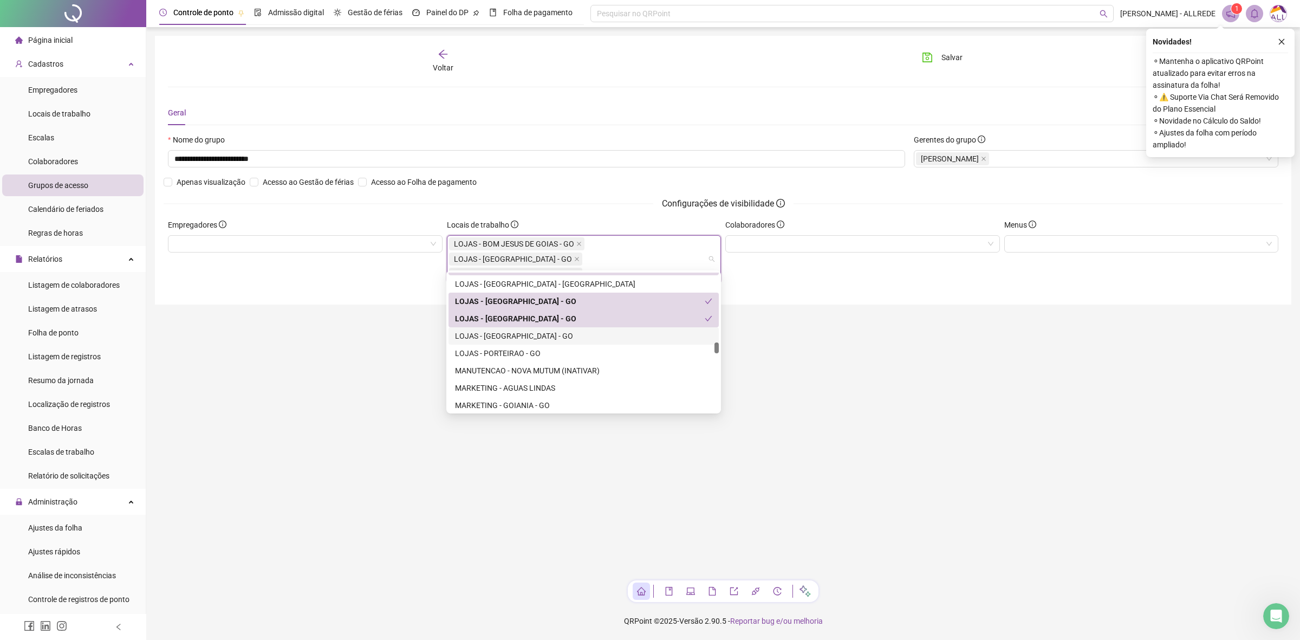
click at [554, 331] on div "LOJAS - [GEOGRAPHIC_DATA] - GO" at bounding box center [583, 336] width 257 height 12
click at [540, 352] on div "LOJAS - PORTEIRAO - GO" at bounding box center [583, 353] width 257 height 12
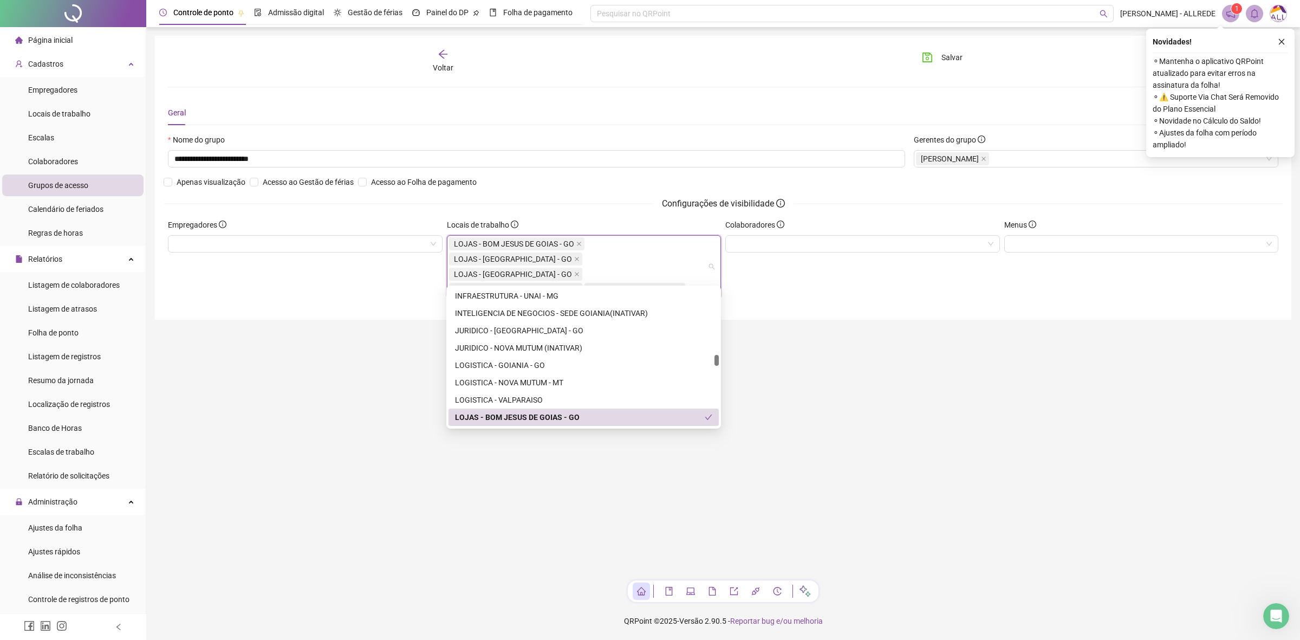
scroll to position [3520, 0]
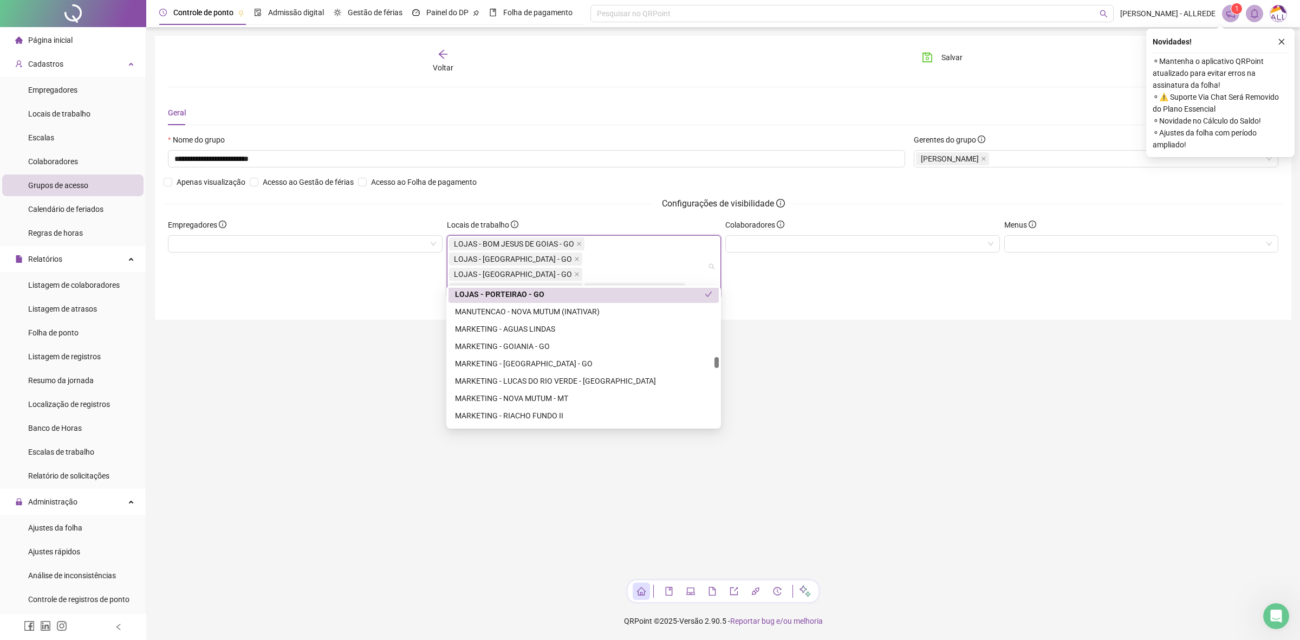
type input "**"
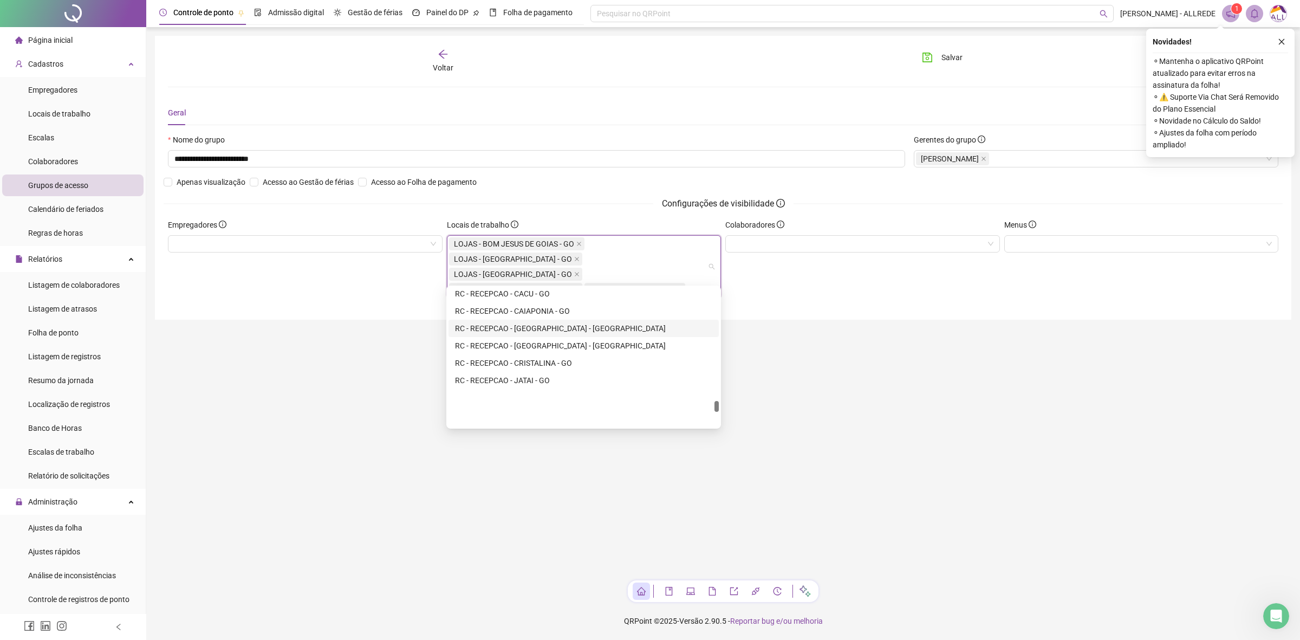
scroll to position [1547, 0]
click at [592, 342] on div "RC - RECEPCAO - [GEOGRAPHIC_DATA] - MG" at bounding box center [583, 344] width 257 height 12
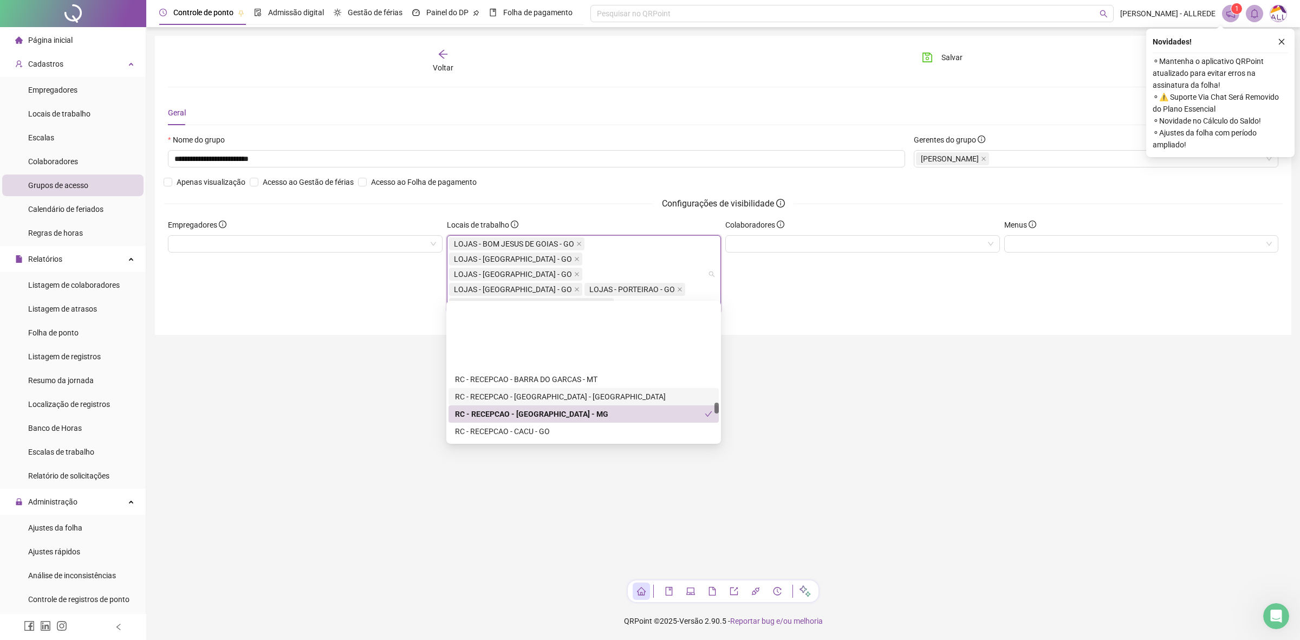
scroll to position [5337, 0]
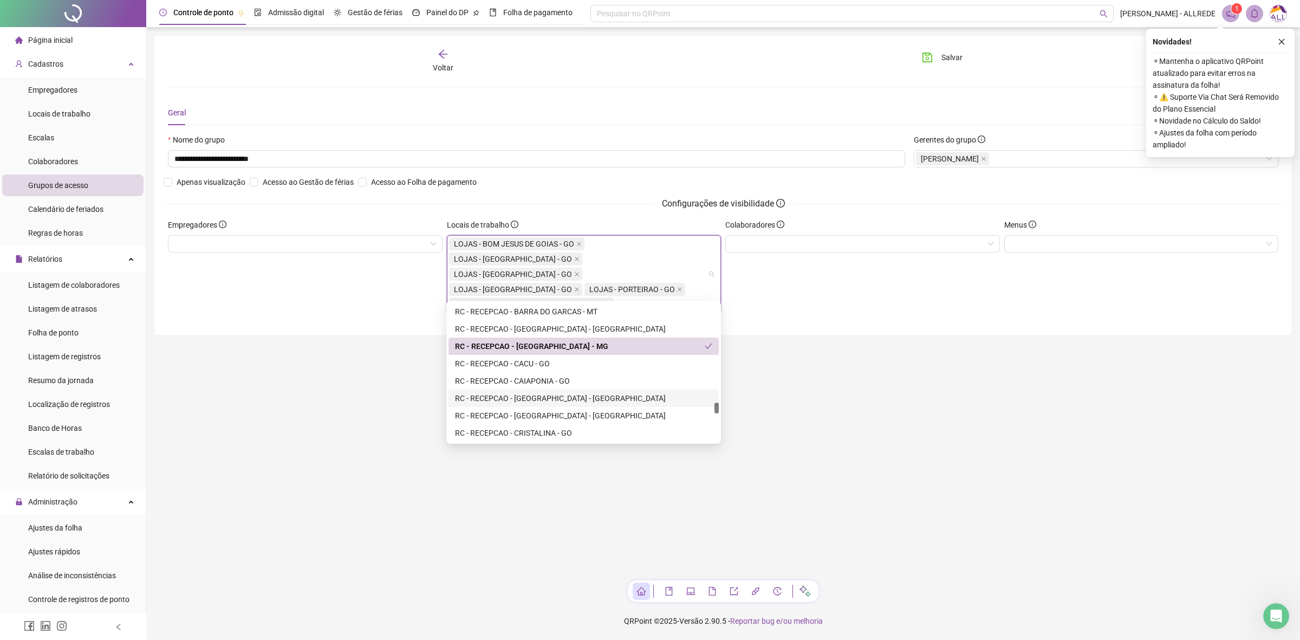
click at [594, 396] on div "RC - RECEPCAO - [GEOGRAPHIC_DATA] - [GEOGRAPHIC_DATA]" at bounding box center [583, 398] width 257 height 12
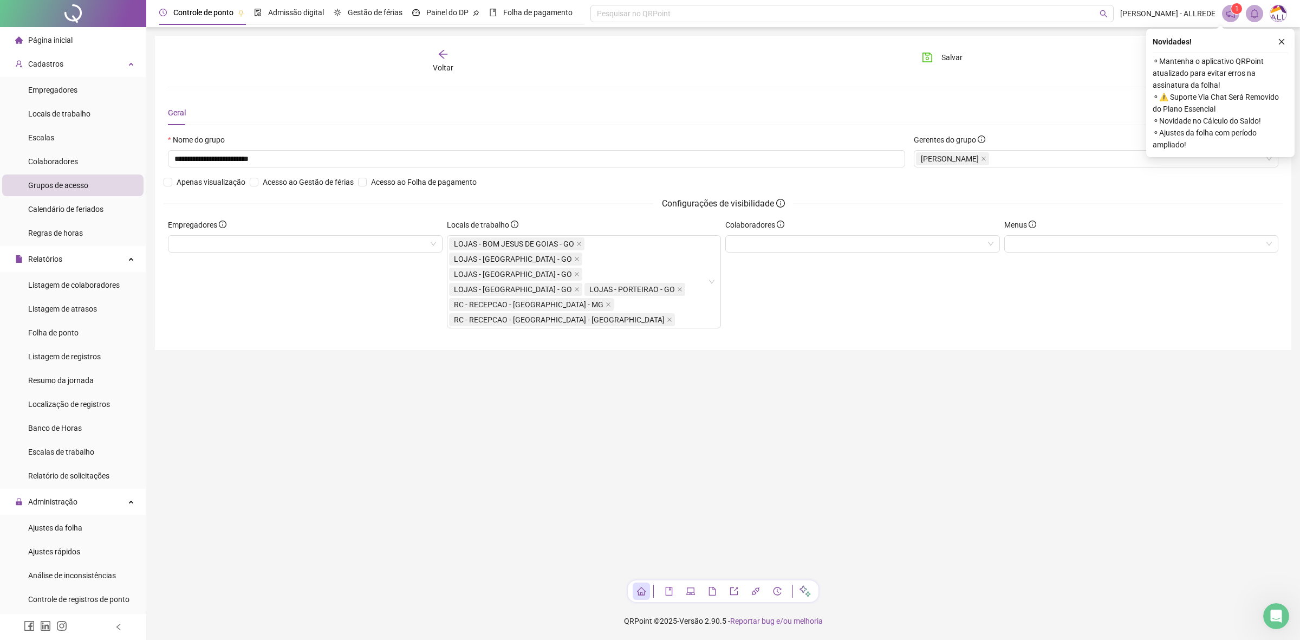
click at [849, 360] on main "**********" at bounding box center [723, 304] width 1136 height 536
click at [963, 52] on button "Salvar" at bounding box center [942, 57] width 57 height 17
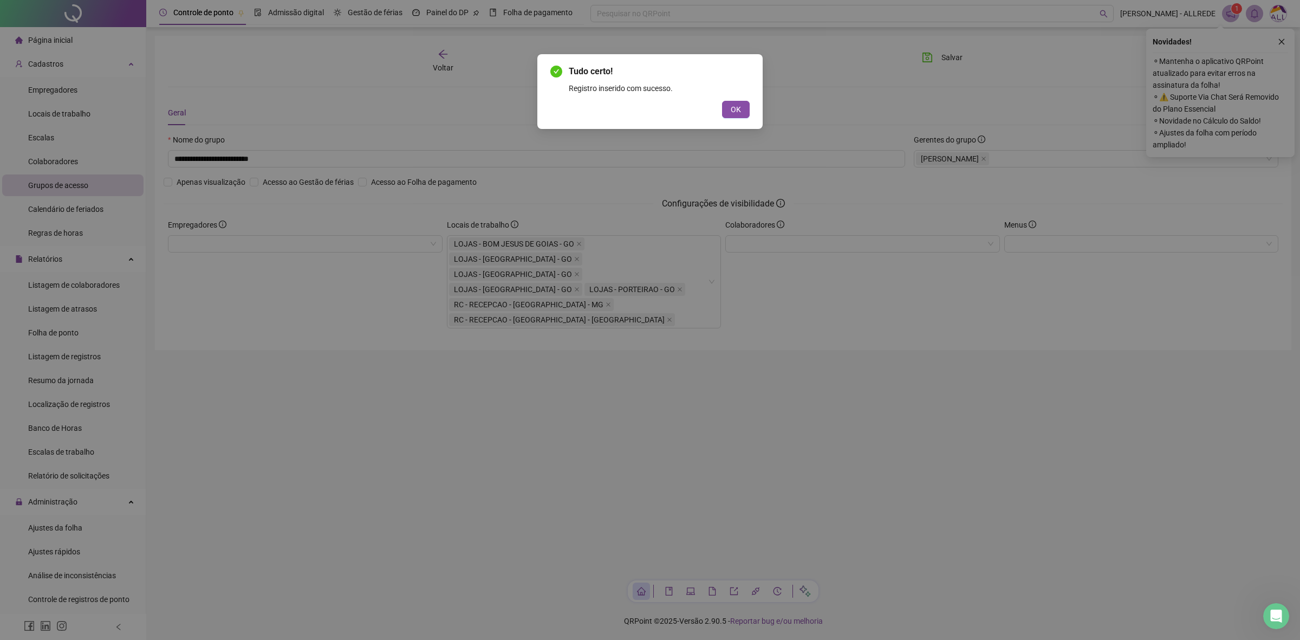
click at [738, 112] on span "OK" at bounding box center [736, 109] width 10 height 12
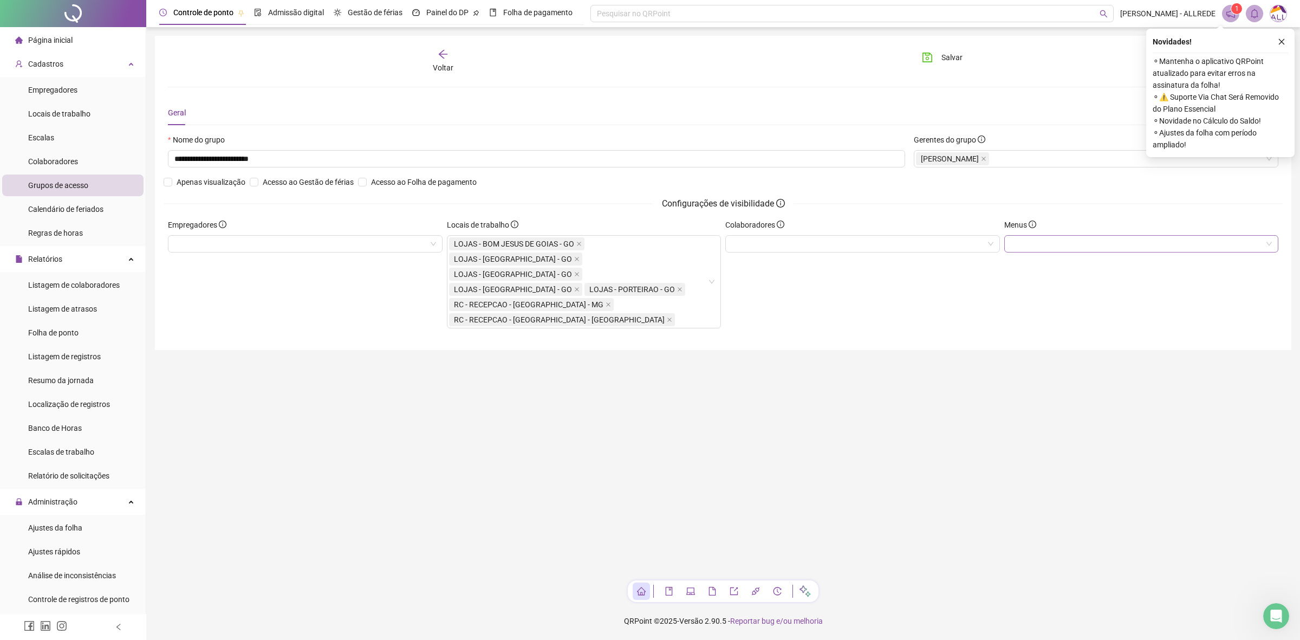
click at [1090, 251] on div at bounding box center [1141, 243] width 275 height 17
click at [1012, 294] on icon "caret-down" at bounding box center [1011, 296] width 5 height 5
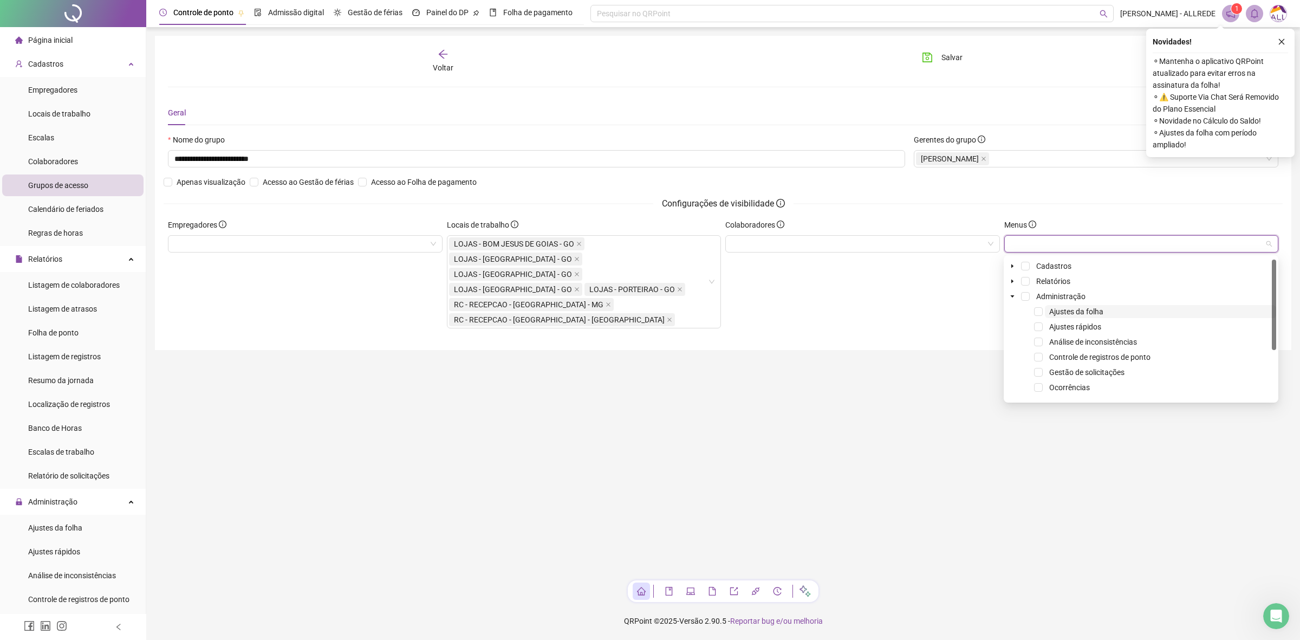
click at [1047, 311] on span "Ajustes da folha" at bounding box center [1160, 311] width 231 height 13
click at [1062, 342] on span "Análise de inconsistências" at bounding box center [1093, 341] width 88 height 9
click at [1097, 360] on span "Controle de registros de ponto" at bounding box center [1099, 357] width 101 height 9
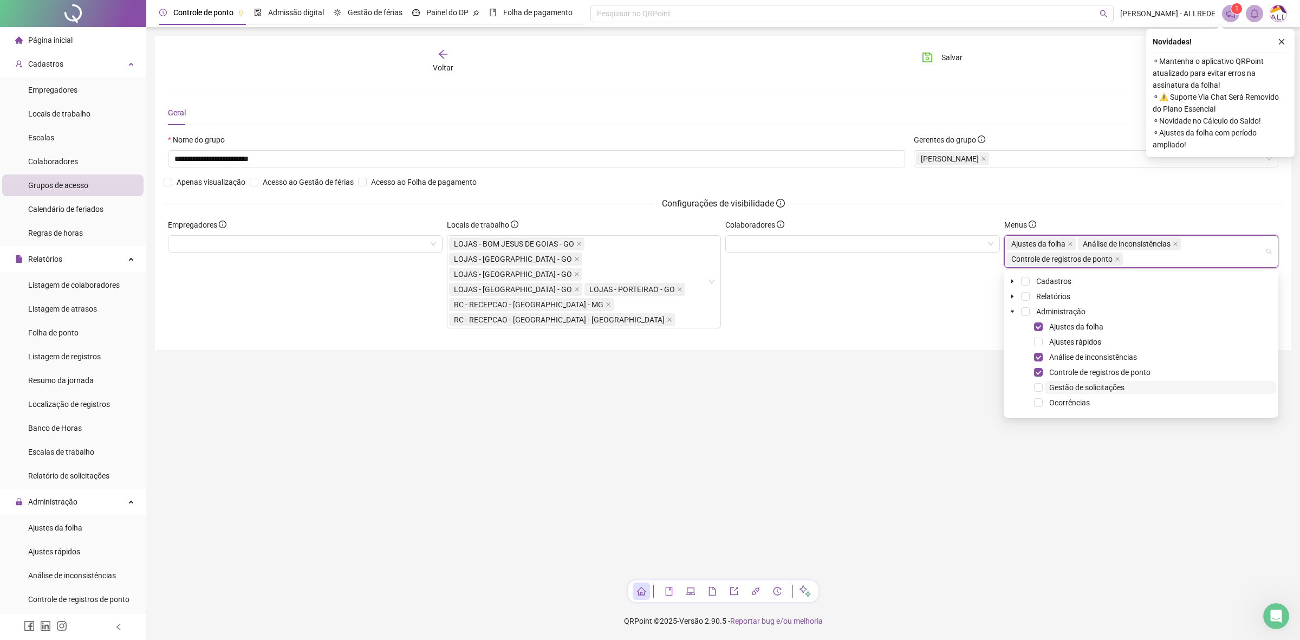
click at [1086, 384] on span "Gestão de solicitações" at bounding box center [1086, 387] width 75 height 9
click at [1075, 402] on span "Ocorrências" at bounding box center [1069, 402] width 41 height 9
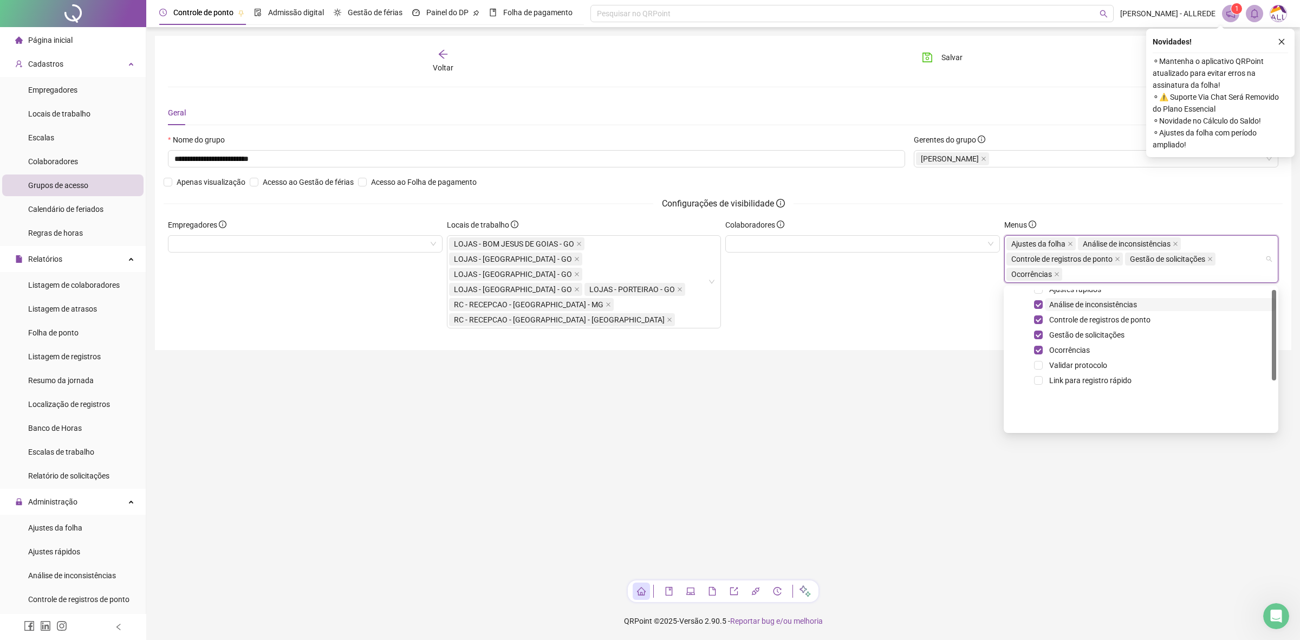
scroll to position [0, 0]
click at [1016, 326] on span at bounding box center [1012, 326] width 13 height 13
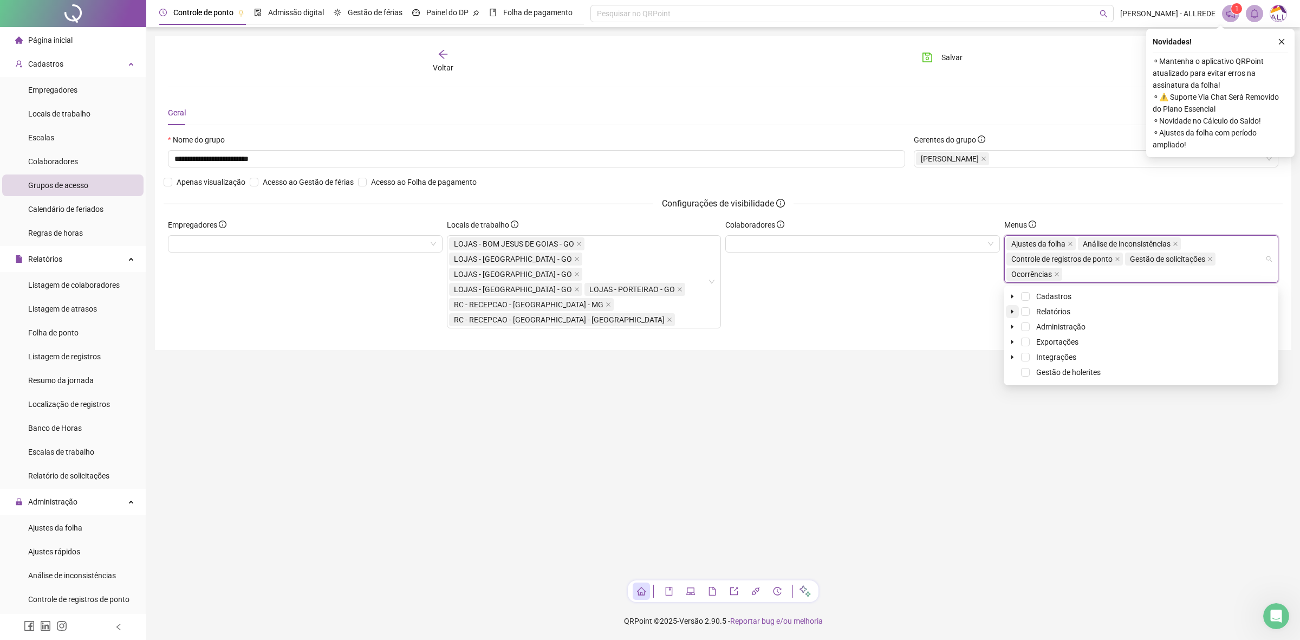
click at [1013, 314] on span "caret-down" at bounding box center [1011, 311] width 5 height 5
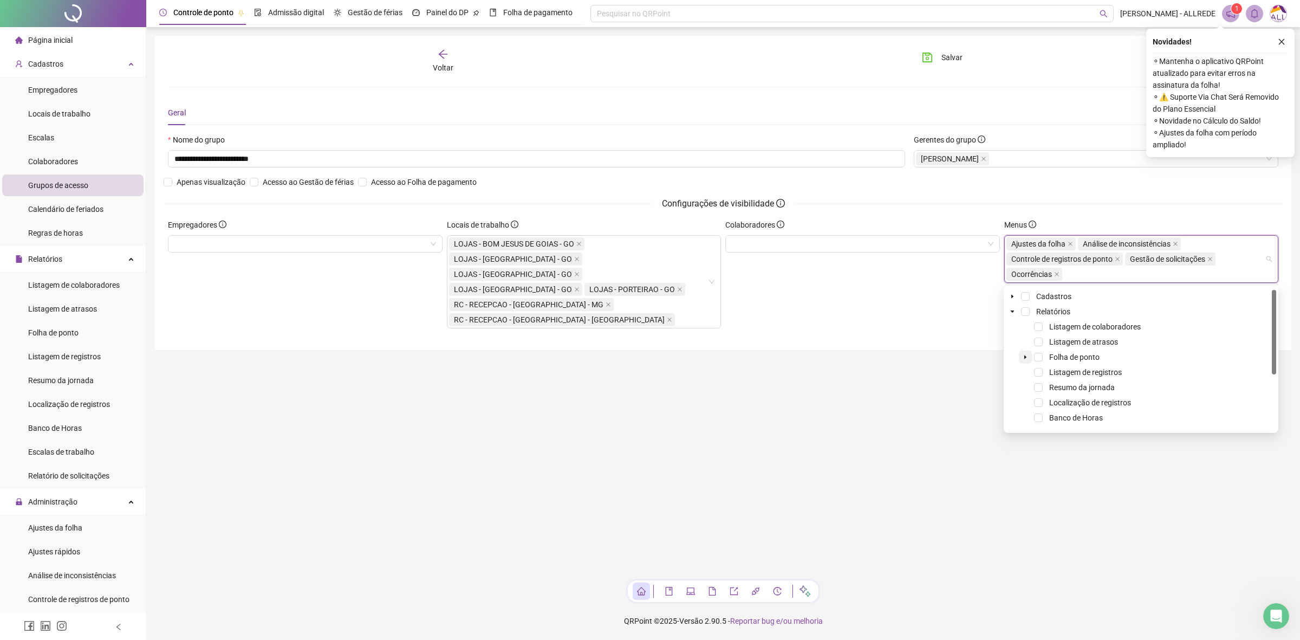
click at [1025, 360] on span at bounding box center [1025, 356] width 13 height 13
click at [1026, 359] on icon "caret-down" at bounding box center [1024, 356] width 5 height 5
click at [1051, 370] on span at bounding box center [1051, 372] width 9 height 9
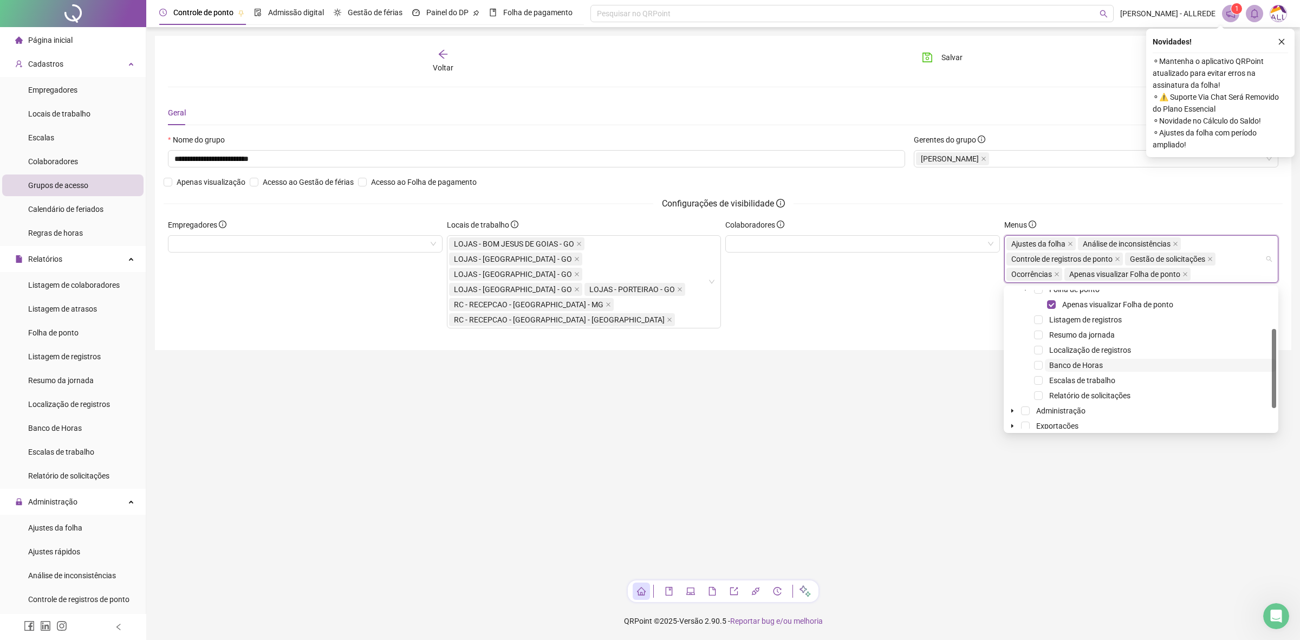
click at [1062, 364] on span "Banco de Horas" at bounding box center [1076, 365] width 54 height 9
click at [1124, 354] on span "Localização de registros" at bounding box center [1090, 349] width 82 height 9
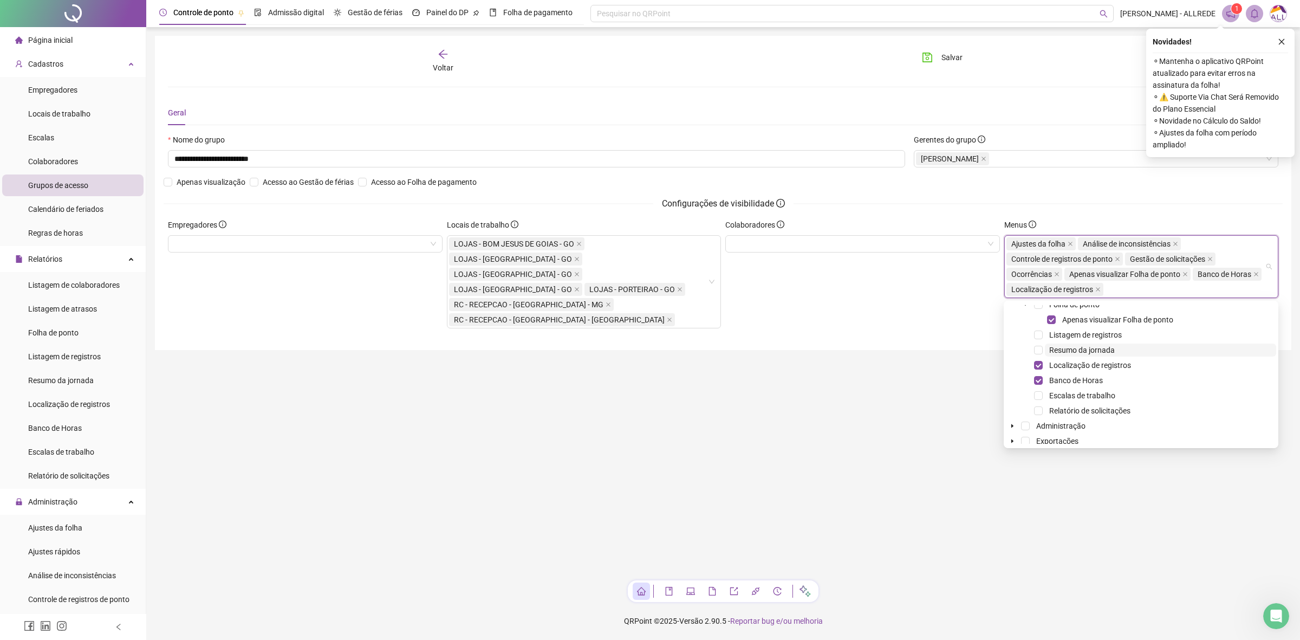
click at [1137, 345] on span "Resumo da jornada" at bounding box center [1160, 349] width 231 height 13
click at [1075, 393] on span "Escalas de trabalho" at bounding box center [1082, 395] width 66 height 9
click at [1103, 351] on span "Listagem de registros" at bounding box center [1085, 349] width 73 height 9
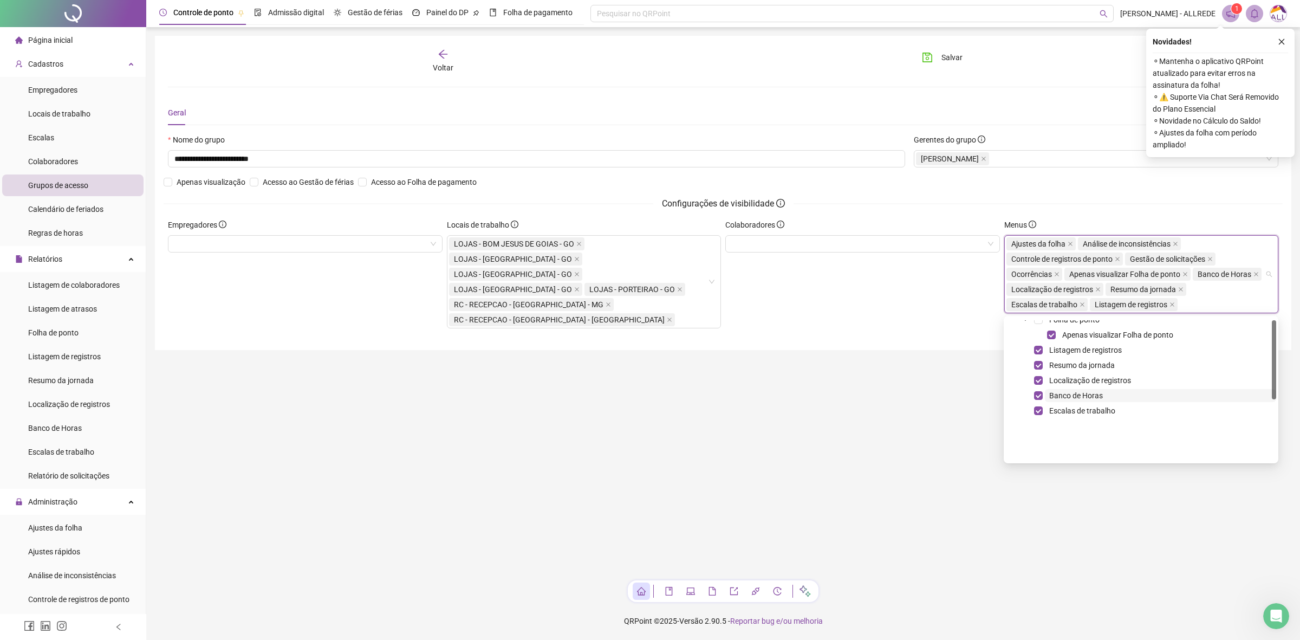
scroll to position [0, 0]
click at [1065, 361] on span "Listagem de colaboradores" at bounding box center [1095, 357] width 92 height 9
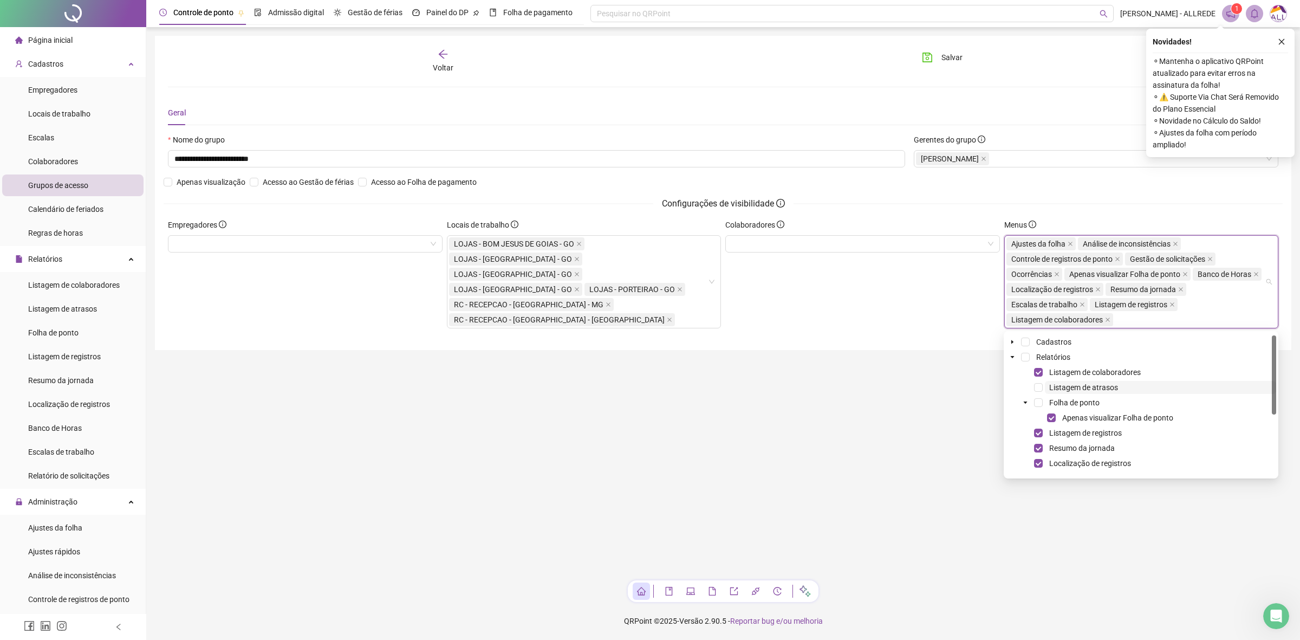
click at [1075, 383] on span "Listagem de atrasos" at bounding box center [1083, 387] width 69 height 9
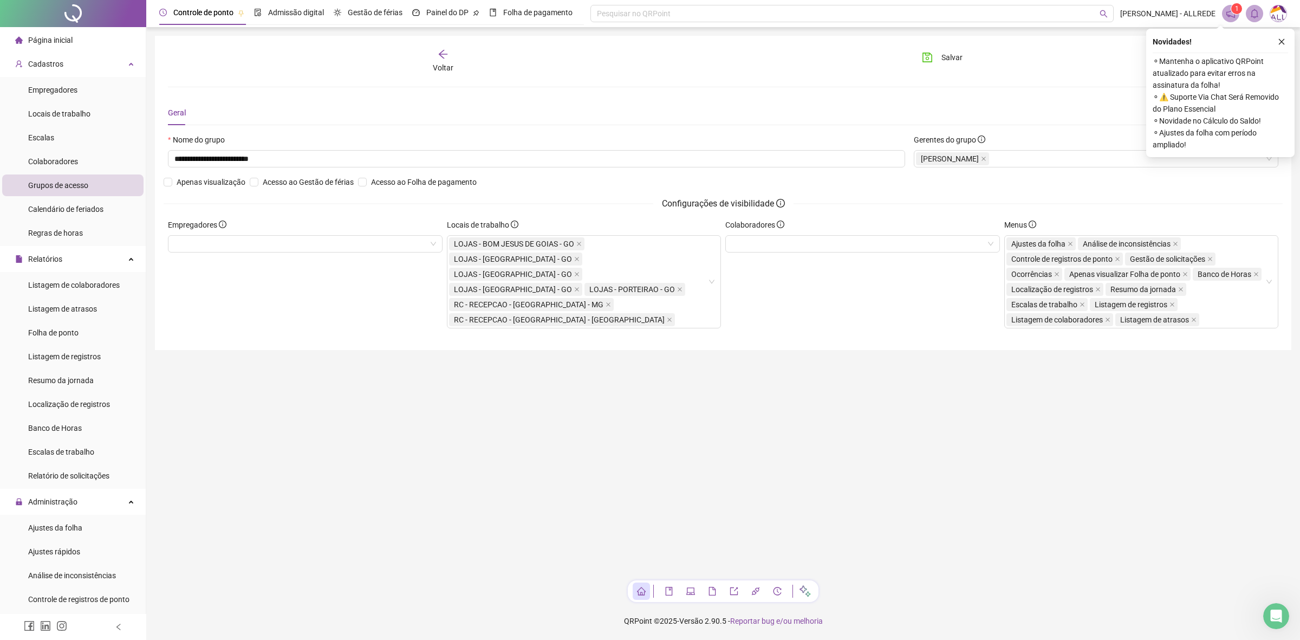
click at [907, 388] on main "**********" at bounding box center [723, 304] width 1136 height 536
drag, startPoint x: 1277, startPoint y: 41, endPoint x: 1238, endPoint y: 58, distance: 42.7
click at [1270, 44] on div "Novidades !" at bounding box center [1219, 41] width 135 height 13
drag, startPoint x: 1282, startPoint y: 42, endPoint x: 1268, endPoint y: 57, distance: 19.9
click at [1282, 42] on icon "close" at bounding box center [1281, 42] width 8 height 8
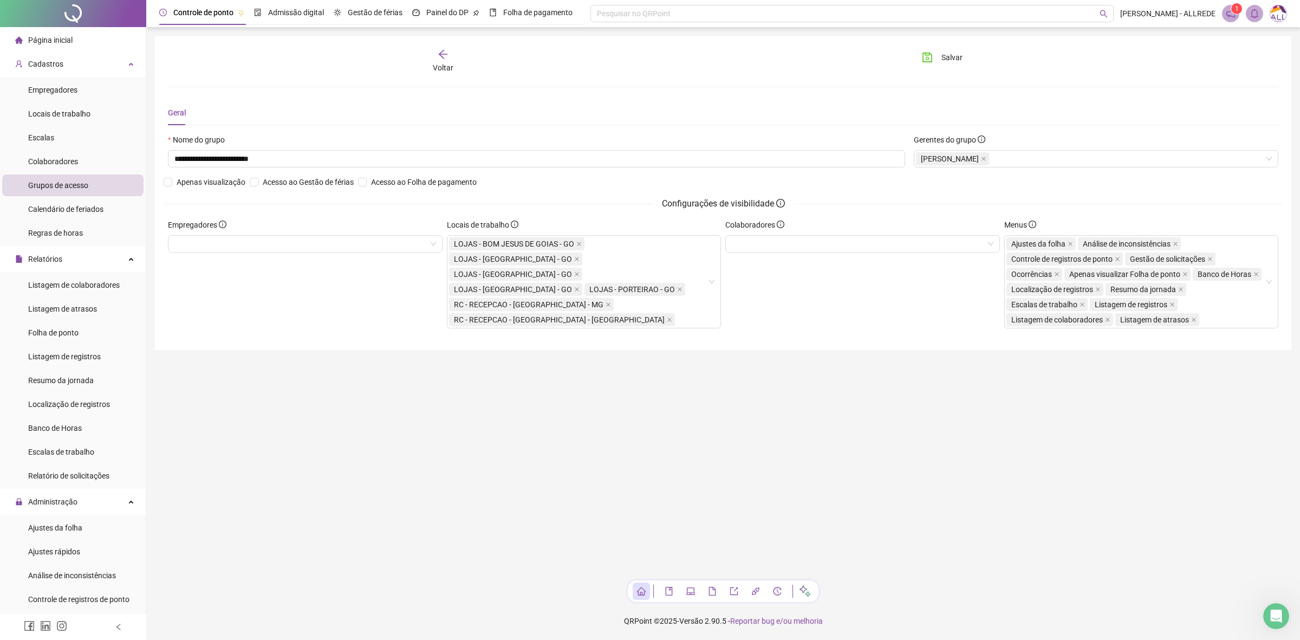
click at [914, 386] on main "**********" at bounding box center [723, 304] width 1136 height 536
click at [936, 61] on button "Salvar" at bounding box center [942, 57] width 57 height 17
click at [919, 52] on button "Salvar" at bounding box center [942, 57] width 57 height 17
click at [451, 61] on div "Voltar" at bounding box center [443, 61] width 178 height 25
